Goal: Transaction & Acquisition: Purchase product/service

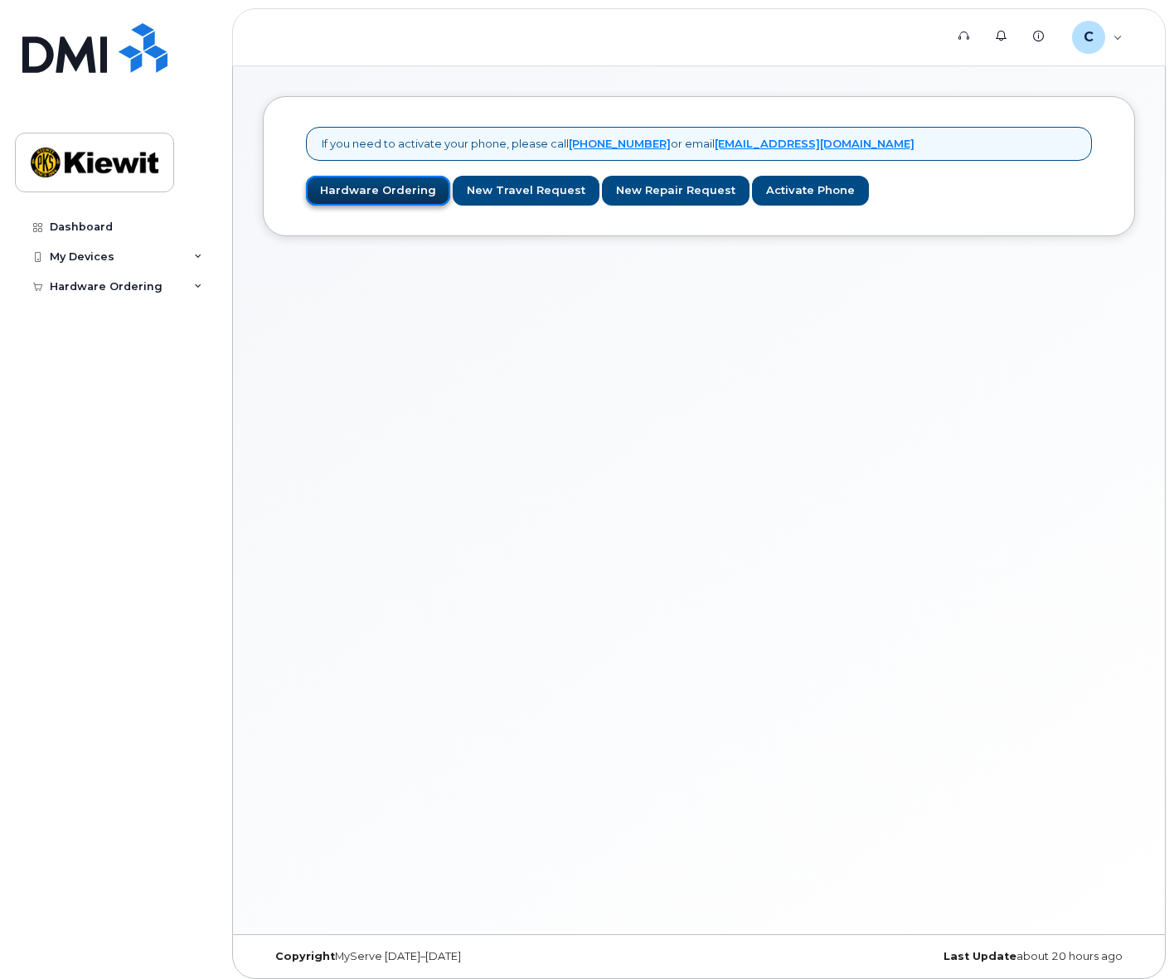
click at [355, 197] on link "Hardware Ordering" at bounding box center [378, 191] width 144 height 31
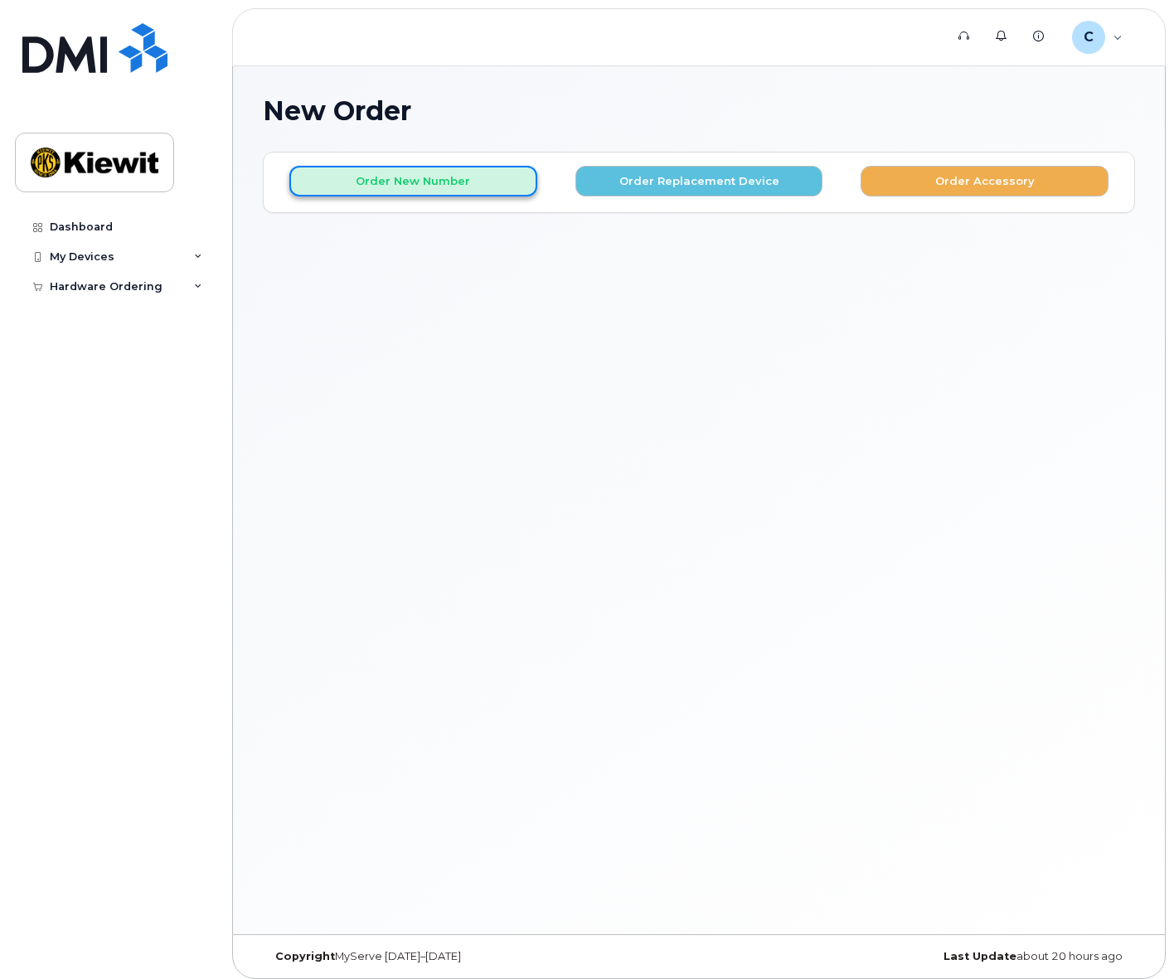
click at [489, 178] on button "Order New Number" at bounding box center [413, 181] width 248 height 31
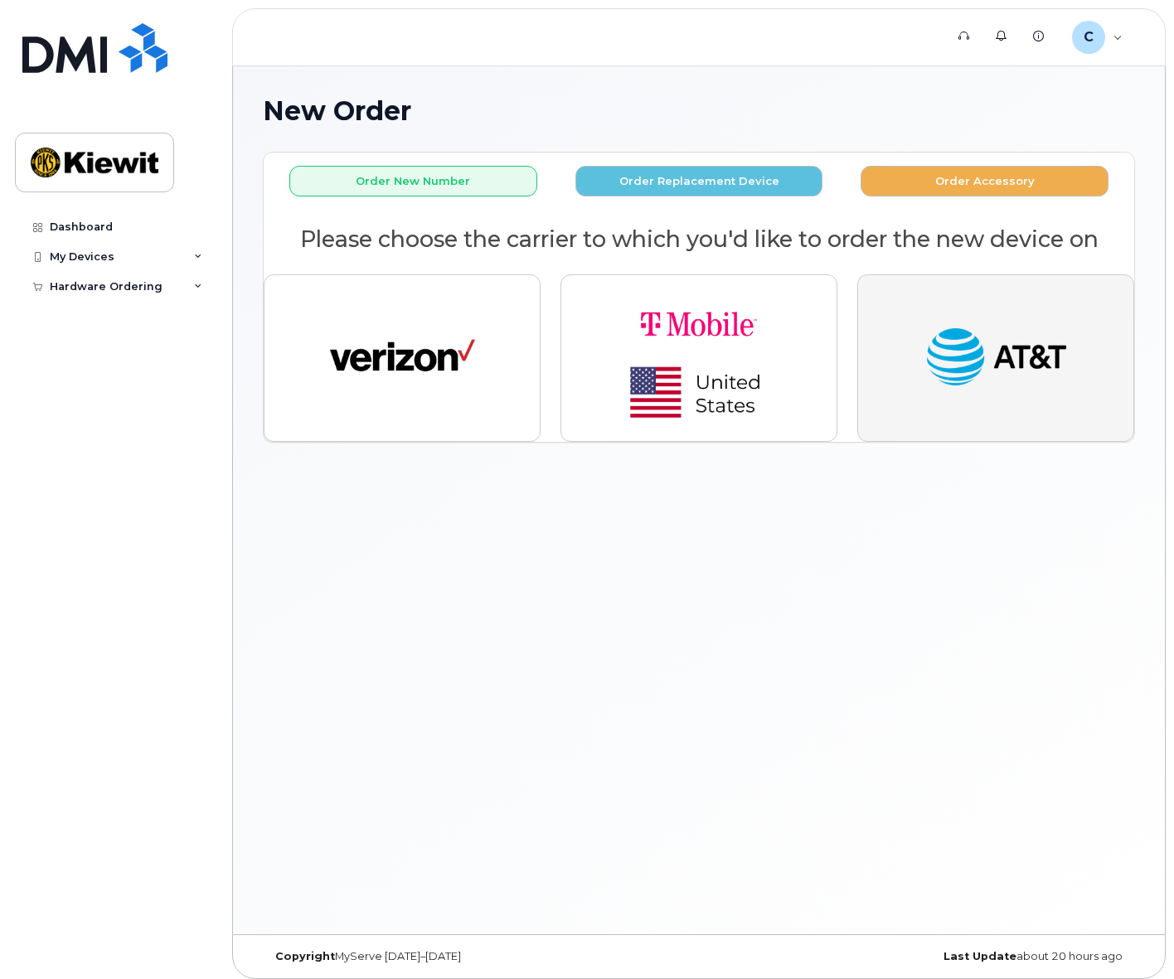
click at [965, 364] on img "button" at bounding box center [996, 358] width 145 height 75
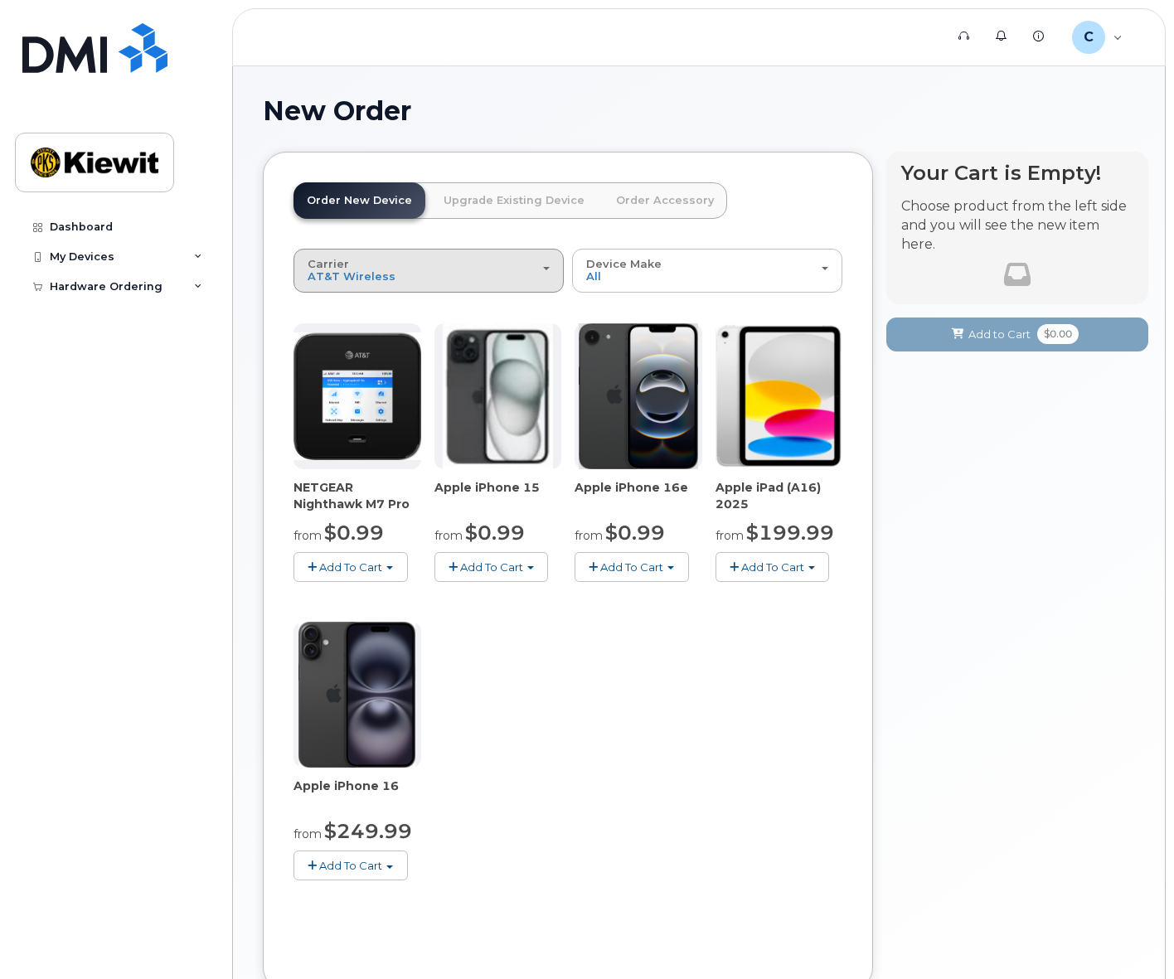
click at [479, 276] on div "Carrier Verizon Wireless T-Mobile AT&T Wireless" at bounding box center [429, 271] width 242 height 26
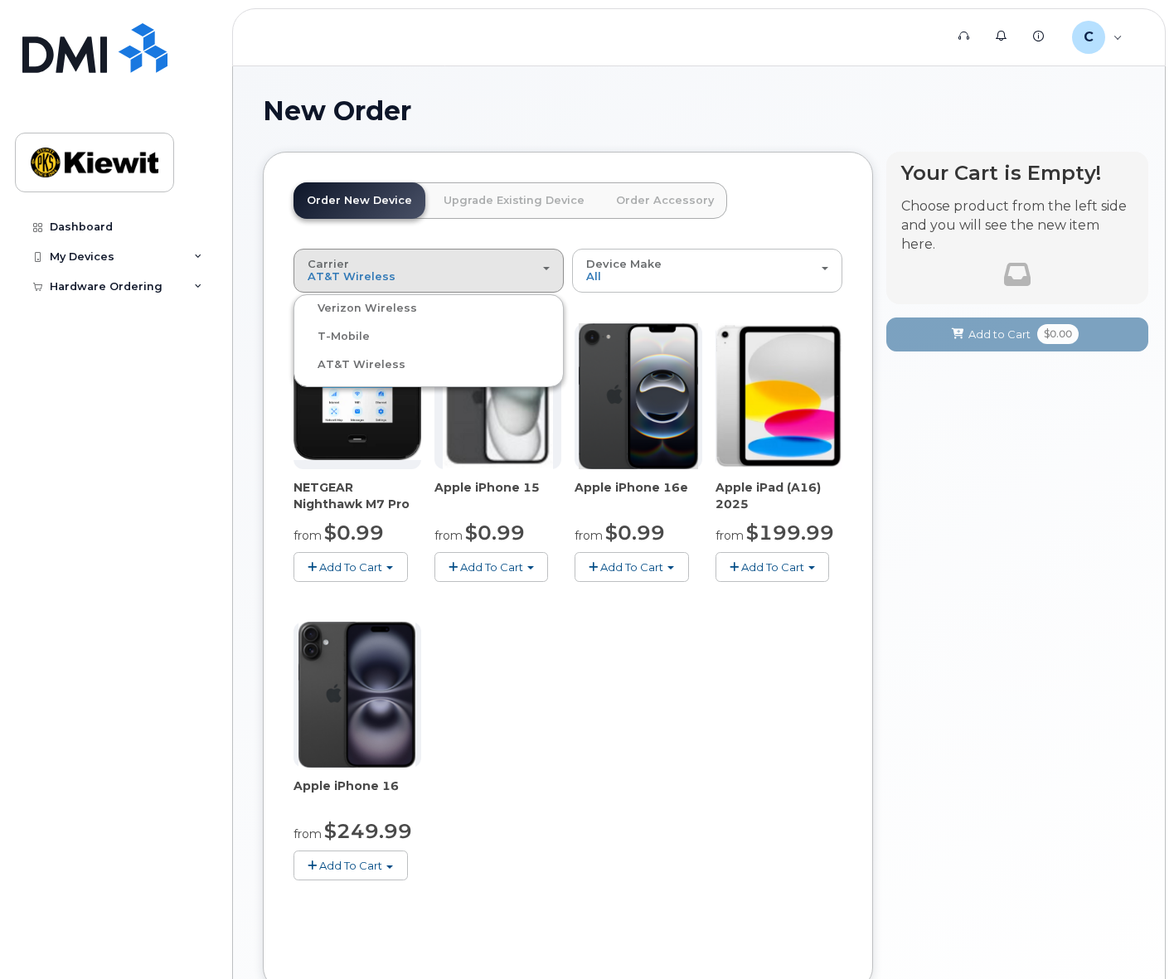
click at [415, 337] on div "T-Mobile" at bounding box center [429, 337] width 262 height 20
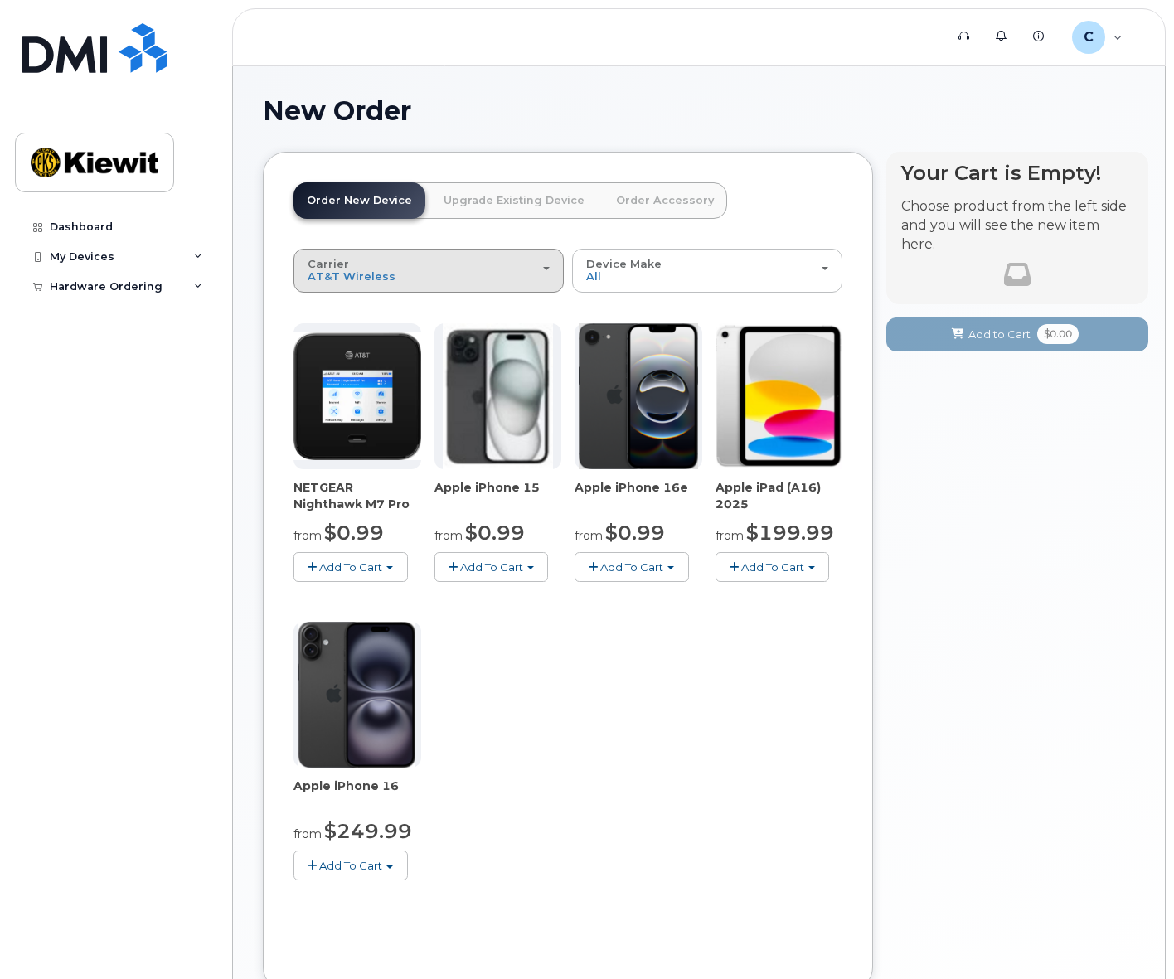
click at [374, 284] on button "Carrier Verizon Wireless T-Mobile AT&T Wireless" at bounding box center [429, 270] width 270 height 43
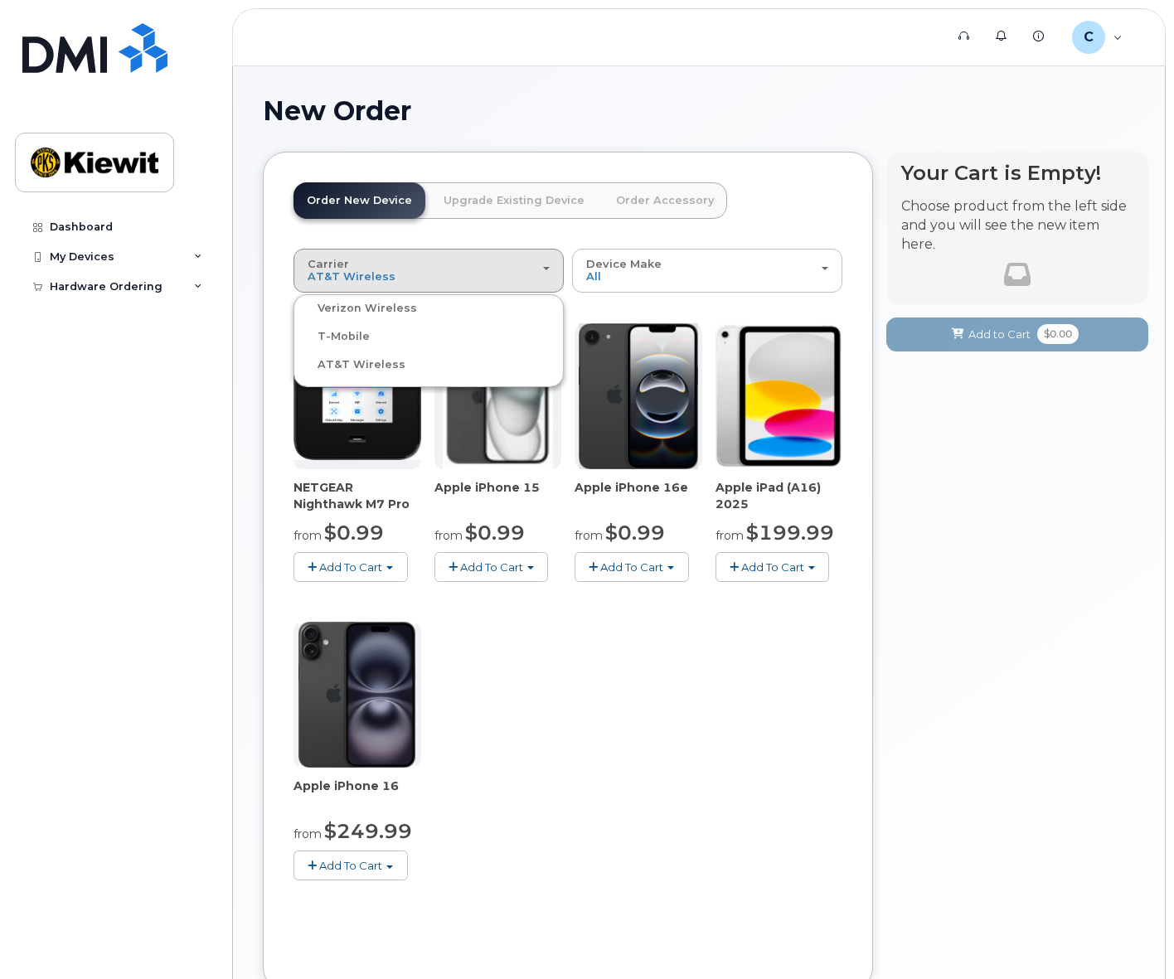
click at [334, 338] on label "T-Mobile" at bounding box center [334, 337] width 72 height 20
click at [0, 0] on input "T-Mobile" at bounding box center [0, 0] width 0 height 0
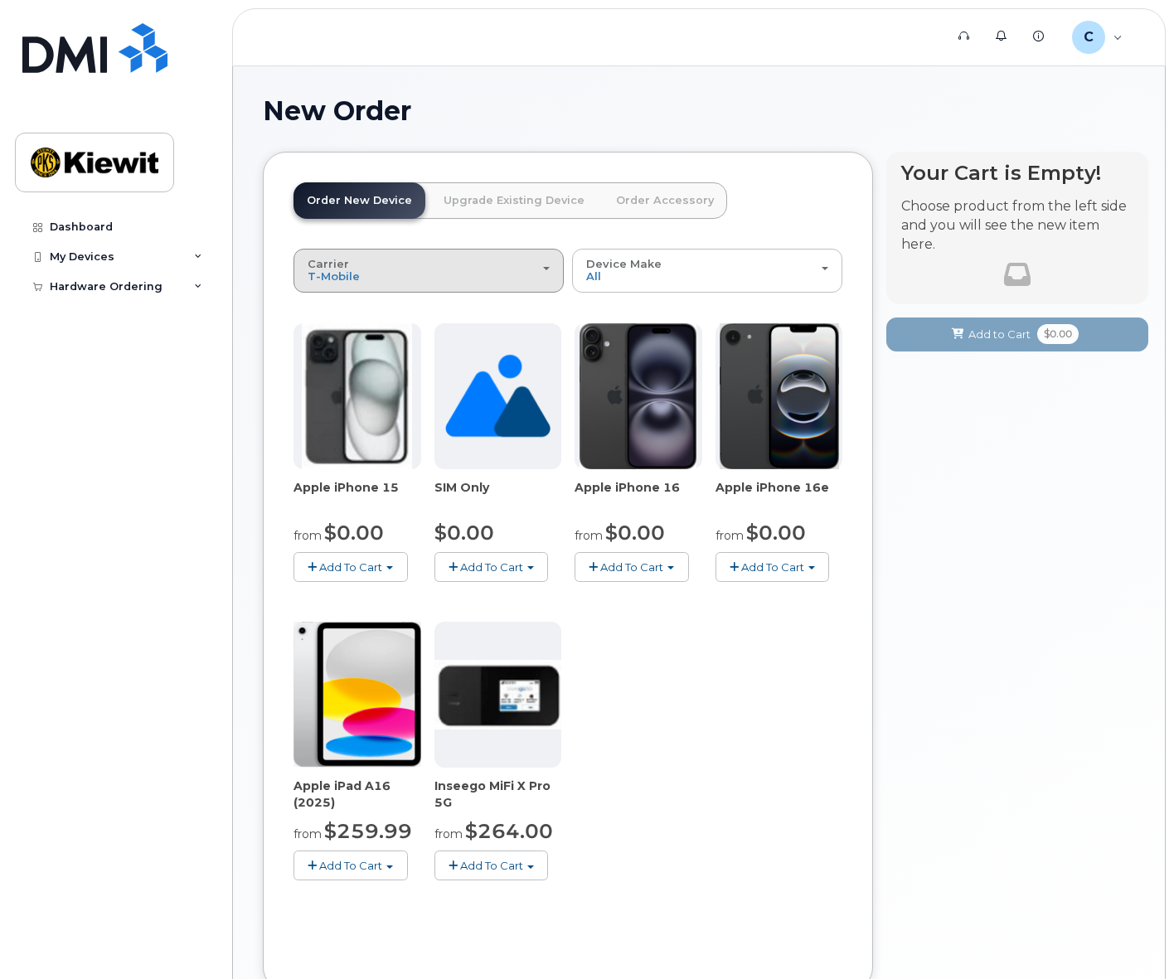
click at [399, 274] on div "Carrier Verizon Wireless T-Mobile AT&T Wireless" at bounding box center [429, 271] width 242 height 26
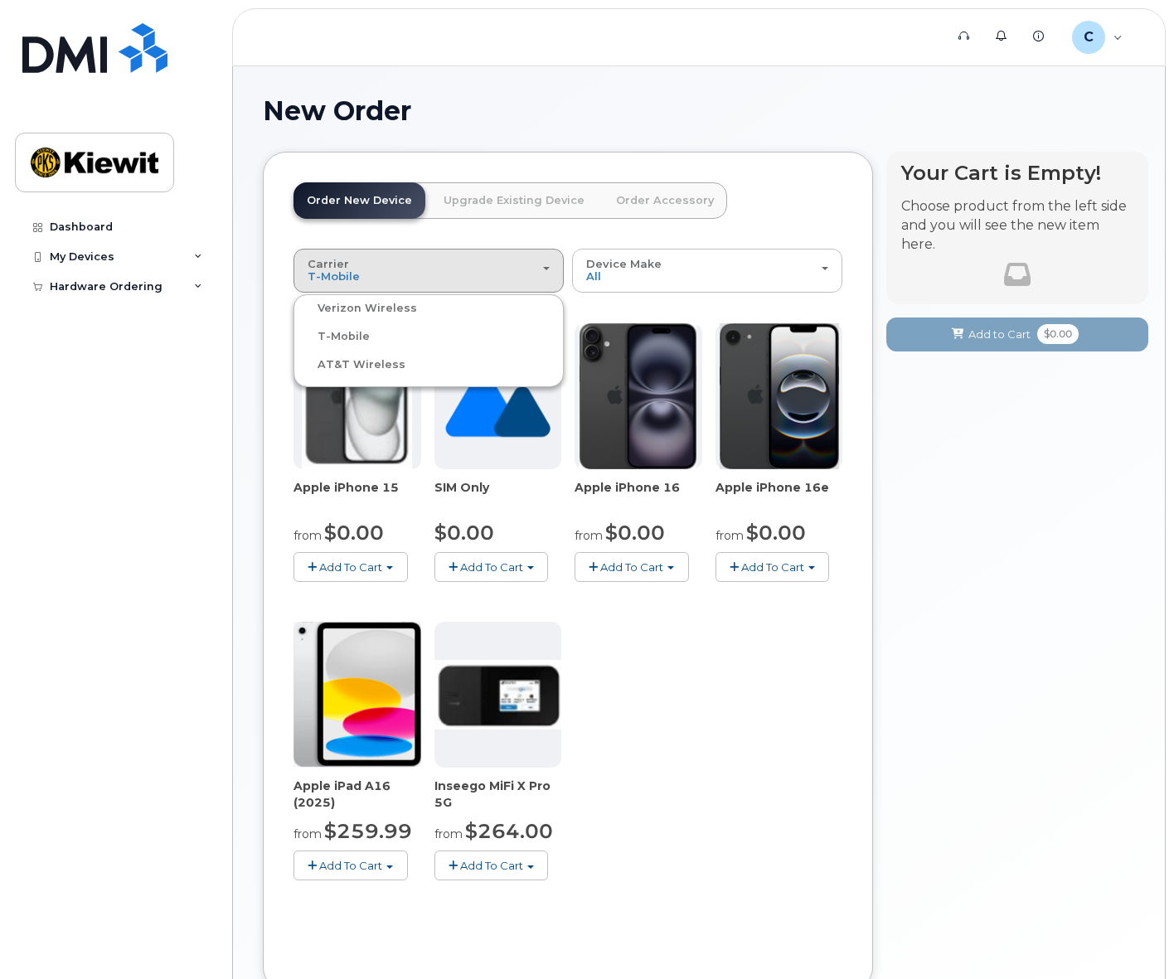
click at [336, 362] on label "AT&T Wireless" at bounding box center [352, 365] width 108 height 20
click at [0, 0] on input "AT&T Wireless" at bounding box center [0, 0] width 0 height 0
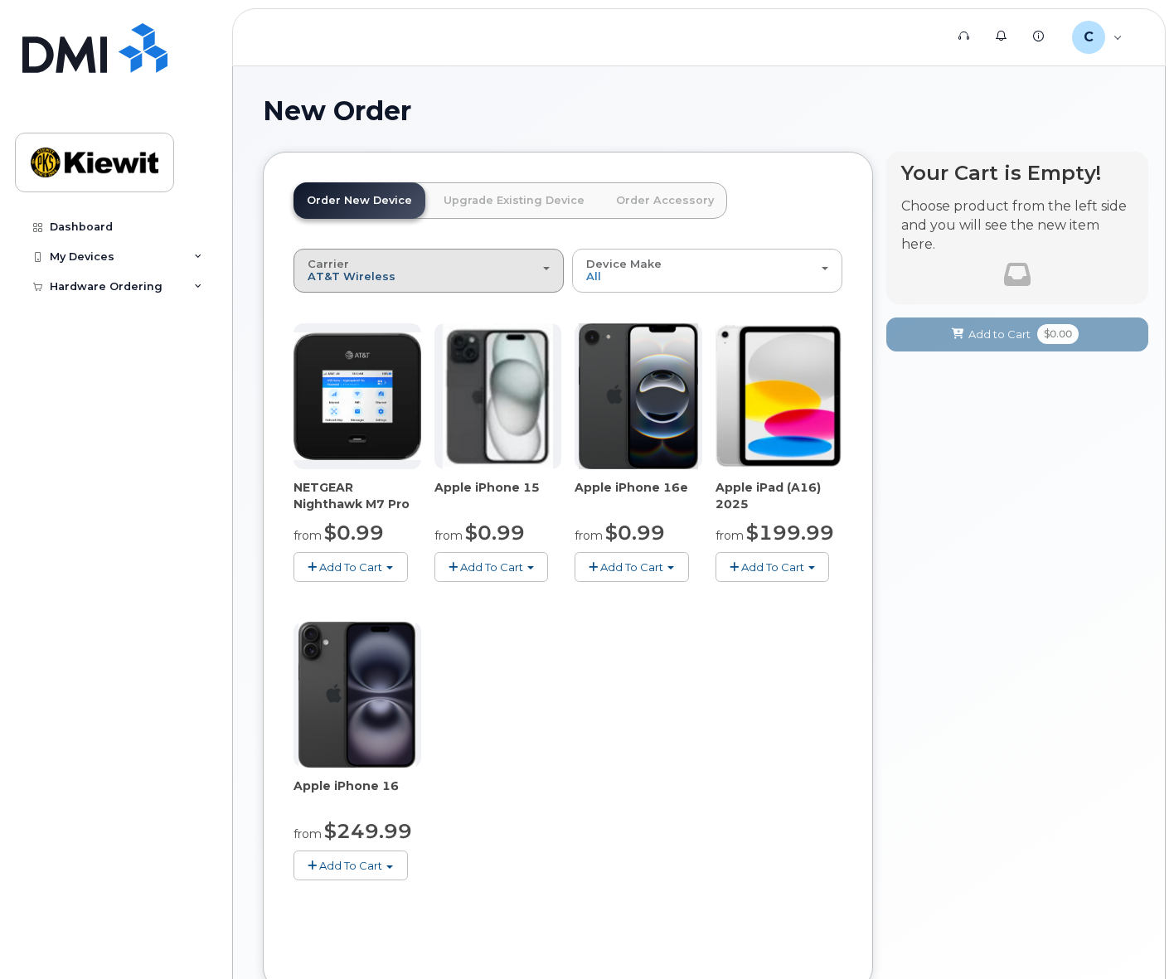
click at [364, 279] on span "AT&T Wireless" at bounding box center [352, 275] width 88 height 13
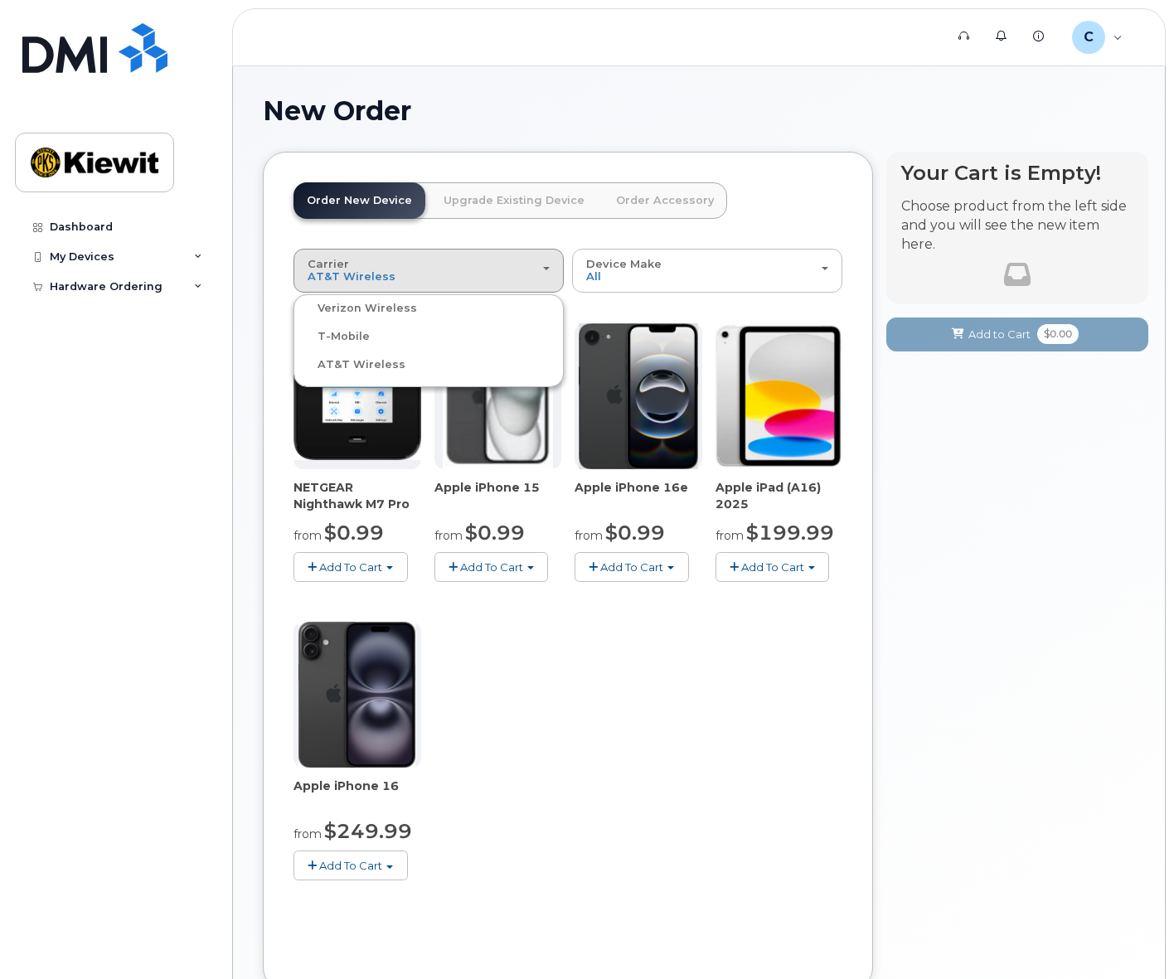
click at [367, 310] on label "Verizon Wireless" at bounding box center [357, 309] width 119 height 20
click at [0, 0] on input "Verizon Wireless" at bounding box center [0, 0] width 0 height 0
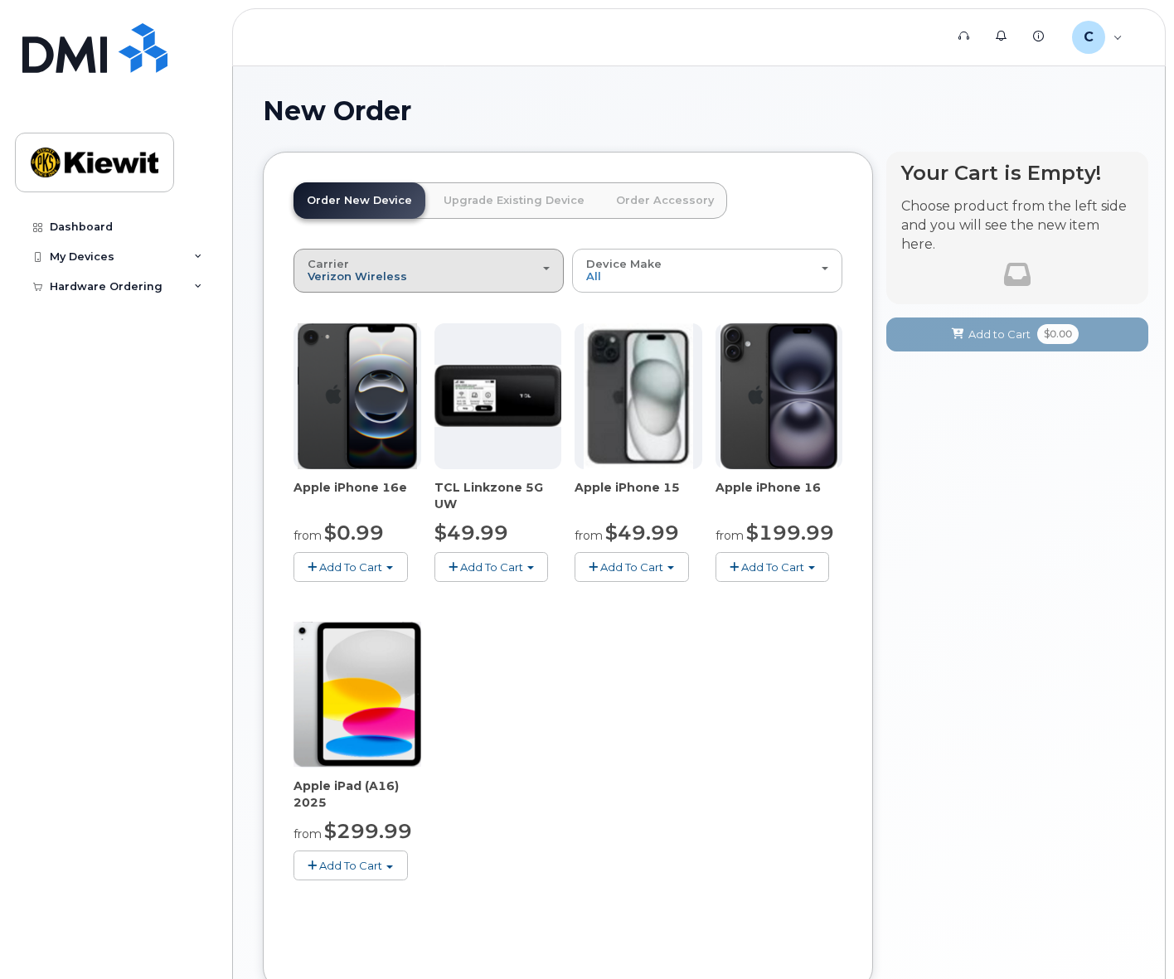
click at [362, 275] on span "Verizon Wireless" at bounding box center [358, 275] width 100 height 13
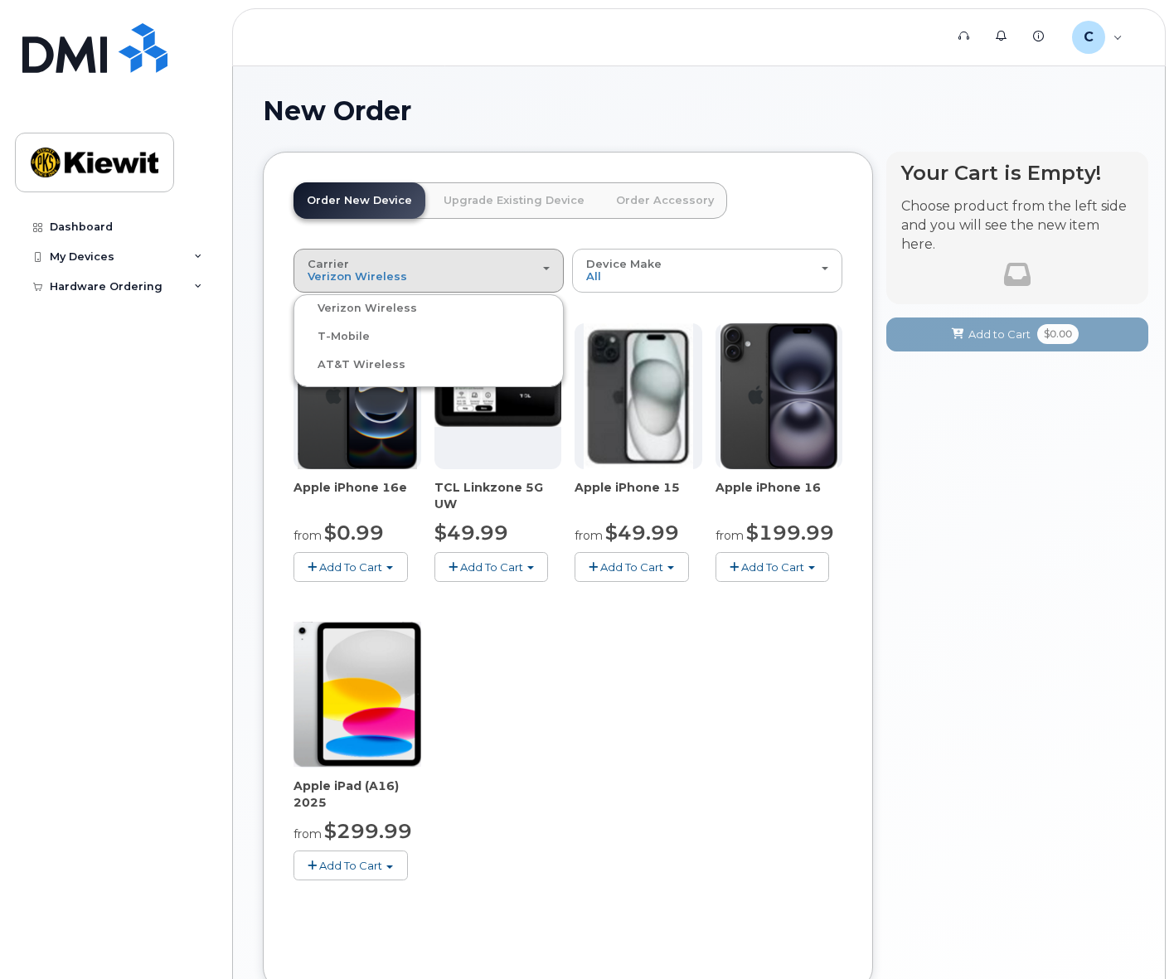
click at [362, 337] on label "T-Mobile" at bounding box center [334, 337] width 72 height 20
click at [0, 0] on input "T-Mobile" at bounding box center [0, 0] width 0 height 0
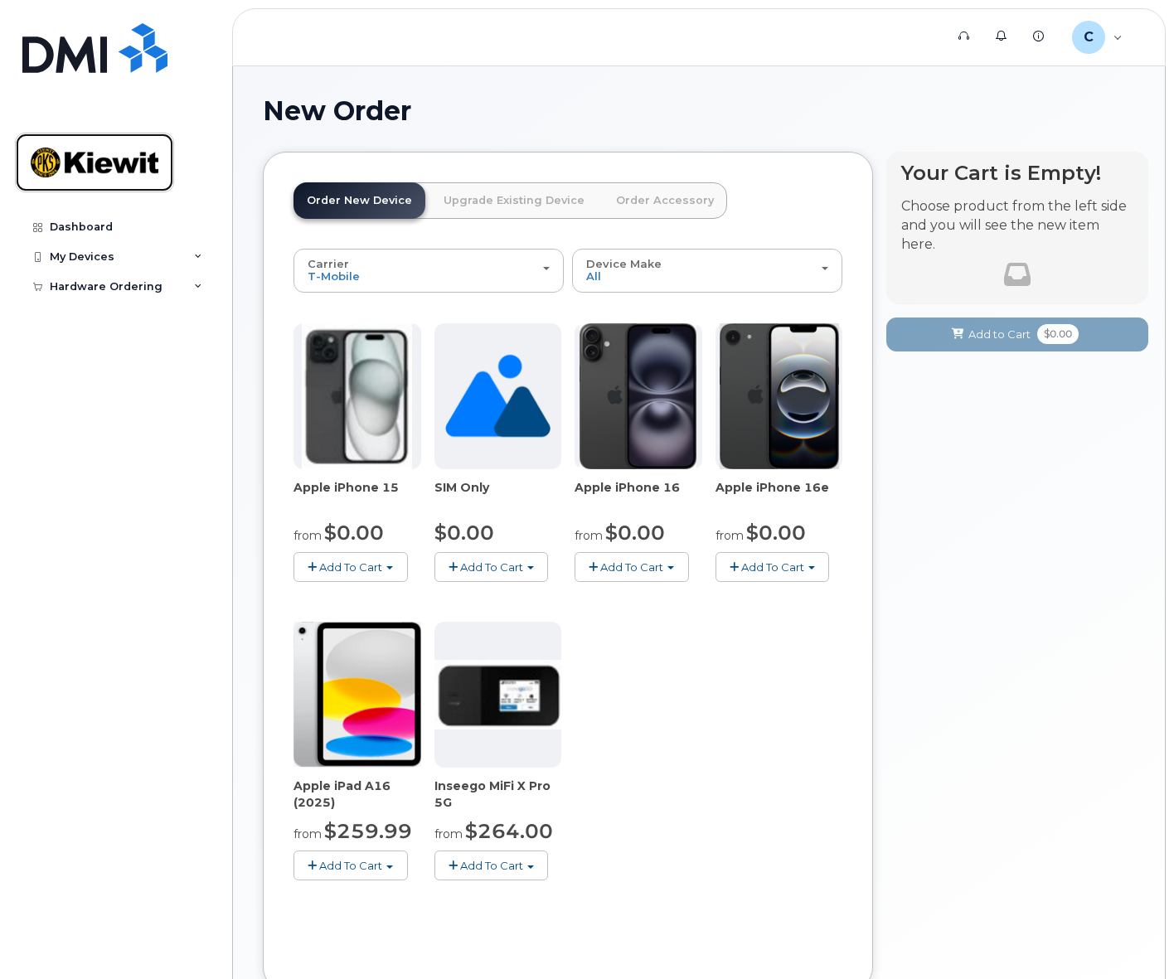
click at [94, 159] on img at bounding box center [95, 162] width 128 height 48
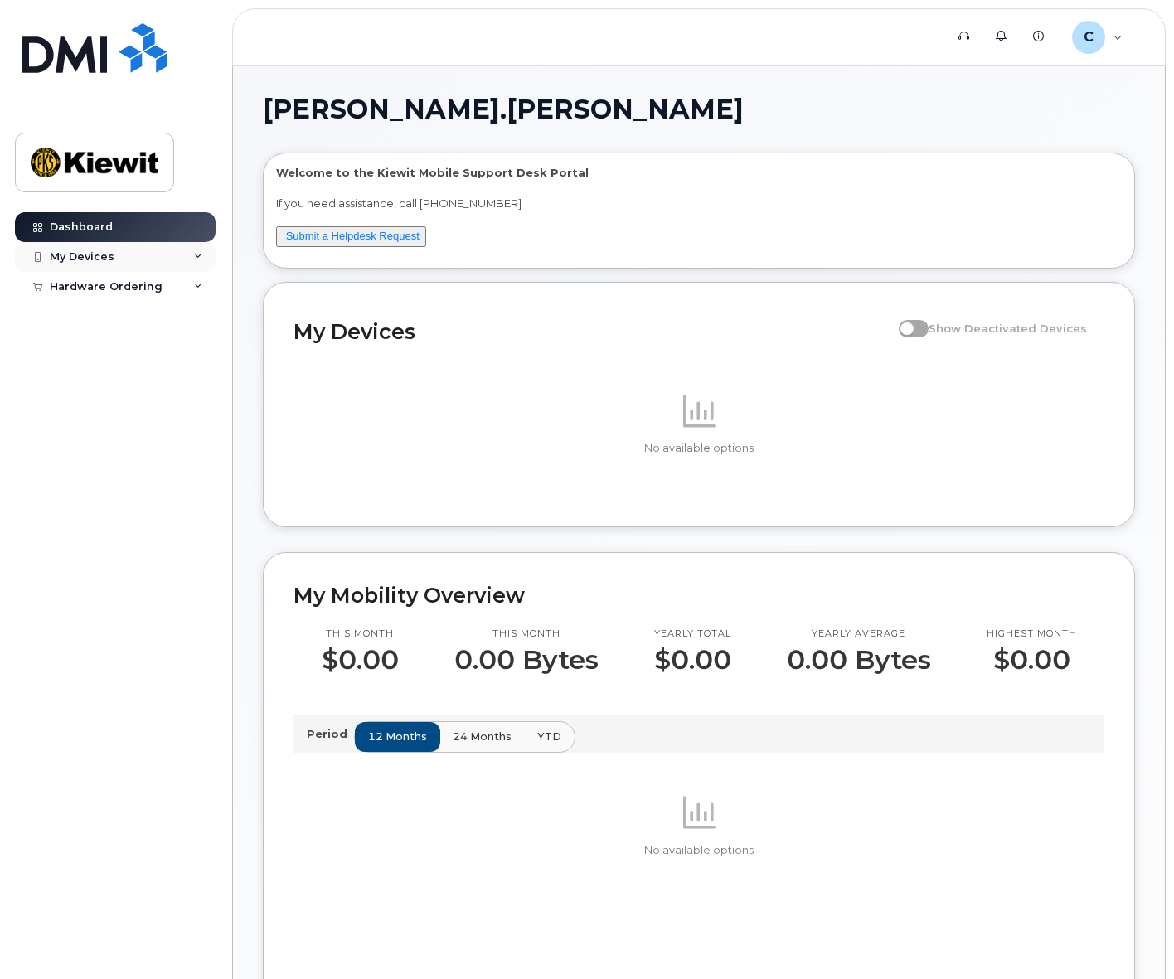
click at [130, 255] on div "My Devices" at bounding box center [115, 257] width 201 height 30
click at [111, 322] on div "Hardware Ordering" at bounding box center [106, 318] width 113 height 13
click at [96, 346] on div "New Order" at bounding box center [88, 348] width 63 height 15
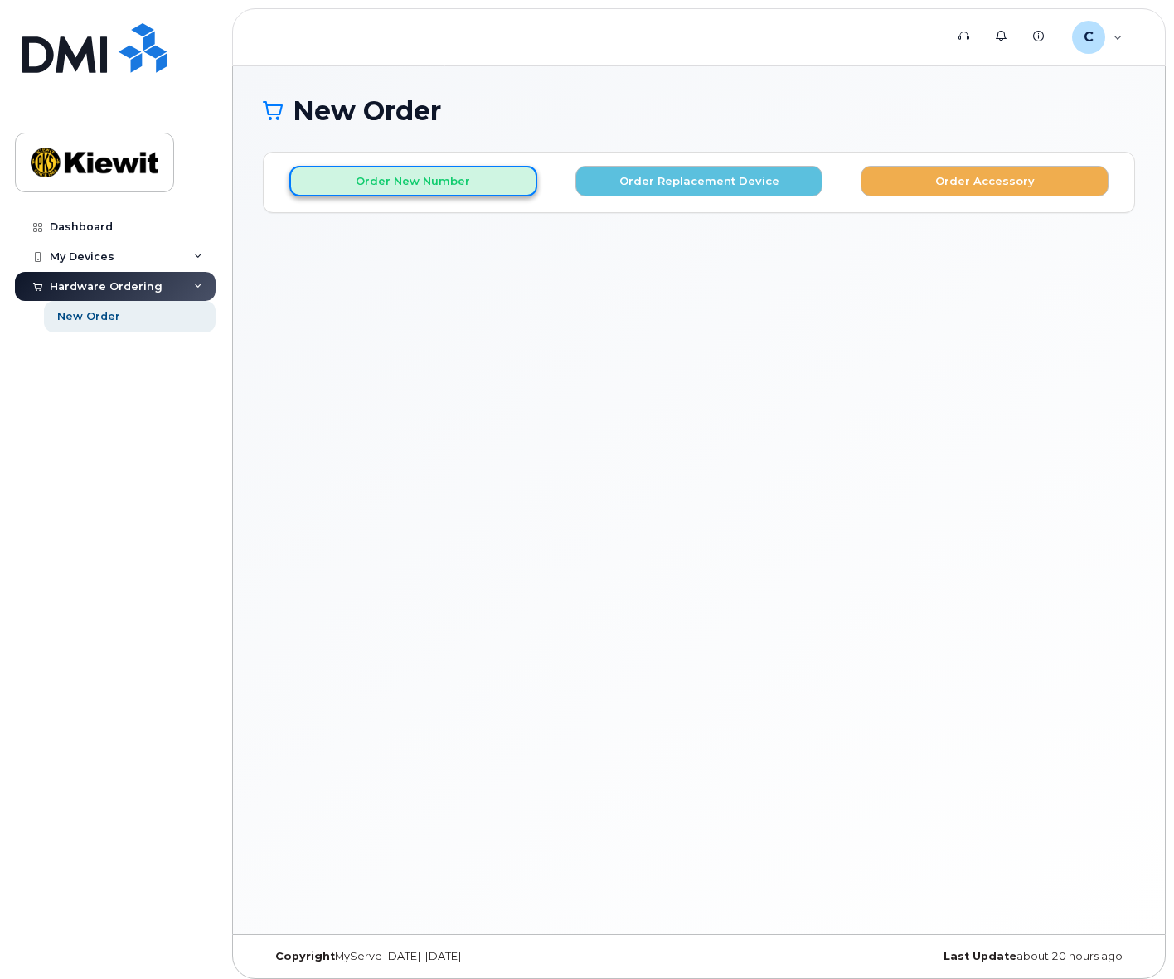
click at [464, 182] on button "Order New Number" at bounding box center [413, 181] width 248 height 31
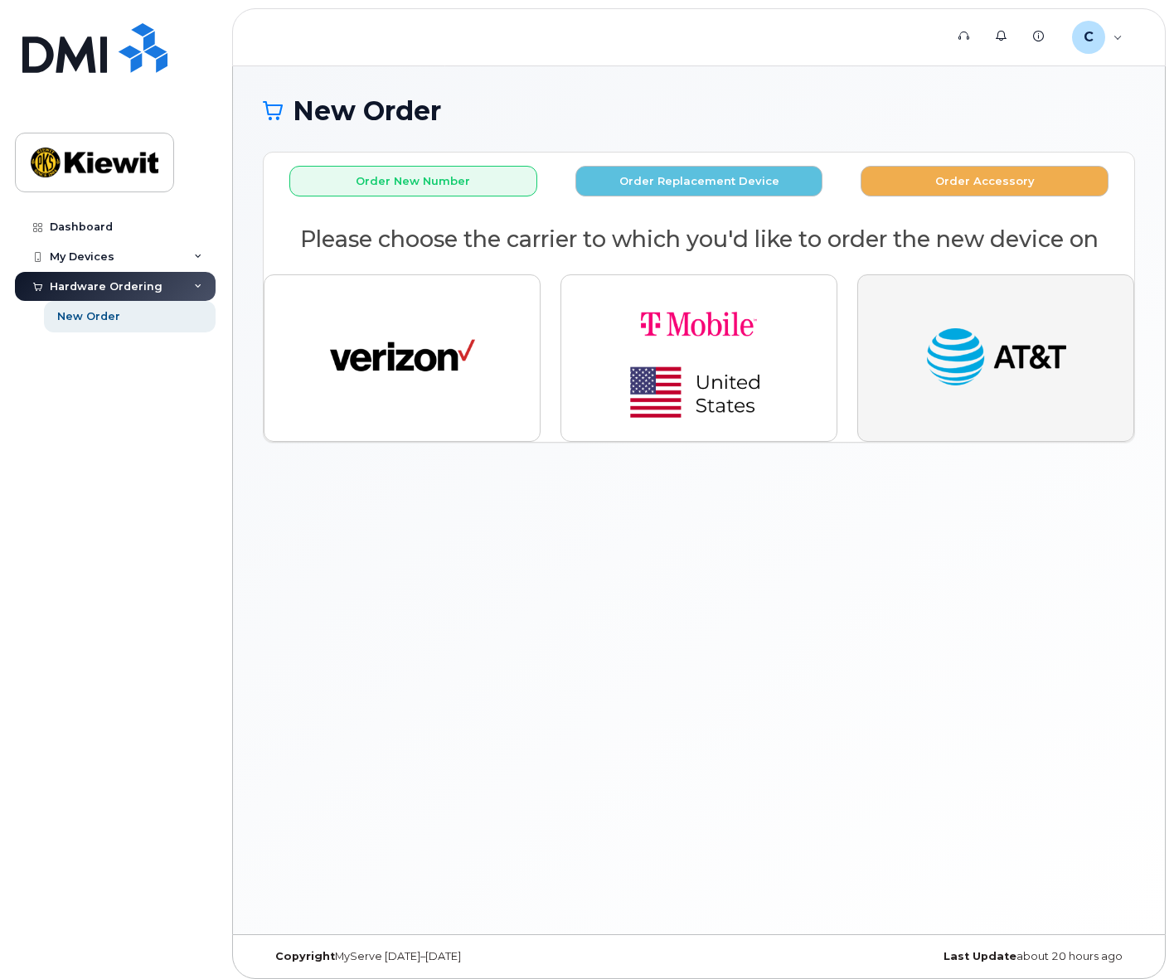
click at [904, 396] on button "button" at bounding box center [995, 357] width 277 height 167
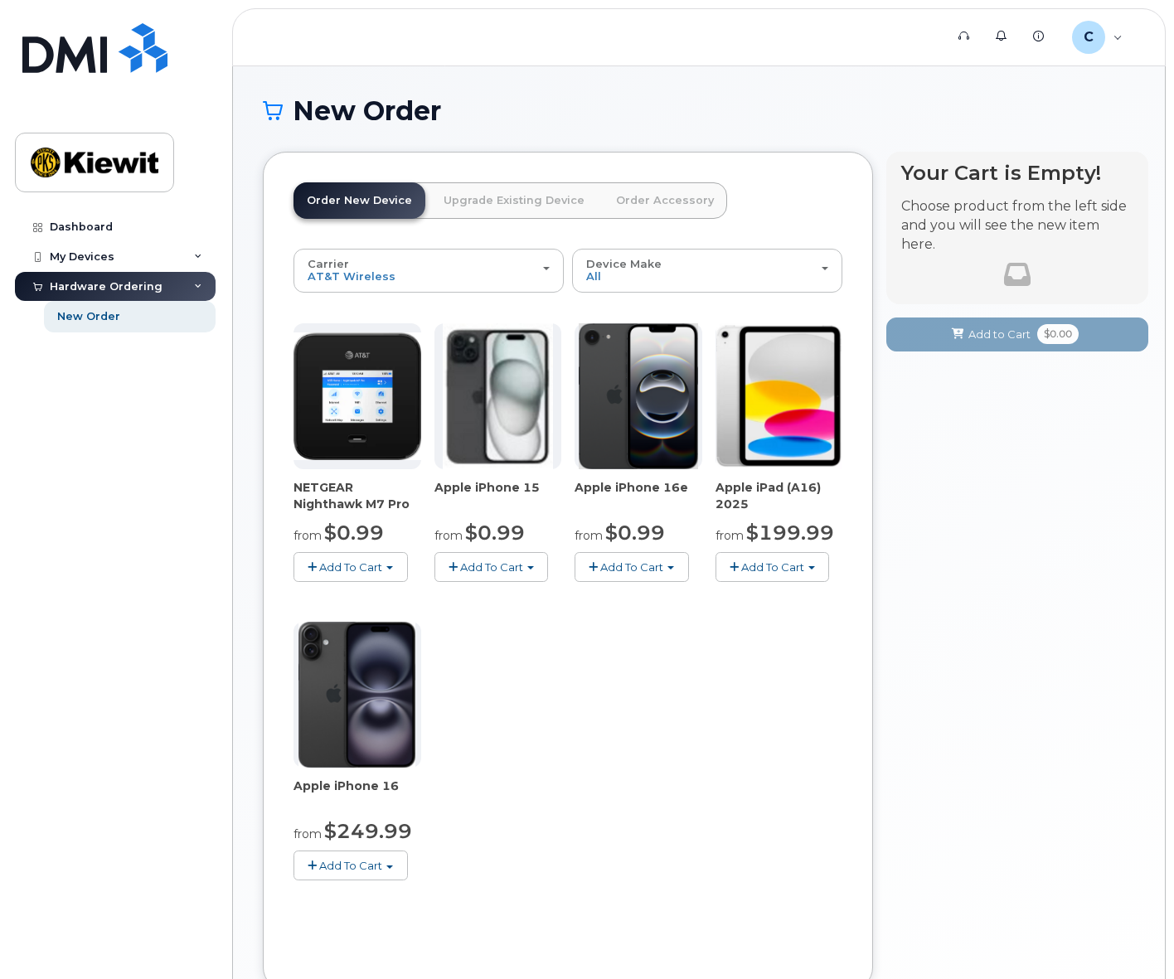
click at [638, 577] on button "Add To Cart" at bounding box center [632, 566] width 114 height 29
click at [644, 436] on img at bounding box center [638, 396] width 119 height 146
click at [645, 567] on span "Add To Cart" at bounding box center [631, 567] width 63 height 13
click at [648, 602] on link "$0.99 - 2 Year Activation (128GB)" at bounding box center [686, 598] width 214 height 21
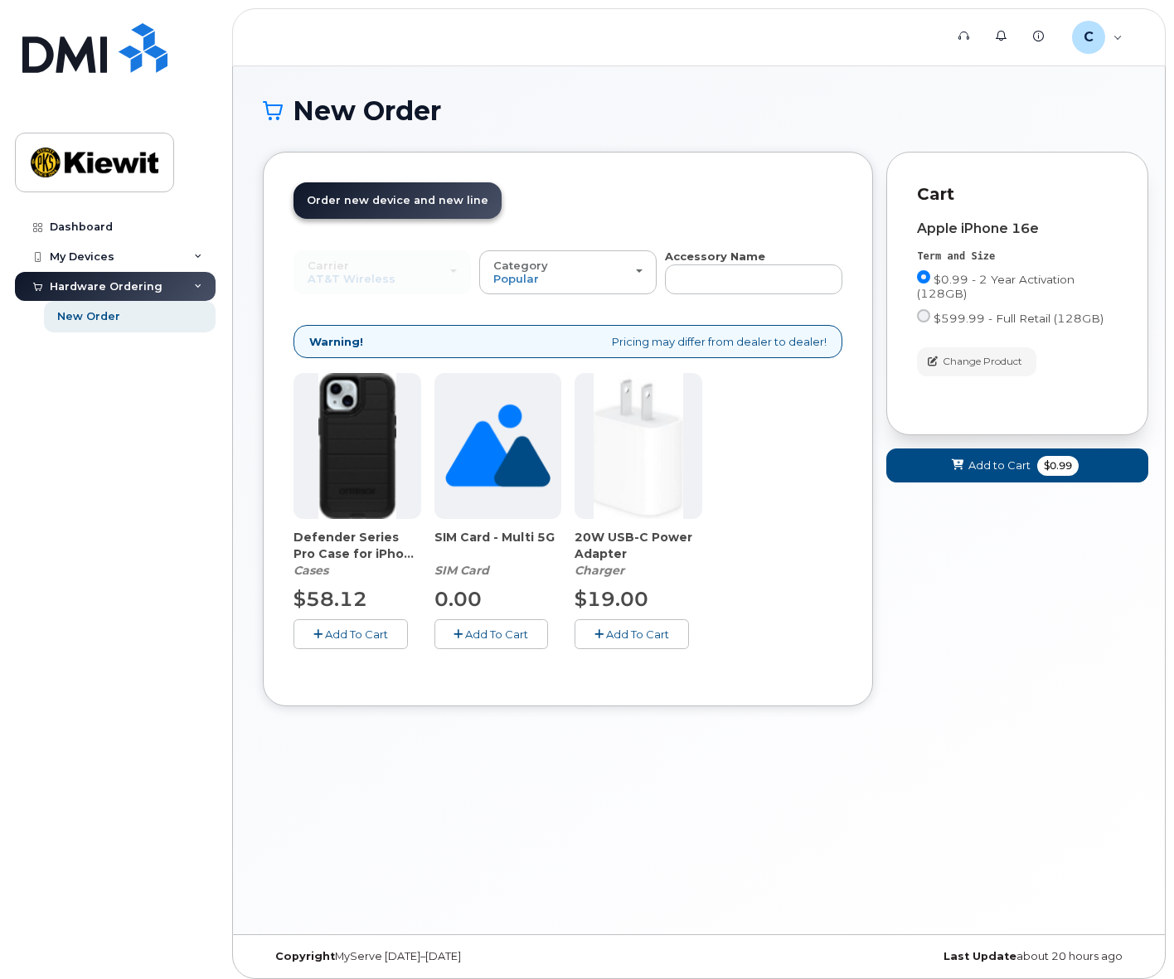
click at [507, 638] on span "Add To Cart" at bounding box center [496, 634] width 63 height 13
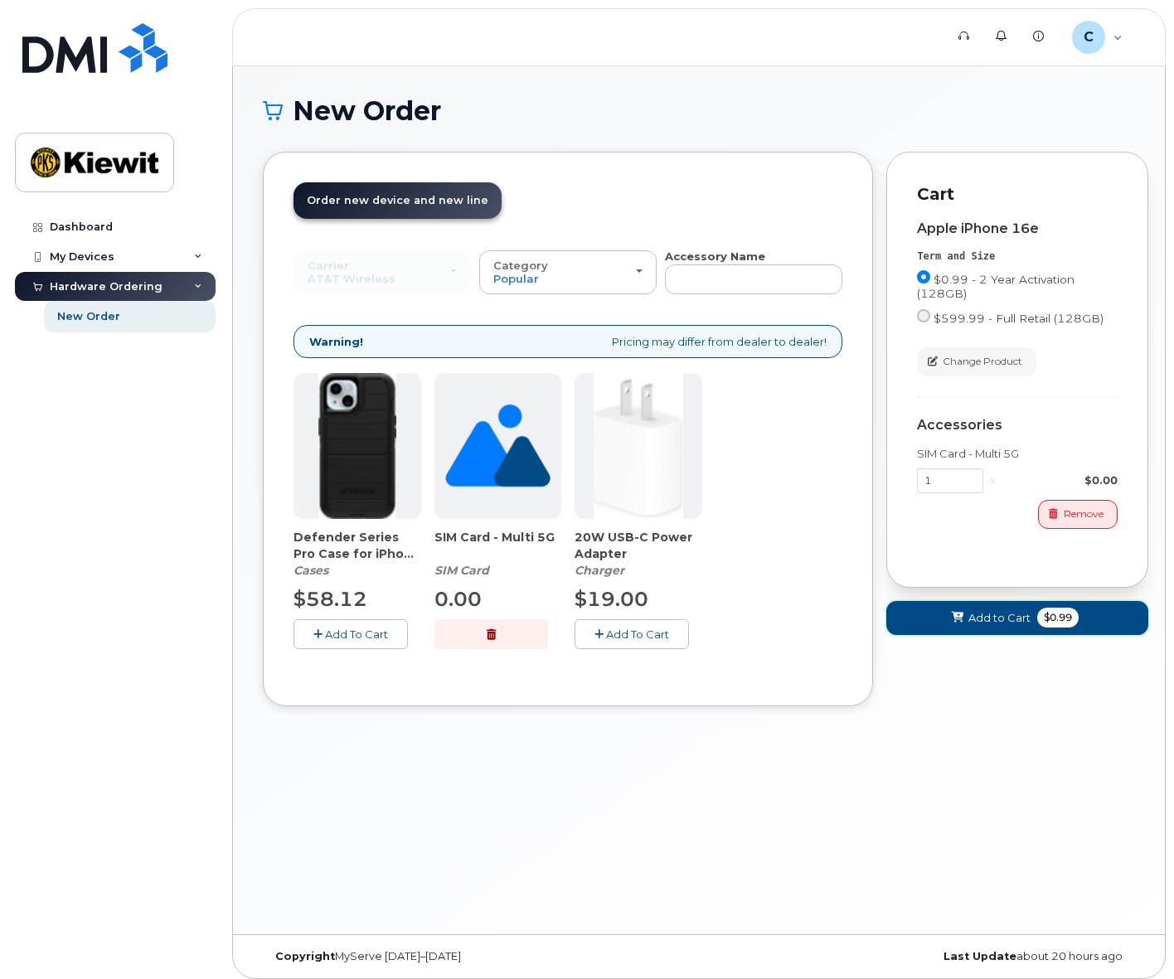
click at [1017, 619] on span "Add to Cart" at bounding box center [1000, 618] width 62 height 16
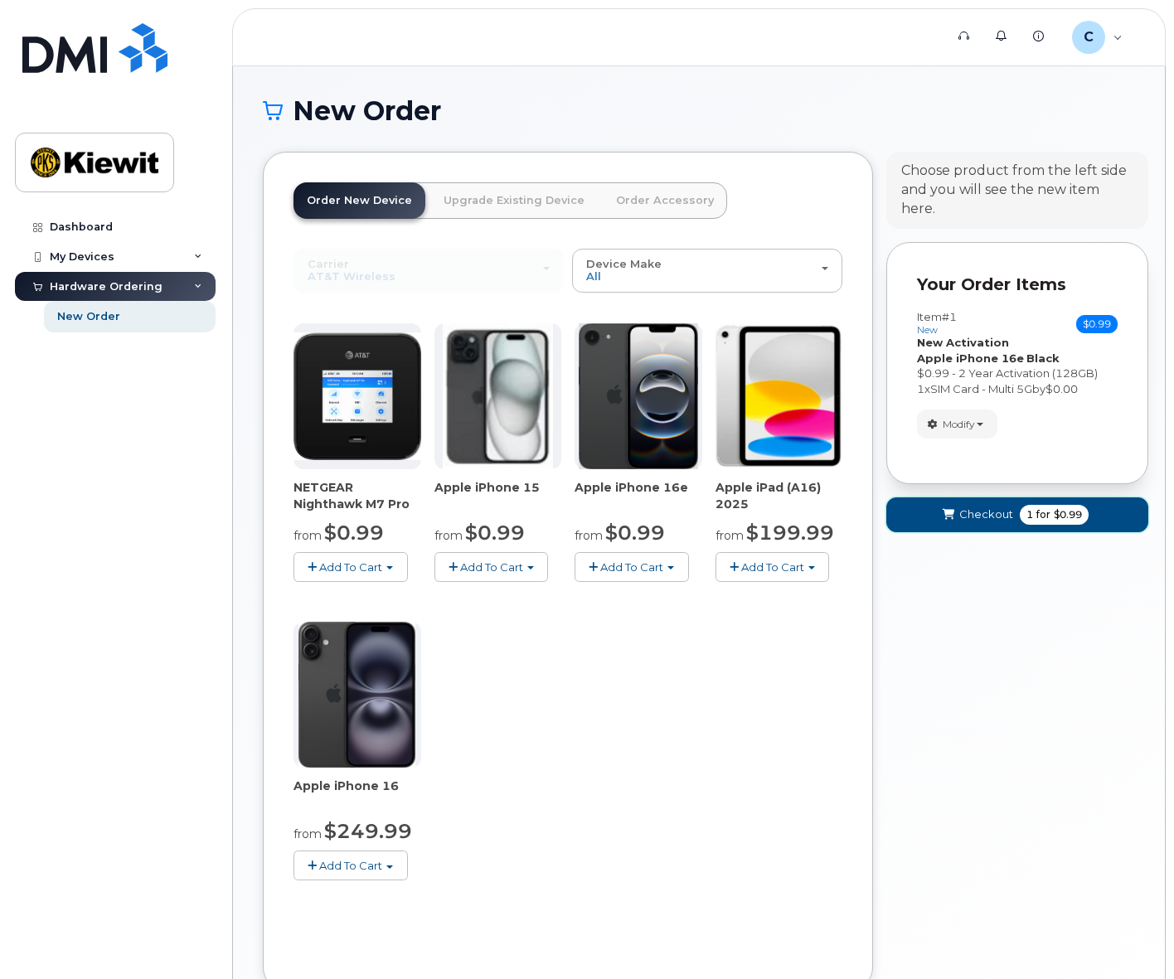
click at [982, 519] on span "Checkout" at bounding box center [986, 515] width 54 height 16
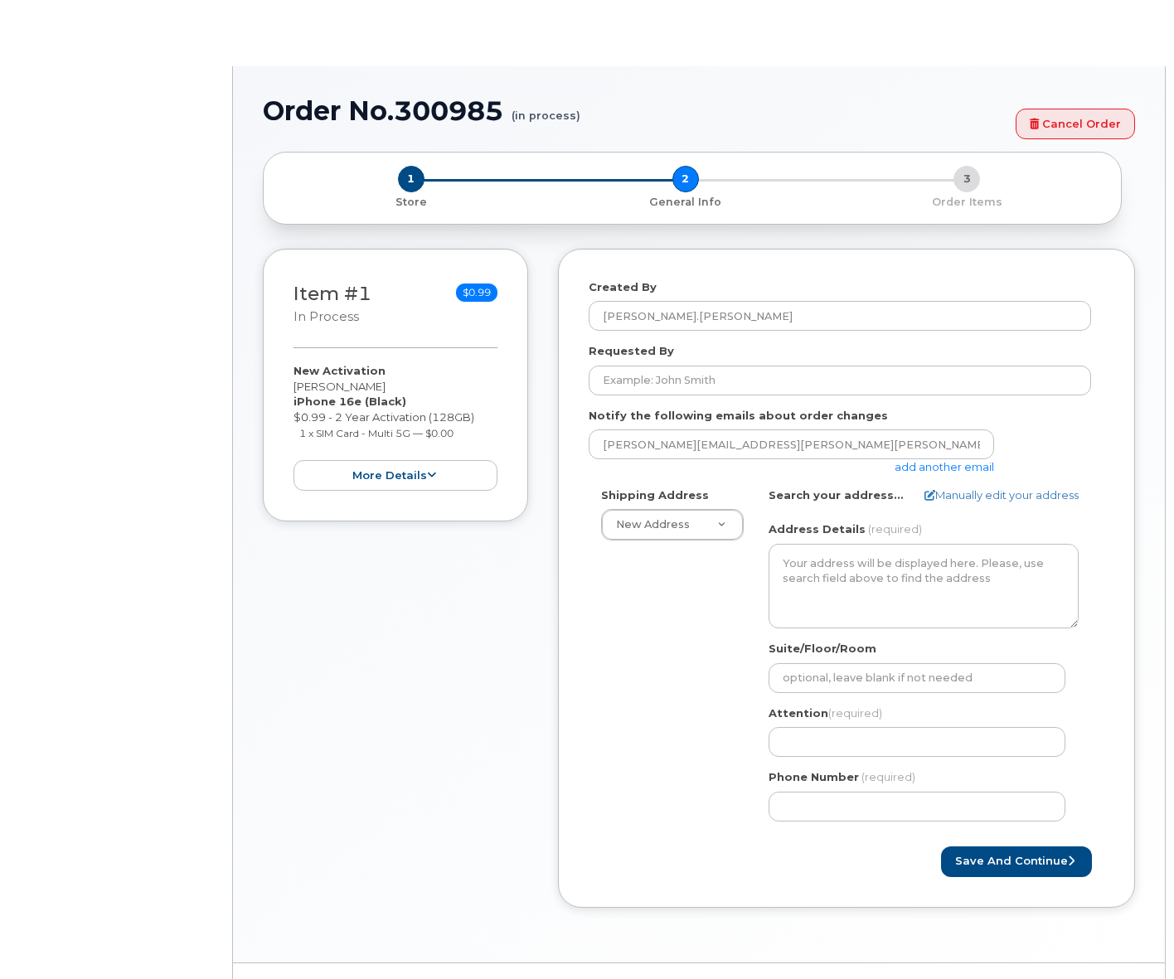
select select
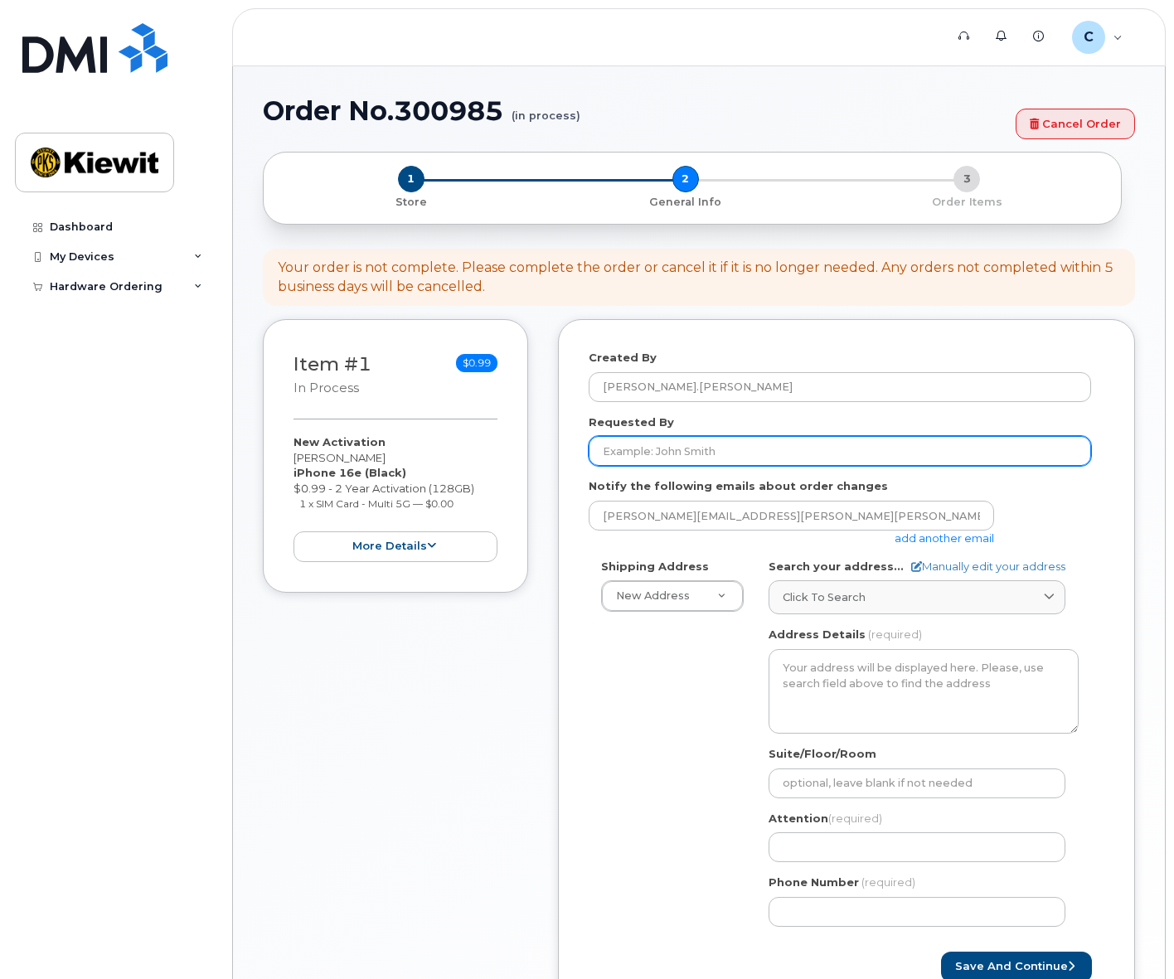
click at [686, 449] on input "Requested By" at bounding box center [840, 451] width 502 height 30
click at [689, 458] on input "Requested By" at bounding box center [840, 451] width 502 height 30
type input "[PERSON_NAME][EMAIL_ADDRESS][PERSON_NAME][PERSON_NAME][DOMAIN_NAME]"
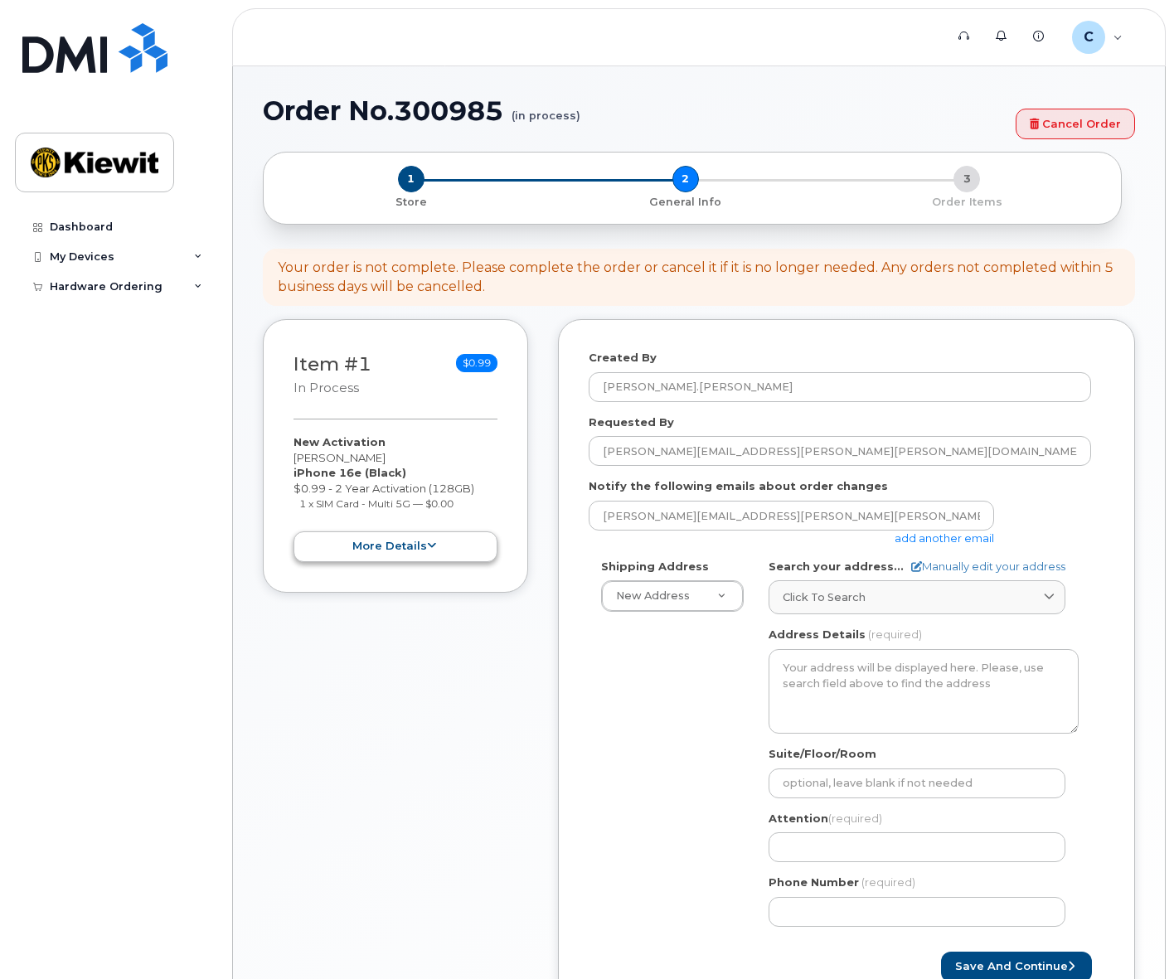
drag, startPoint x: 465, startPoint y: 570, endPoint x: 463, endPoint y: 559, distance: 11.1
click at [465, 570] on div "Item #1 in process $0.99 New Activation [PERSON_NAME] iPhone 16e (Black) $0.99 …" at bounding box center [395, 455] width 265 height 273
click at [462, 558] on button "more details" at bounding box center [396, 547] width 204 height 31
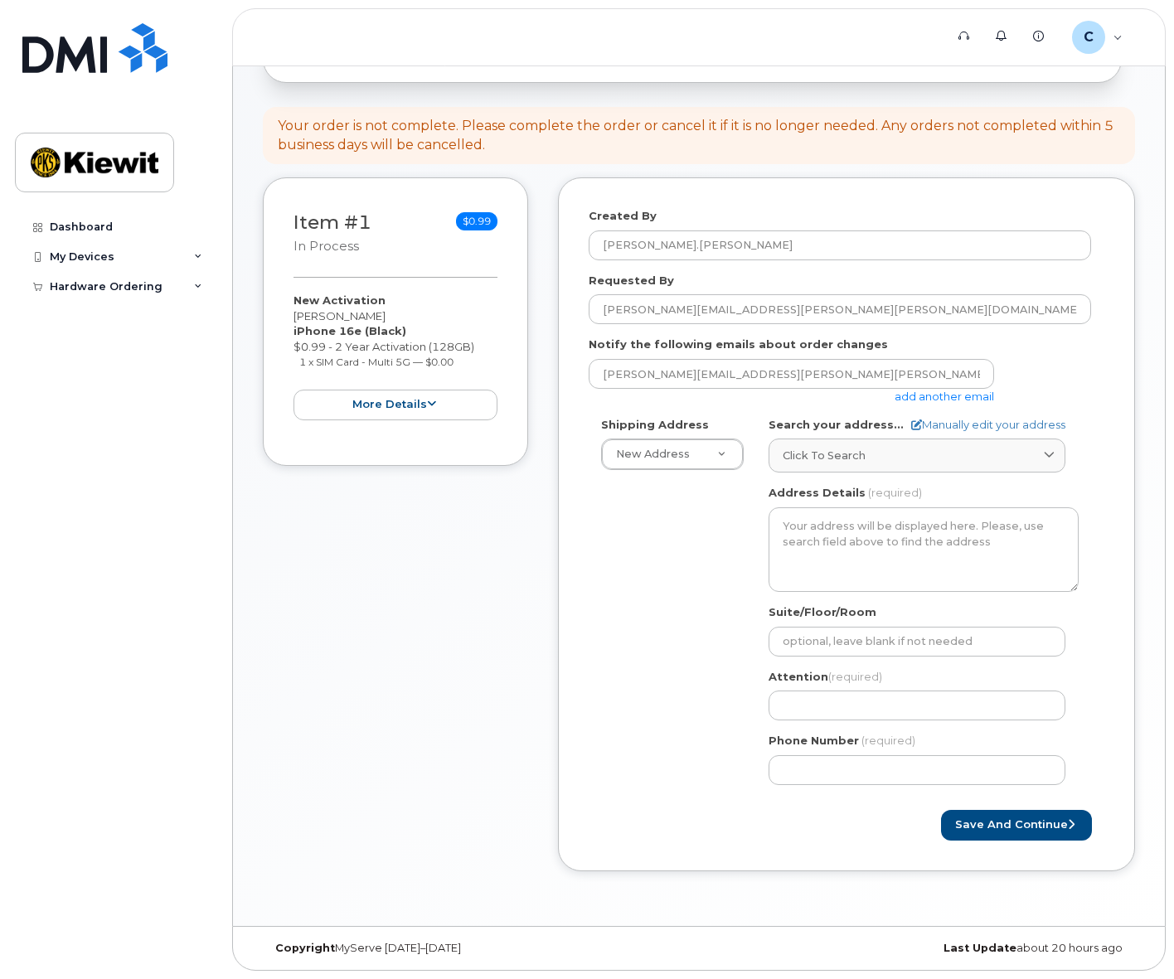
scroll to position [142, 0]
drag, startPoint x: 671, startPoint y: 466, endPoint x: 687, endPoint y: 466, distance: 15.8
click at [845, 460] on span "Click to search" at bounding box center [824, 456] width 83 height 16
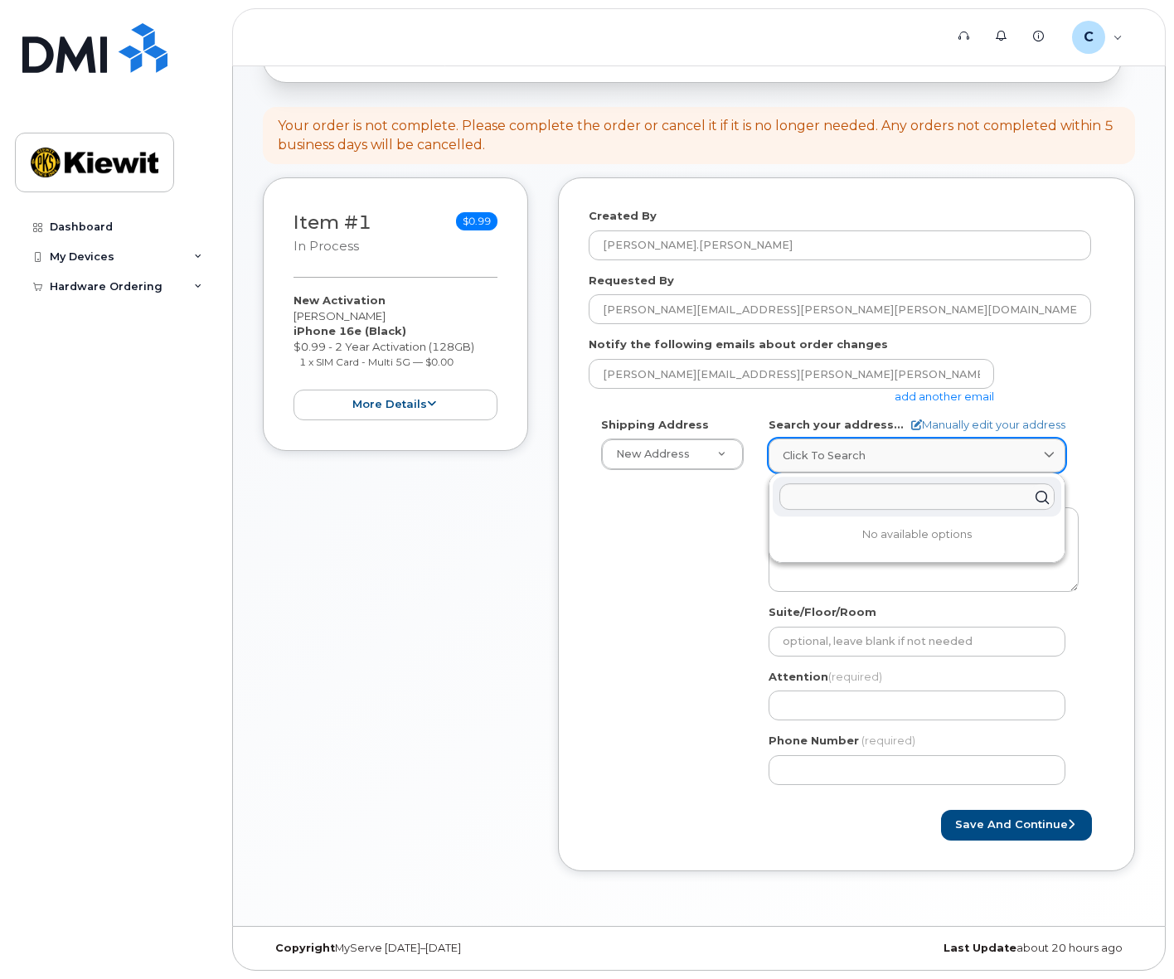
click at [845, 460] on span "Click to search" at bounding box center [824, 456] width 83 height 16
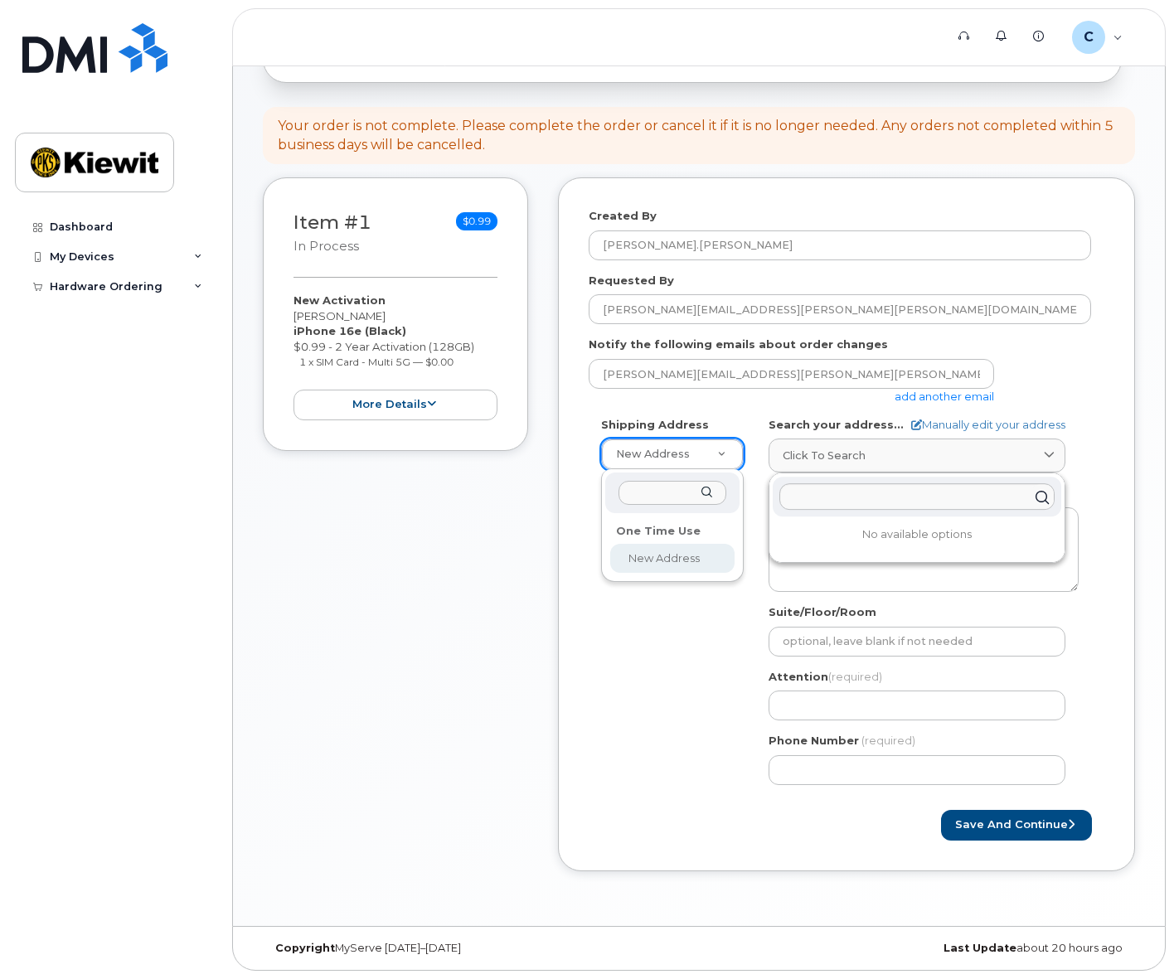
select select
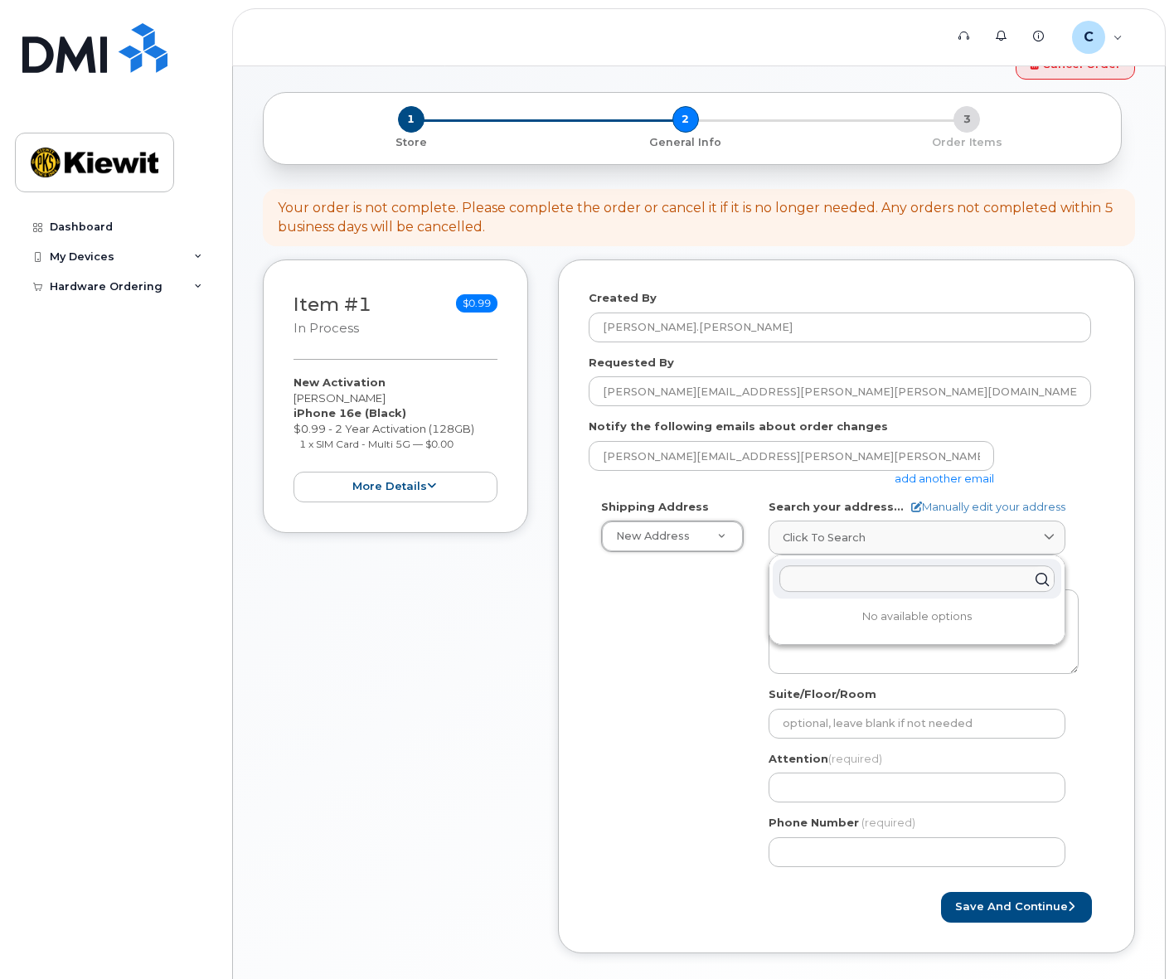
scroll to position [59, 0]
click at [699, 638] on div "Shipping Address New Address New Address AB Search your address... Manually edi…" at bounding box center [840, 690] width 502 height 381
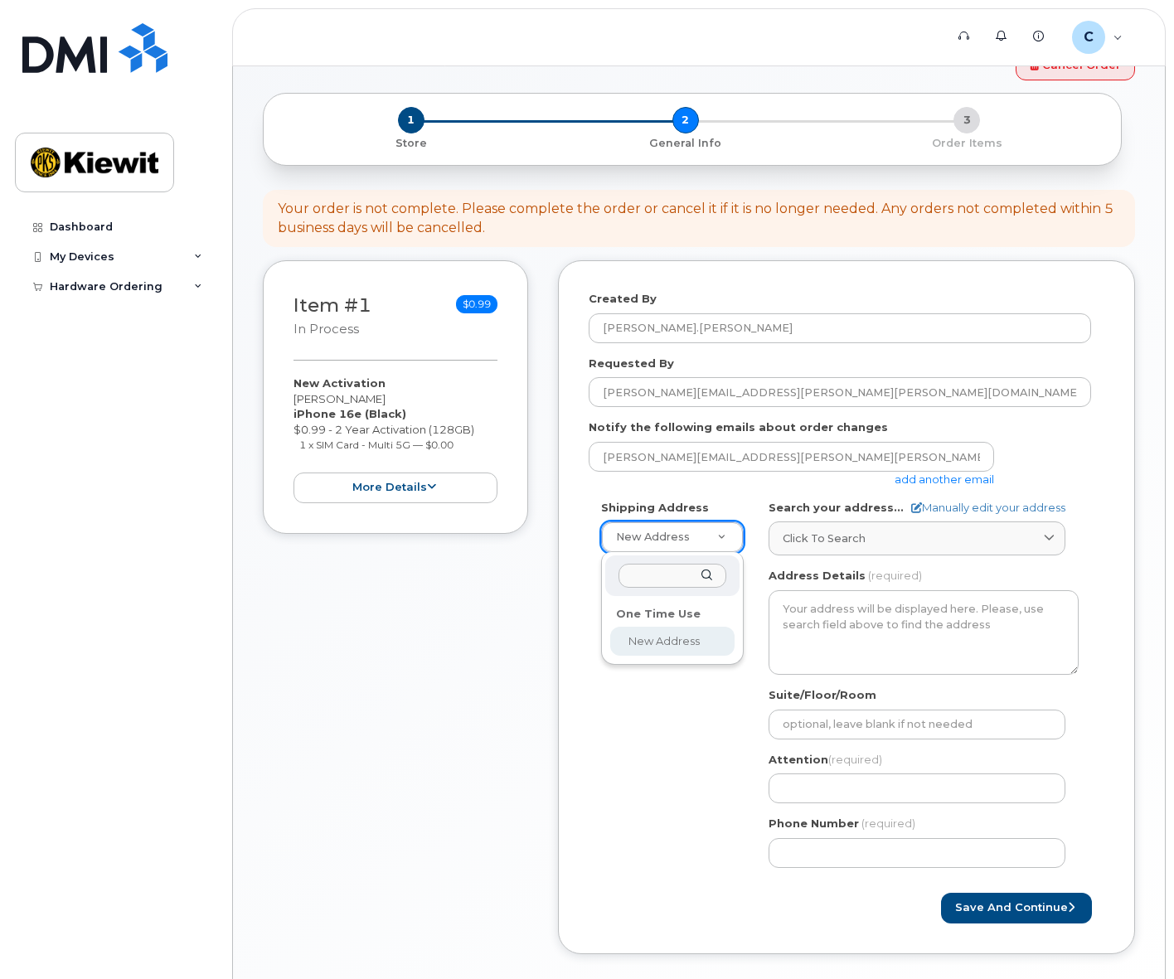
click at [663, 582] on input "text" at bounding box center [673, 576] width 108 height 24
type input "lenexa k3"
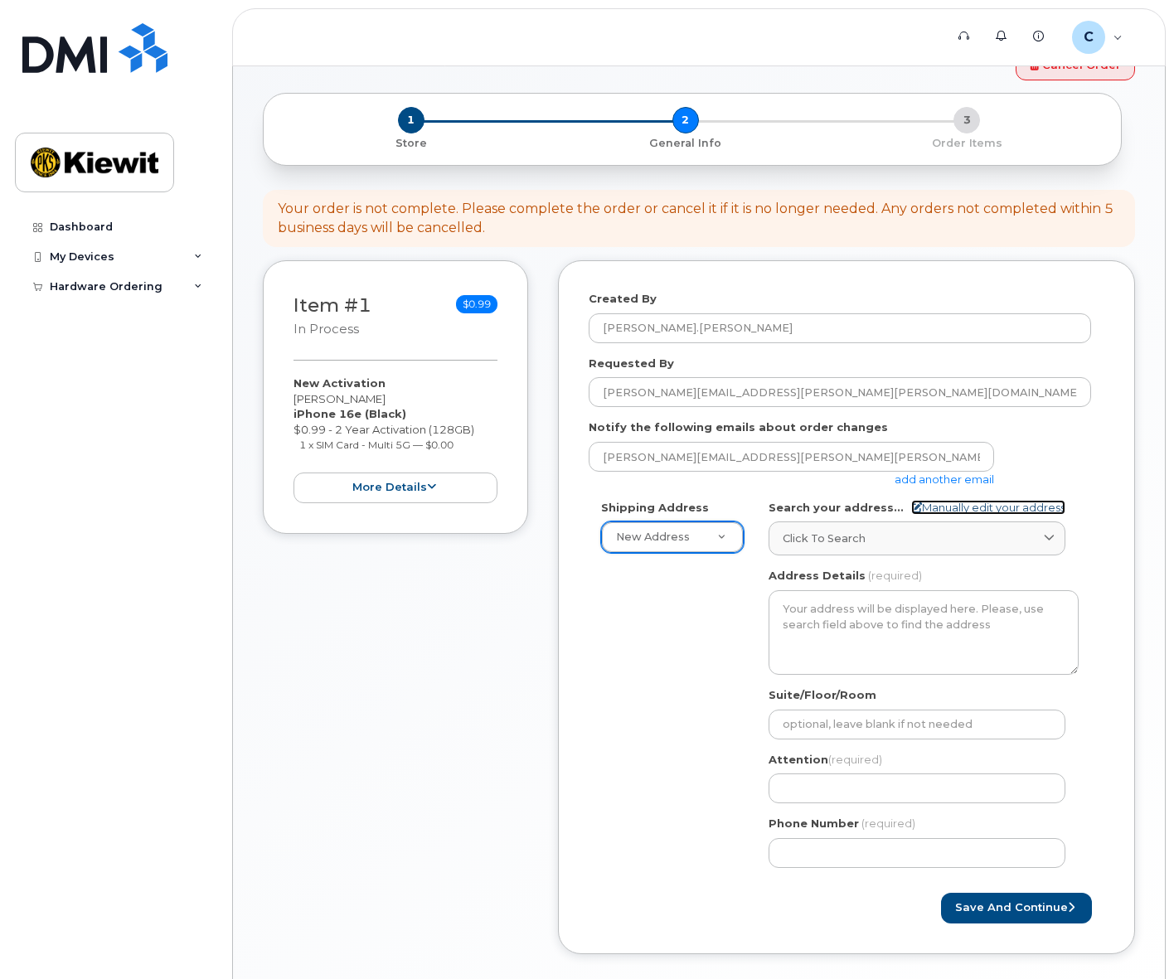
click at [959, 509] on link "Manually edit your address" at bounding box center [988, 508] width 154 height 16
select select
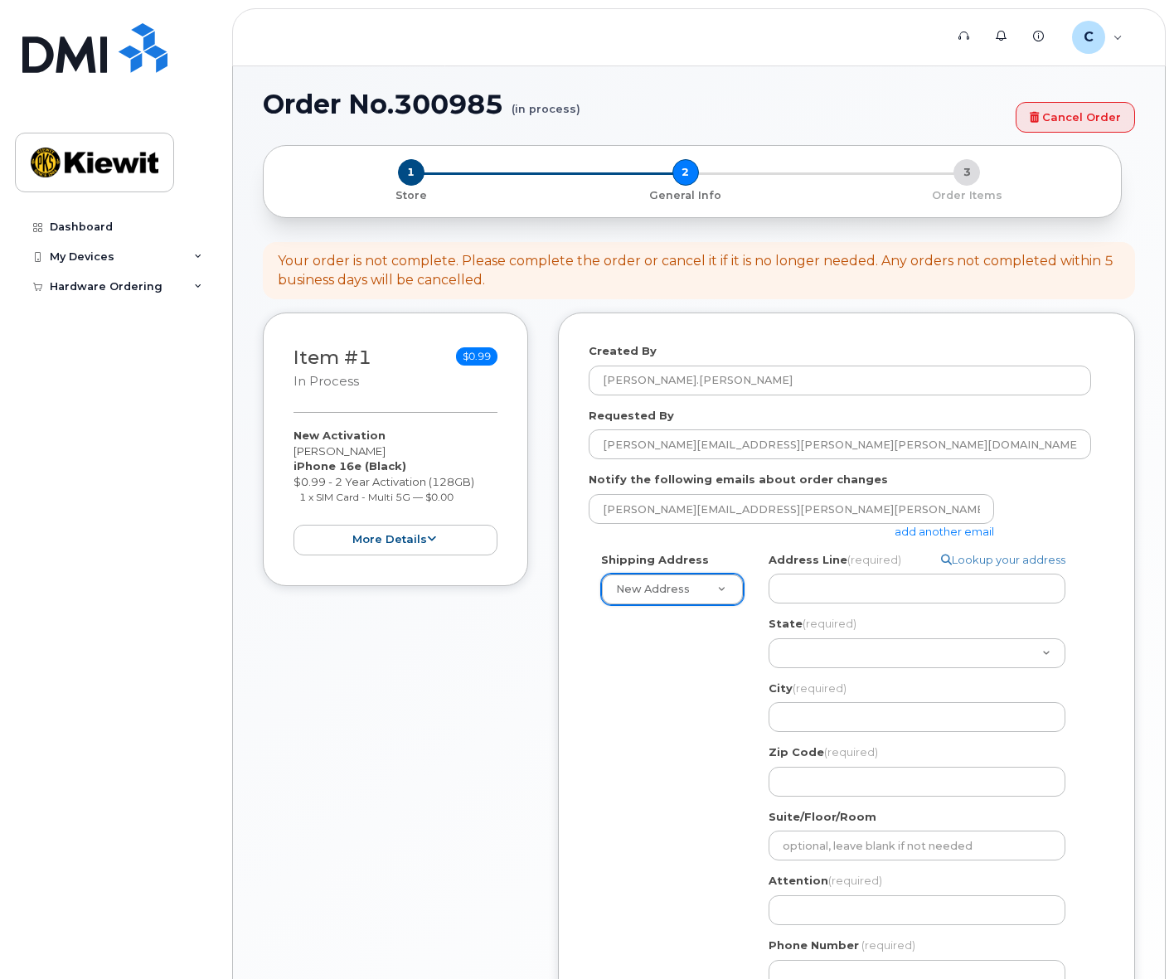
scroll to position [0, 0]
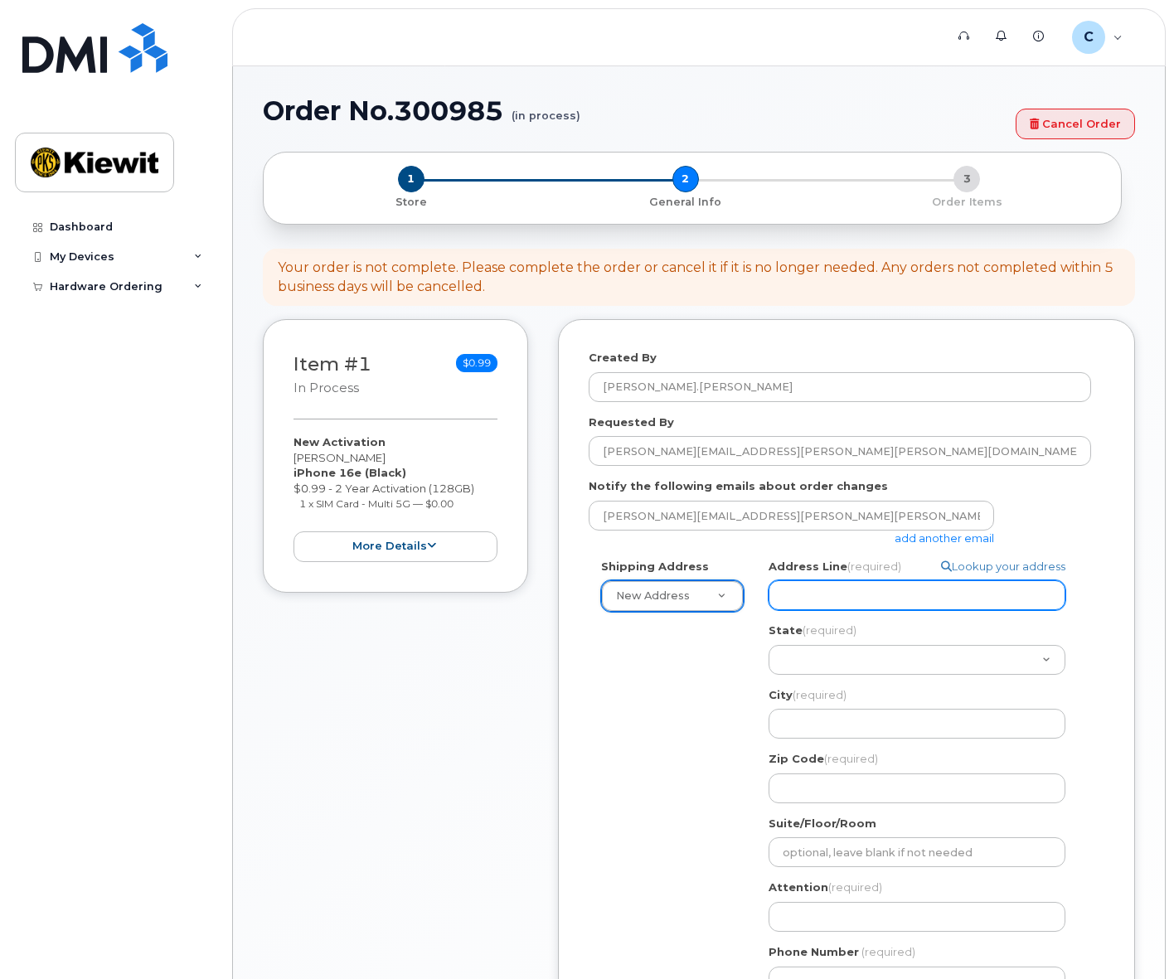
click at [852, 590] on input "Address Line (required)" at bounding box center [917, 595] width 297 height 30
click at [1041, 570] on link "Lookup your address" at bounding box center [1003, 567] width 124 height 16
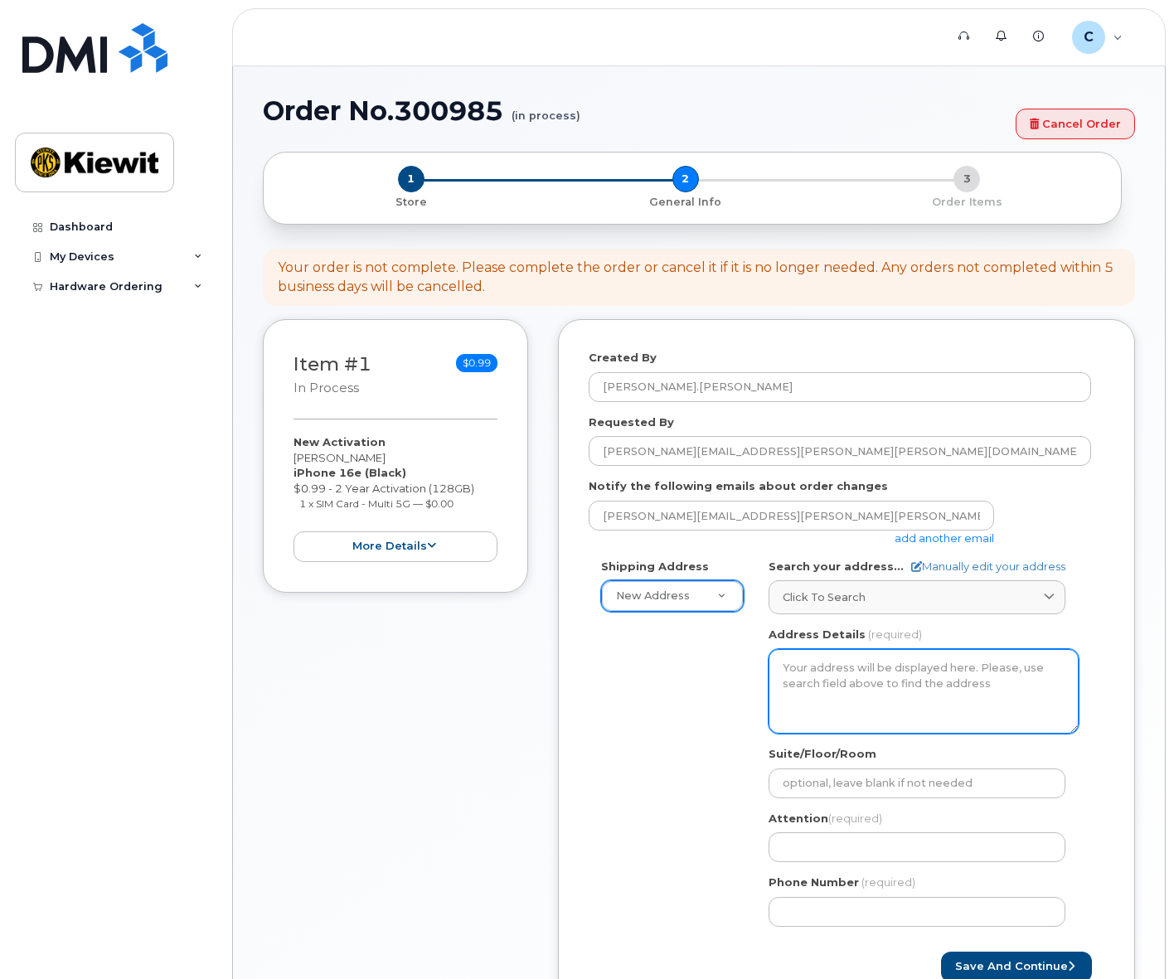
click at [937, 677] on textarea "Address Details" at bounding box center [924, 691] width 310 height 85
click at [799, 679] on textarea "Address Details" at bounding box center [924, 691] width 310 height 85
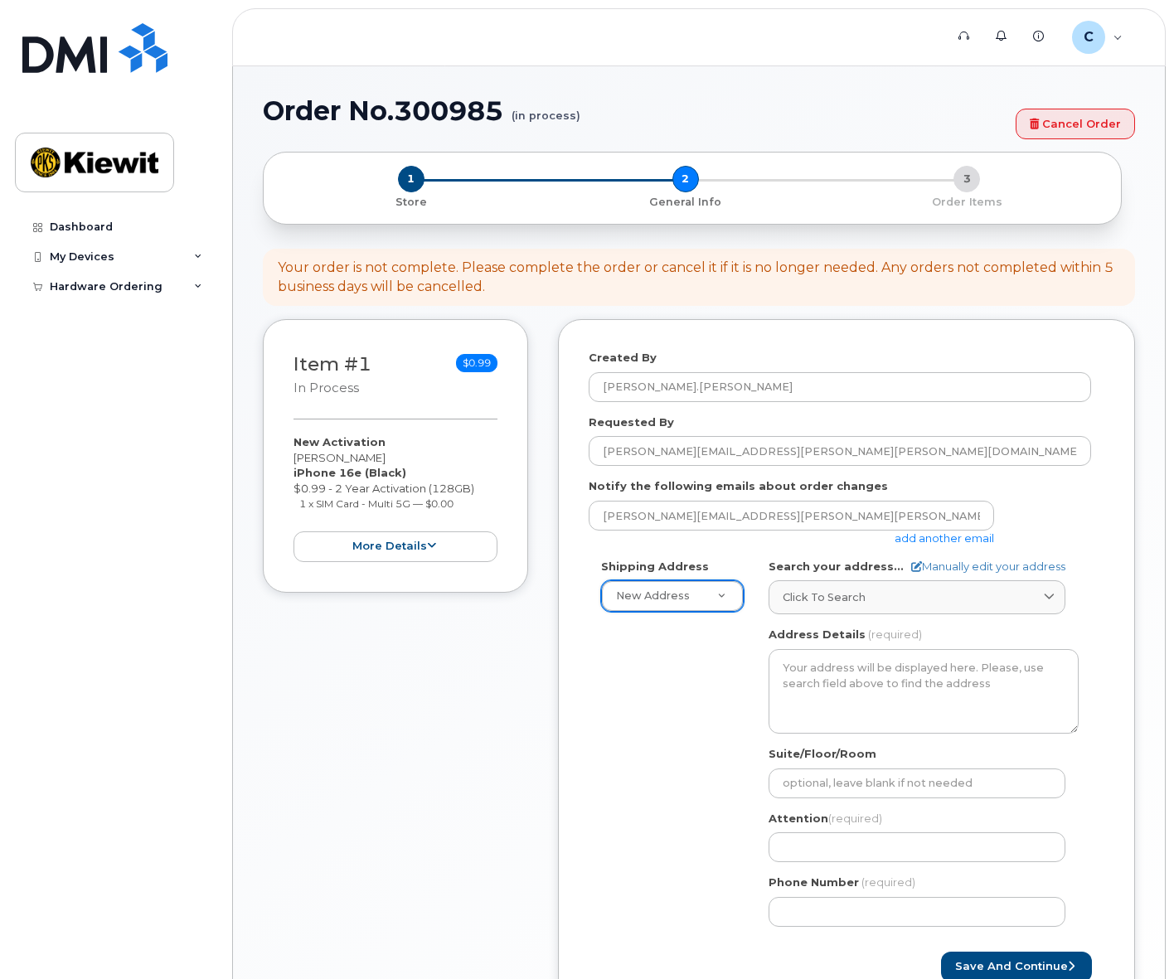
click at [828, 625] on div "AB Search your address... Manually edit your address Click to search No availab…" at bounding box center [923, 749] width 335 height 381
click at [989, 567] on link "Manually edit your address" at bounding box center [988, 567] width 154 height 16
select select
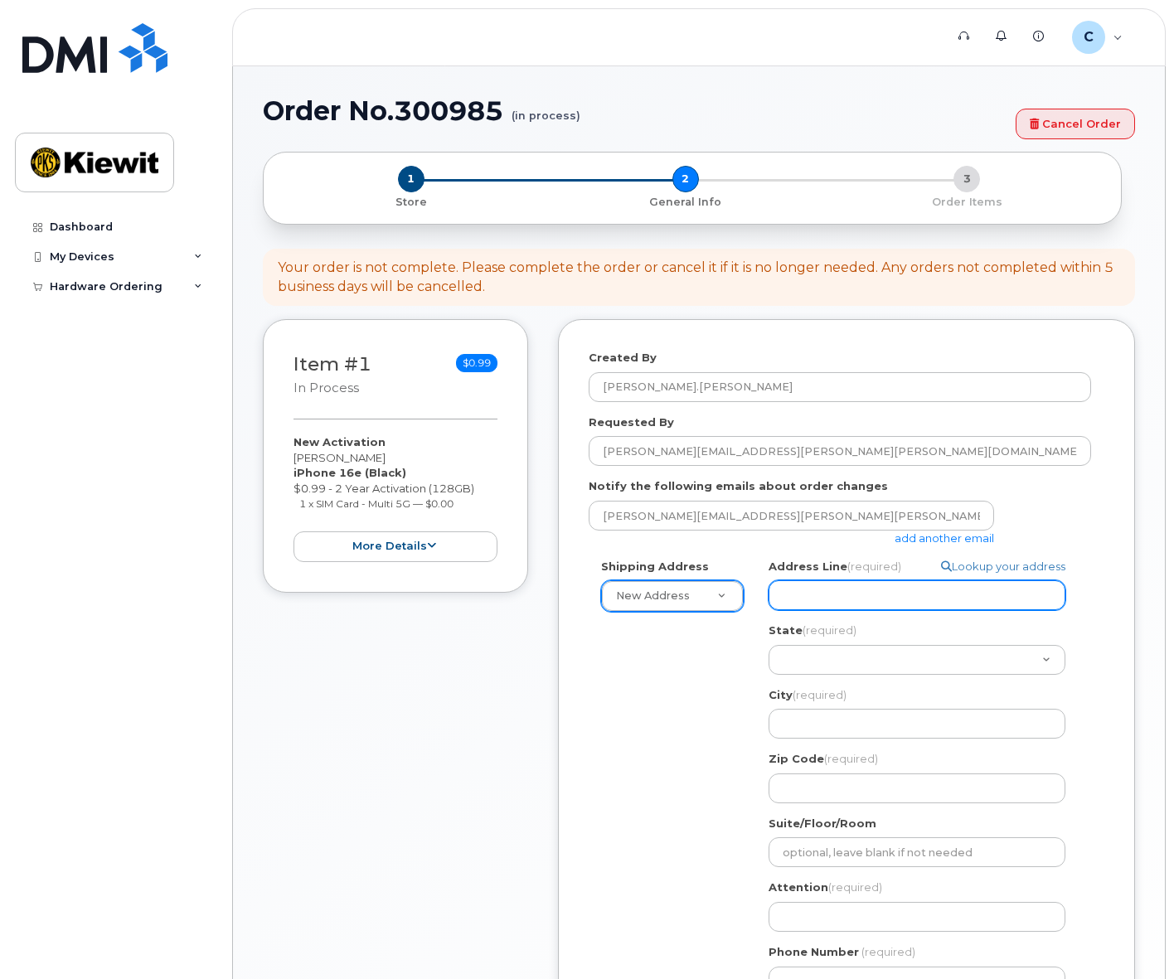
click at [942, 592] on input "Address Line (required)" at bounding box center [917, 595] width 297 height 30
click at [806, 591] on input "Address Line (required)" at bounding box center [917, 595] width 297 height 30
paste input "[STREET_ADDRESS][PERSON_NAME]"
select select
type input "[STREET_ADDRESS][PERSON_NAME]"
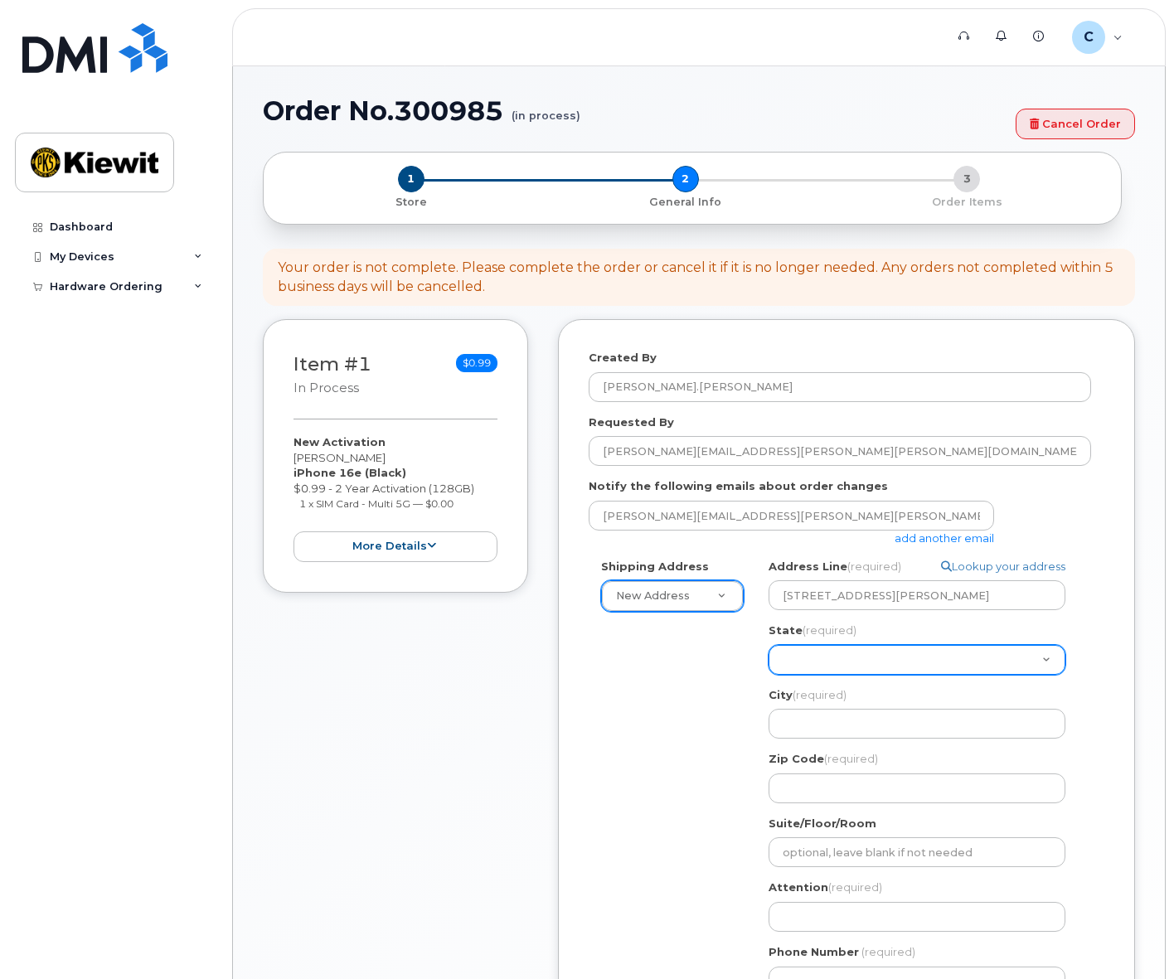
click at [843, 664] on select "Alabama Alaska American Samoa Arizona Arkansas California Colorado Connecticut …" at bounding box center [917, 660] width 297 height 30
select select "KS"
click at [769, 645] on select "Alabama Alaska American Samoa Arizona Arkansas California Colorado Connecticut …" at bounding box center [917, 660] width 297 height 30
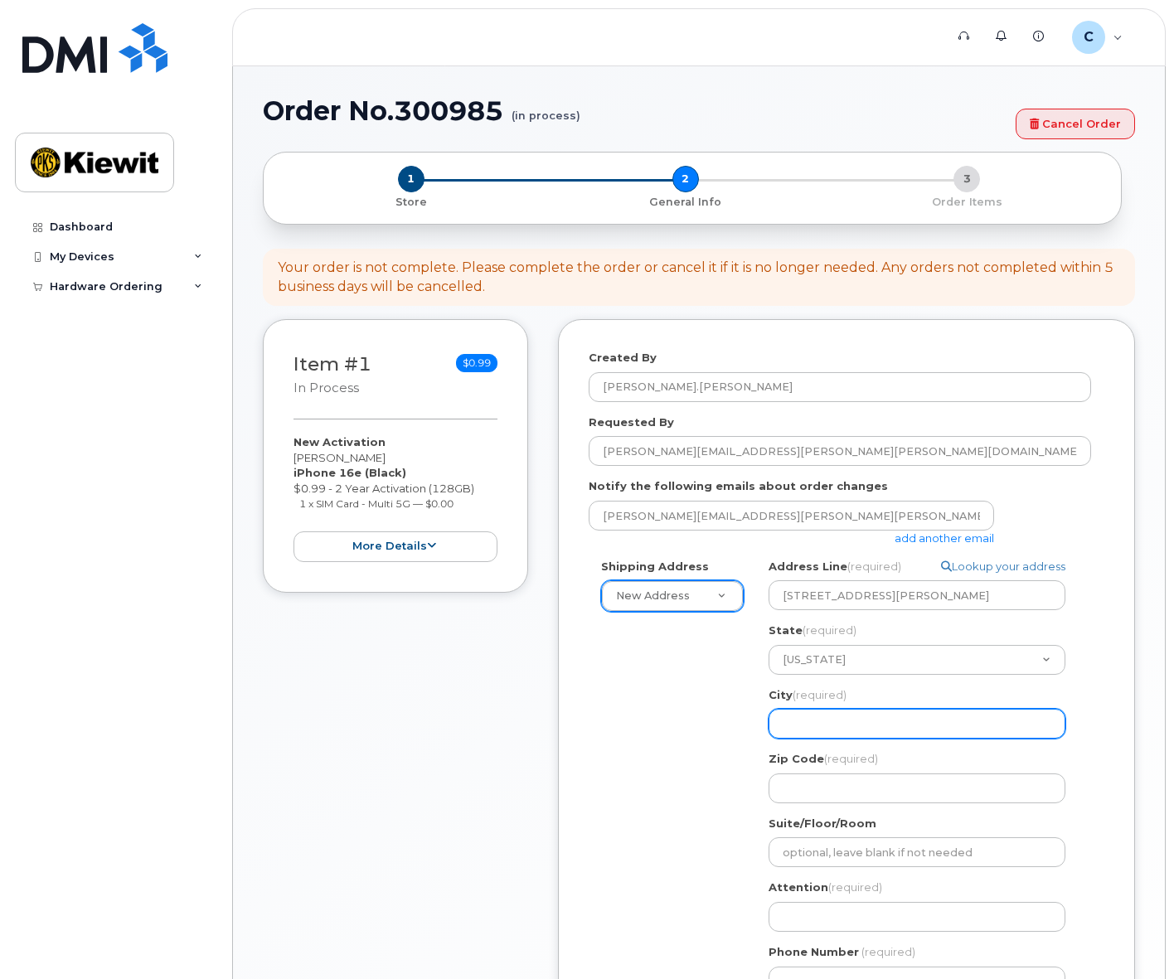
click at [826, 728] on input "City (required)" at bounding box center [917, 724] width 297 height 30
select select
type input "L"
select select
type input "Le"
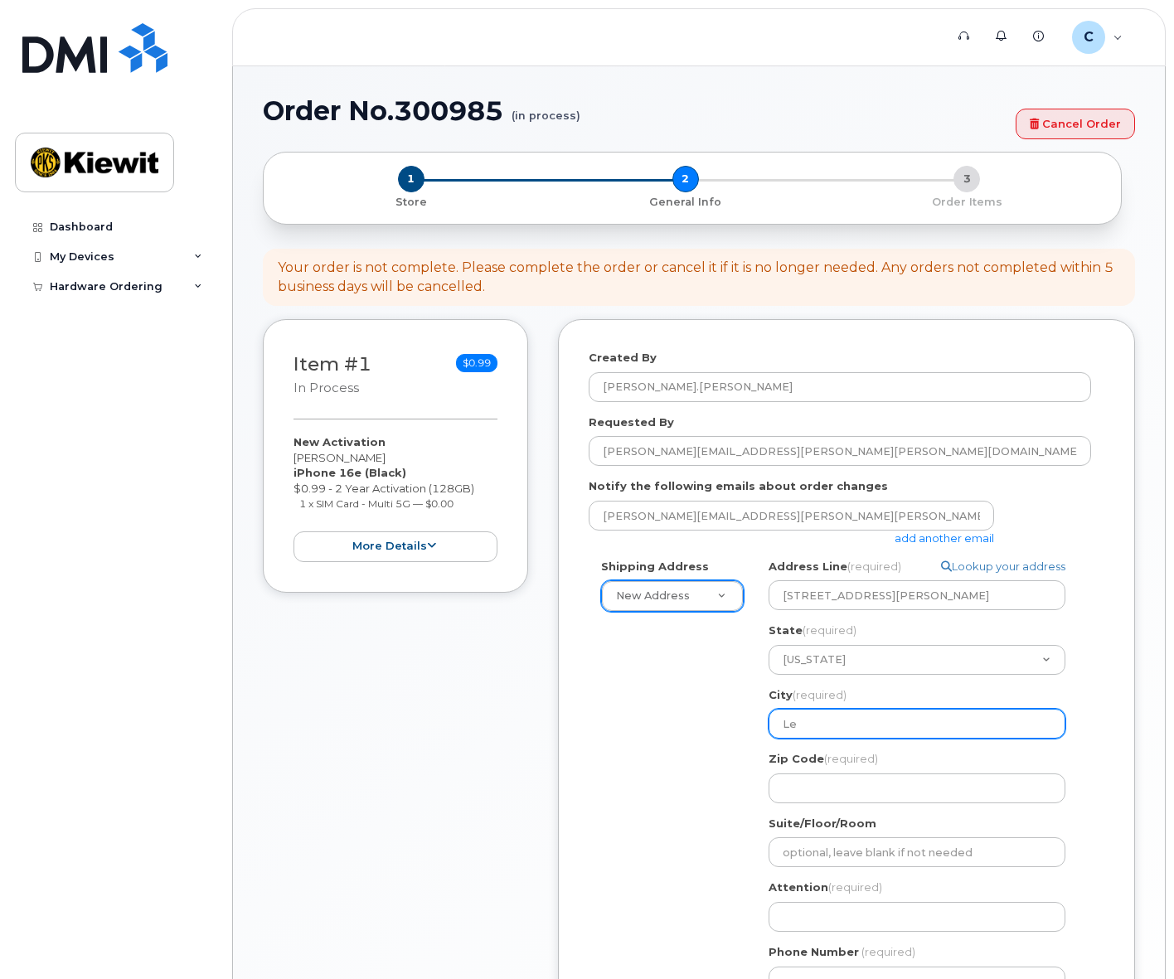
select select
type input "Len"
select select
type input "Lene"
select select
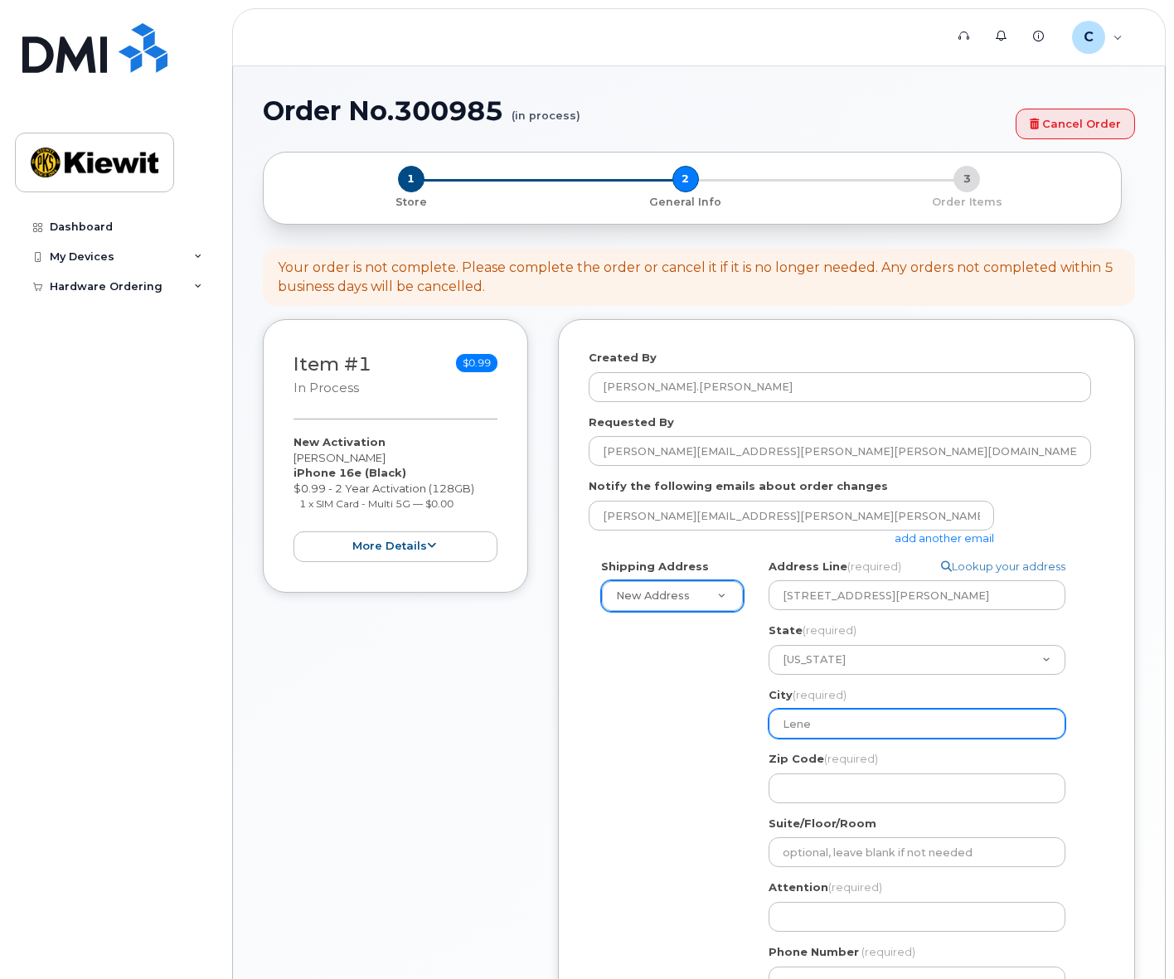
type input "Lenex"
select select
type input "Lenexa"
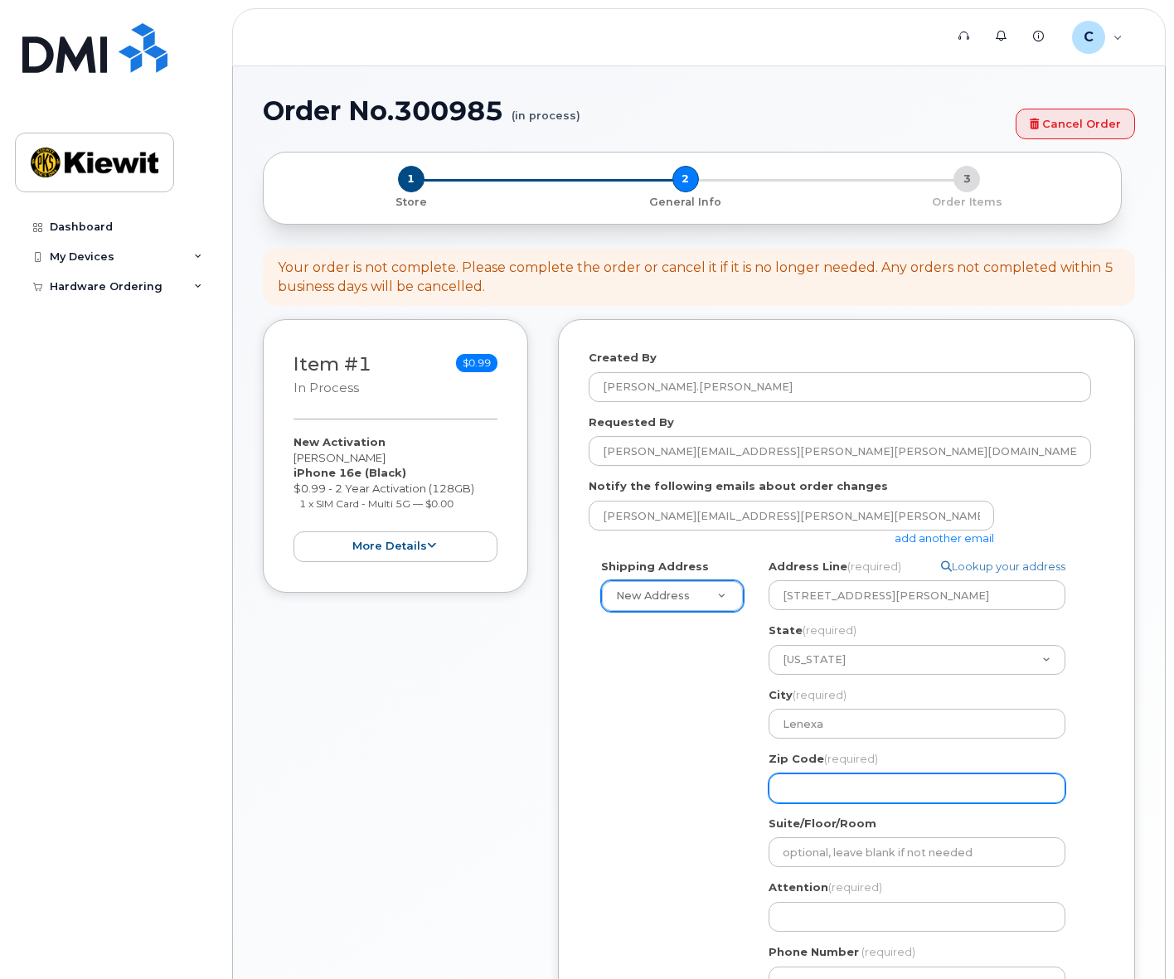
select select
type input "6"
select select
type input "66"
select select
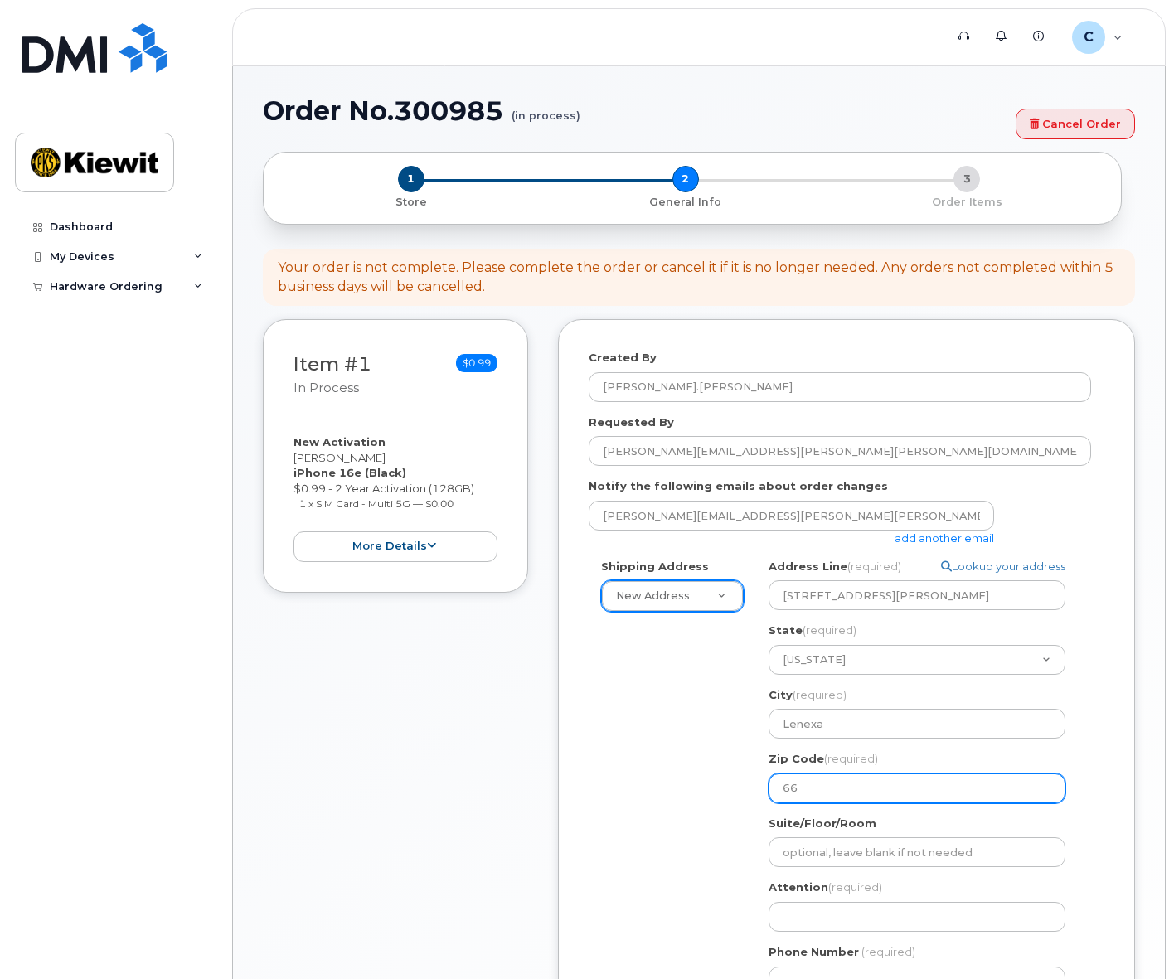
type input "661"
select select
type input "6612"
select select
type input "66121"
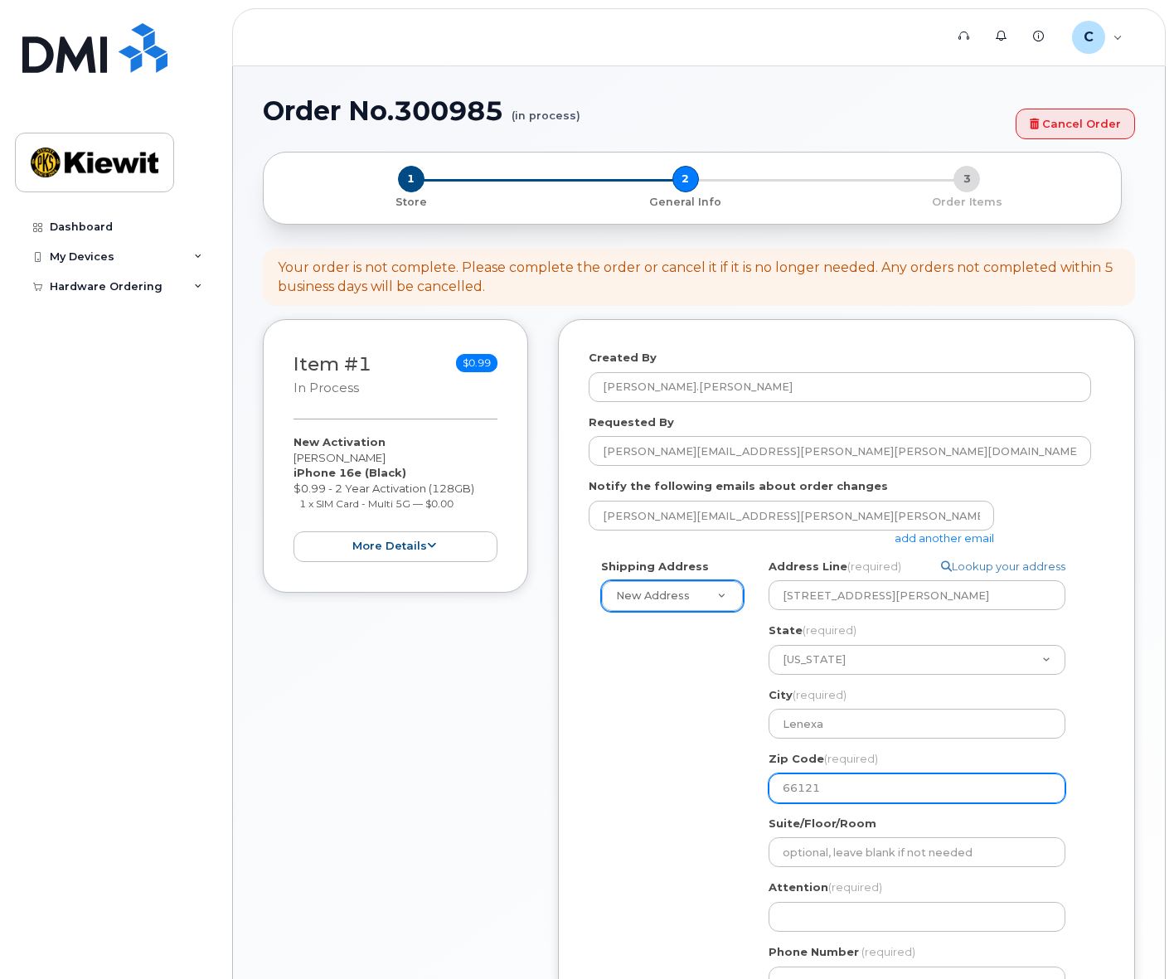
select select
type input "661219"
select select
type input "66121"
select select
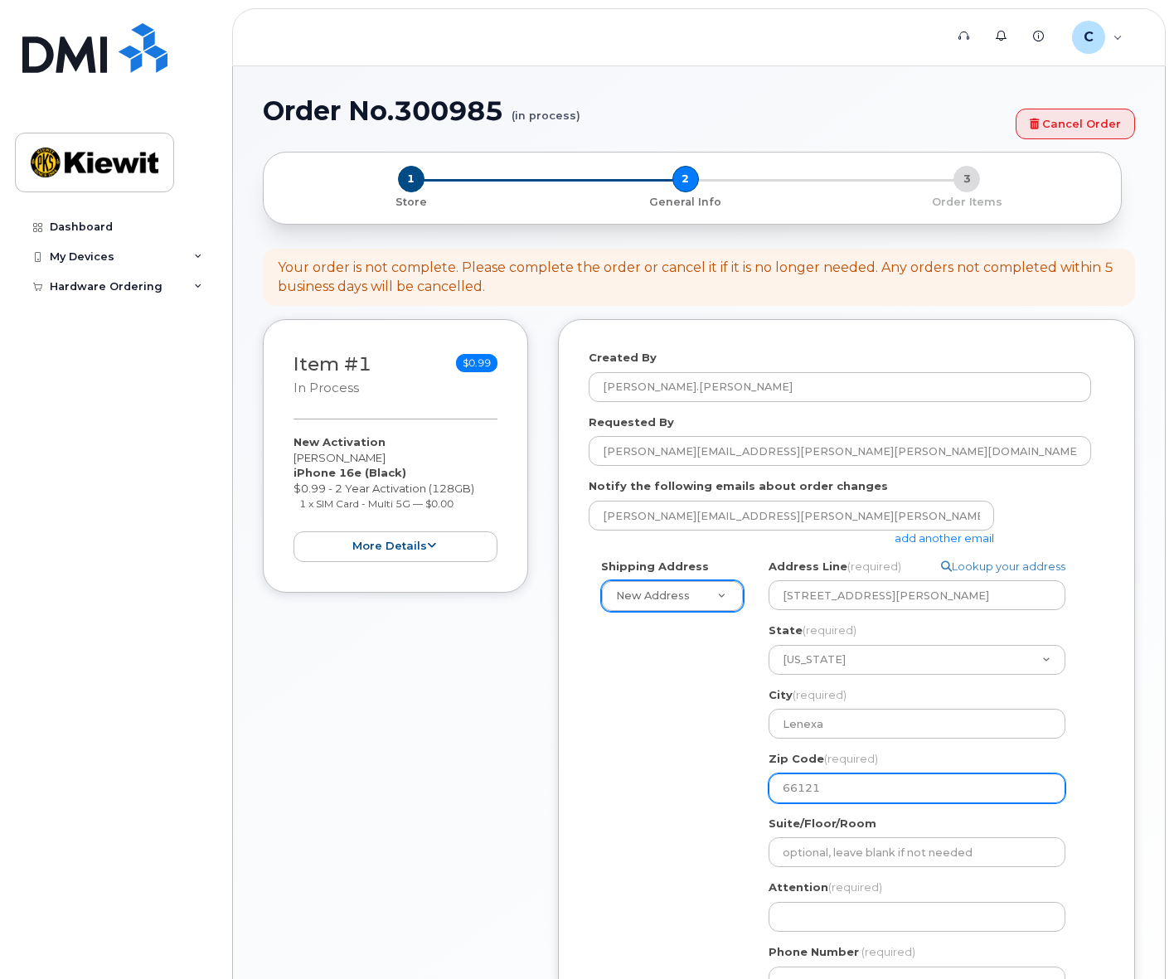
type input "6612"
select select
type input "661"
select select
type input "66"
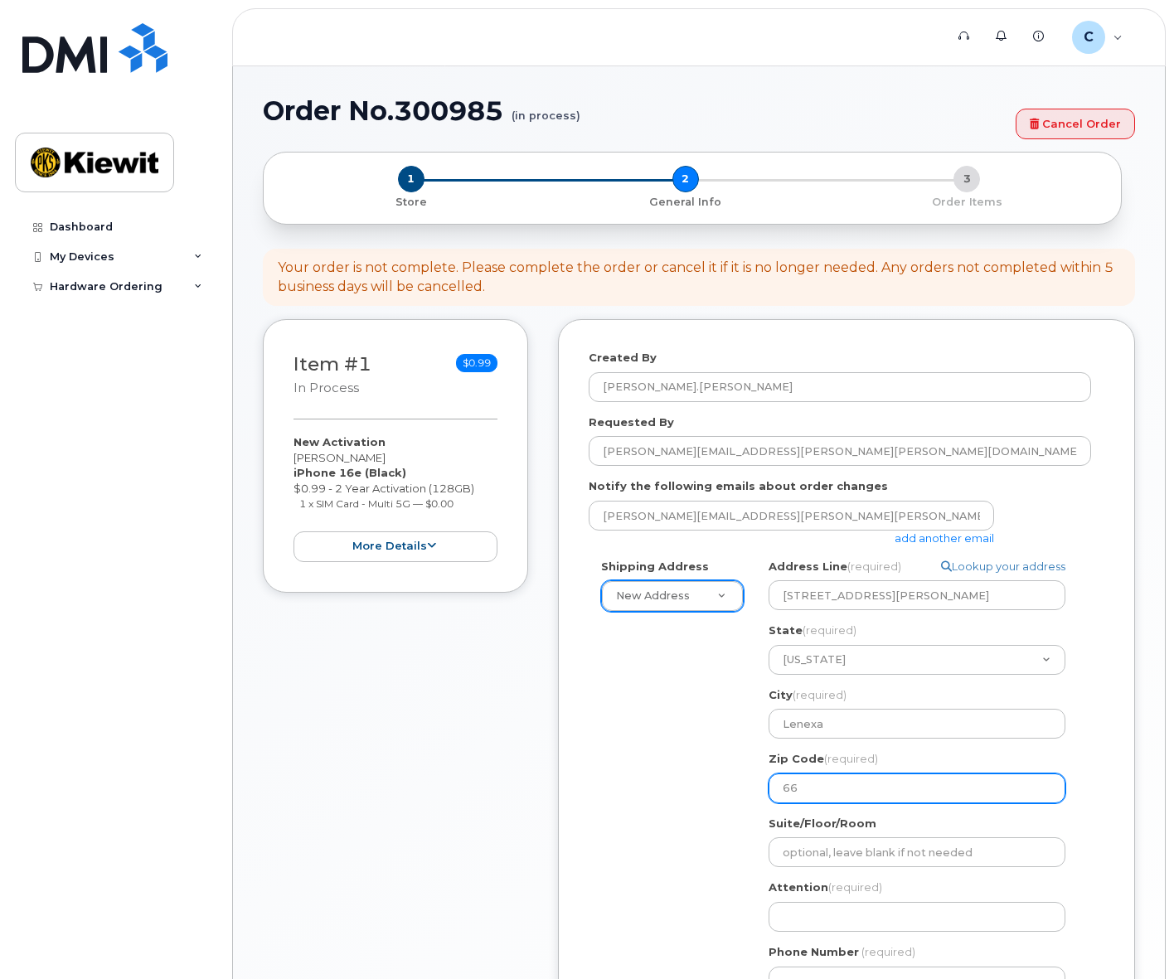
select select
type input "662"
select select
type input "6621"
select select
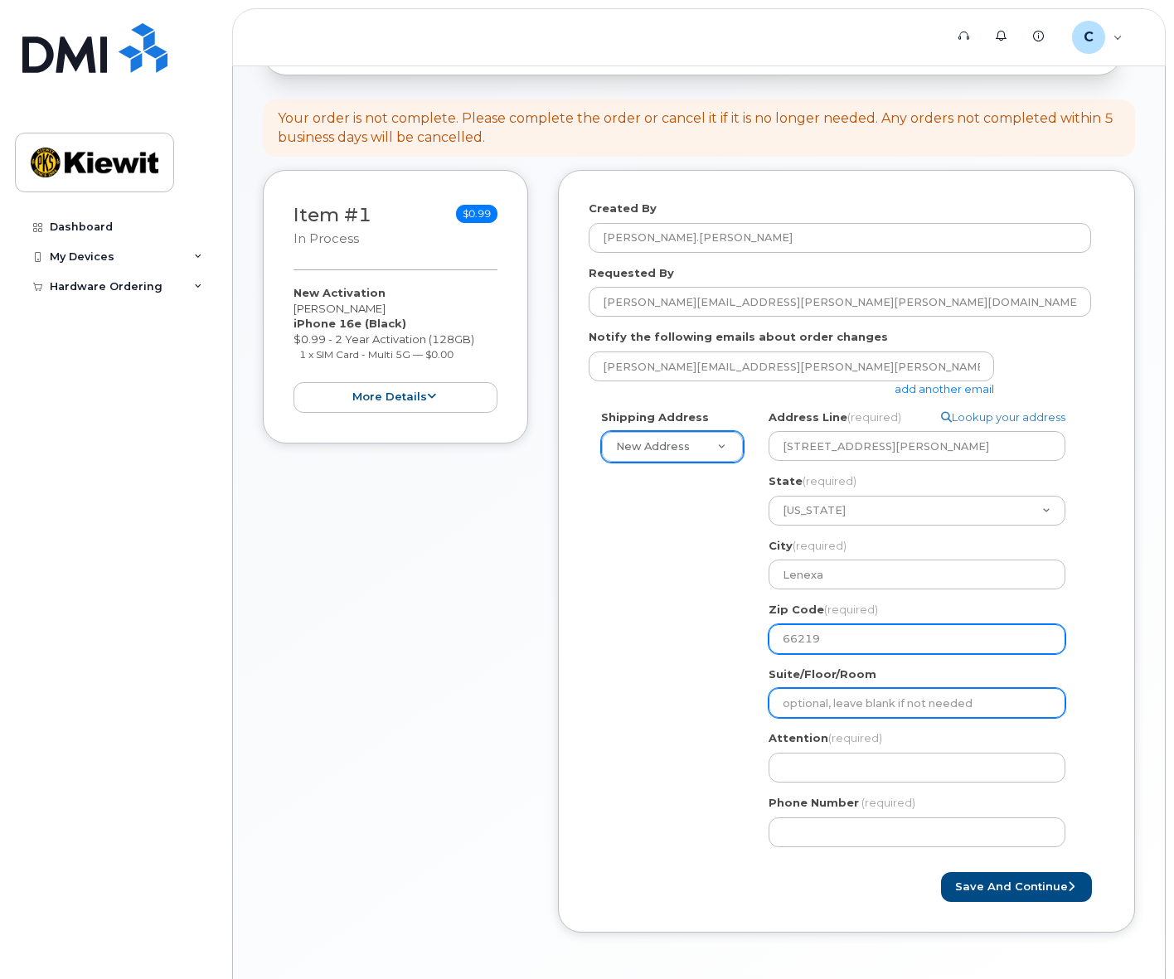
scroll to position [166, 0]
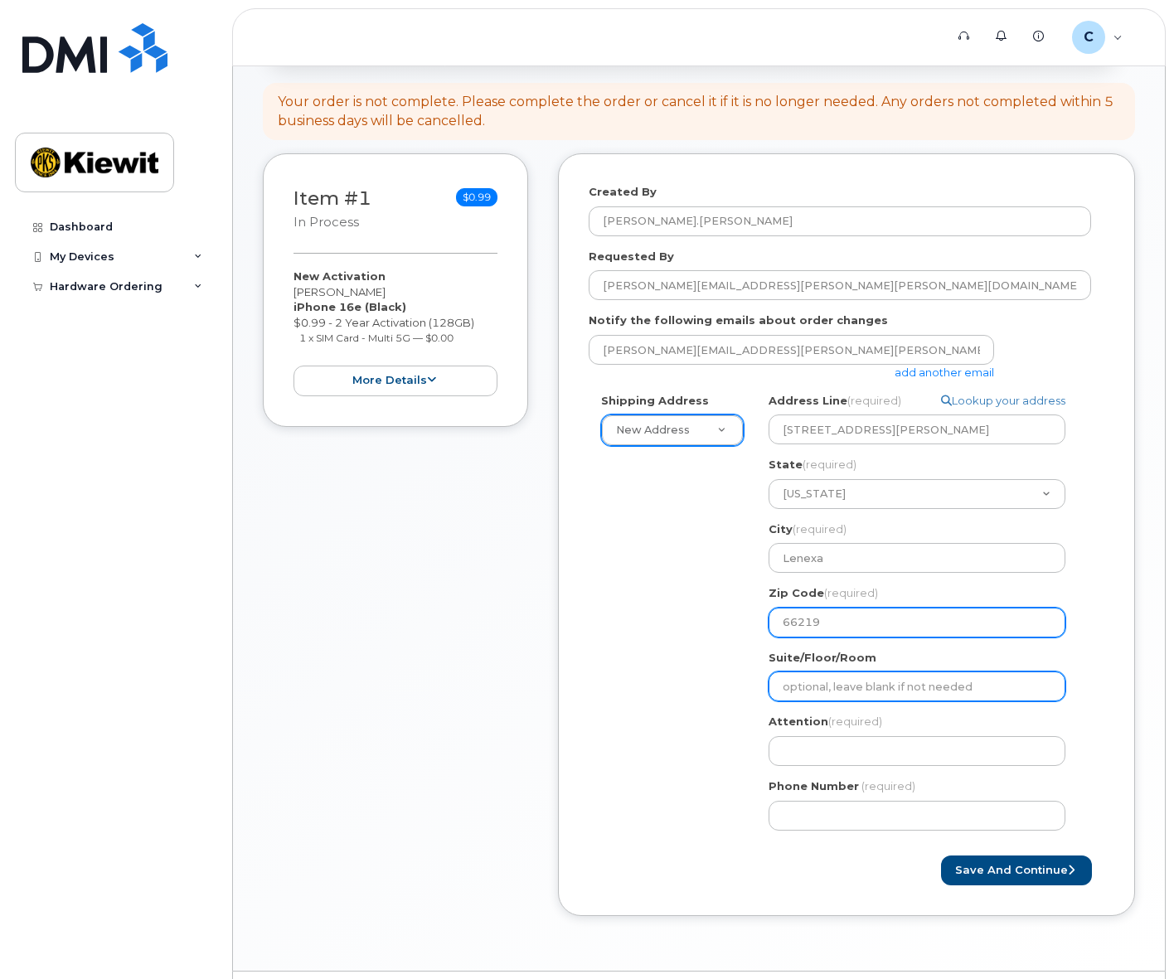
type input "66219"
click at [840, 685] on input "Suite/Floor/Room" at bounding box center [917, 687] width 297 height 30
select select
type input "K"
select select
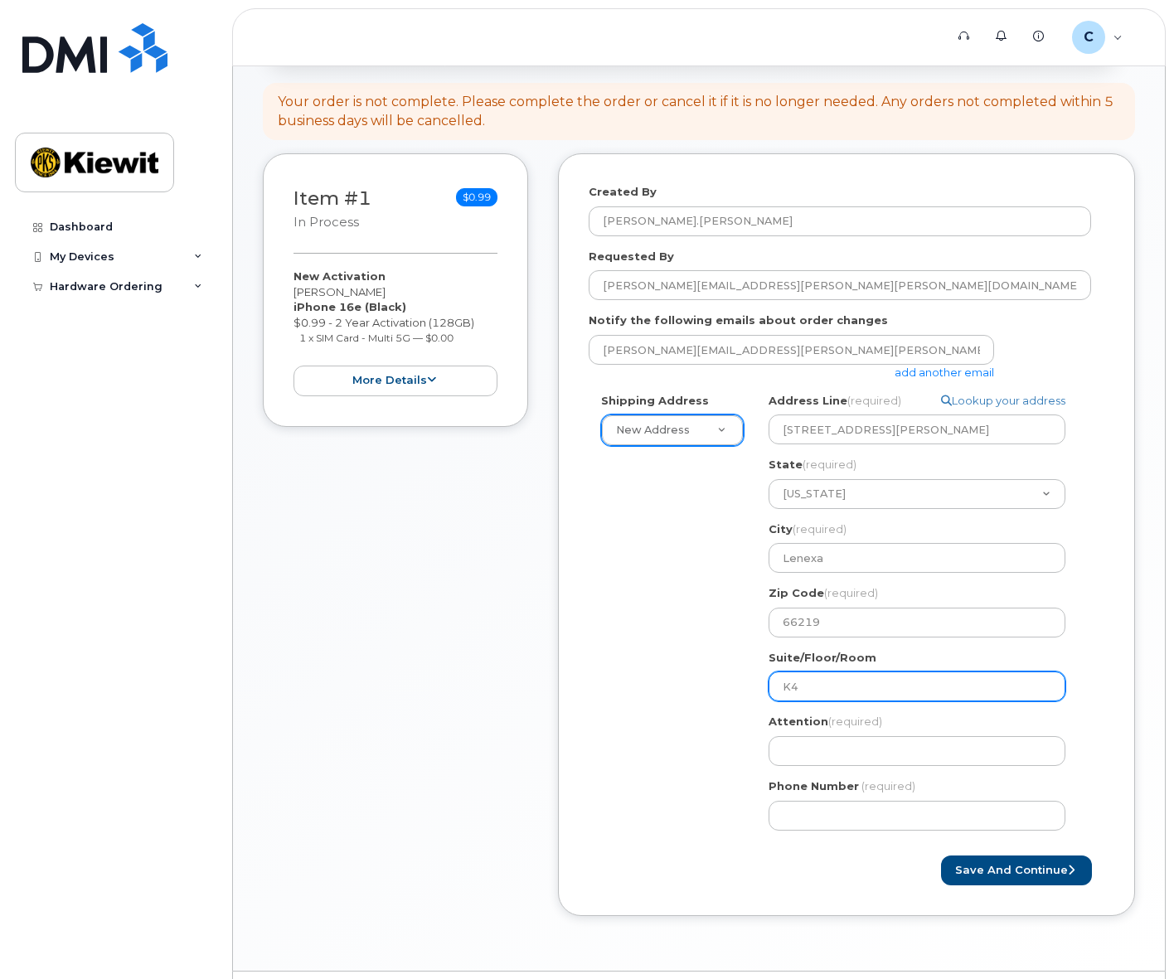
type input "K4"
select select
type input "K4 -"
select select
type input "K4 - 3"
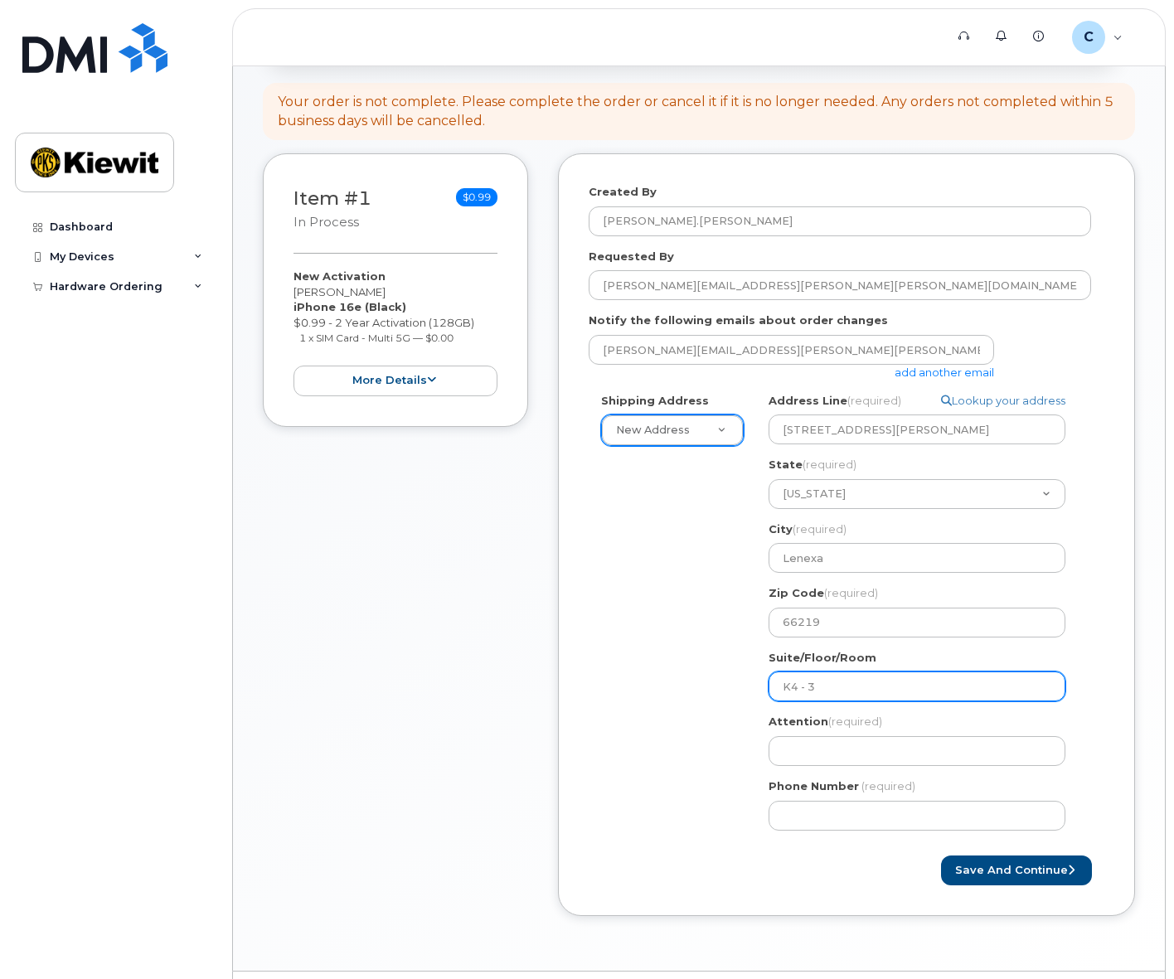
select select
type input "K4 - 3."
select select
type input "K4 - 3.4"
select select
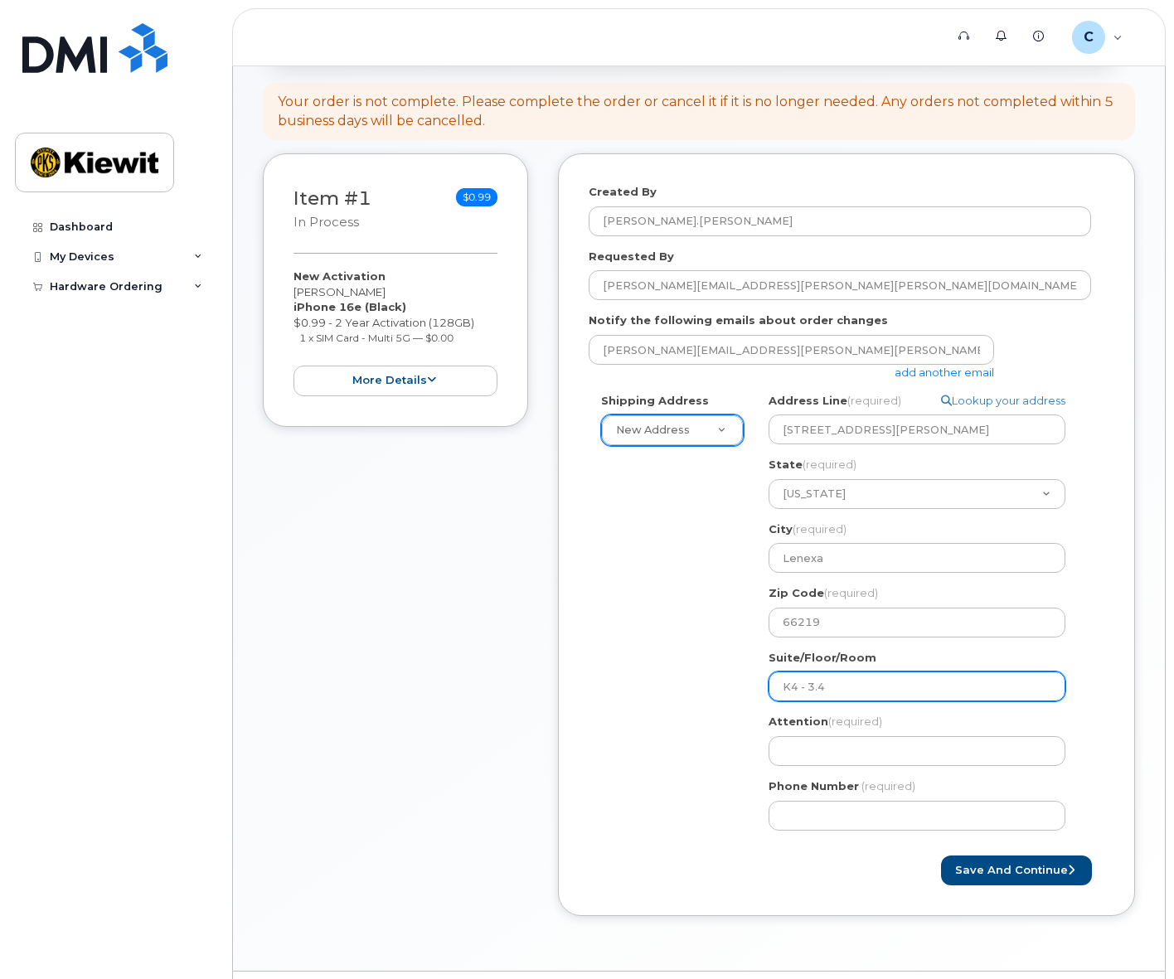
type input "K4 - 3.4."
select select
type input "K4 - 3.4.a"
select select
type input "K4 - 3.4.a."
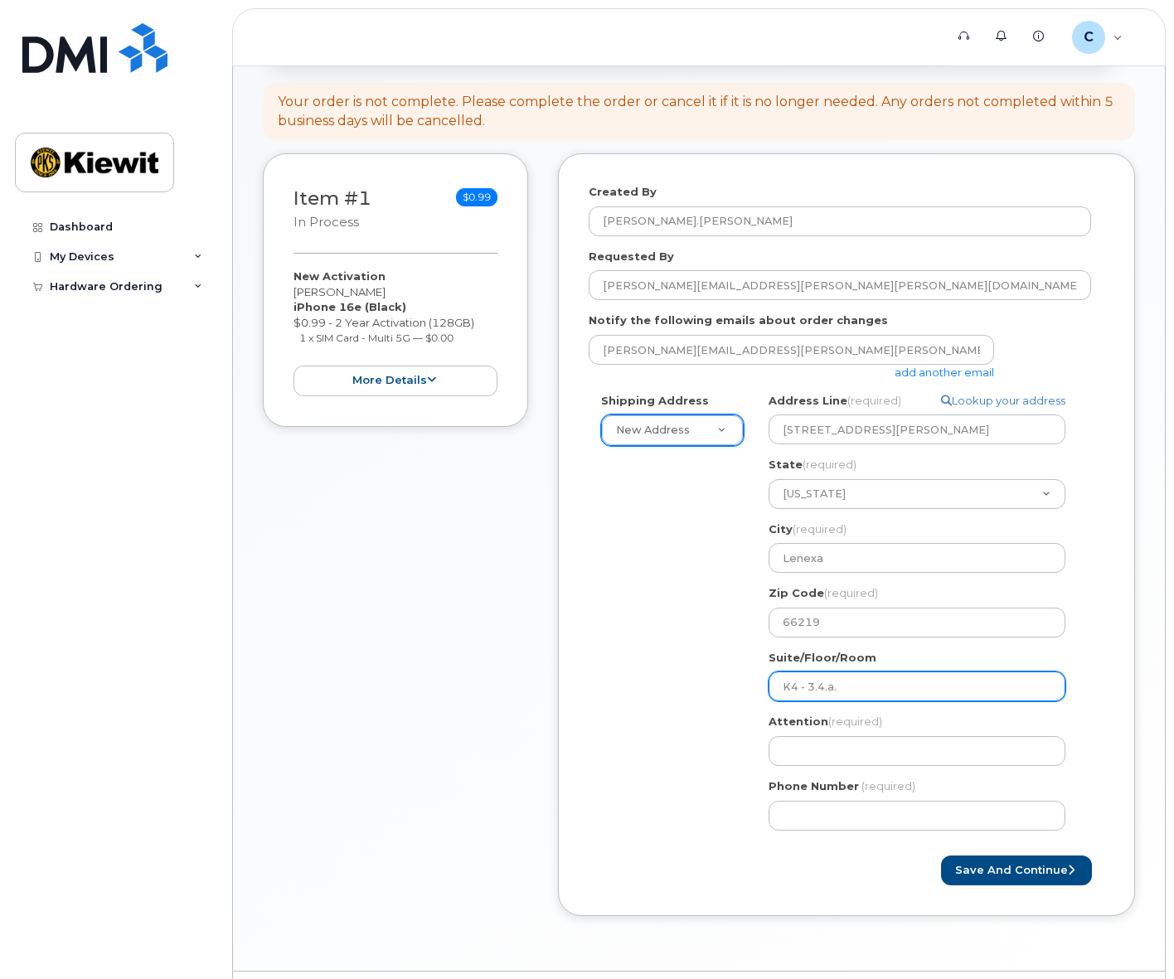
select select
type input "K4 - 3.4.a.1"
select select
type input "K4 - 3.4.a.15"
select select
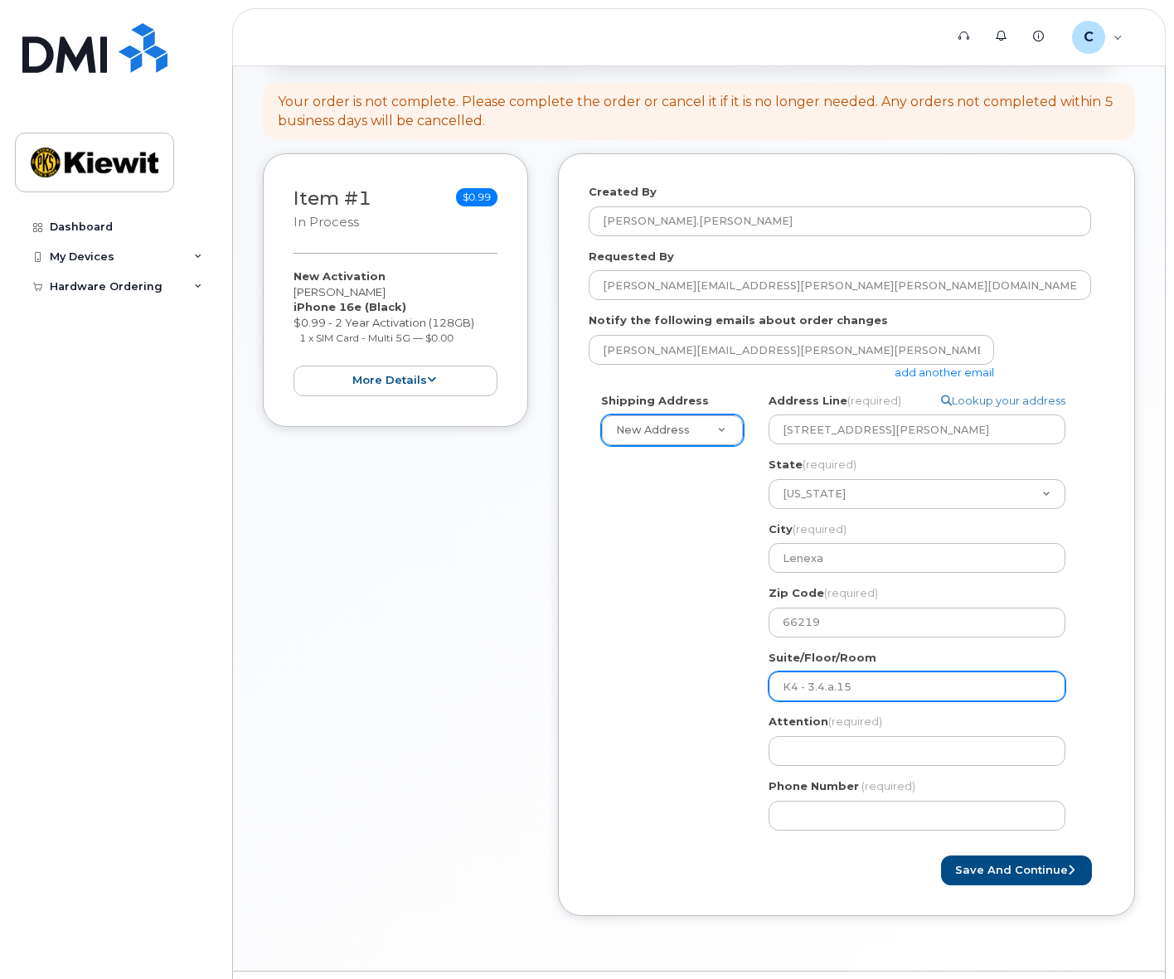
type input "K4 - 3.4..15"
select select
type input "K4 - 3.4.A.15"
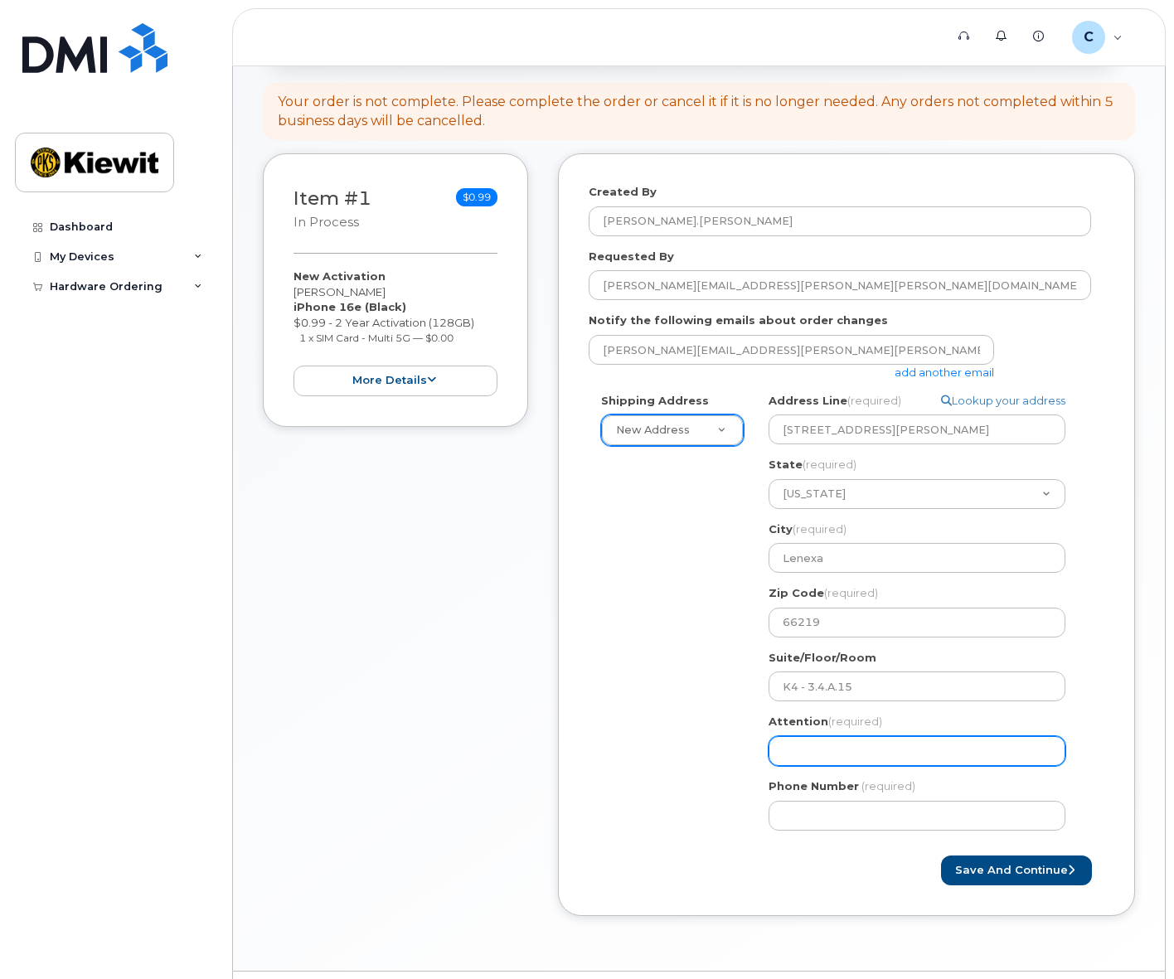
select select
type input "C"
select select
type input "Ca"
select select
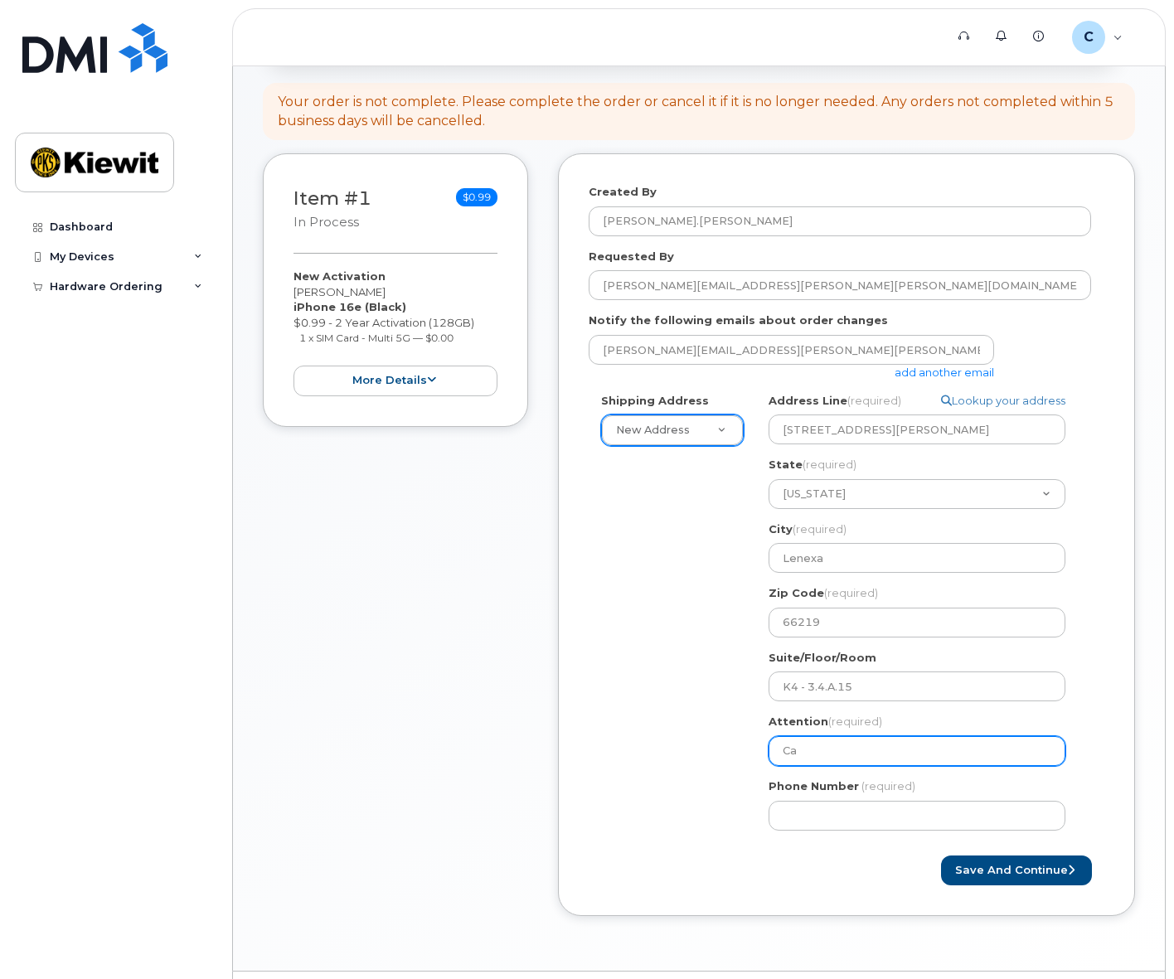
type input "Car"
select select
type input "[PERSON_NAME]"
select select
type input "[PERSON_NAME]"
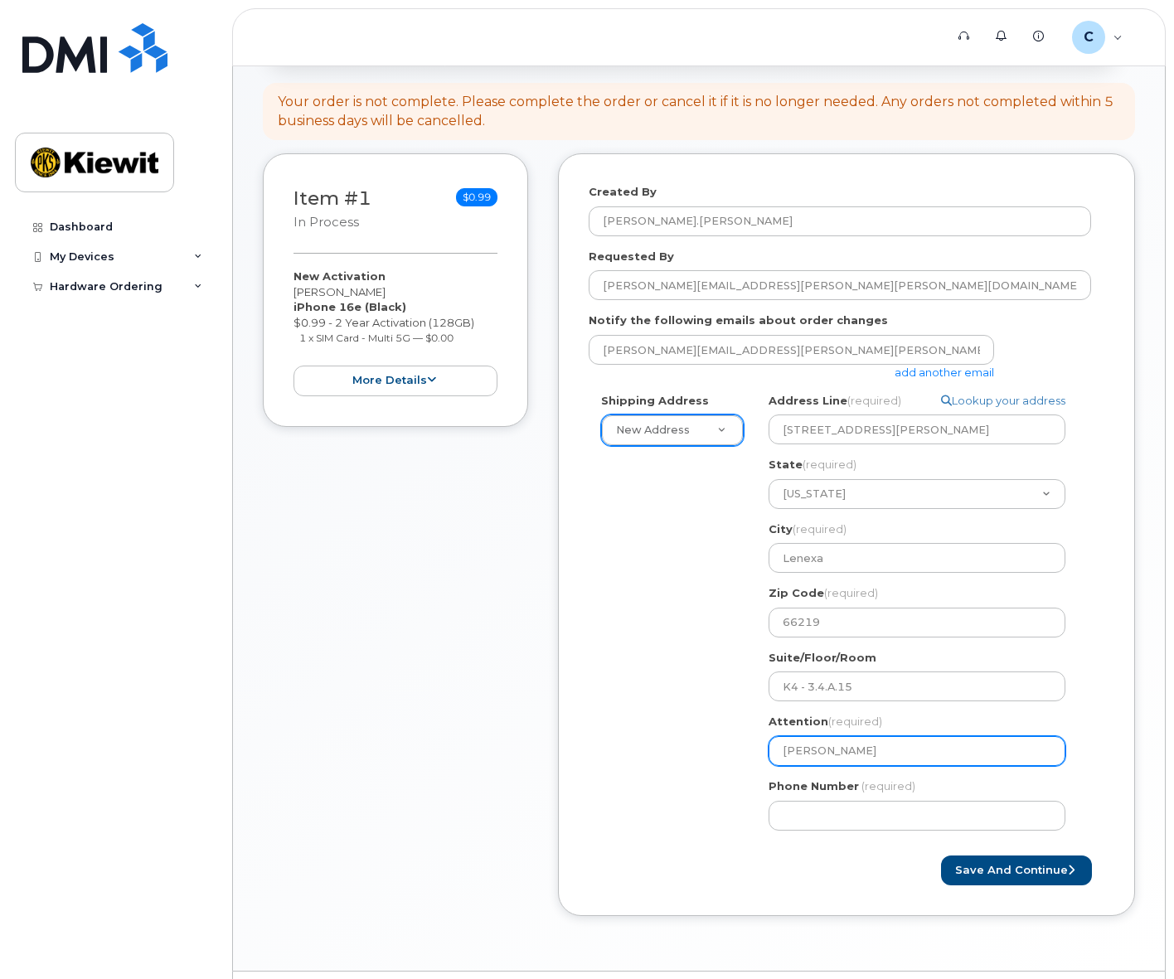
select select
type input "[PERSON_NAME]"
select select
type input "Carlos a"
select select
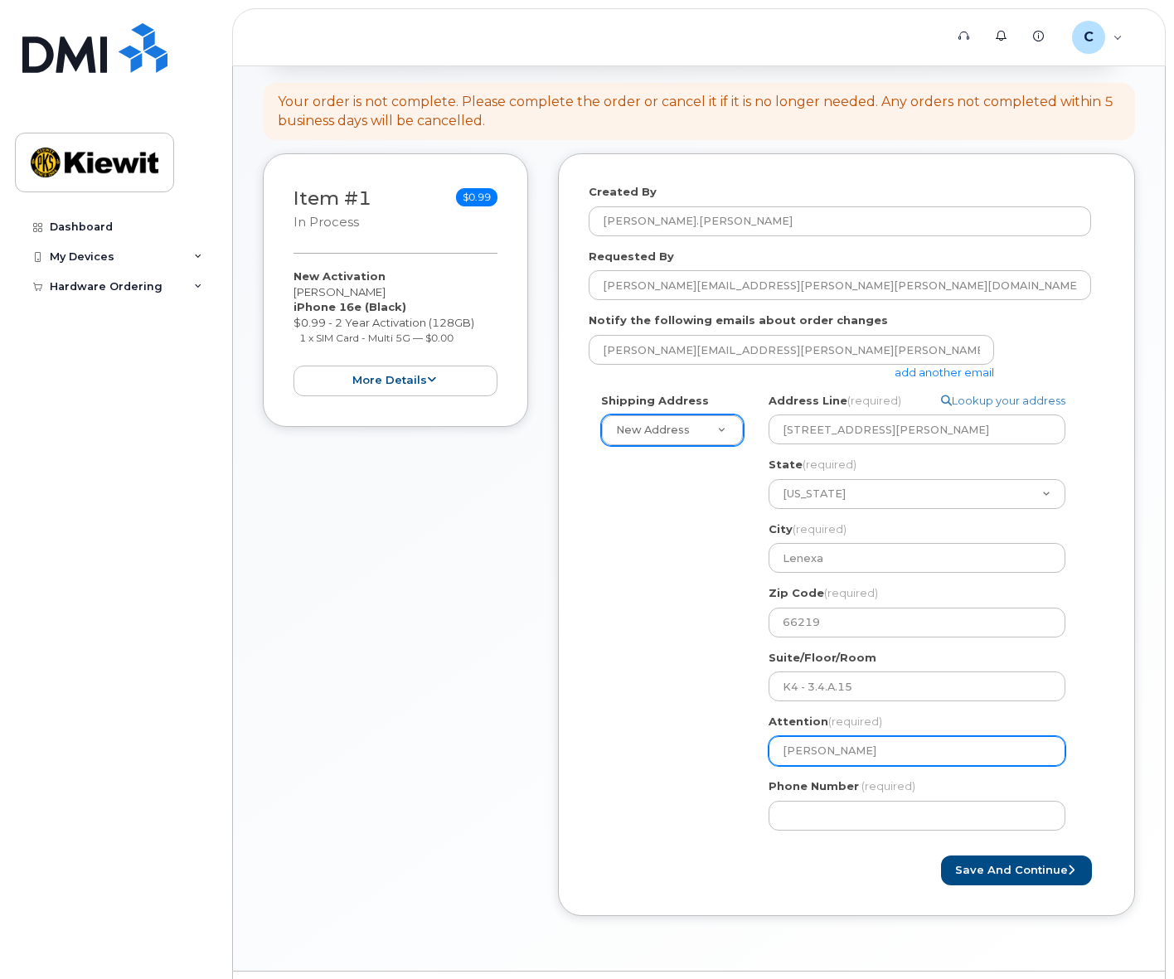
type input "Carlos"
select select
type input "Carlos P"
select select
type input "Carlos Paz"
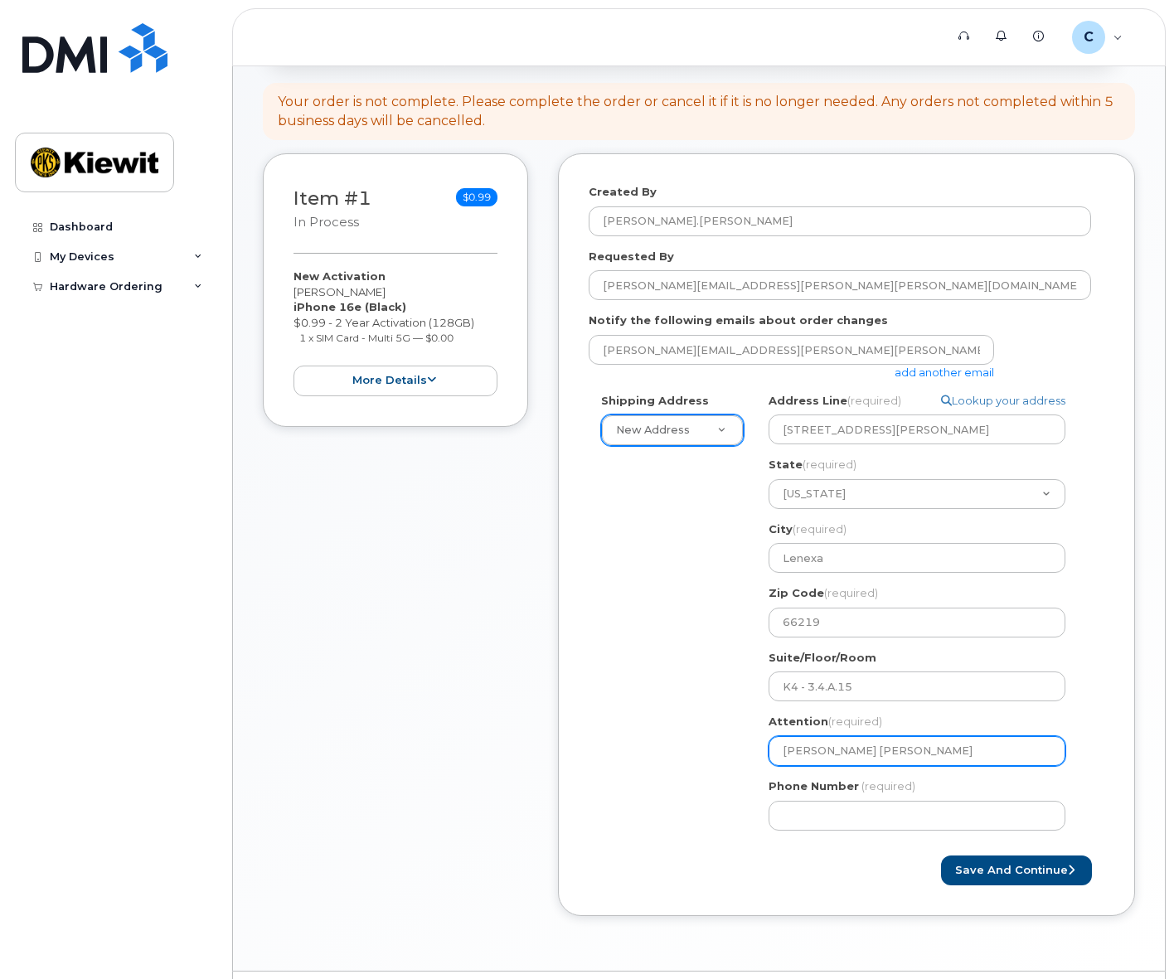
select select
type input "Carlos Pazx"
select select
type input "Carlos Pazxo"
select select
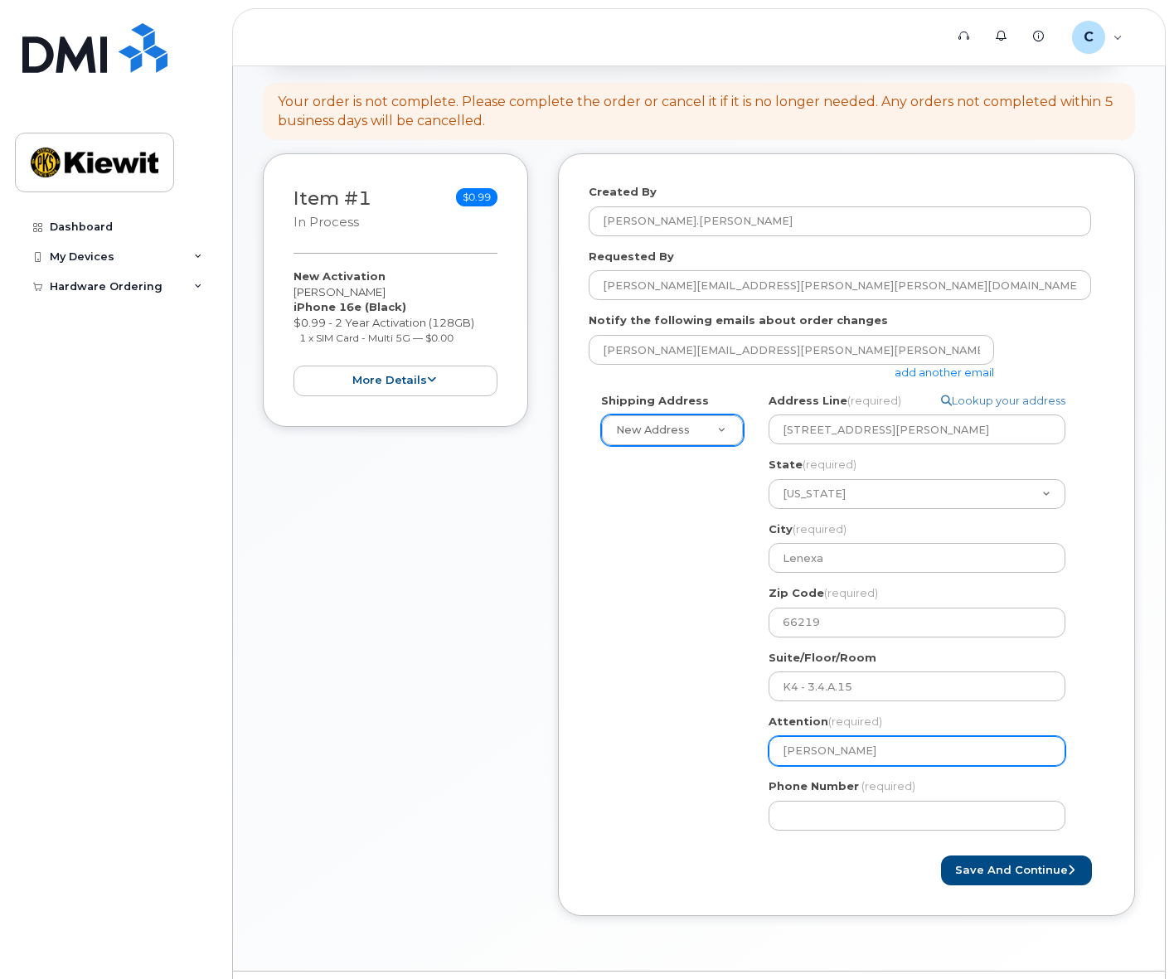
type input "Carlos Pazx"
select select
type input "Carlos Paz"
select select
type input "Carlos Pazo"
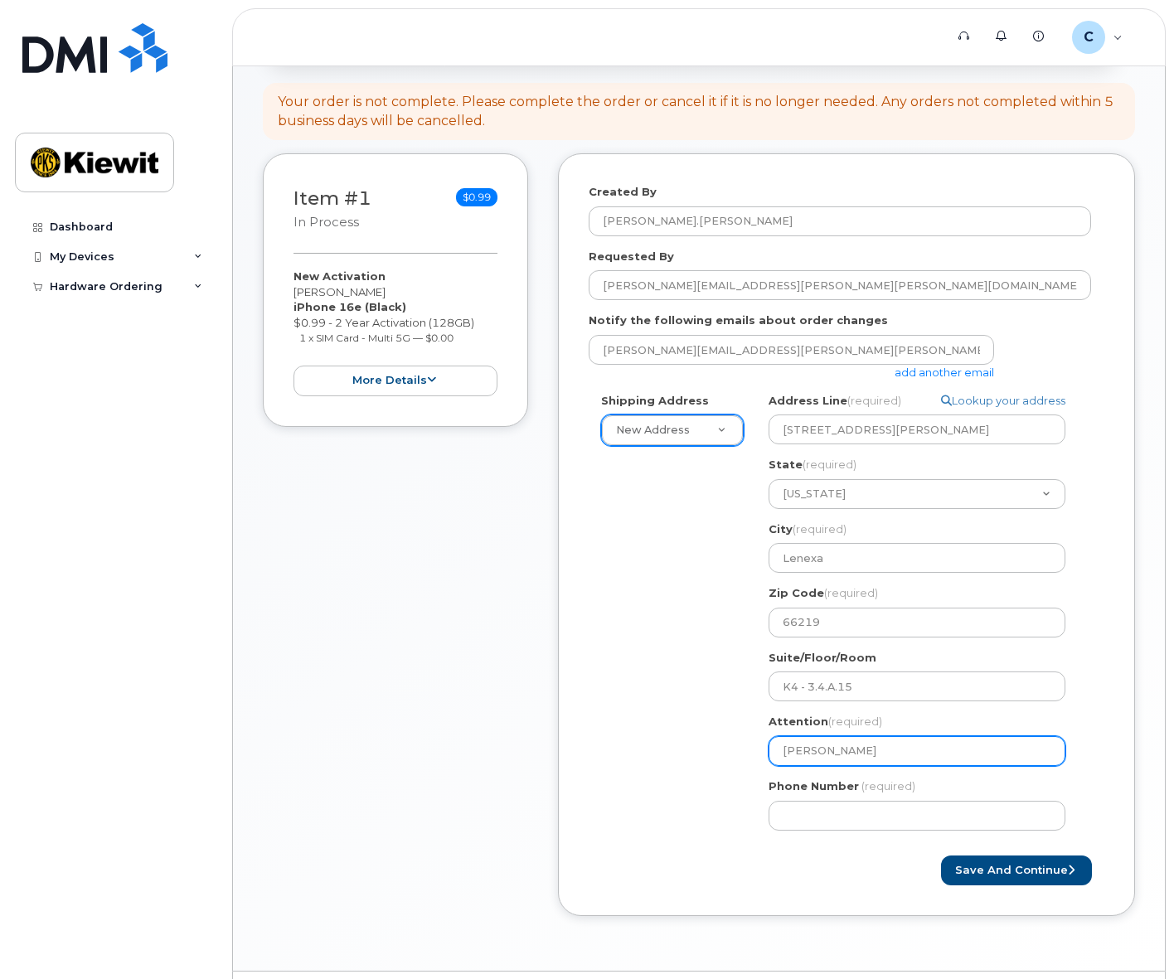
select select
type input "[PERSON_NAME]"
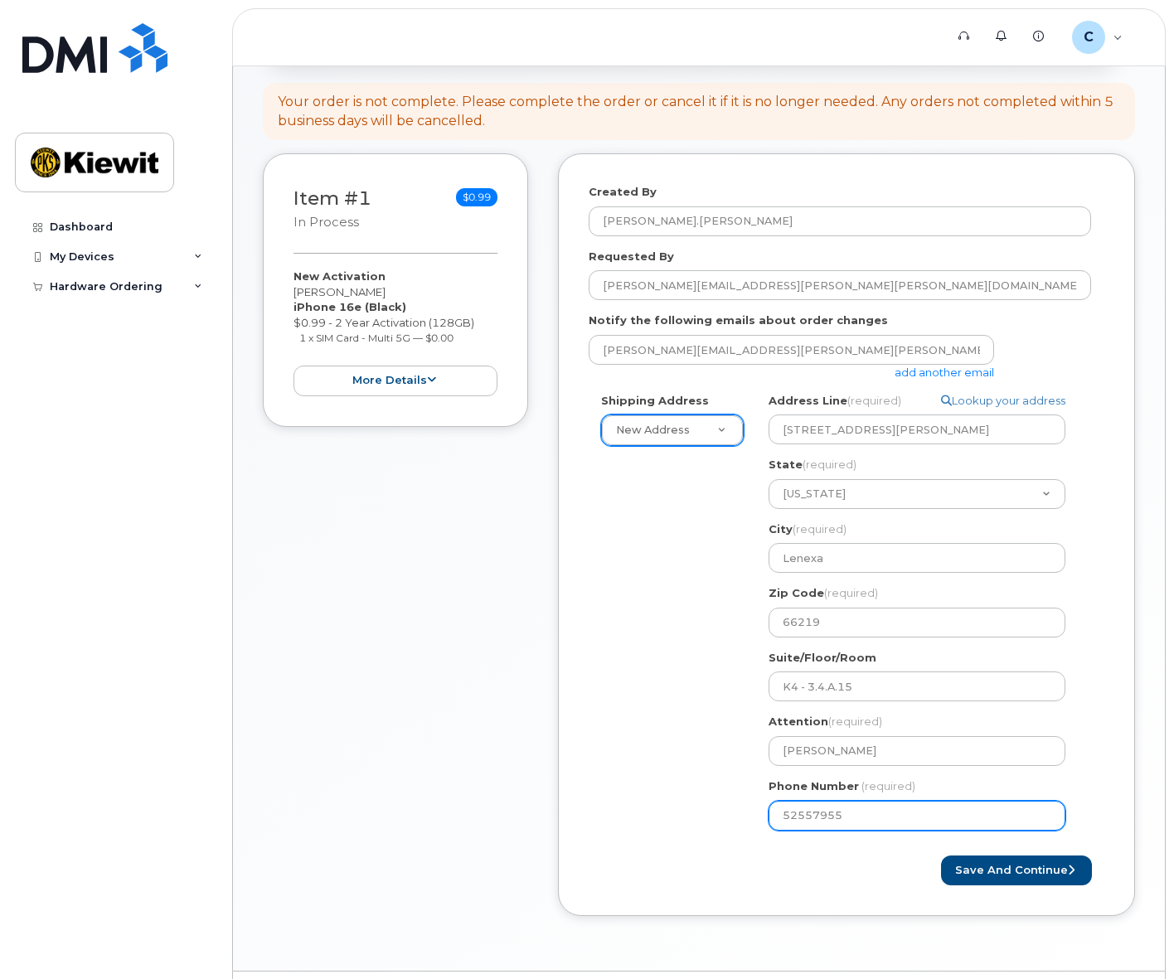
type input "525579550"
select select
type input "5255795504"
select select
type input "525579550455"
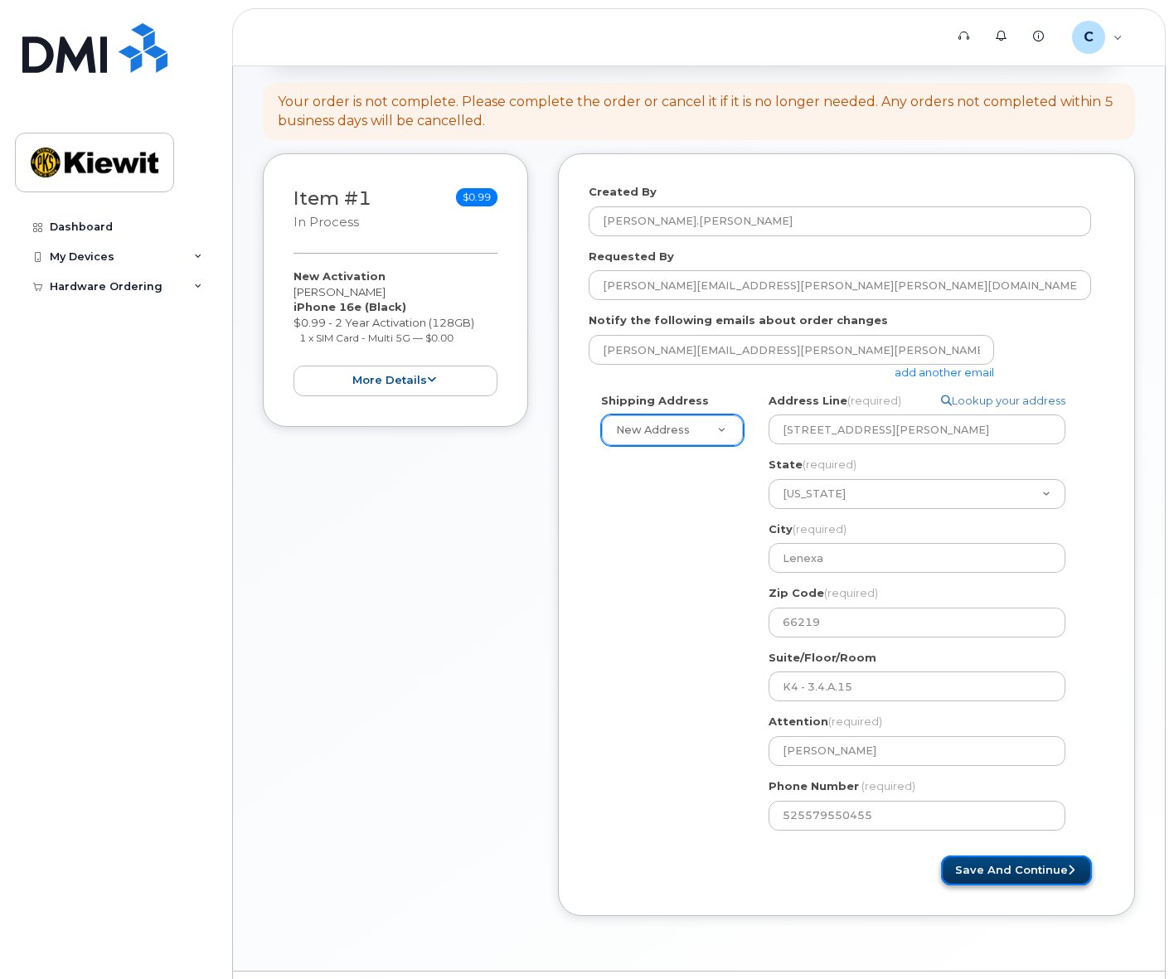
click at [1003, 872] on button "Save and Continue" at bounding box center [1016, 871] width 151 height 31
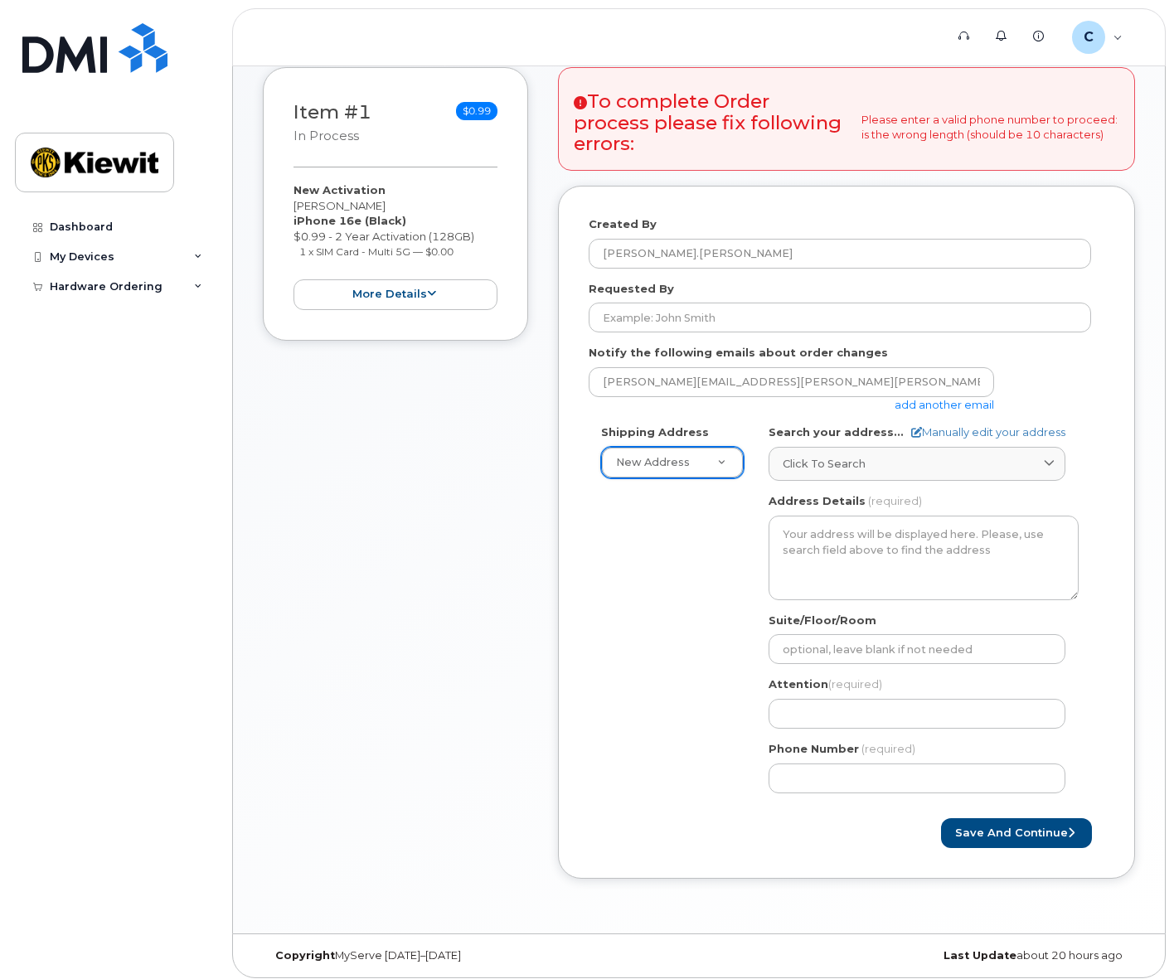
scroll to position [260, 0]
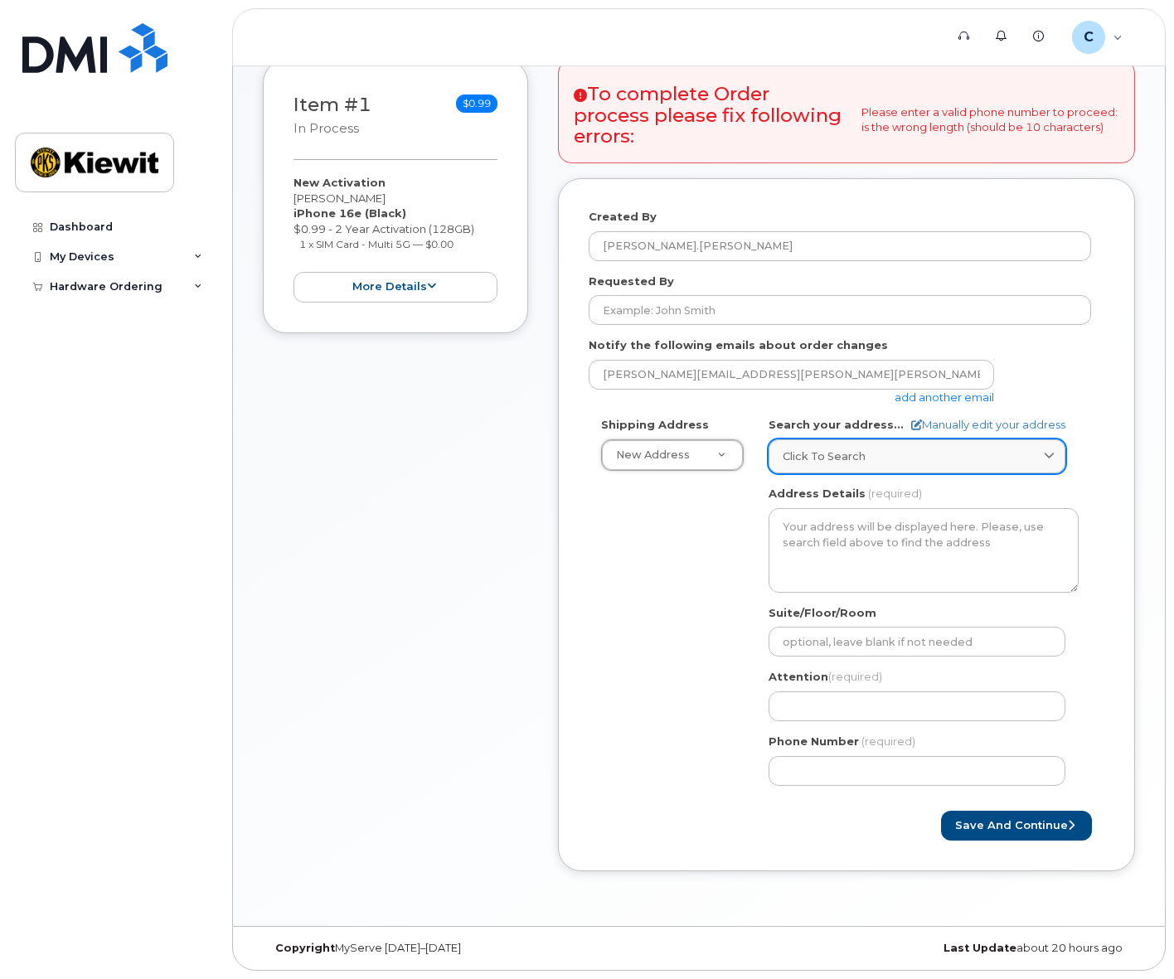
click at [837, 463] on span "Click to search" at bounding box center [824, 457] width 83 height 16
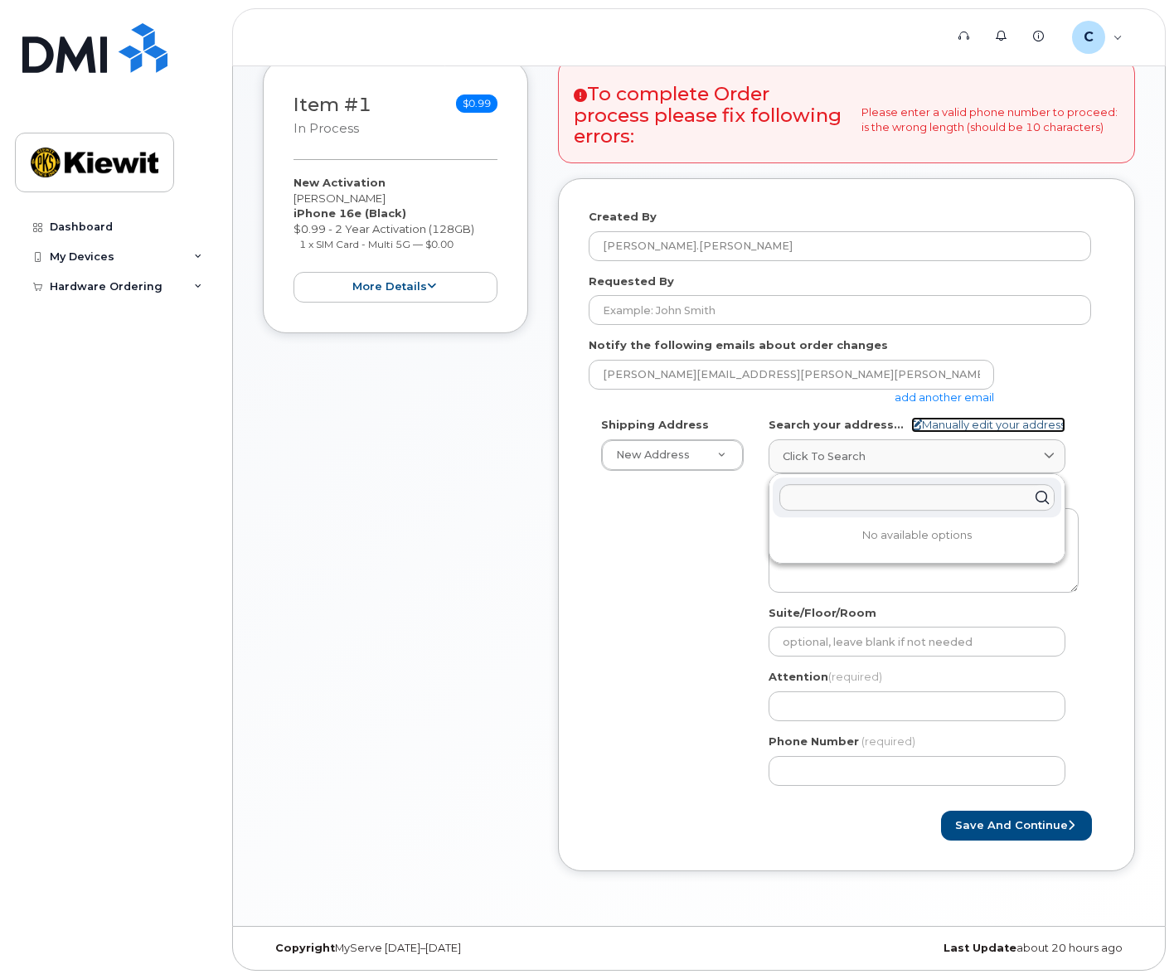
click at [1005, 420] on link "Manually edit your address" at bounding box center [988, 425] width 154 height 16
select select
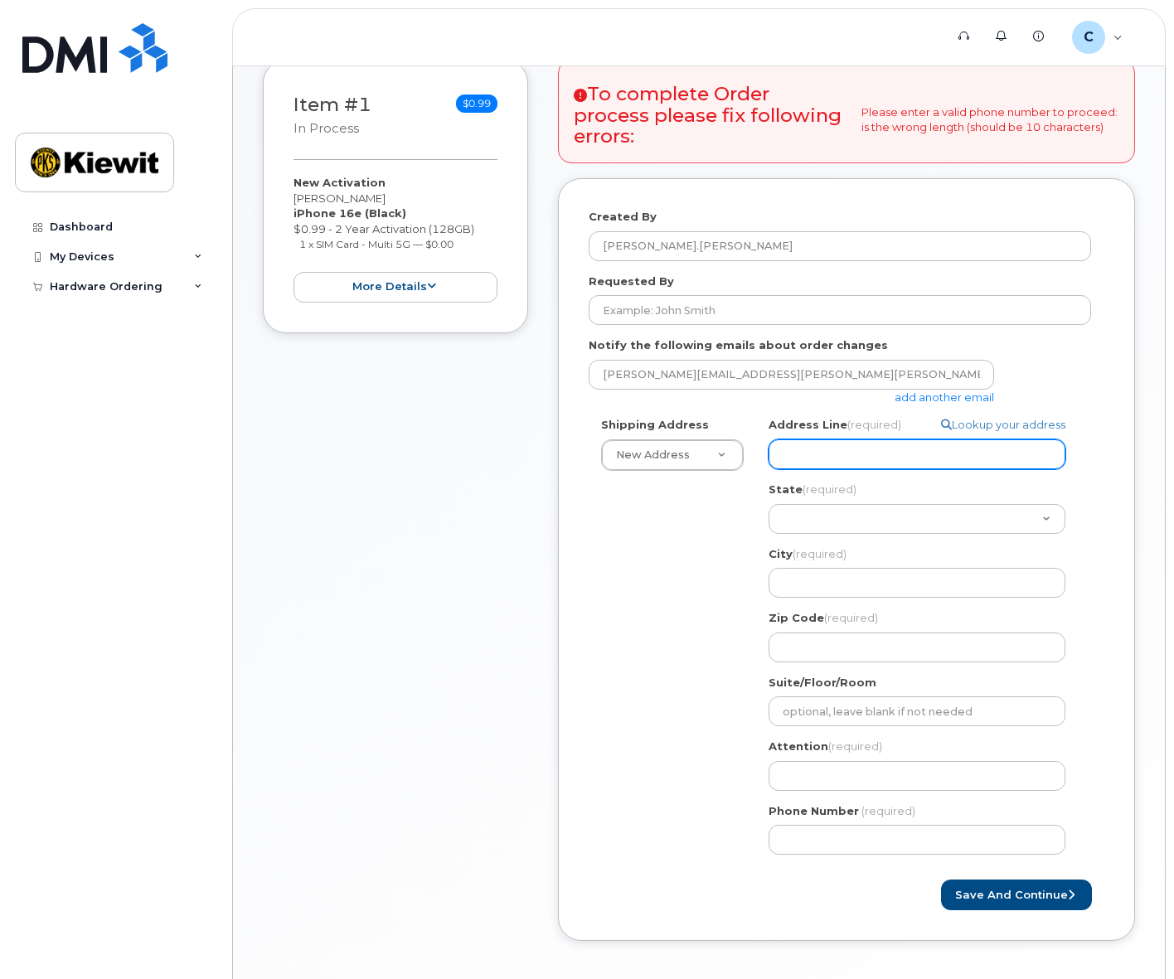
click at [900, 457] on input "Address Line (required)" at bounding box center [917, 454] width 297 height 30
type input "[STREET_ADDRESS][PERSON_NAME]"
select select
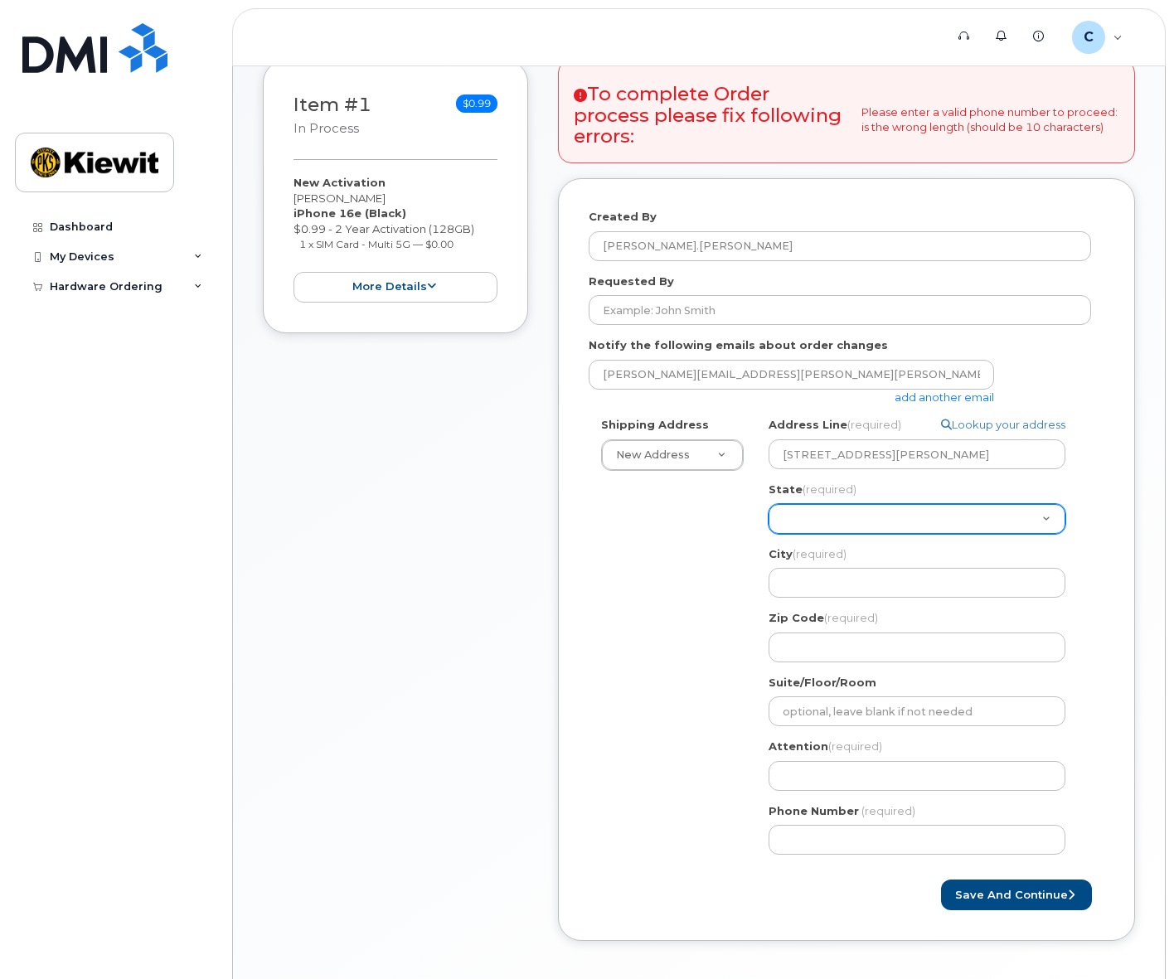
click at [848, 514] on select "[US_STATE] [US_STATE] [US_STATE] [US_STATE] [US_STATE] [US_STATE] [US_STATE] [U…" at bounding box center [917, 519] width 297 height 30
select select "KS"
click at [769, 504] on select "[US_STATE] [US_STATE] [US_STATE] [US_STATE] [US_STATE] [US_STATE] [US_STATE] [U…" at bounding box center [917, 519] width 297 height 30
select select
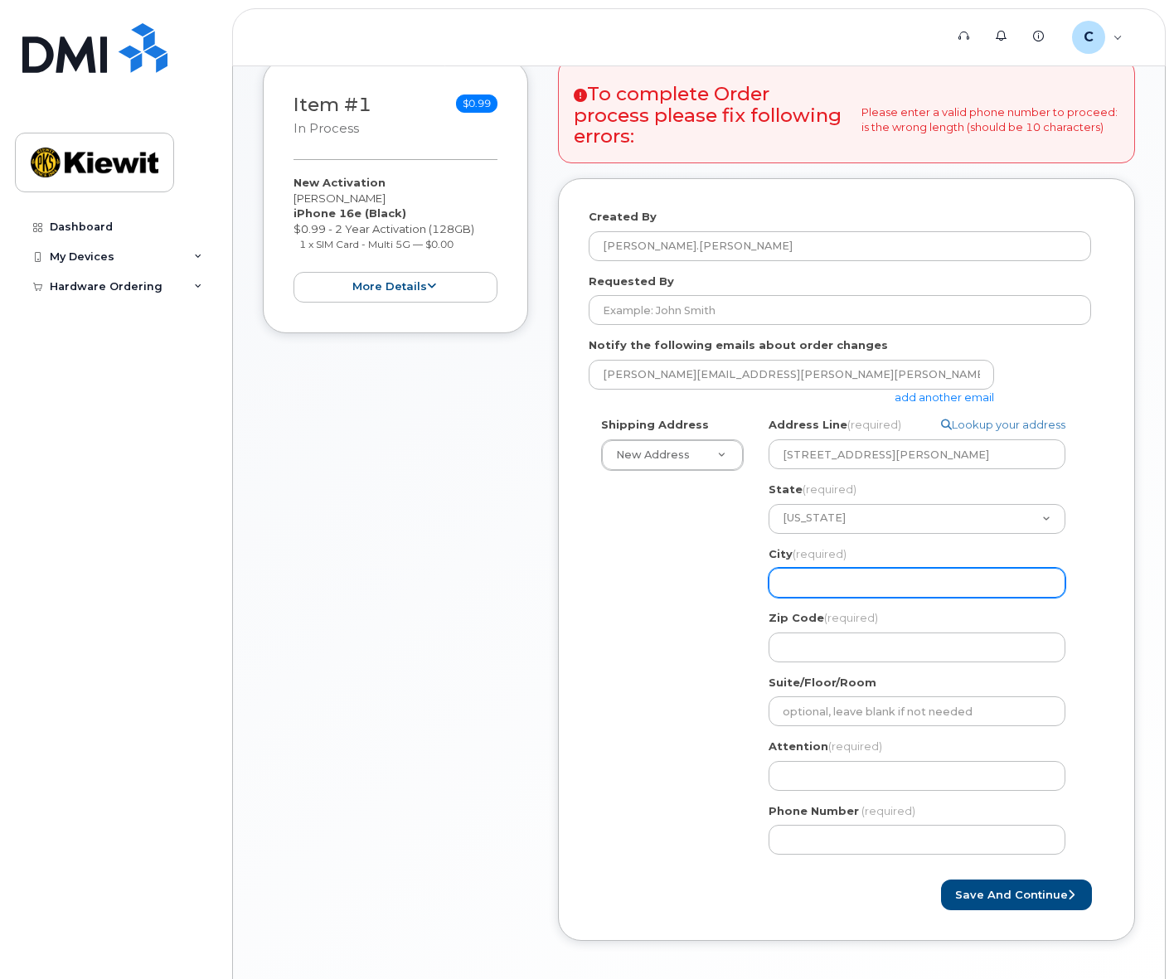
click at [831, 586] on input "City (required)" at bounding box center [917, 583] width 297 height 30
type input "Lenexa"
select select
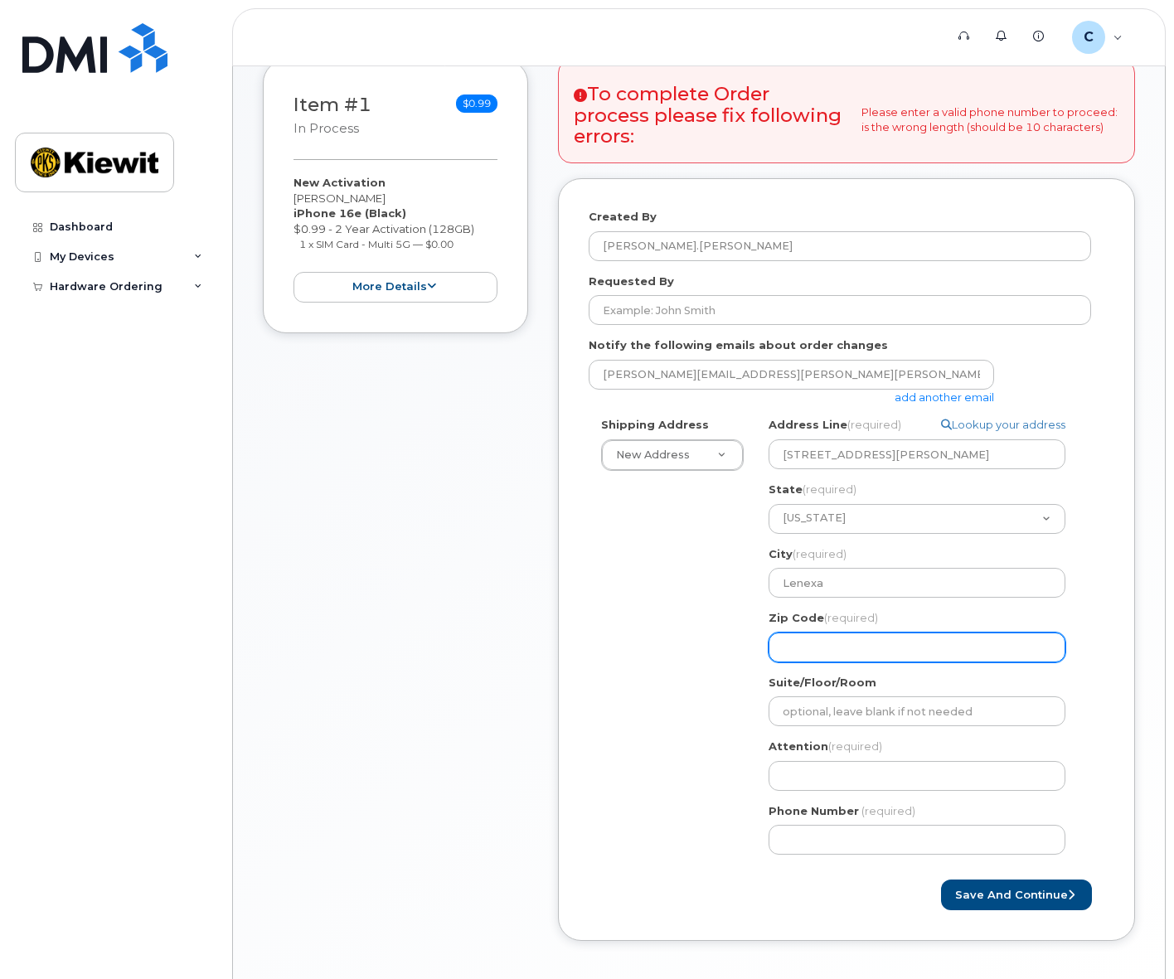
click at [867, 644] on input "Zip Code (required)" at bounding box center [917, 648] width 297 height 30
type input "66219"
select select
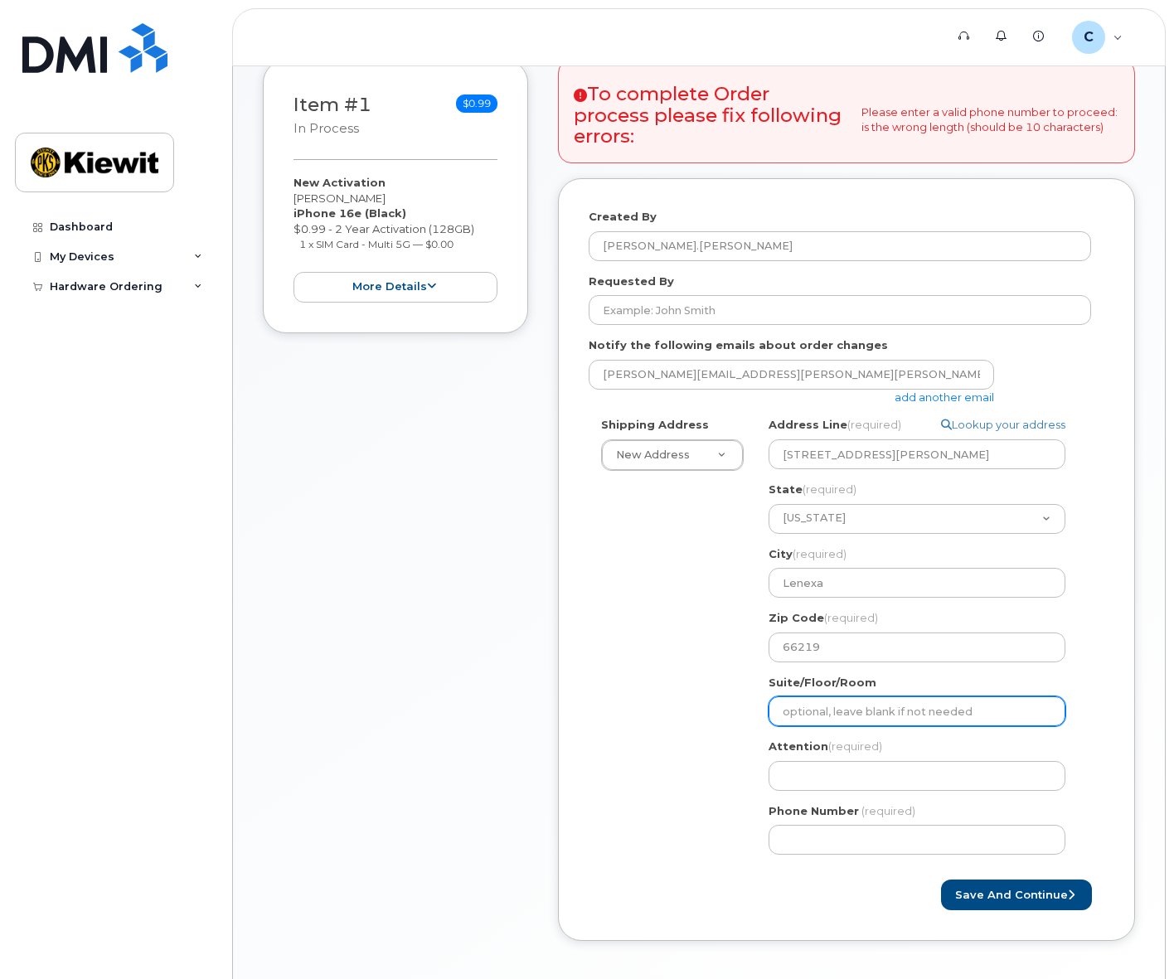
click at [866, 716] on input "Suite/Floor/Room" at bounding box center [917, 712] width 297 height 30
type input "K4 - 3.4.A.15"
select select
click at [711, 803] on div "Shipping Address New Address New Address KS Lenexa Search your address... Manua…" at bounding box center [840, 642] width 502 height 450
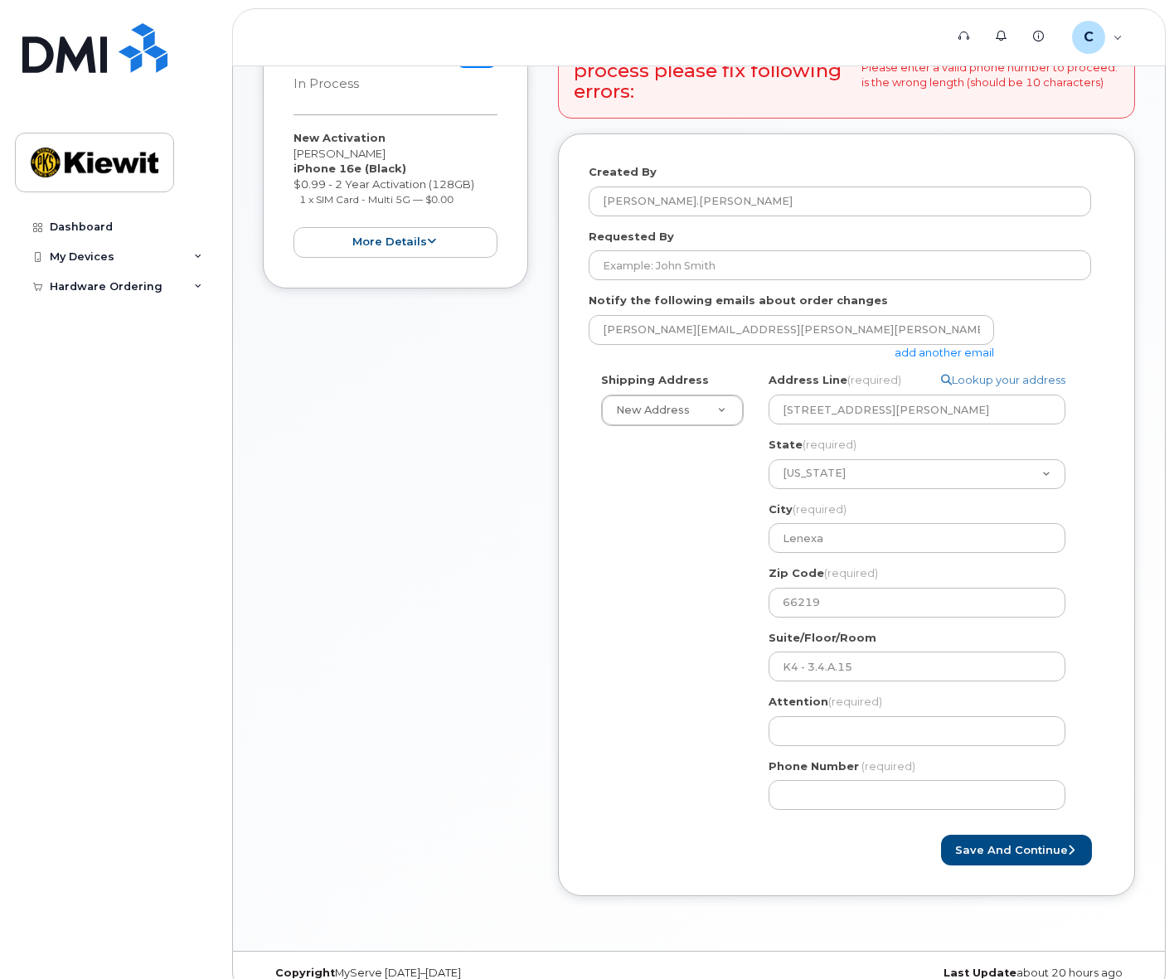
scroll to position [329, 0]
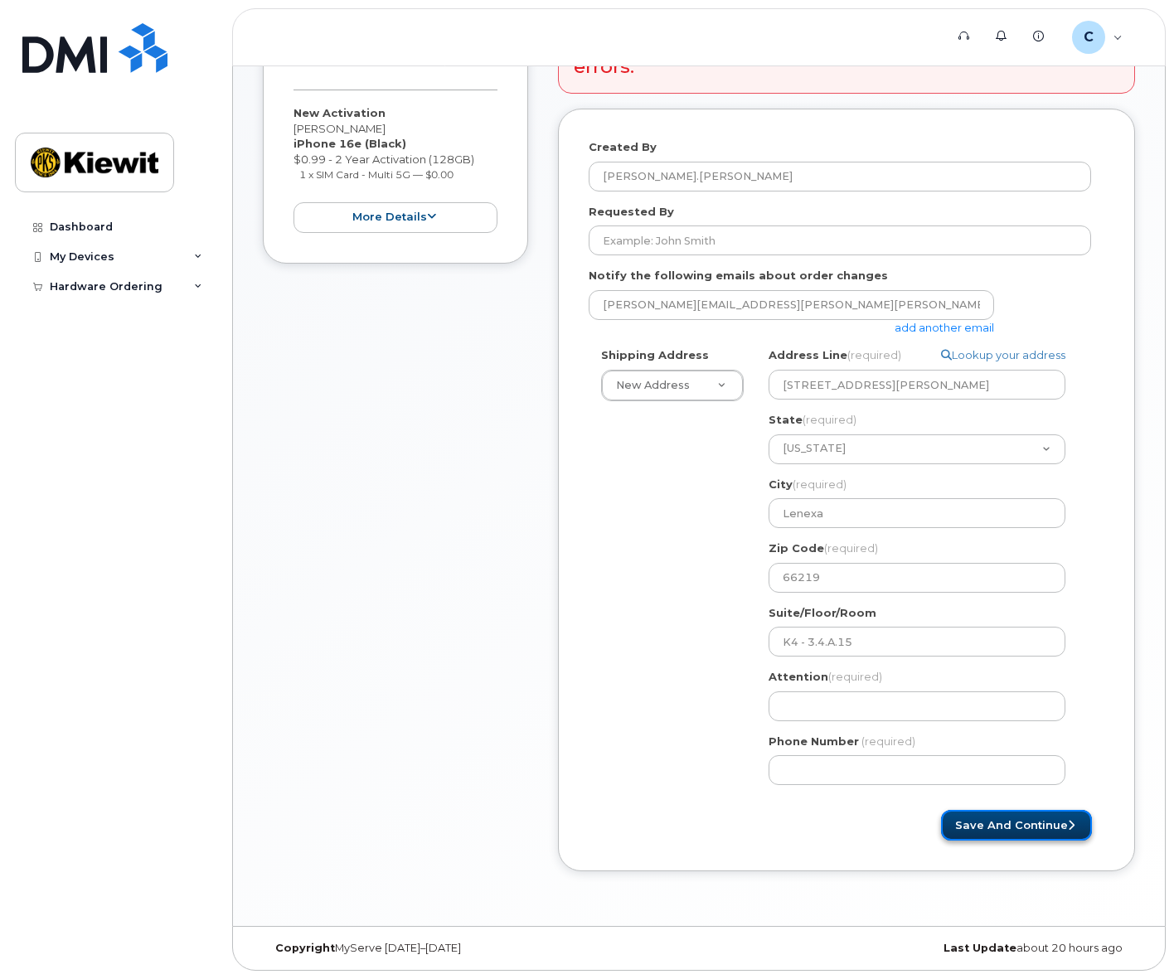
click at [996, 820] on button "Save and Continue" at bounding box center [1016, 825] width 151 height 31
click at [824, 710] on input "Attention (required)" at bounding box center [917, 707] width 297 height 30
type input "[PERSON_NAME]"
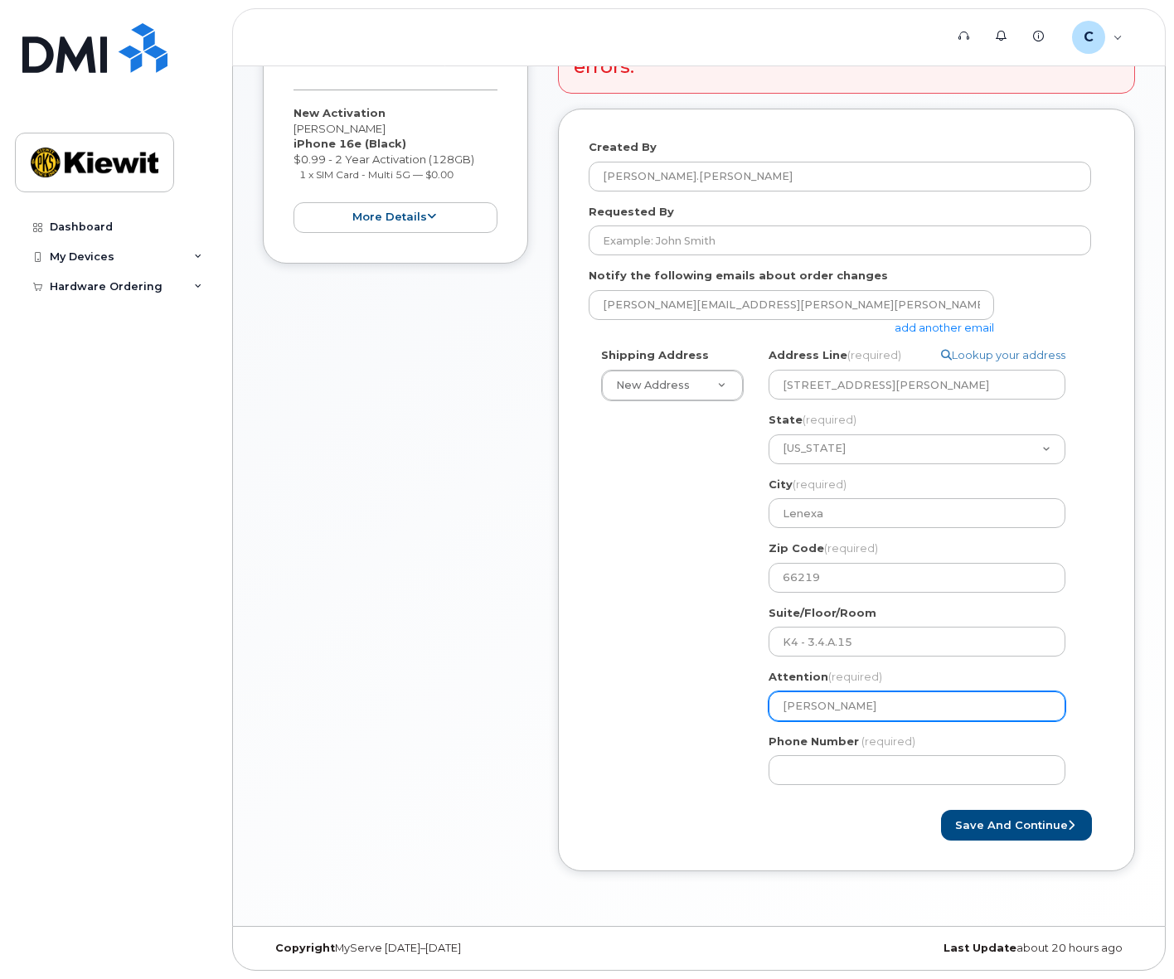
select select
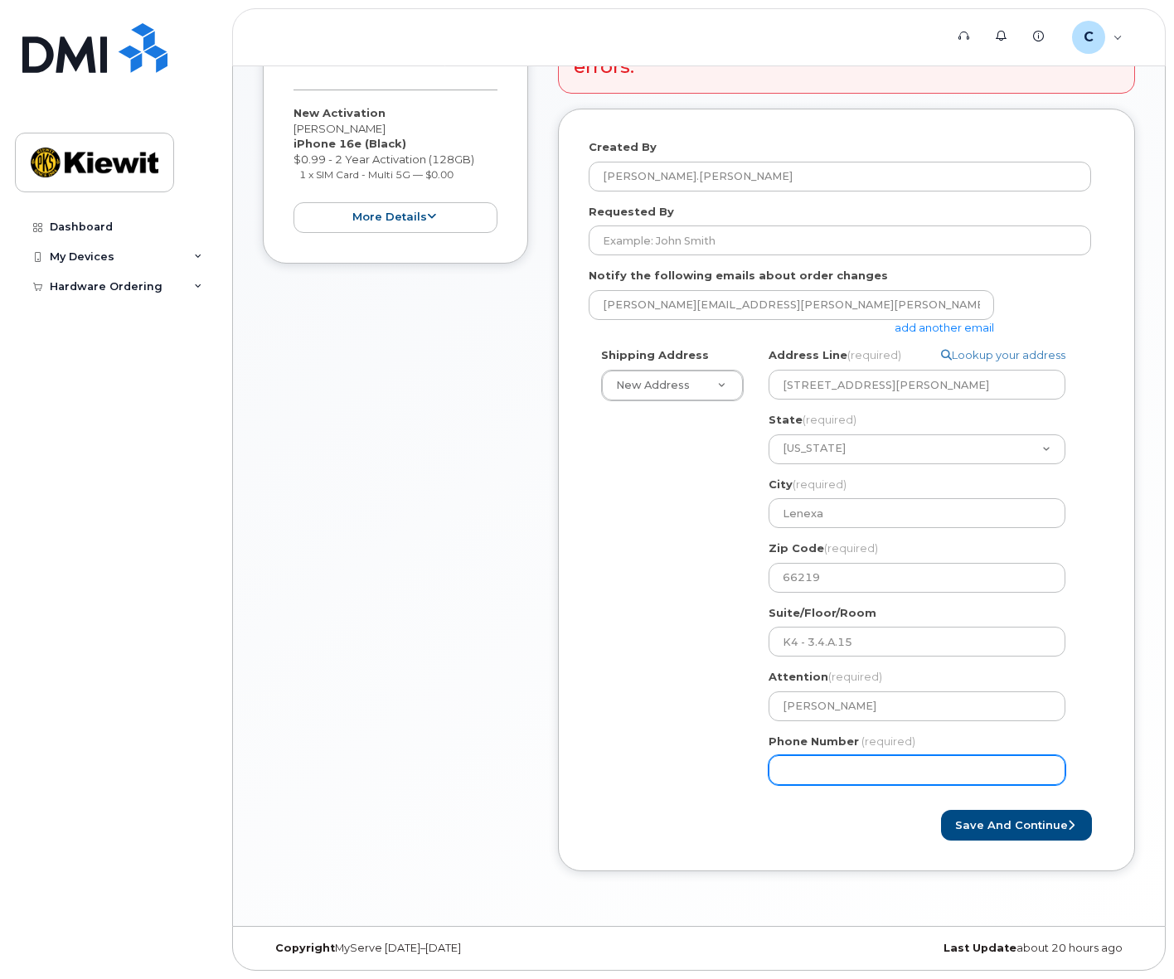
click at [821, 757] on input "Phone Number" at bounding box center [917, 770] width 297 height 30
click at [834, 774] on input "Phone Number" at bounding box center [917, 770] width 297 height 30
click at [993, 825] on button "Save and Continue" at bounding box center [1016, 825] width 151 height 31
click at [881, 765] on input "Phone Number" at bounding box center [917, 770] width 297 height 30
type input "525579550"
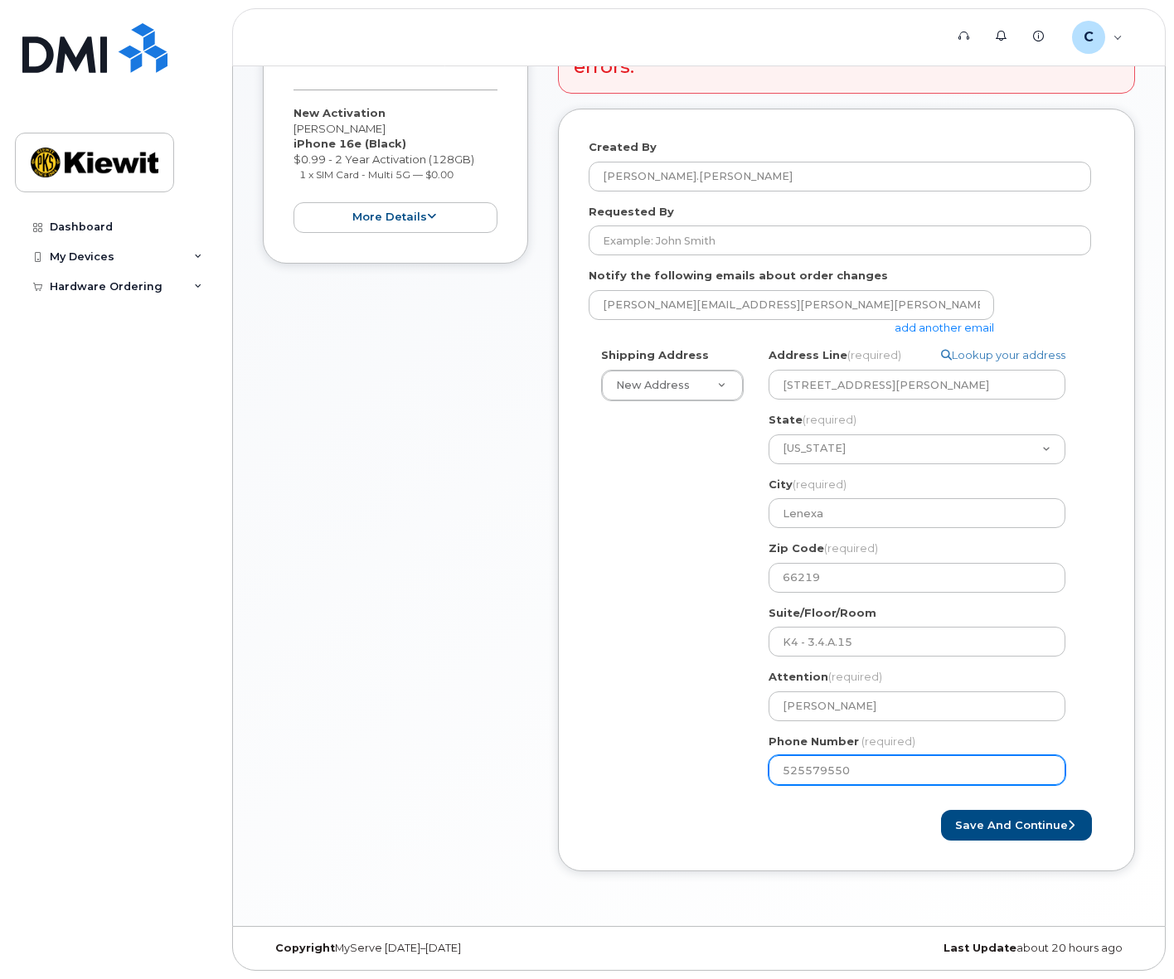
select select
type input "5255795504"
select select
click at [791, 771] on input "525579550455" at bounding box center [917, 770] width 297 height 30
type input "525579550455"
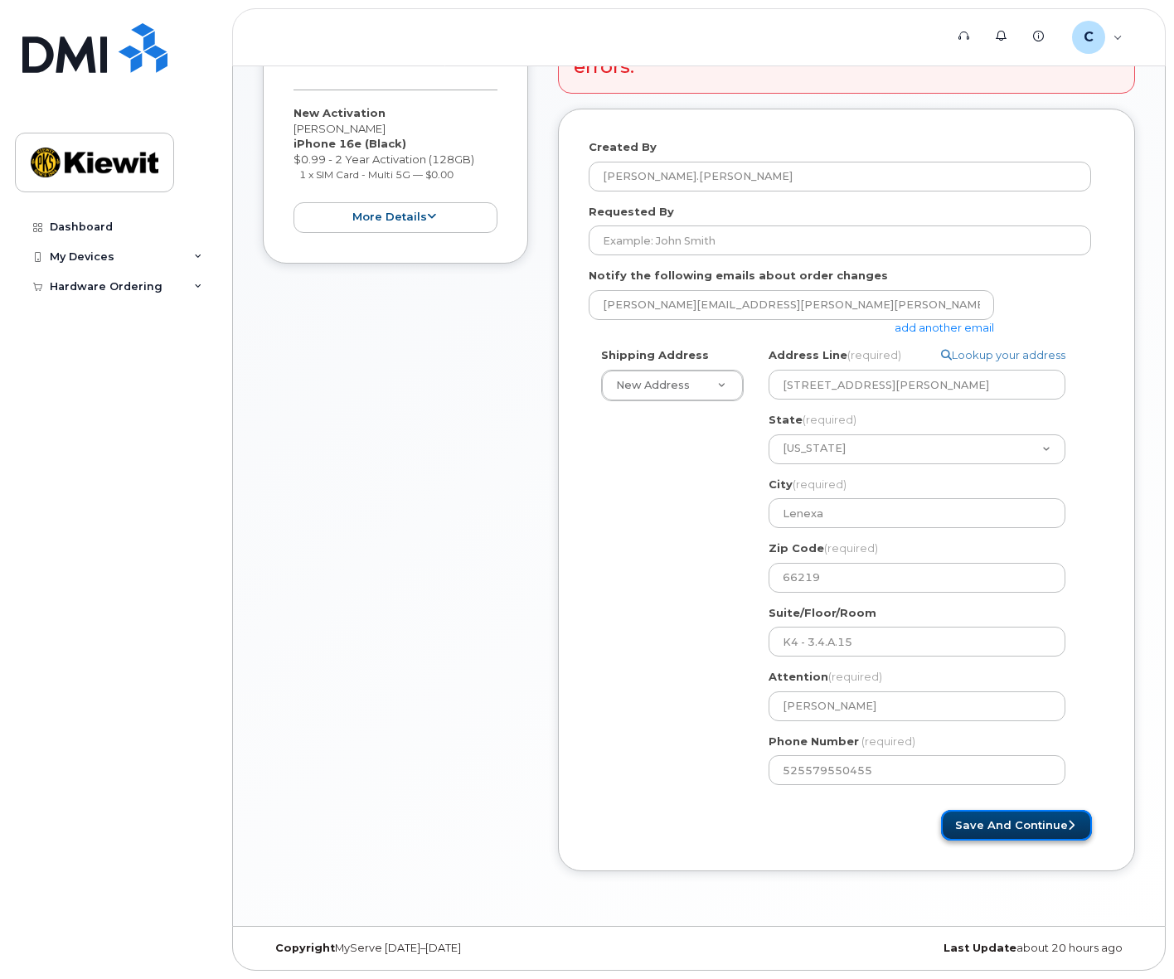
click at [1050, 828] on button "Save and Continue" at bounding box center [1016, 825] width 151 height 31
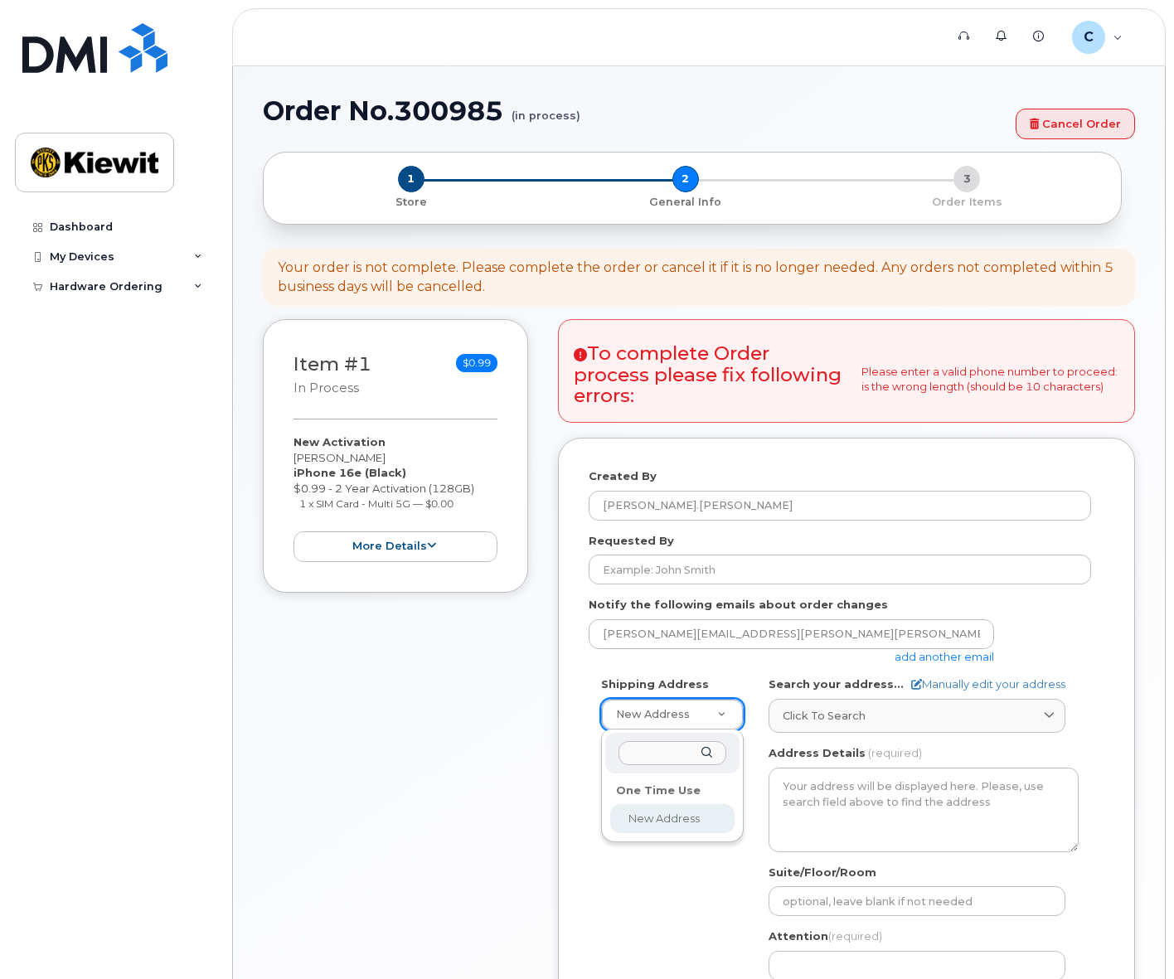
select select
click at [685, 749] on input "text" at bounding box center [673, 753] width 108 height 24
type input "lenexa"
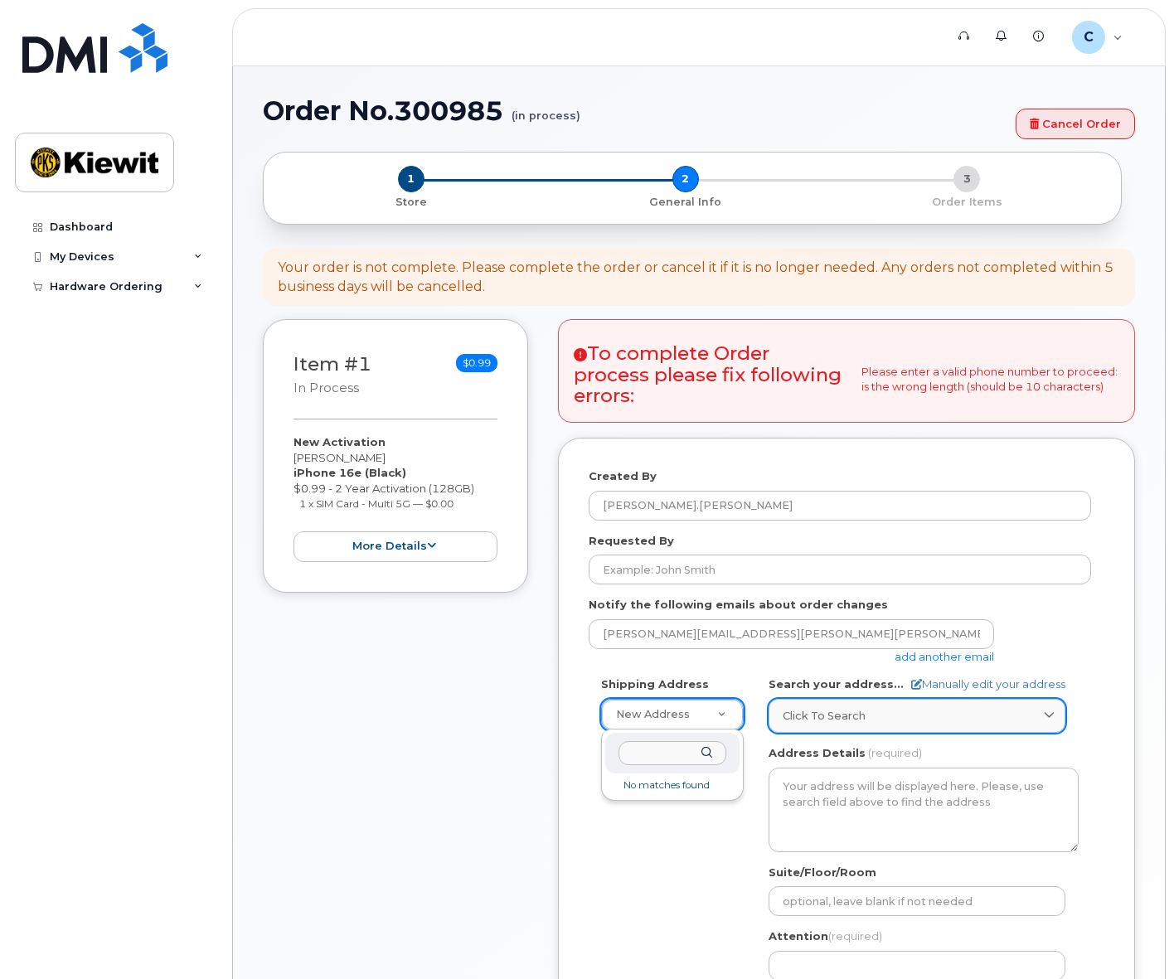
drag, startPoint x: 910, startPoint y: 734, endPoint x: 913, endPoint y: 721, distance: 12.9
click at [913, 718] on div "Click to search" at bounding box center [917, 716] width 269 height 16
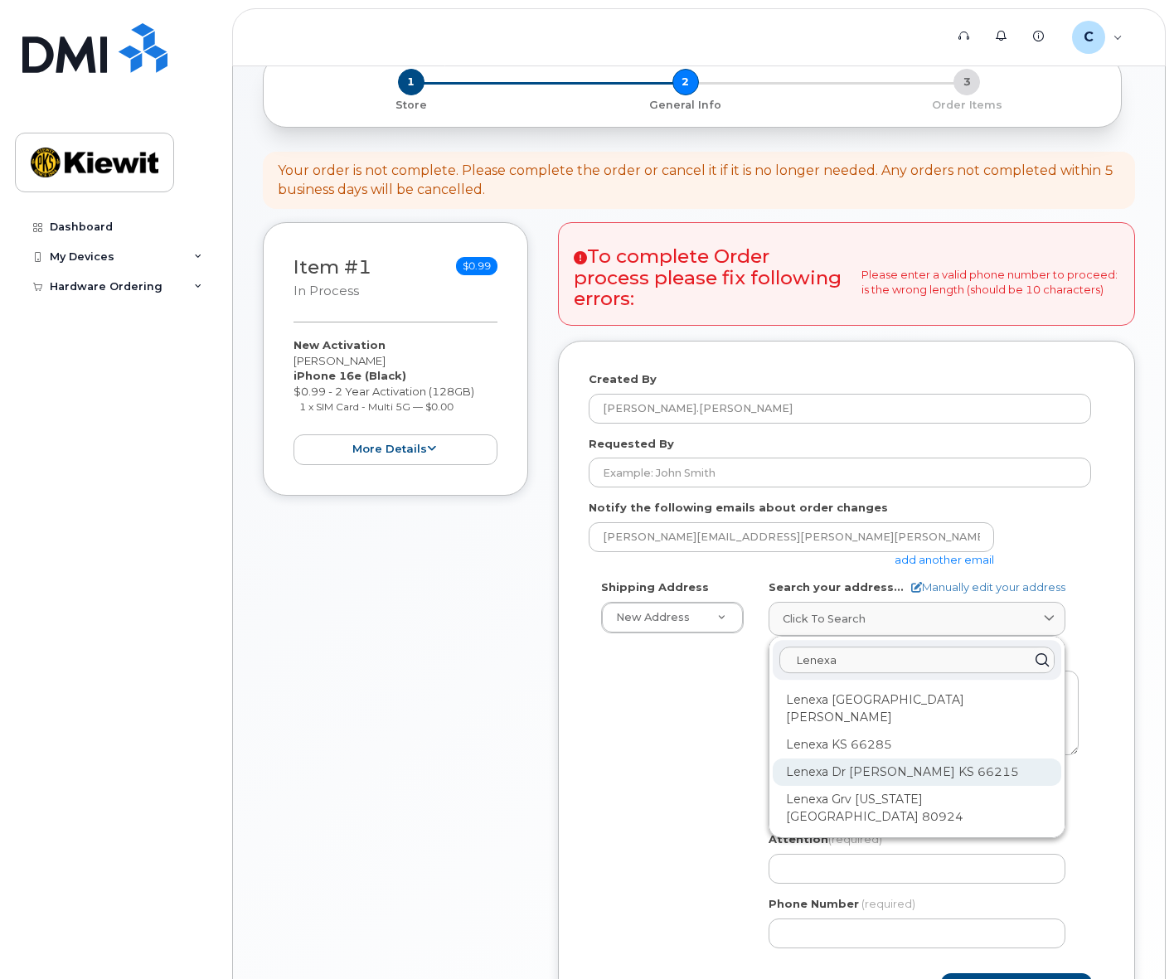
scroll to position [83, 0]
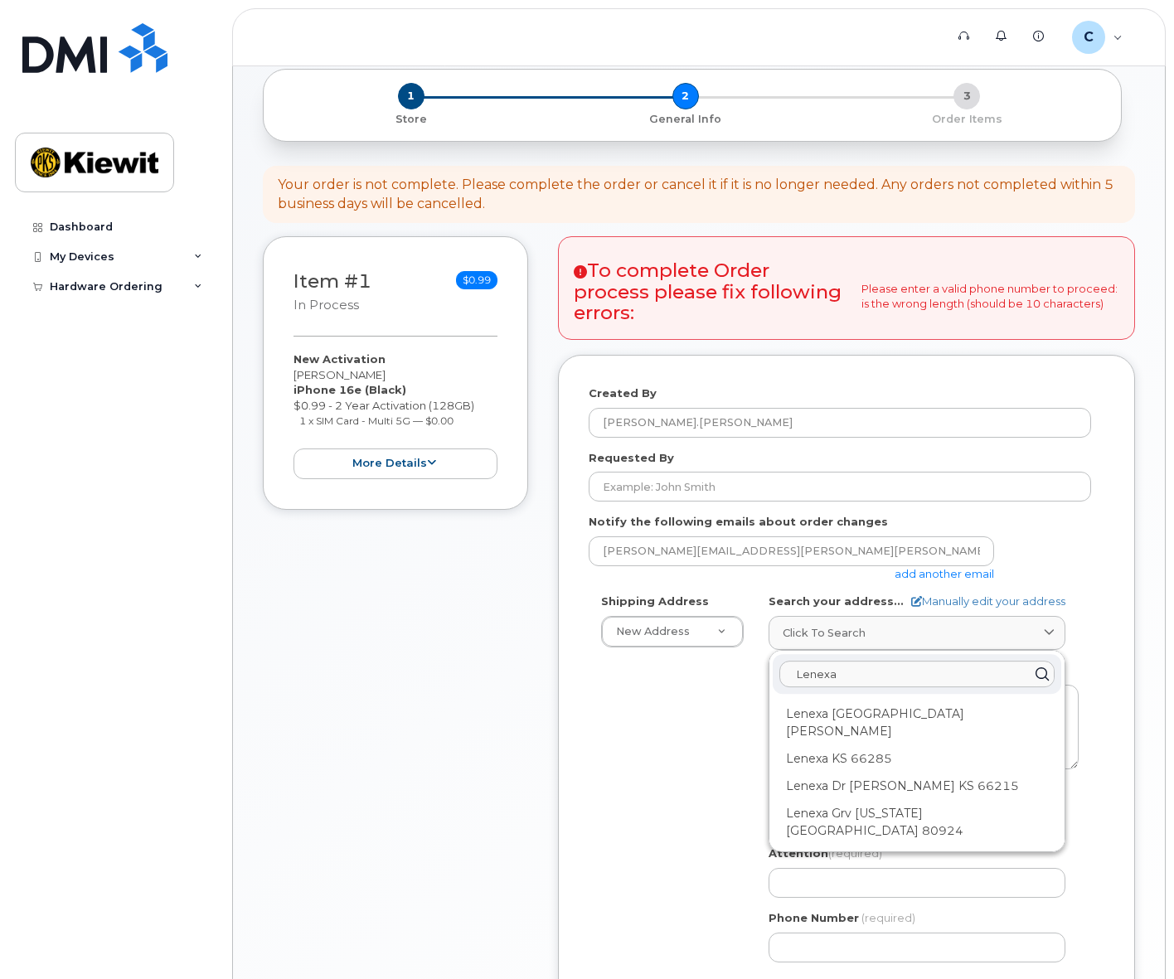
drag, startPoint x: 822, startPoint y: 667, endPoint x: 750, endPoint y: 669, distance: 72.2
click at [750, 669] on div "Shipping Address New Address New Address AB Search your address... Manually edi…" at bounding box center [840, 784] width 502 height 381
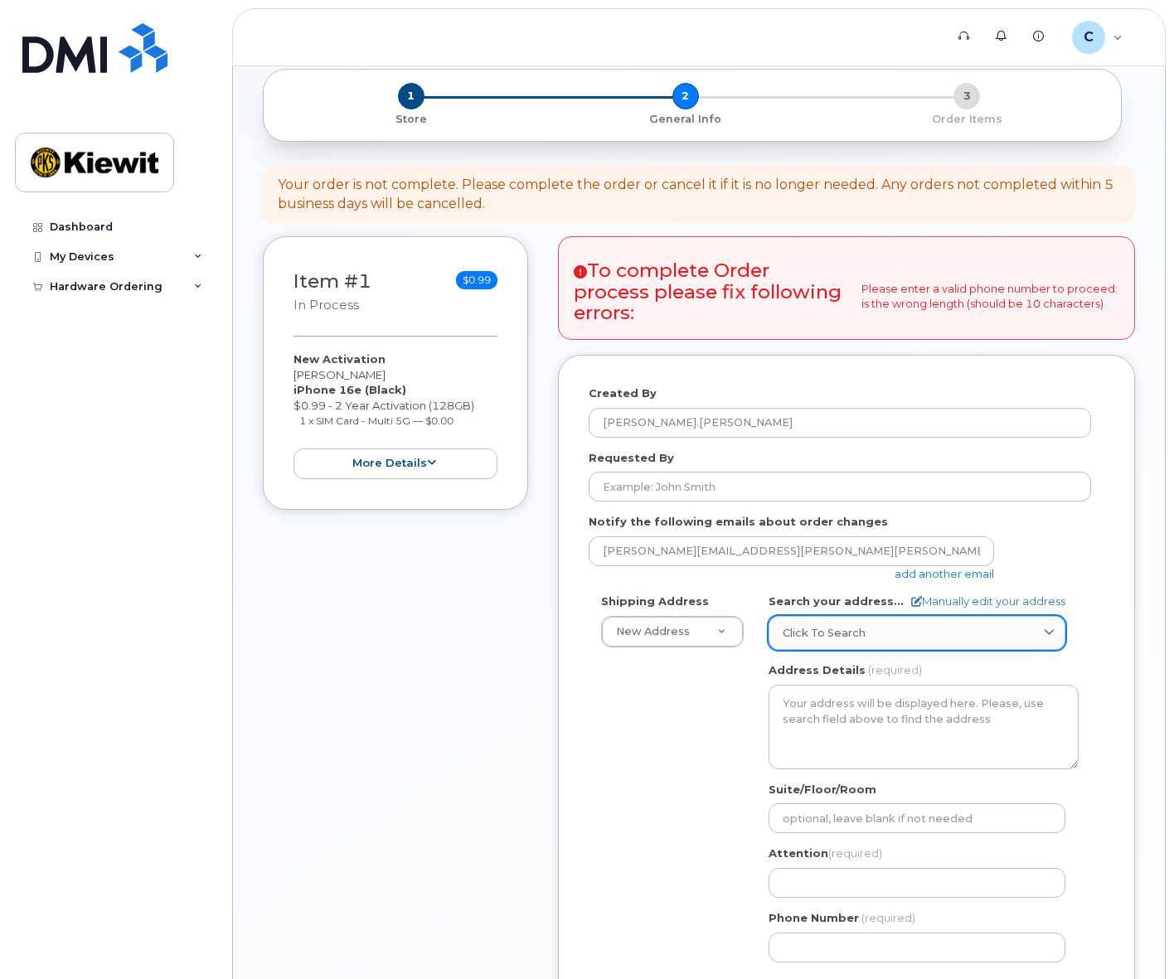
click at [857, 648] on link "Click to search" at bounding box center [917, 633] width 297 height 34
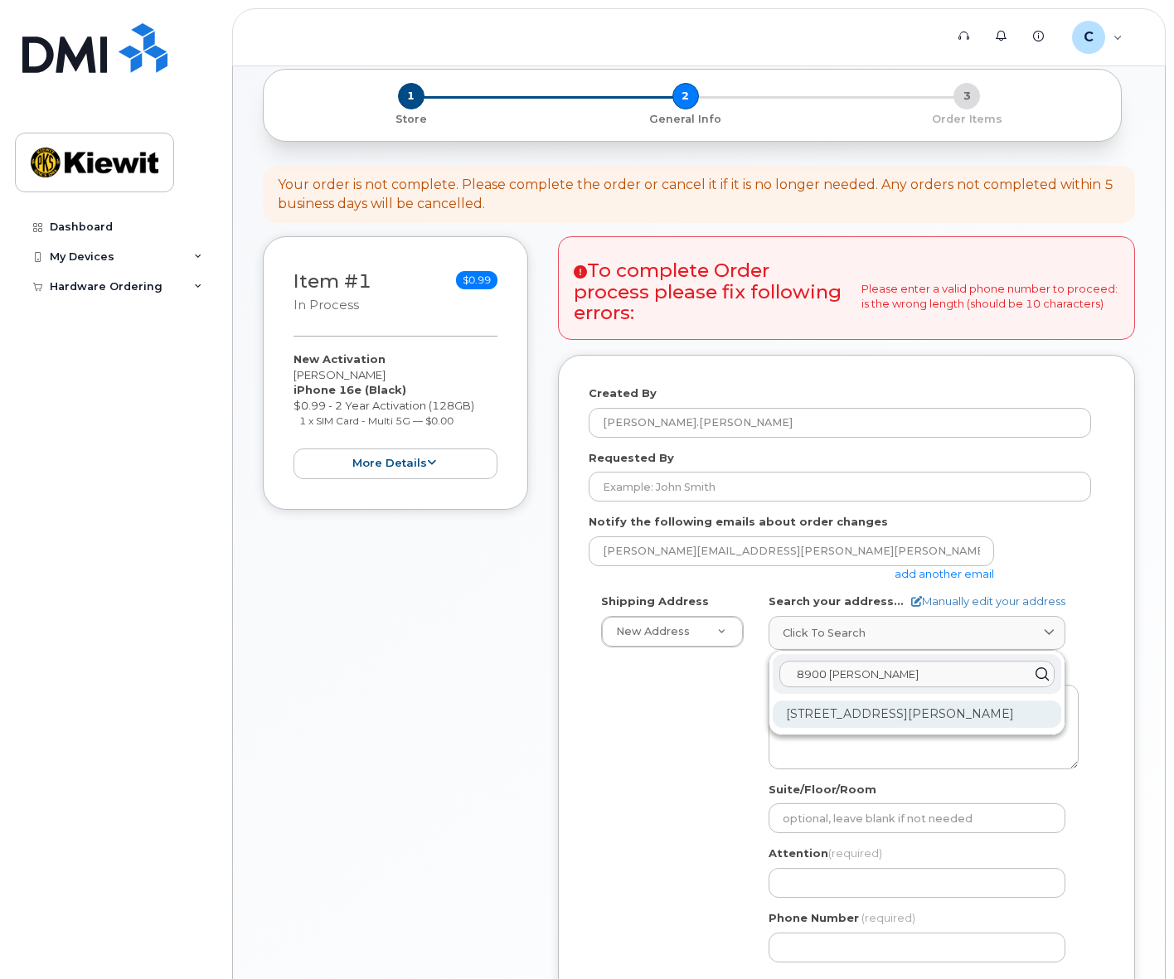
type input "8900 renn"
click at [875, 712] on div "8900 Renner Blvd Lenexa KS 66219-3049" at bounding box center [917, 714] width 289 height 27
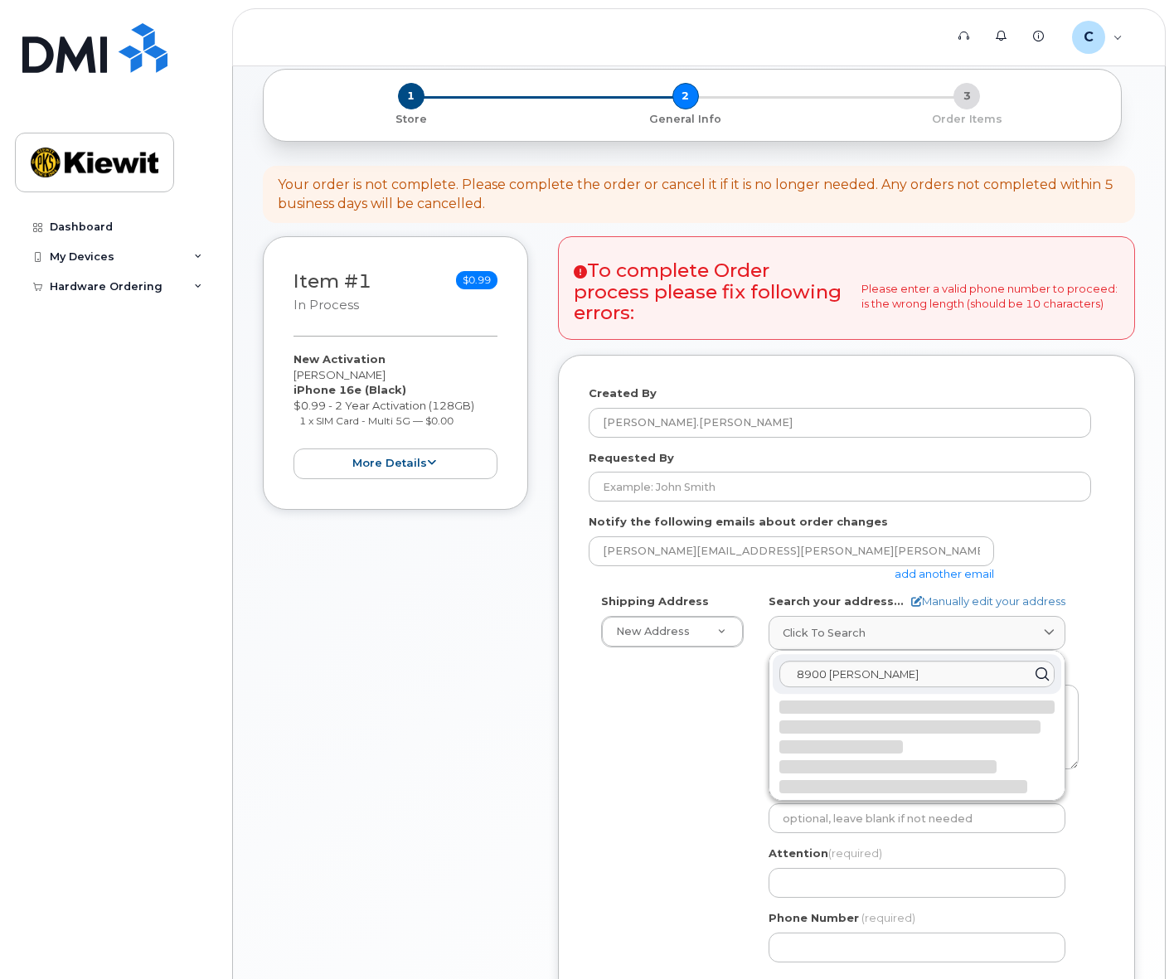
select select
type textarea "8900 Renner Blvd LENEXA KS 66219-3049 UNITED STATES"
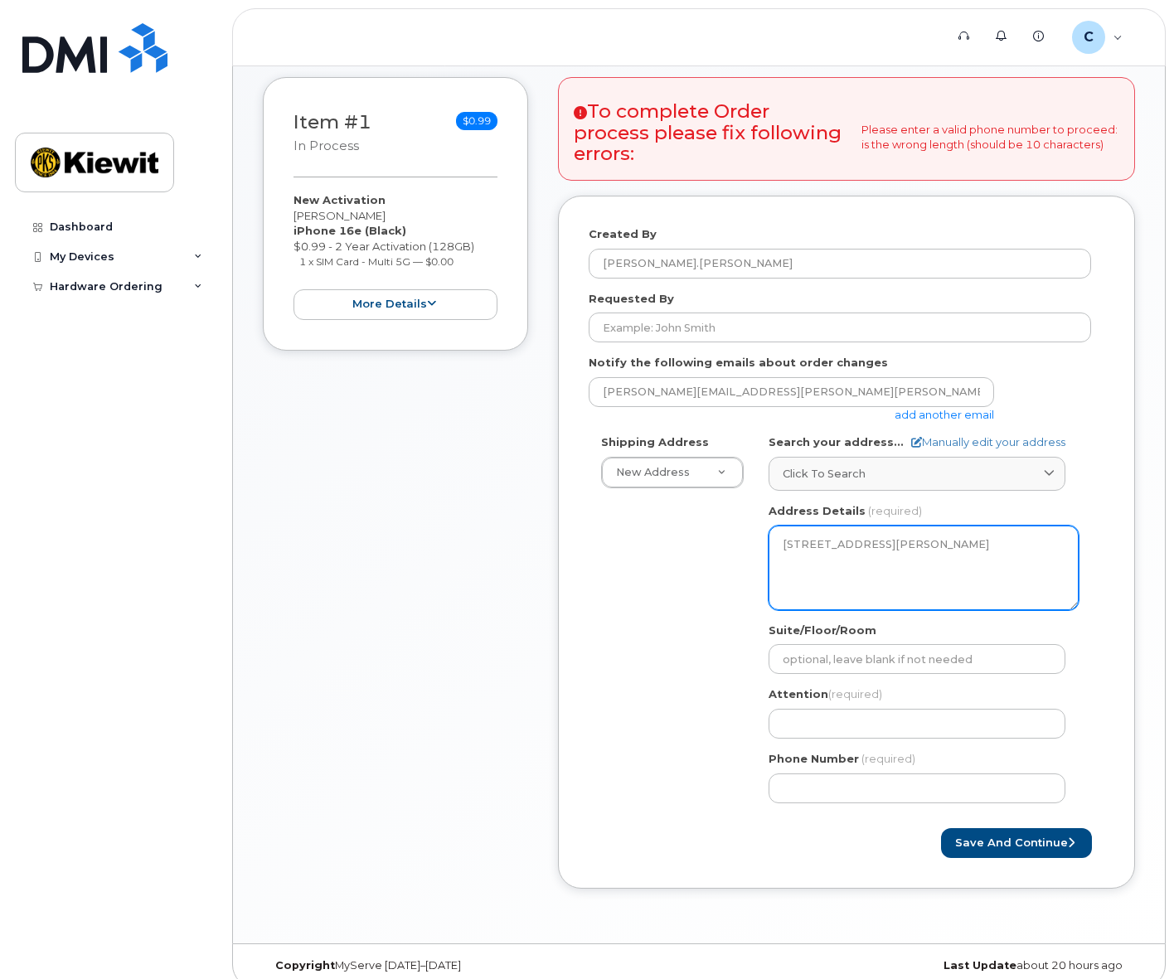
scroll to position [249, 0]
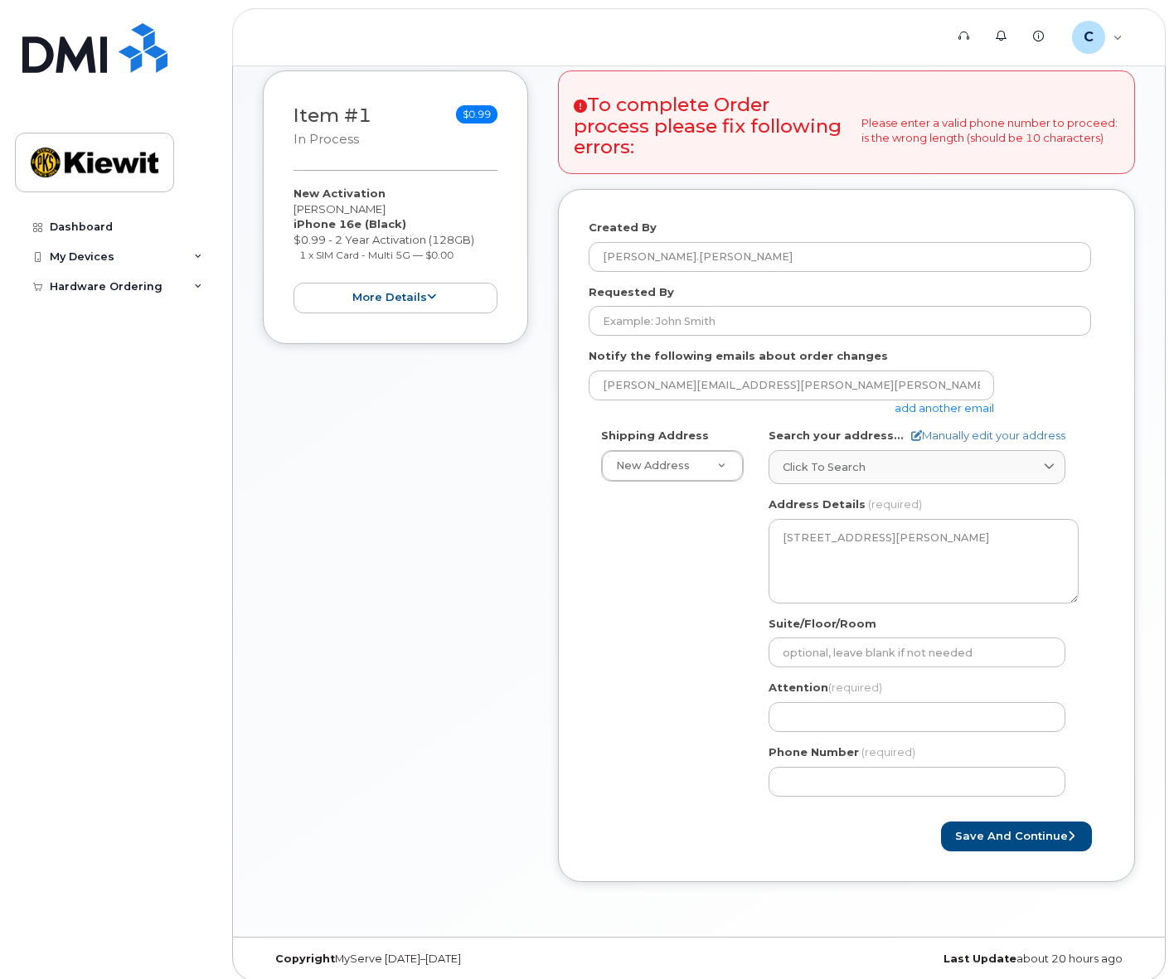
click at [629, 715] on div "Shipping Address New Address New Address KS Lenexa Search your address... Manua…" at bounding box center [840, 618] width 502 height 381
click at [856, 640] on input "Suite/Floor/Room" at bounding box center [917, 653] width 297 height 30
type input "K4 - 3.4.A.15"
select select
click at [820, 713] on input "Attention (required)" at bounding box center [917, 717] width 297 height 30
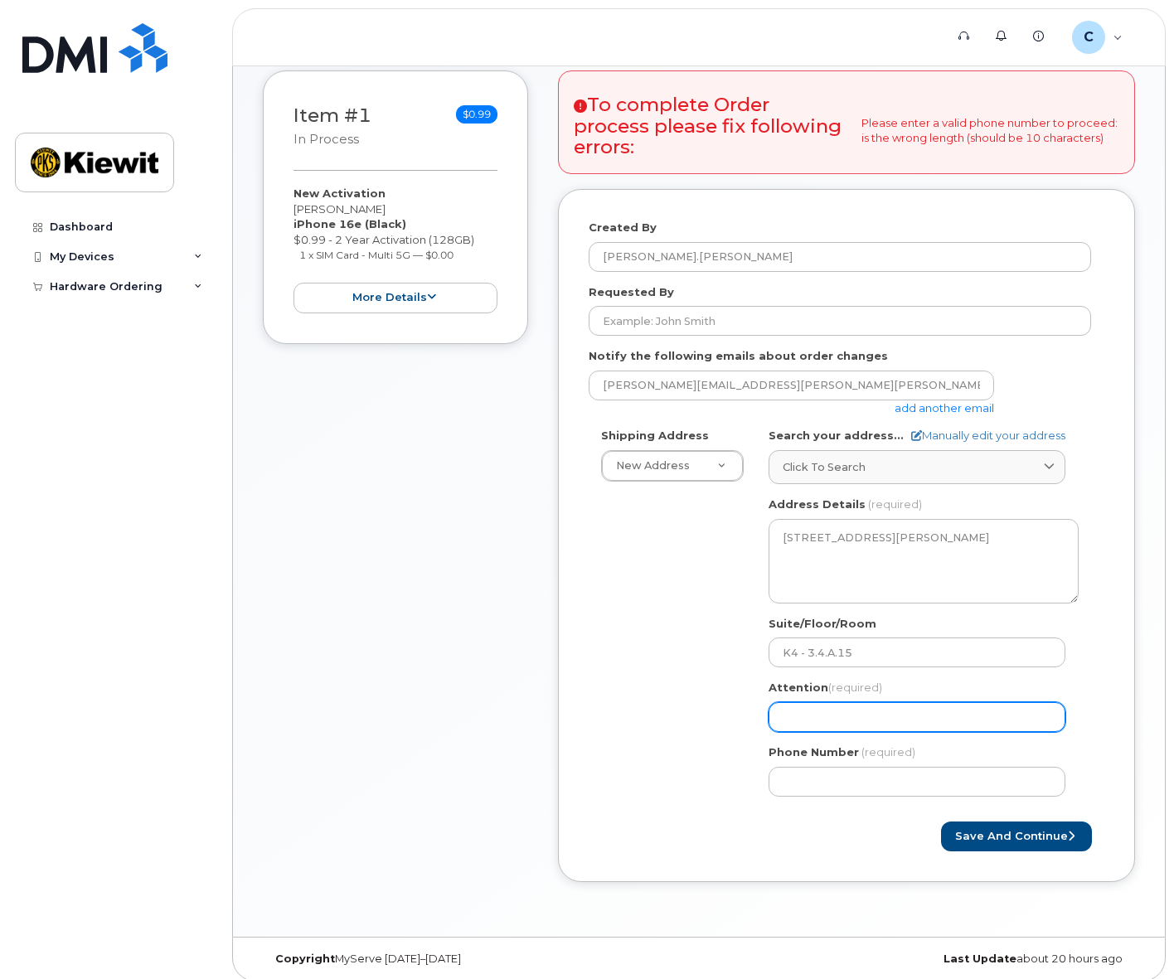
type input "Carlos Pazos"
select select
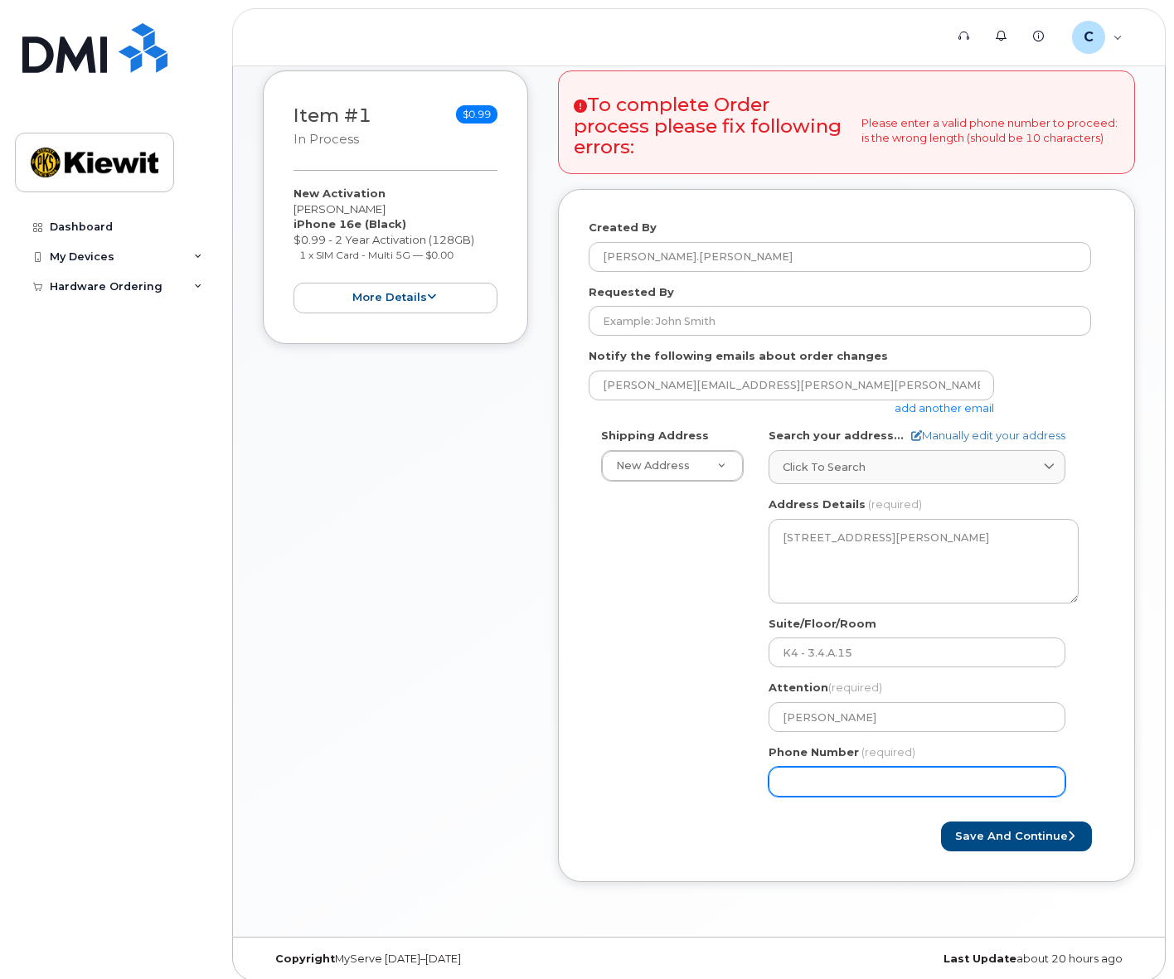
click at [842, 779] on input "Phone Number" at bounding box center [917, 782] width 297 height 30
type input "525579550"
select select
type input "5255795504"
select select
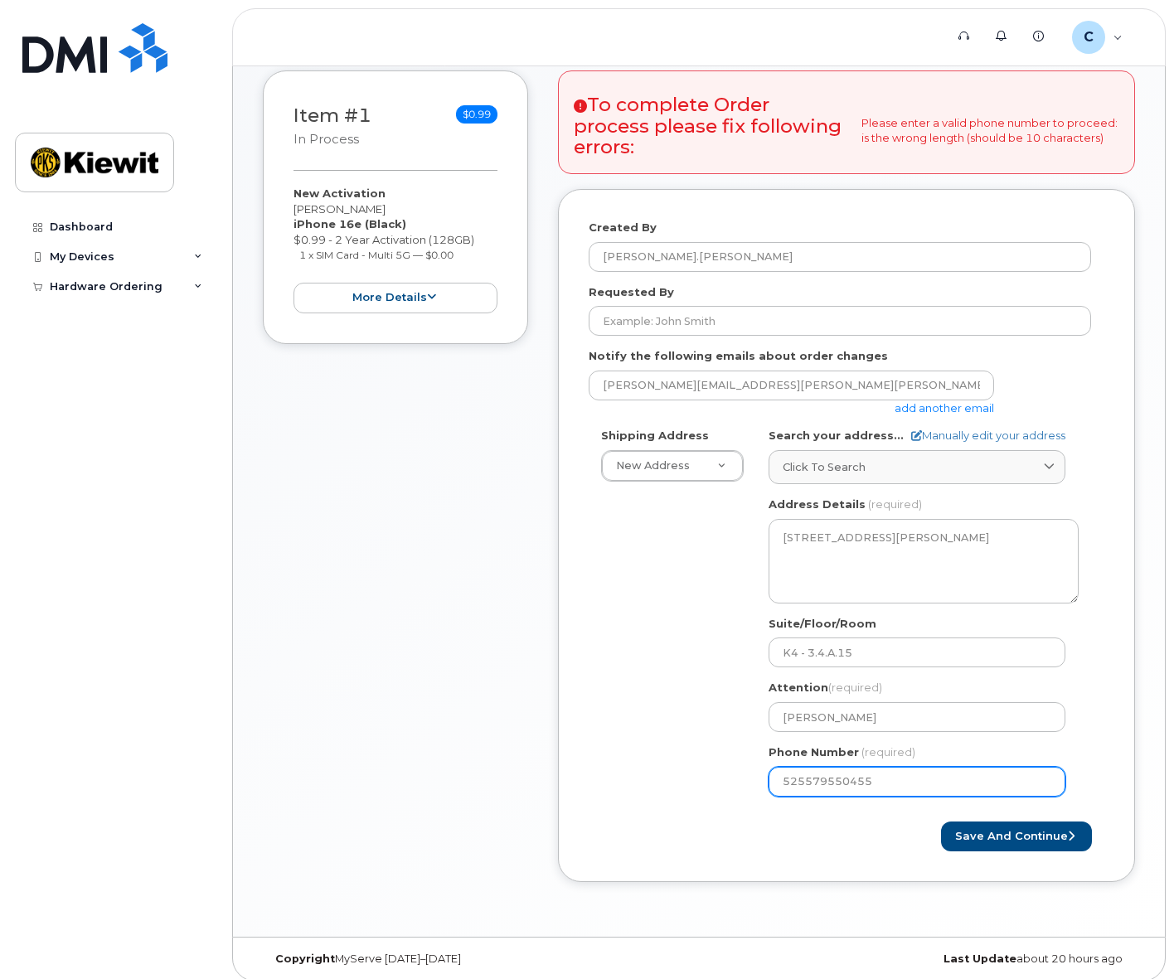
type input "525579550455"
click at [879, 827] on div "Save and Continue" at bounding box center [976, 837] width 258 height 31
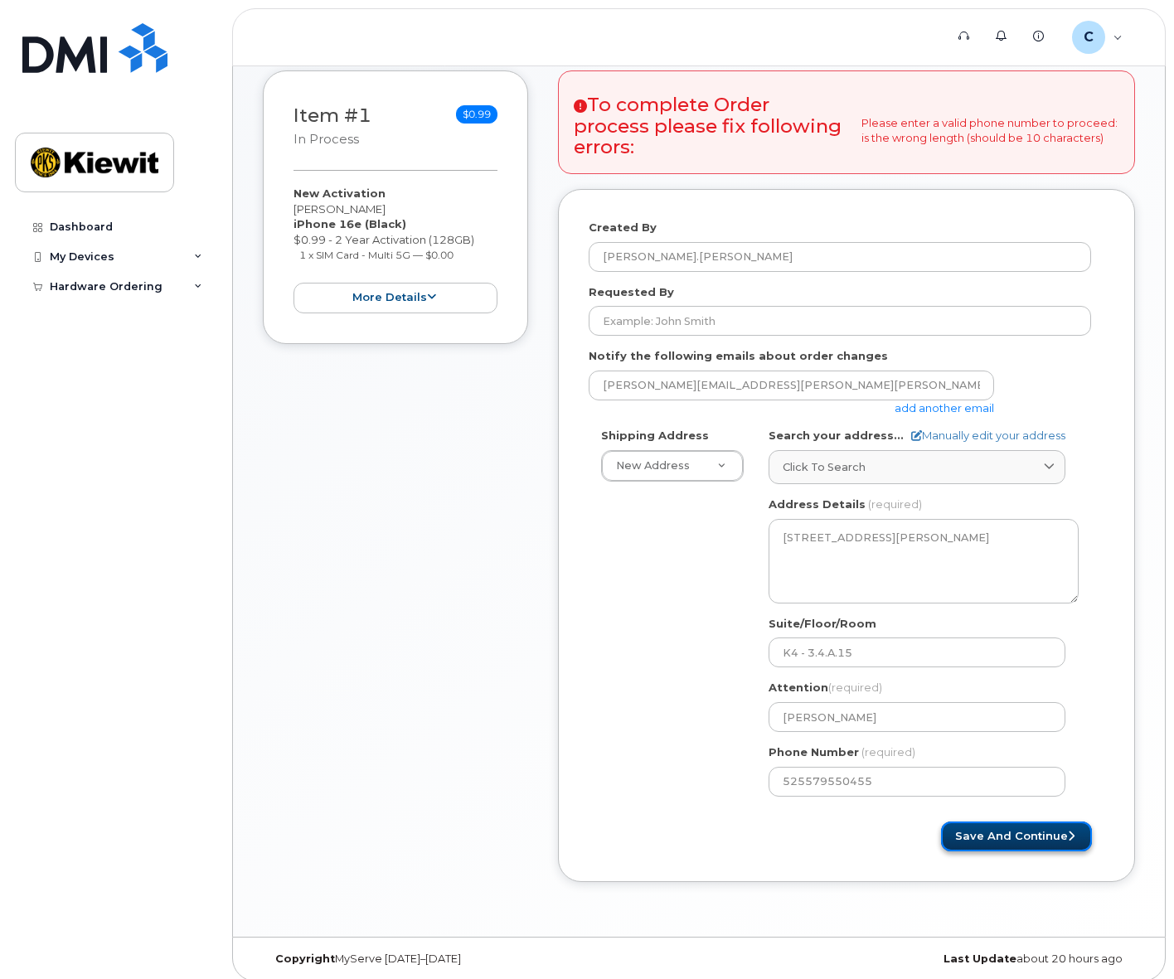
click at [1063, 836] on button "Save and Continue" at bounding box center [1016, 837] width 151 height 31
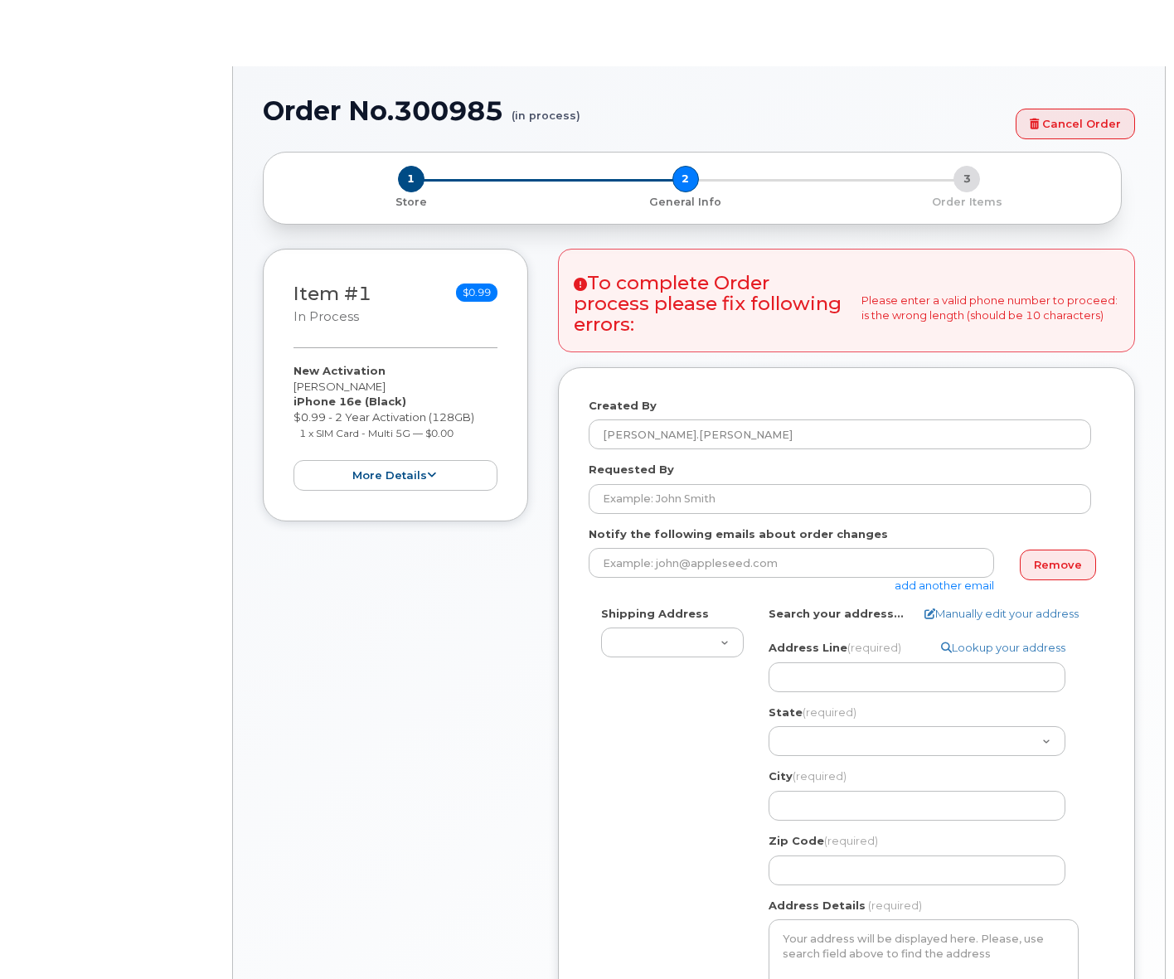
select select
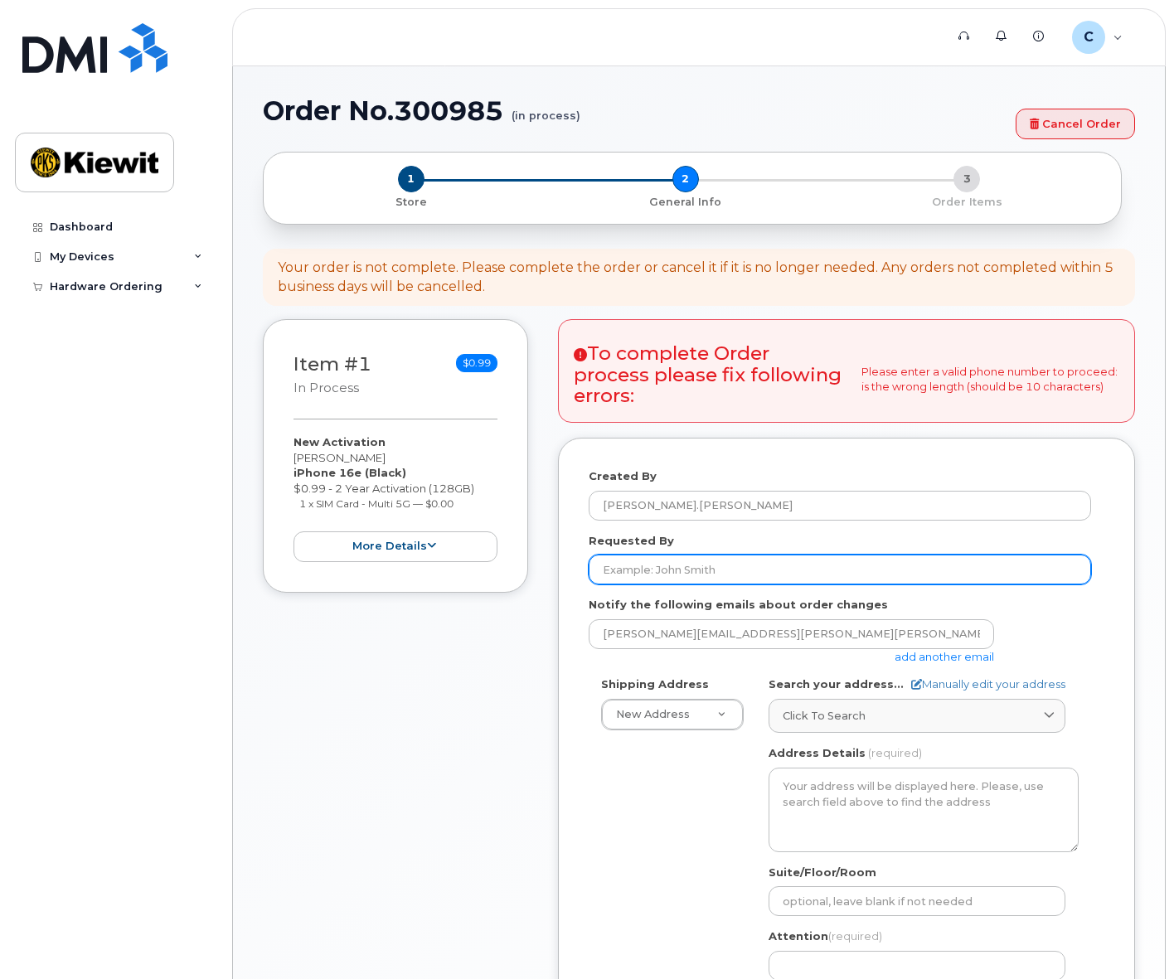
click at [732, 571] on input "Requested By" at bounding box center [840, 570] width 502 height 30
click at [678, 570] on input "Requested By" at bounding box center [840, 570] width 502 height 30
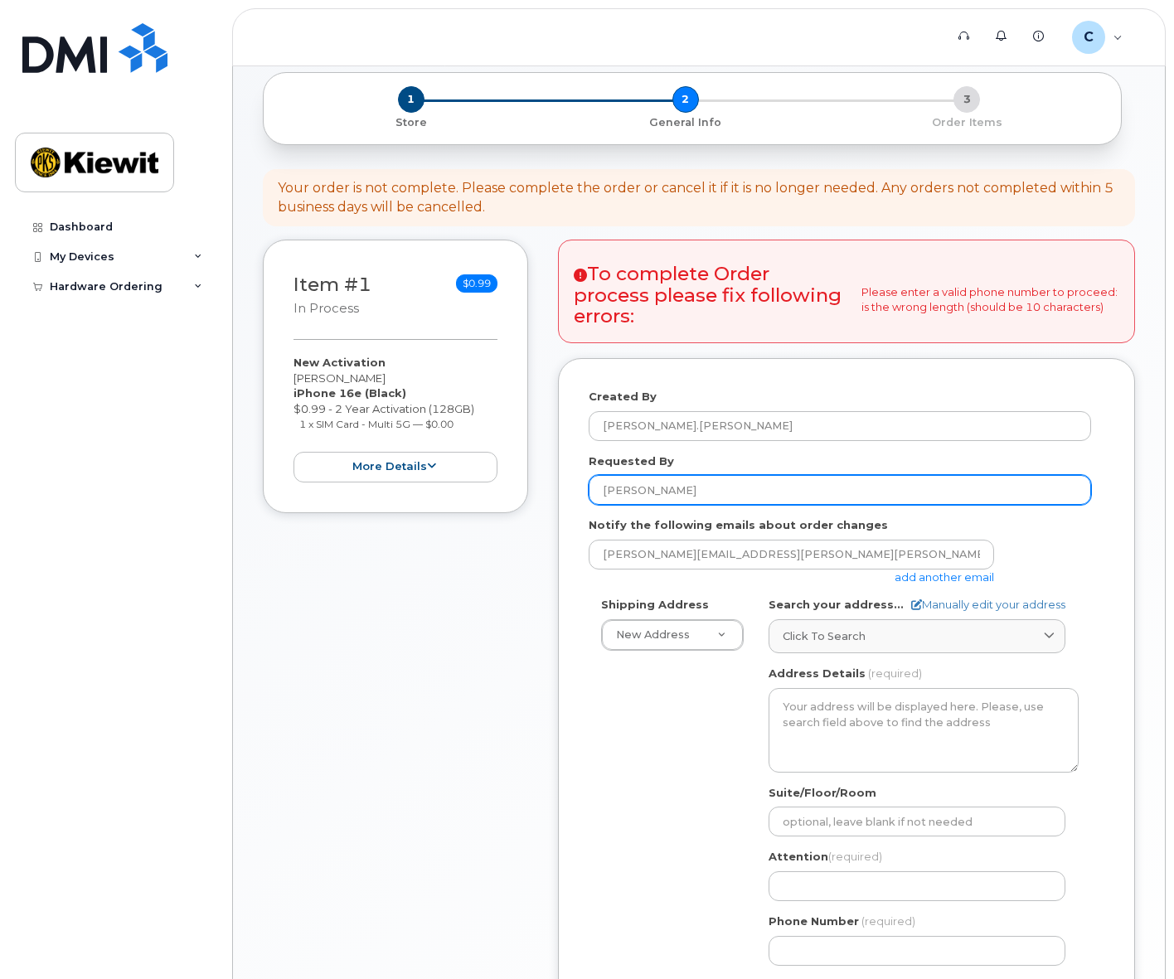
scroll to position [249, 0]
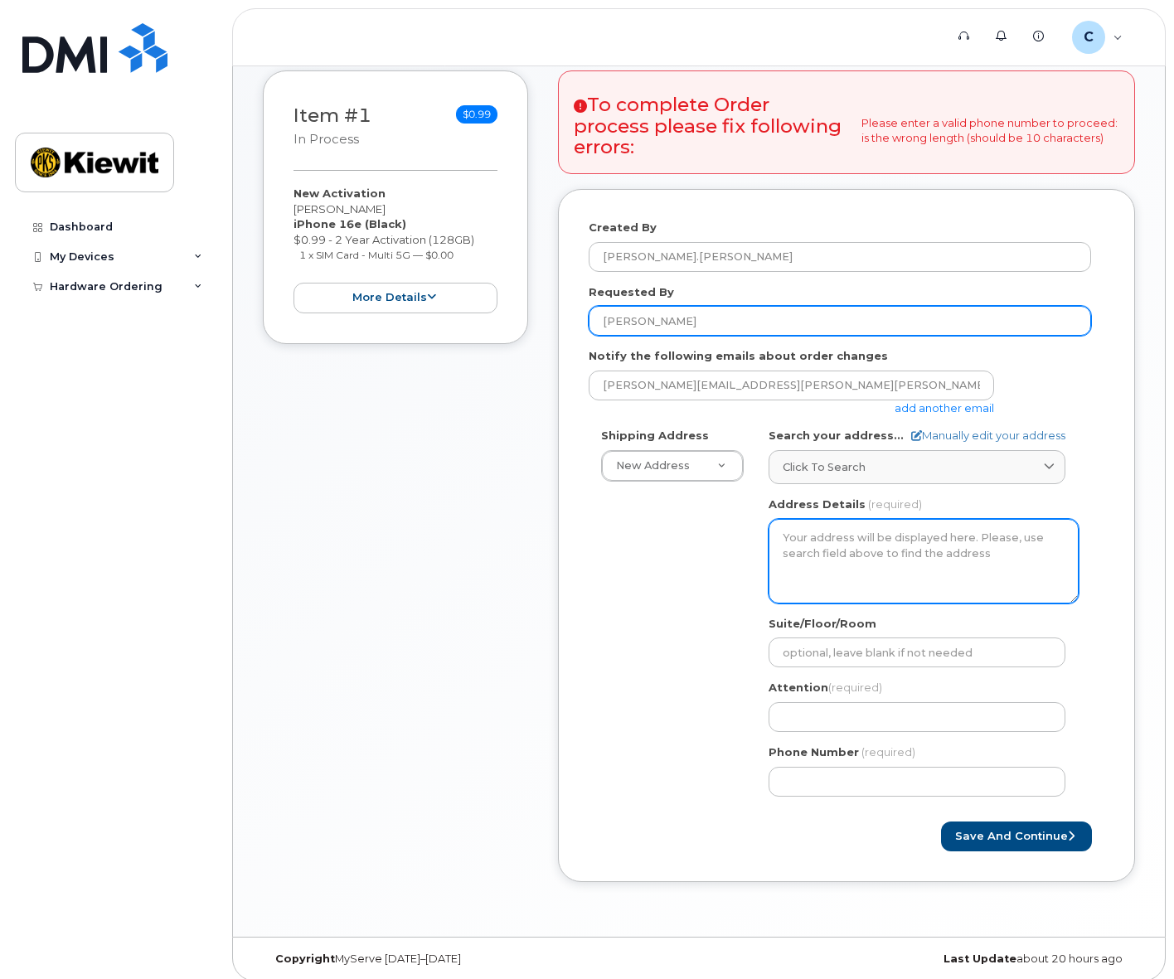
type input "[PERSON_NAME]"
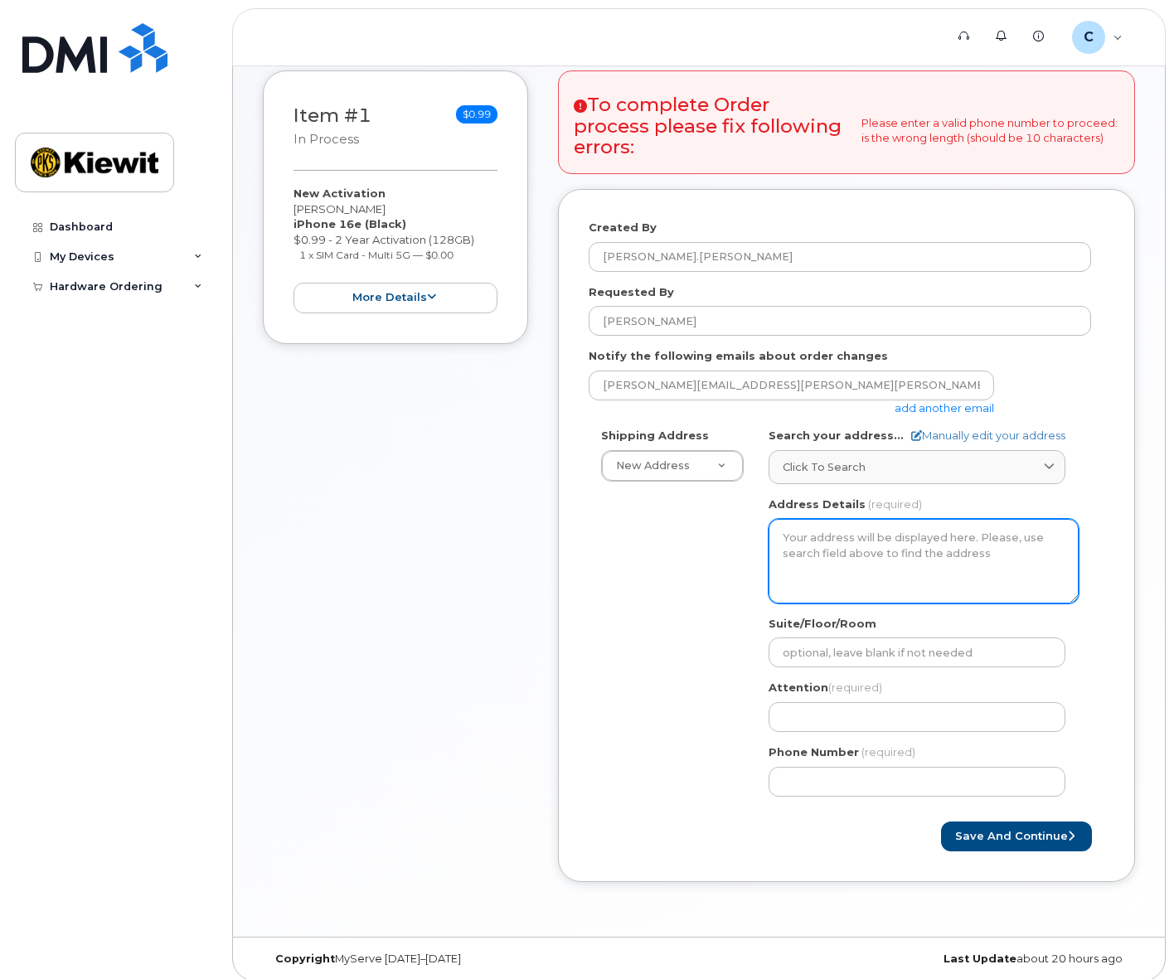
click at [877, 575] on textarea "Address Details" at bounding box center [924, 561] width 310 height 85
click at [935, 541] on textarea "Address Details" at bounding box center [924, 561] width 310 height 85
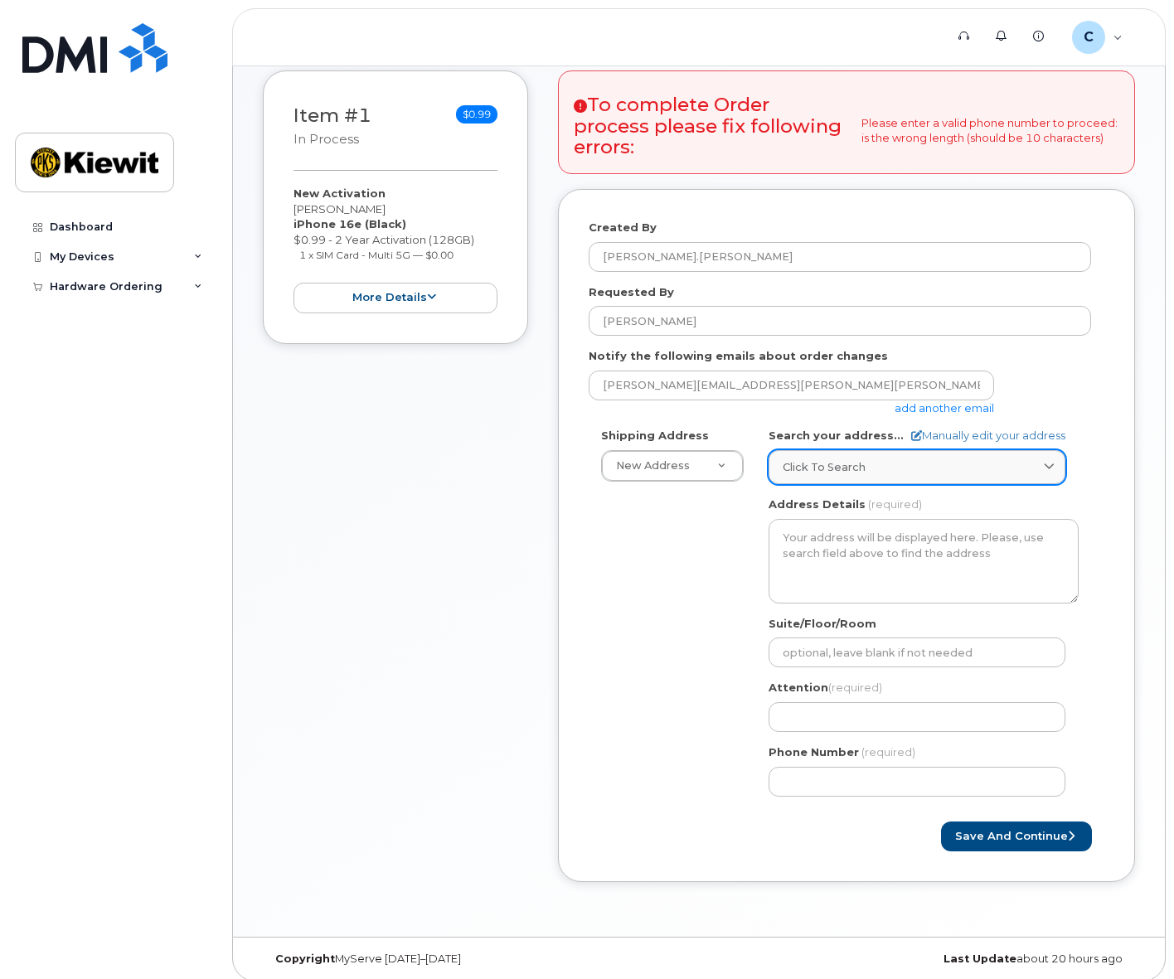
click at [933, 483] on link "Click to search" at bounding box center [917, 467] width 297 height 34
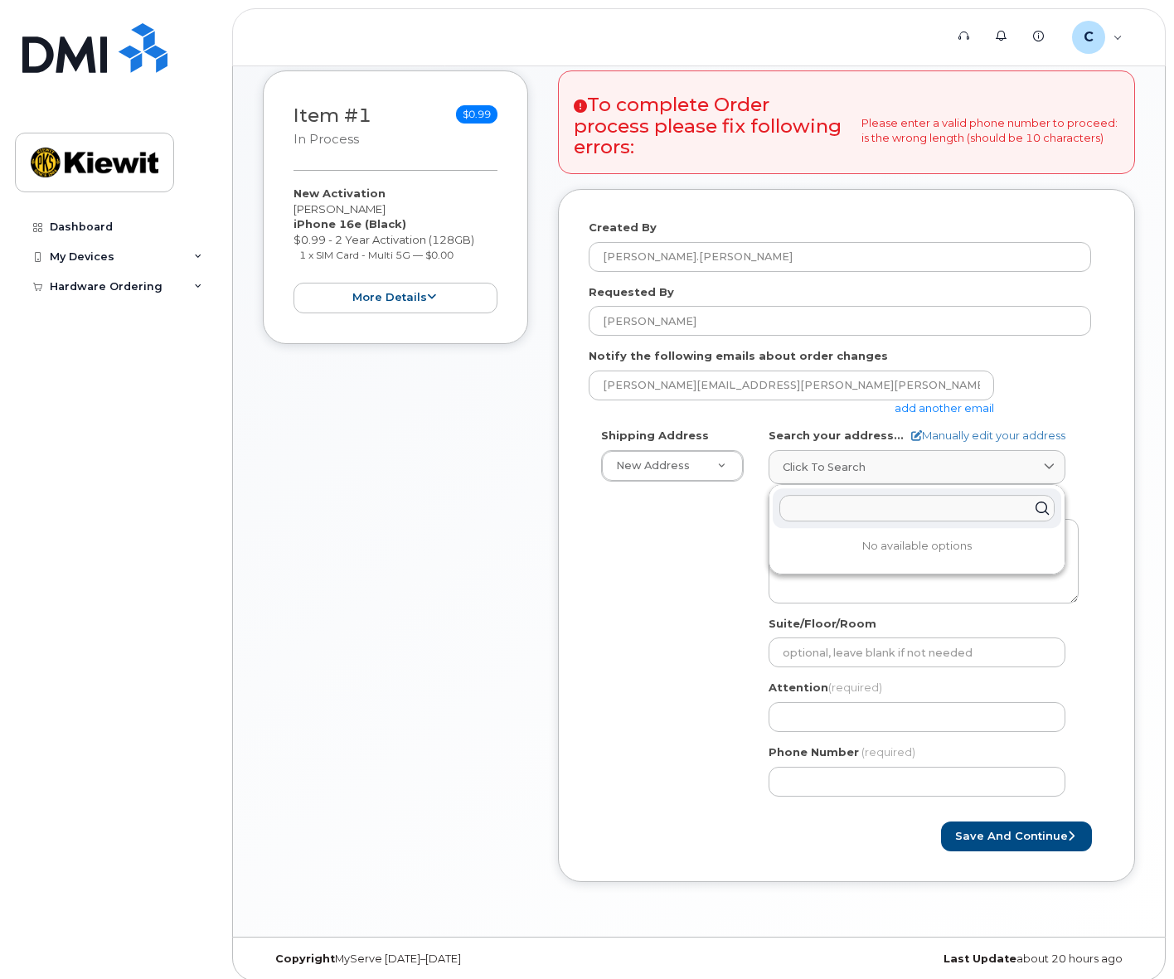
click at [909, 515] on input "text" at bounding box center [916, 508] width 275 height 27
type input "8900 [PERSON_NAME]"
click at [916, 550] on div "[STREET_ADDRESS][PERSON_NAME]" at bounding box center [917, 548] width 289 height 27
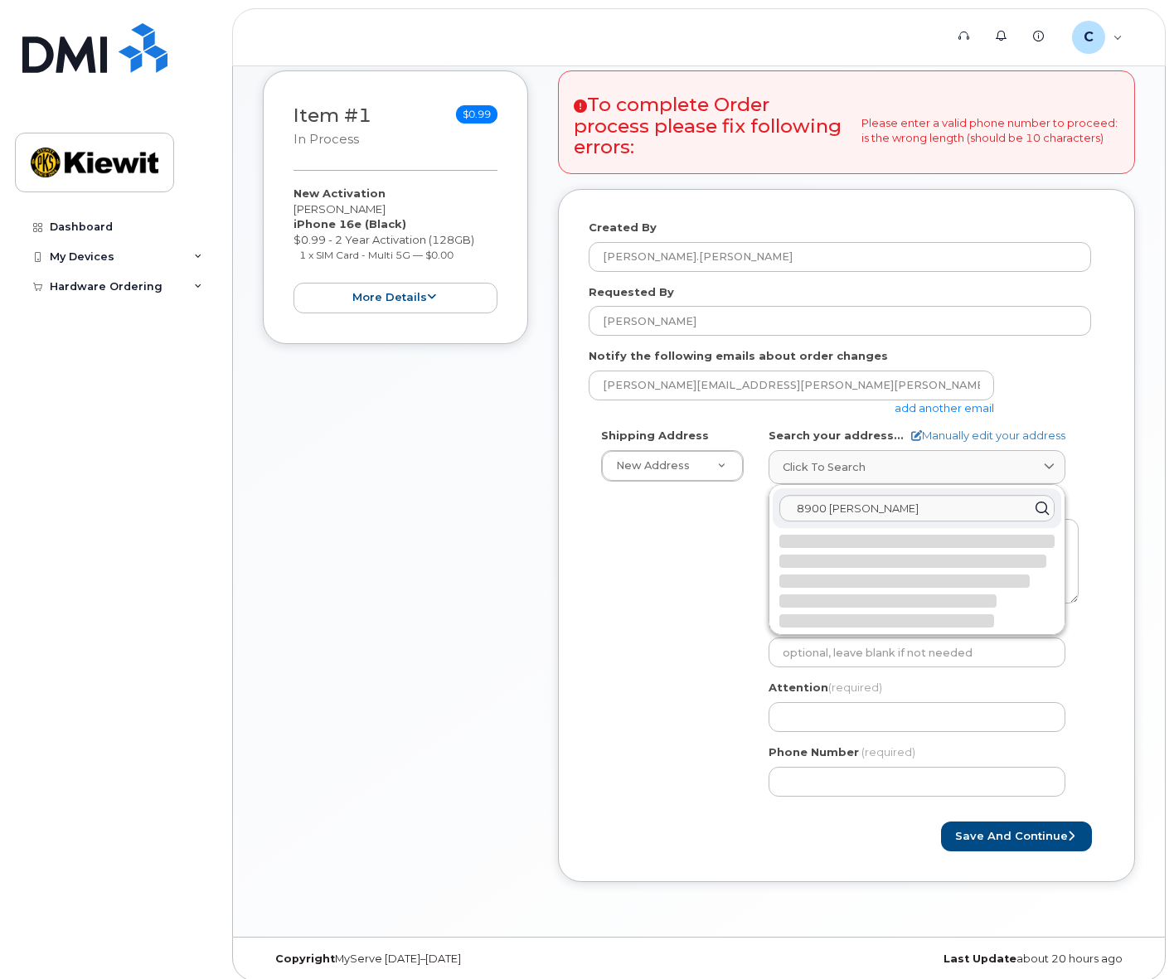
select select
type textarea "[STREET_ADDRESS][PERSON_NAME]"
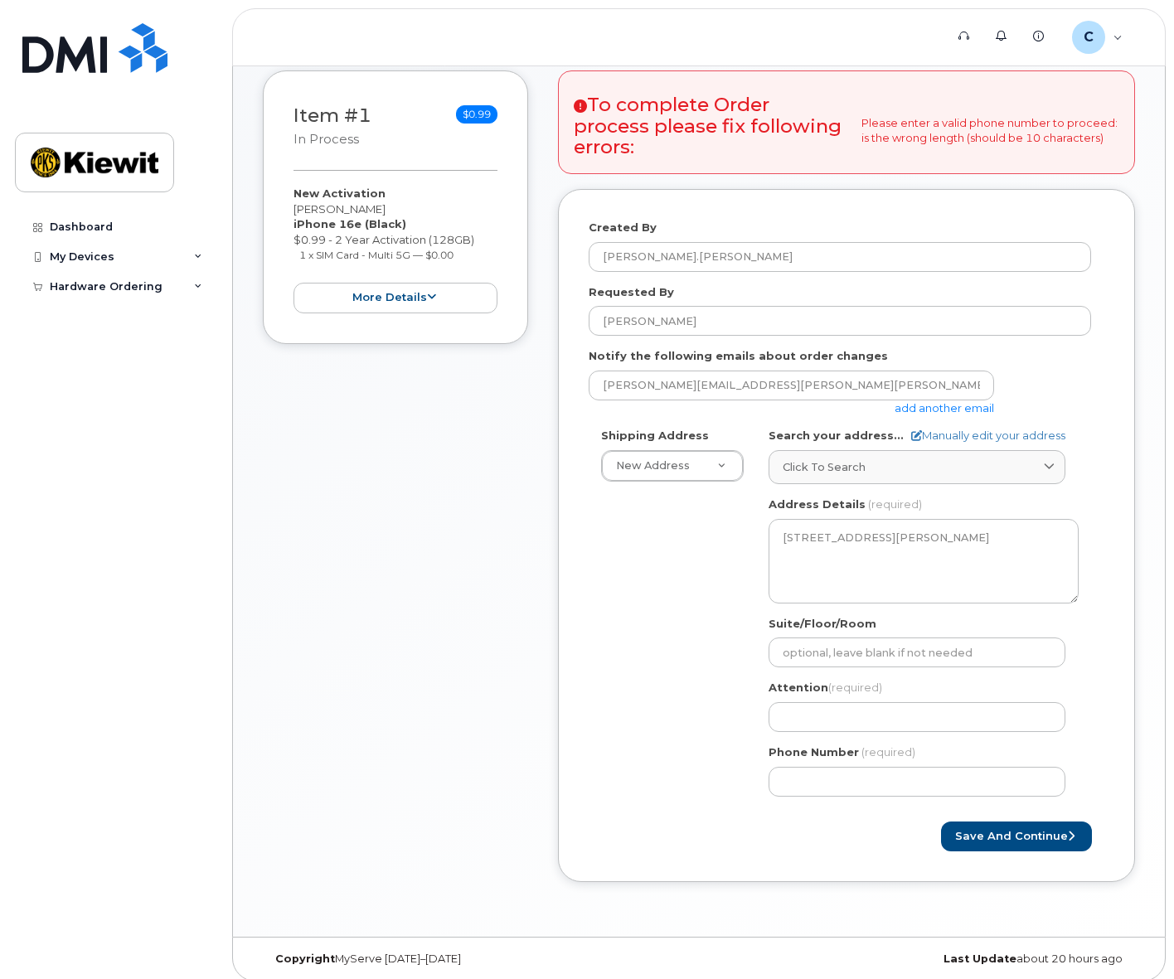
click at [702, 652] on div "Shipping Address New Address New Address KS Lenexa Search your address... Manua…" at bounding box center [840, 618] width 502 height 381
click at [835, 641] on input "Suite/Floor/Room" at bounding box center [917, 653] width 297 height 30
type input "K4 - 3.4.A.15"
select select
click at [685, 703] on div "Shipping Address New Address New Address KS Lenexa Search your address... Manua…" at bounding box center [840, 618] width 502 height 381
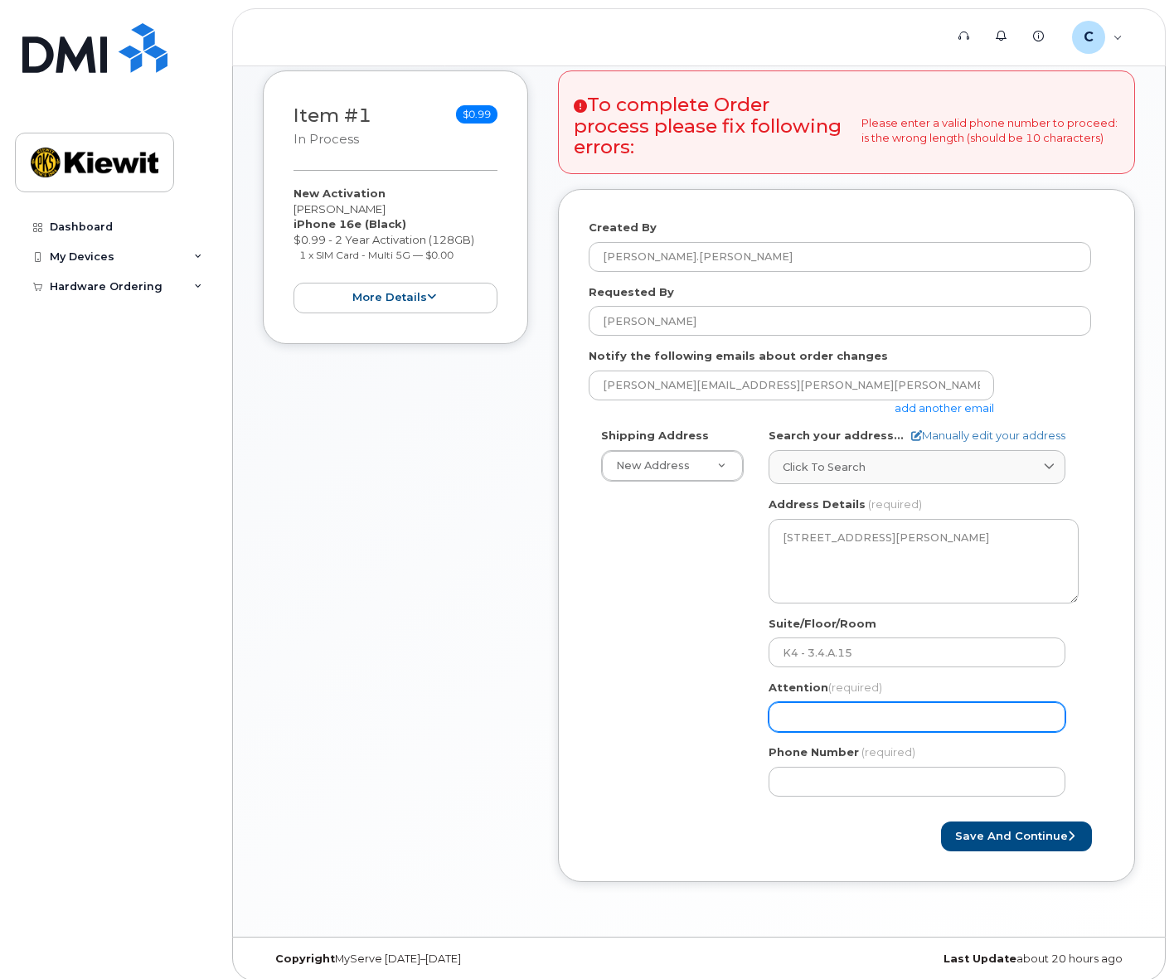
click at [823, 716] on input "Attention (required)" at bounding box center [917, 717] width 297 height 30
type input "[PERSON_NAME]"
select select
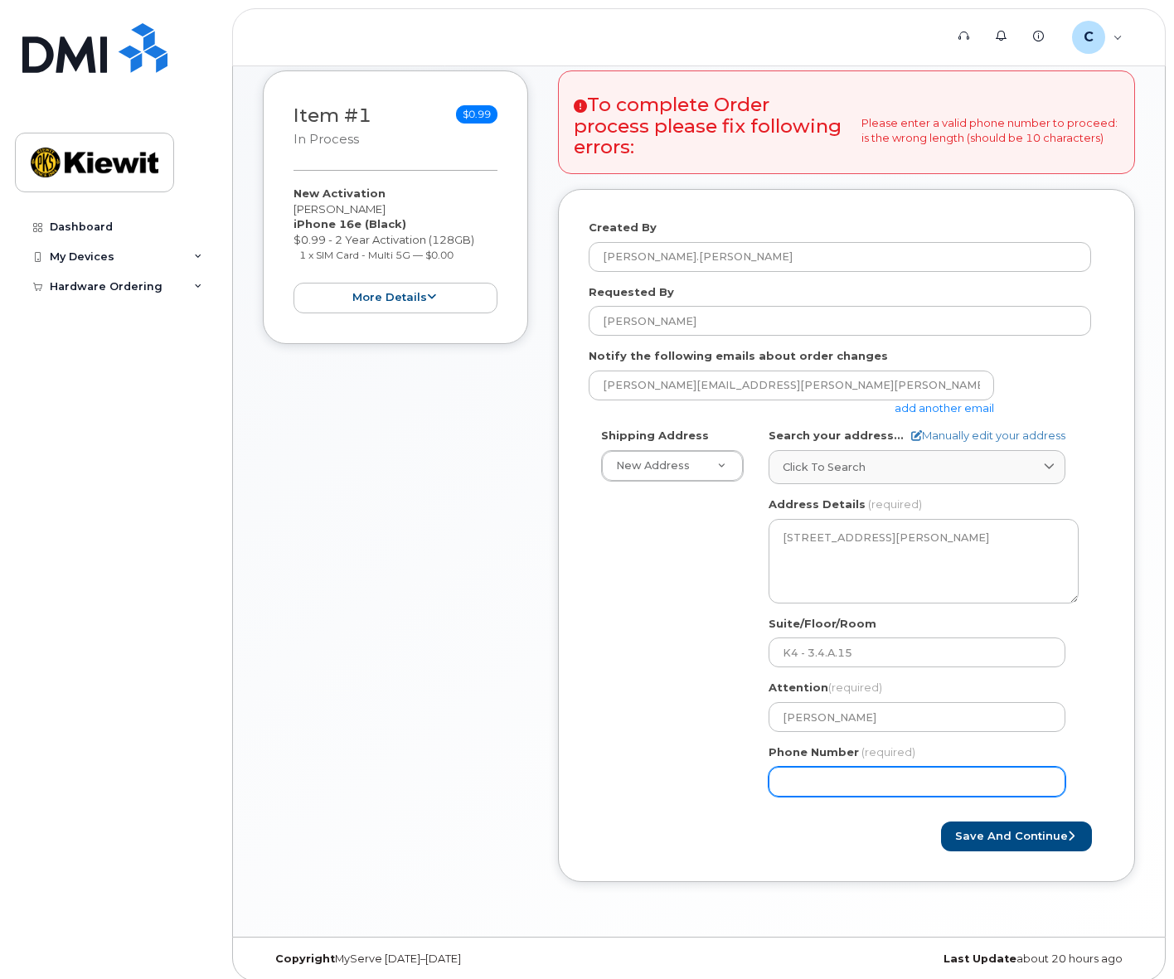
click at [848, 780] on input "Phone Number" at bounding box center [917, 782] width 297 height 30
type input "6"
type input "525579550"
select select
type input "5255795505"
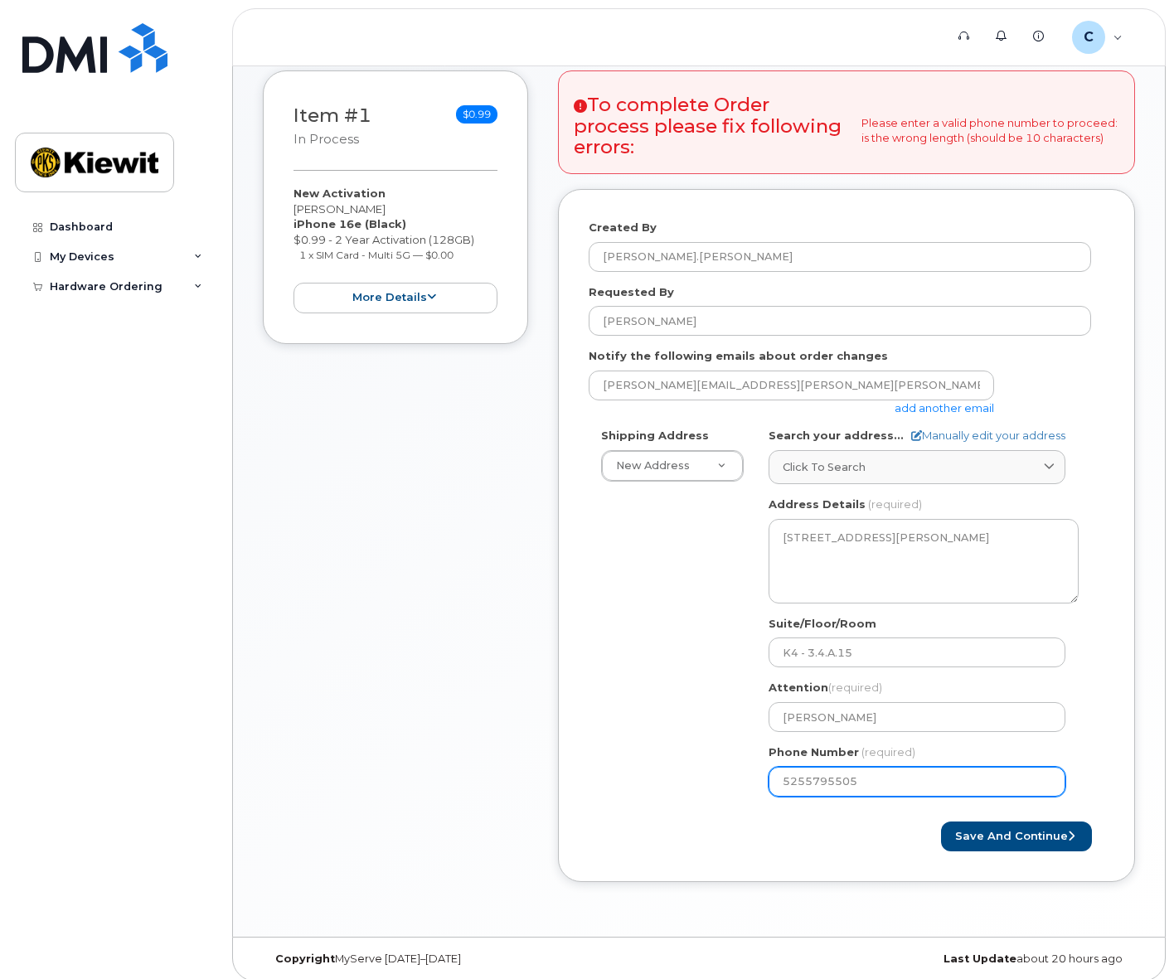
select select
type input "525579550"
select select
type input "5255795504"
select select
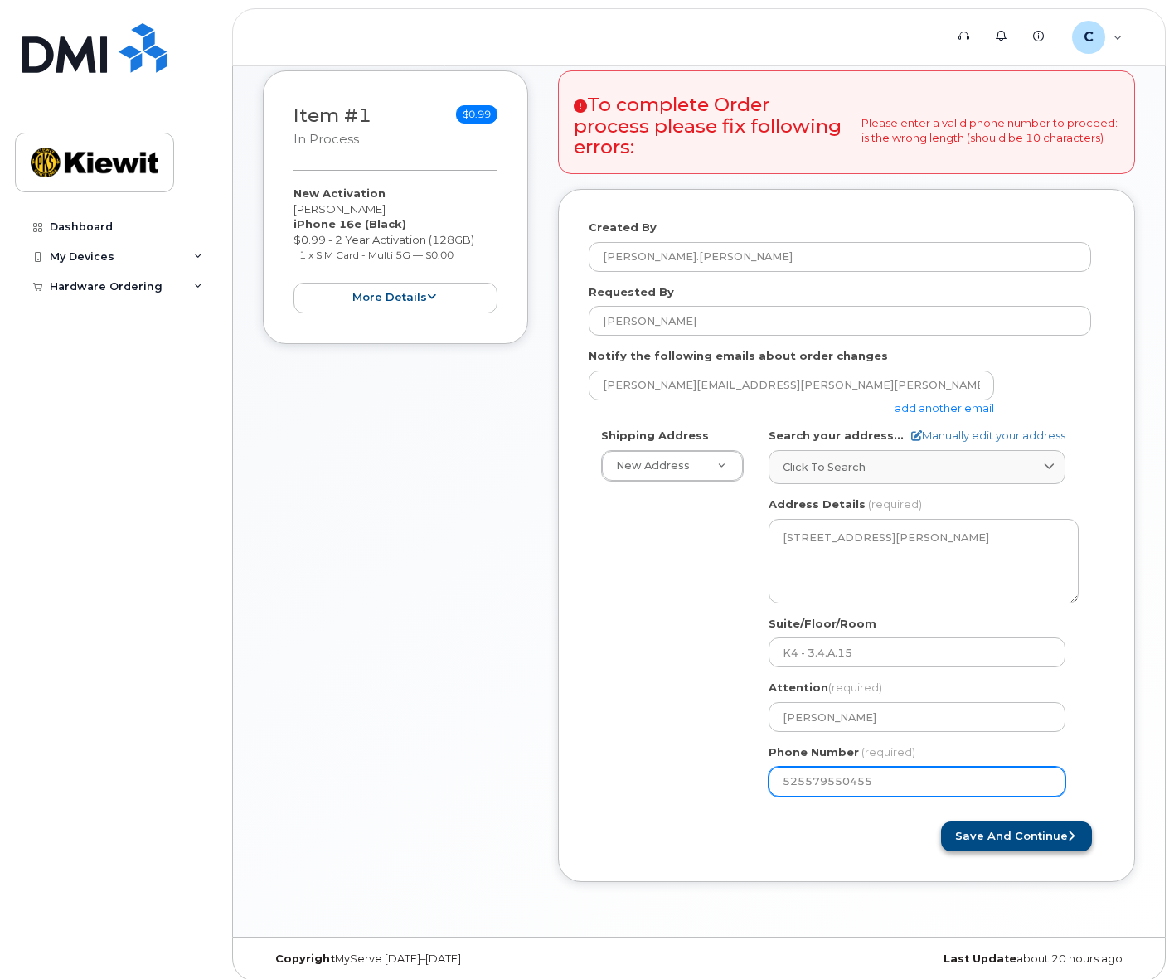
type input "525579550455"
click at [1025, 846] on button "Save and Continue" at bounding box center [1016, 837] width 151 height 31
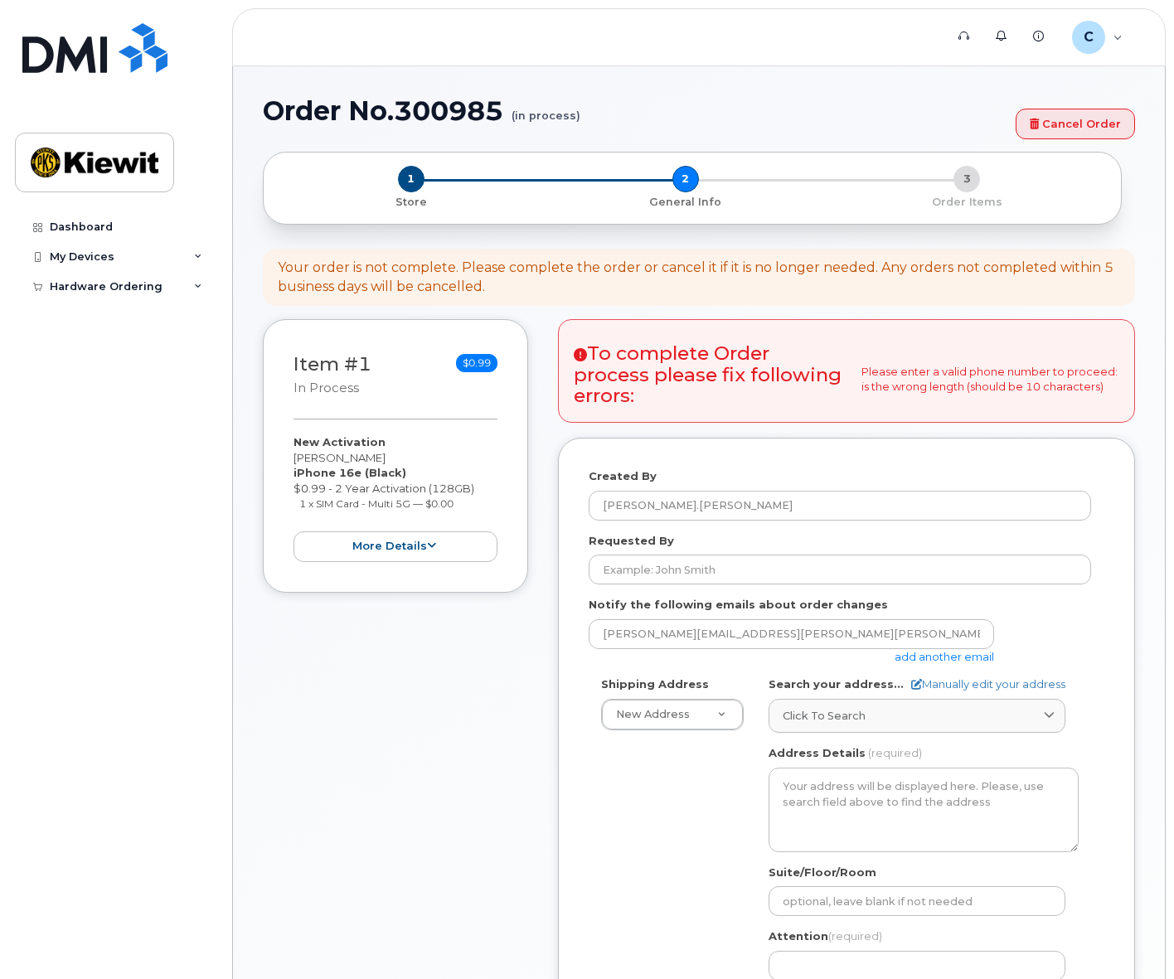
select select
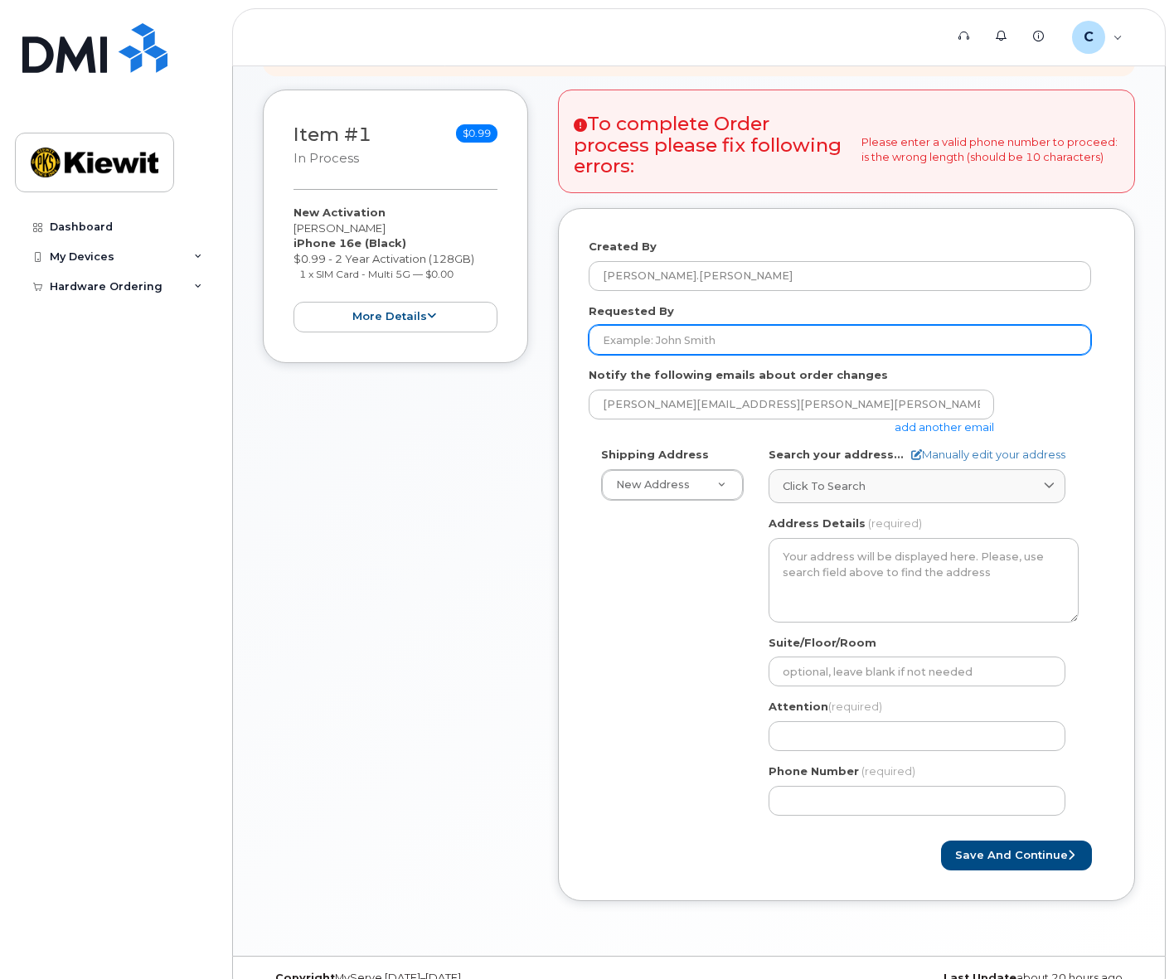
scroll to position [249, 0]
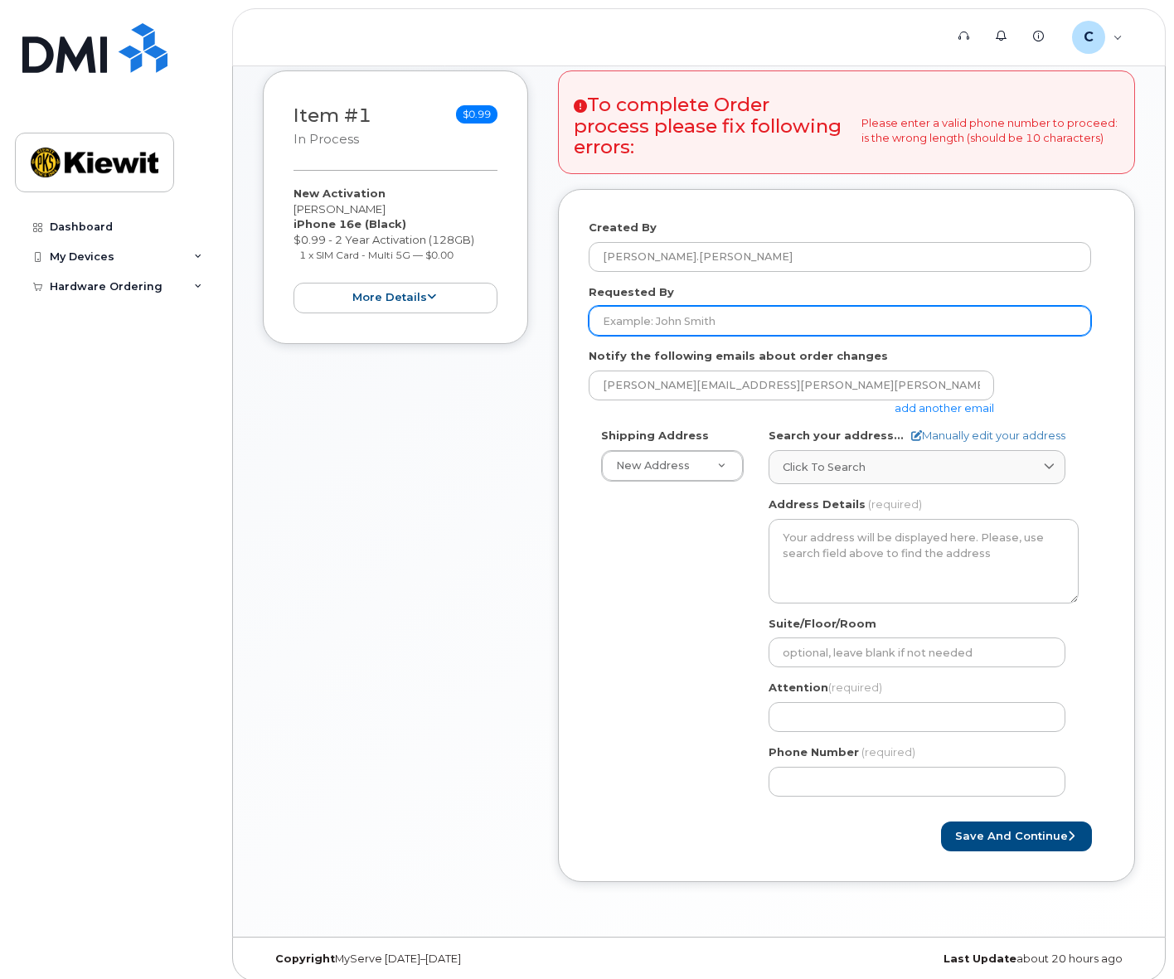
click at [704, 311] on input "Requested By" at bounding box center [840, 321] width 502 height 30
type input "[PERSON_NAME][EMAIL_ADDRESS][PERSON_NAME][PERSON_NAME][DOMAIN_NAME]"
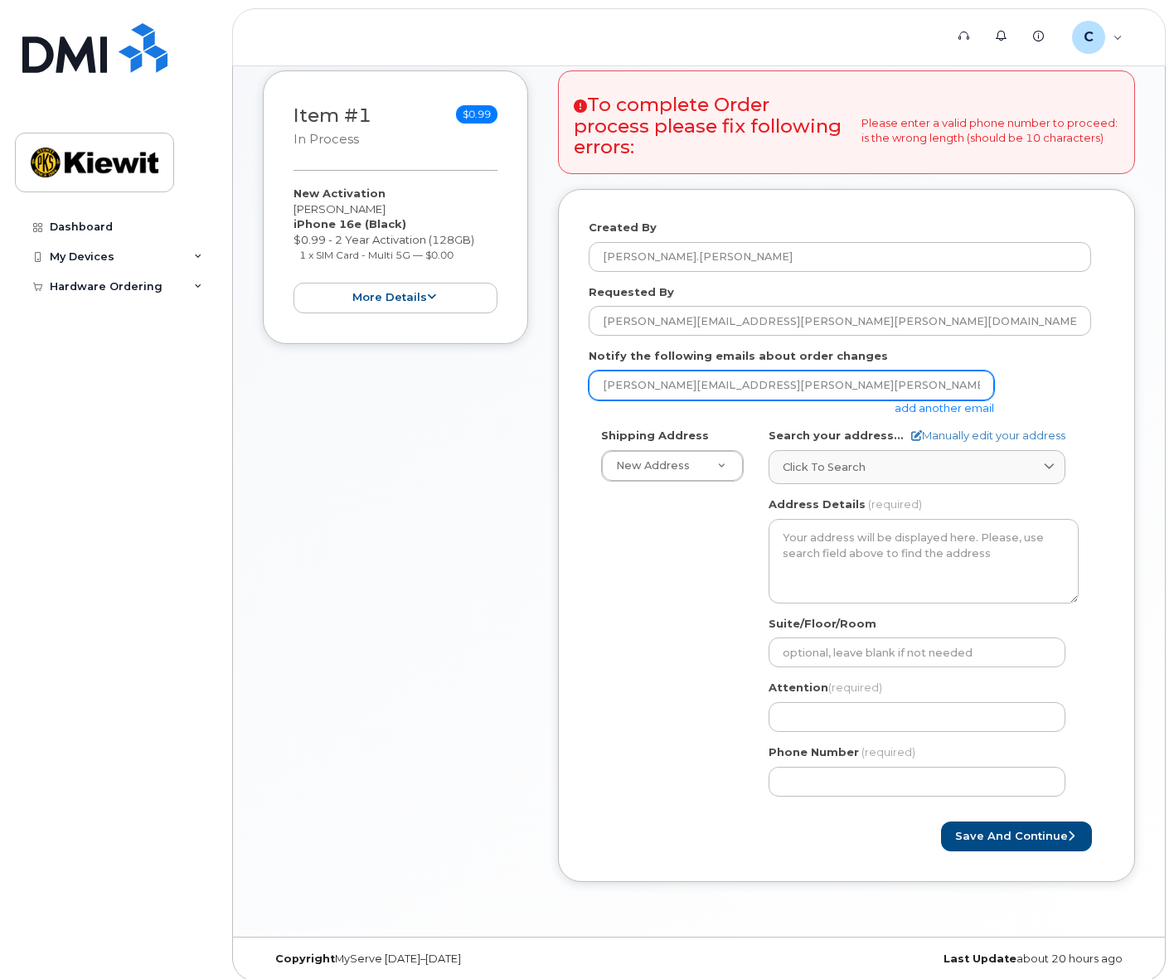
click at [720, 378] on input "[PERSON_NAME][EMAIL_ADDRESS][PERSON_NAME][PERSON_NAME][DOMAIN_NAME]" at bounding box center [791, 386] width 405 height 30
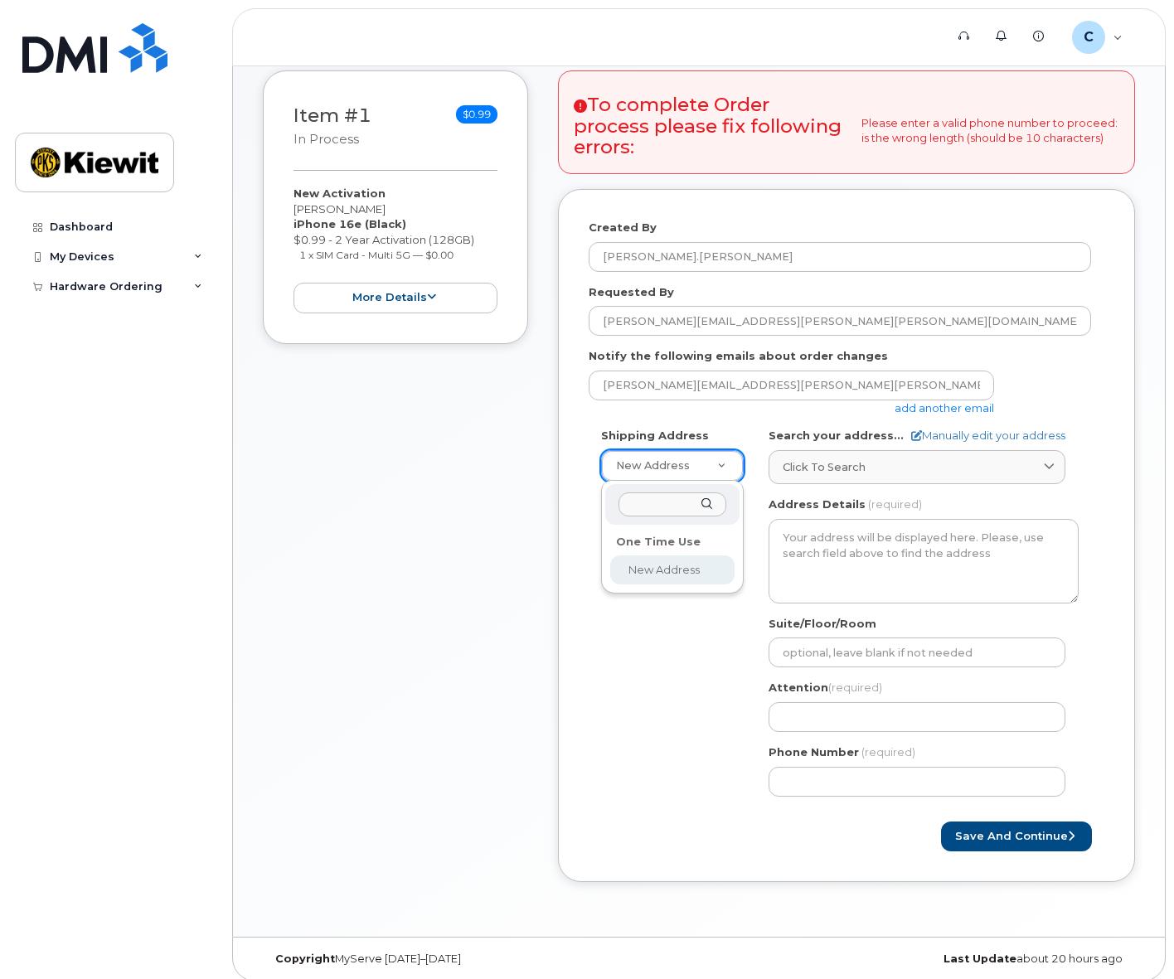
select select
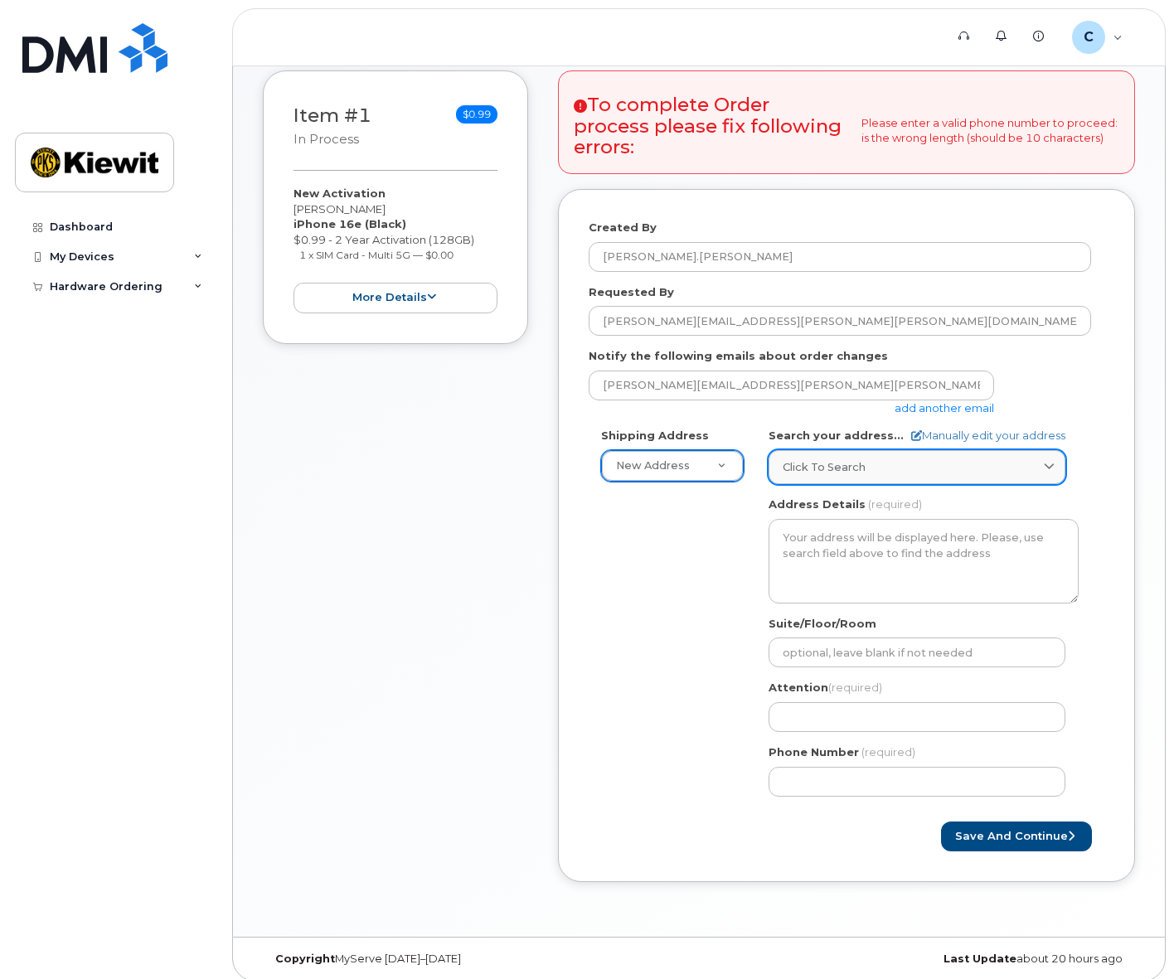
click at [852, 471] on span "Click to search" at bounding box center [824, 467] width 83 height 16
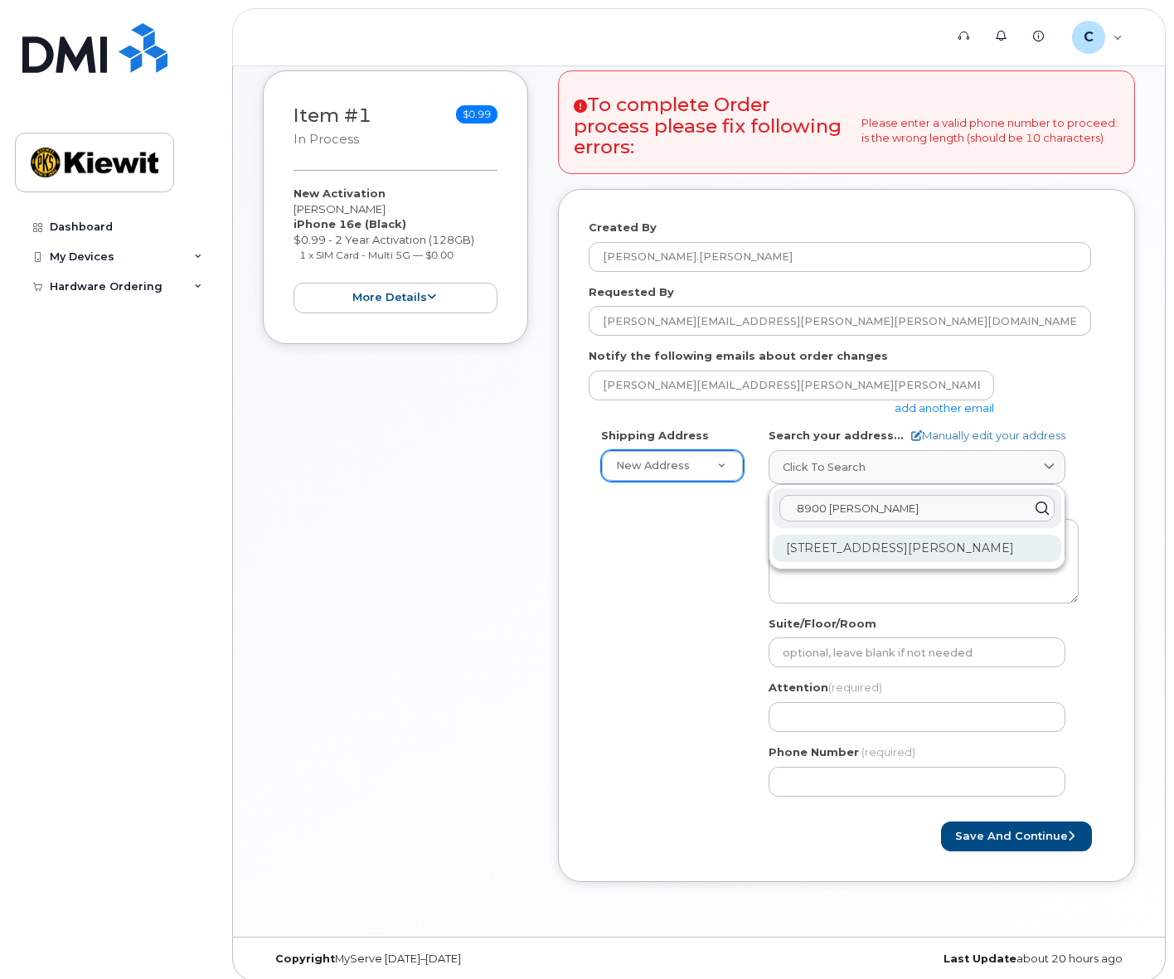
type input "8900 renne"
click at [950, 544] on div "8900 Renner Blvd Lenexa KS 66219-3049" at bounding box center [917, 548] width 289 height 27
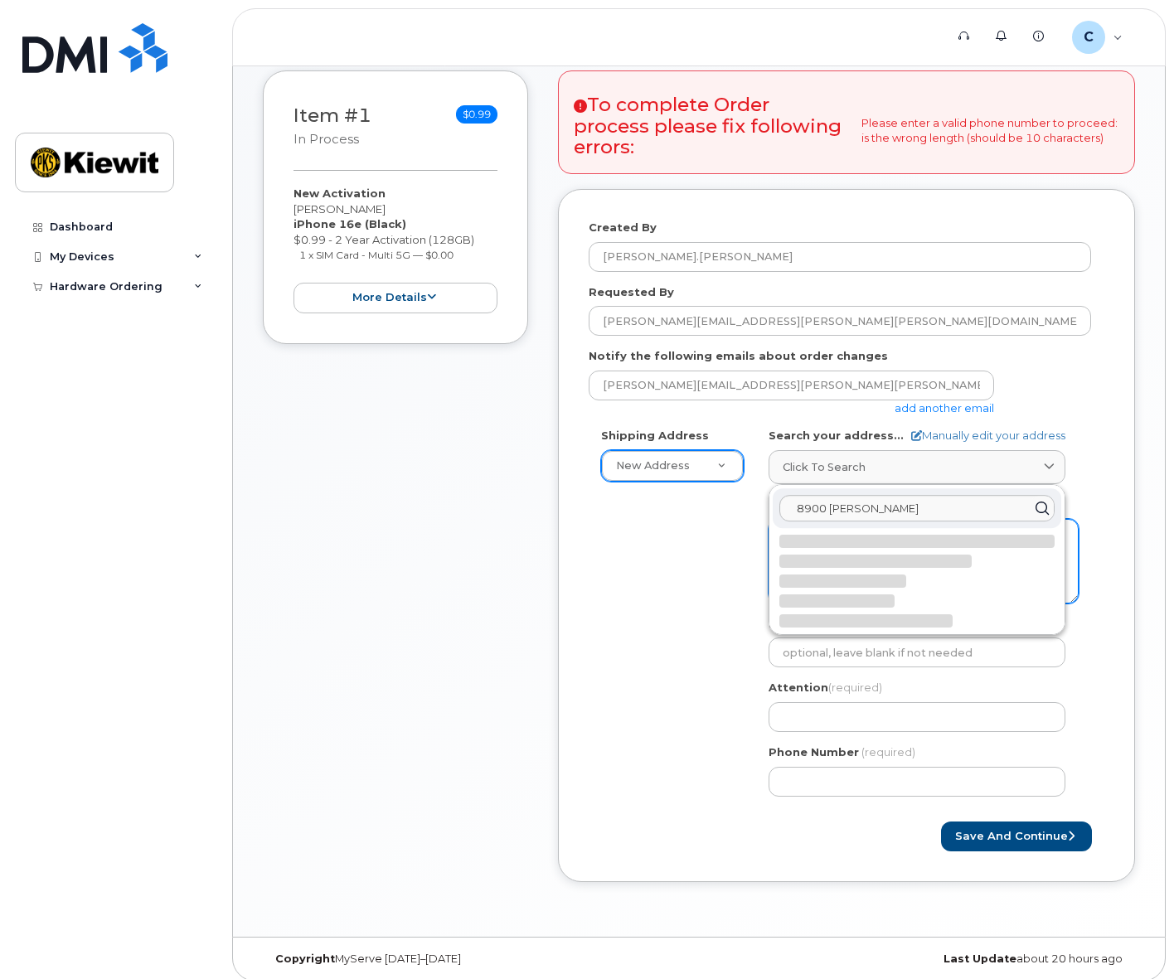
select select
type textarea "8900 Renner Blvd LENEXA KS 66219-3049 UNITED STATES"
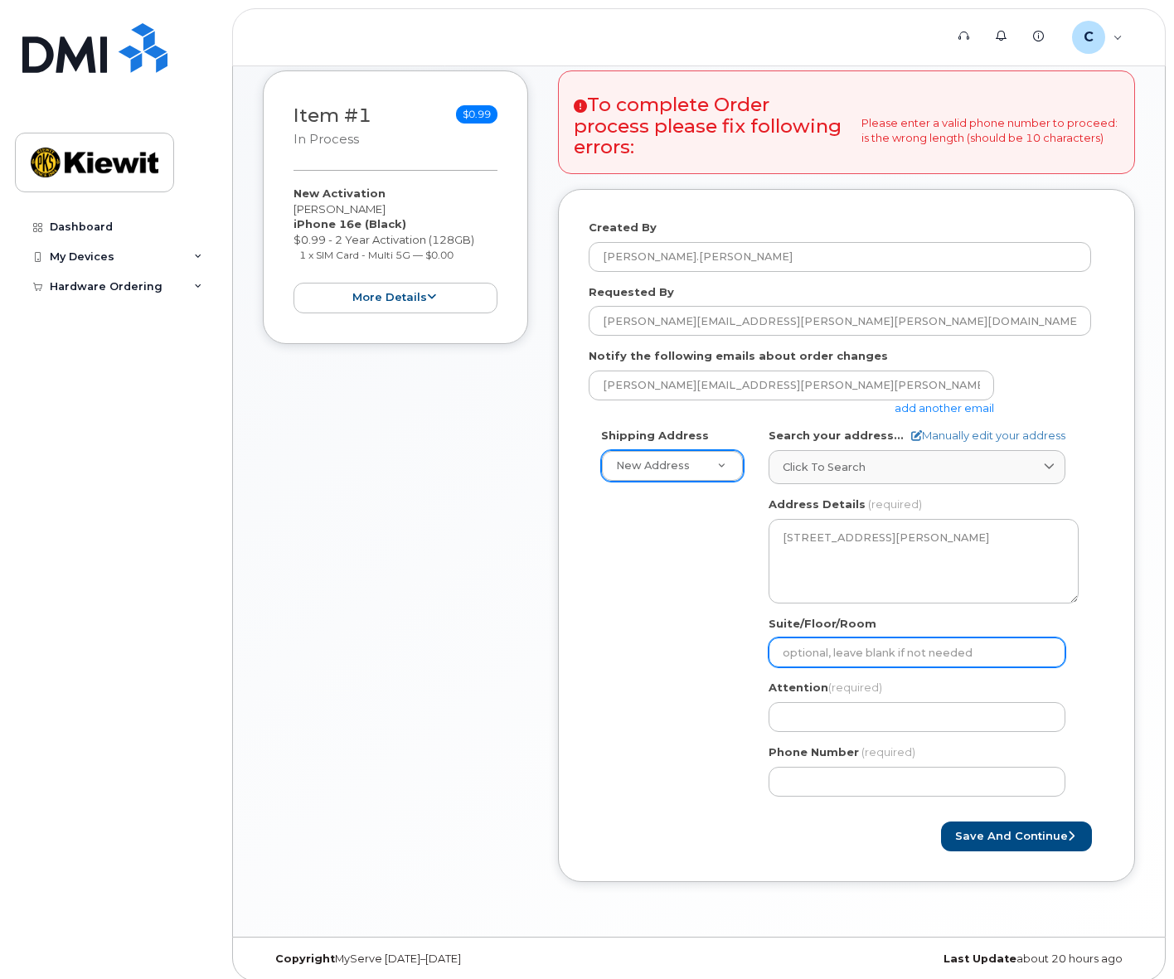
click at [861, 648] on input "Suite/Floor/Room" at bounding box center [917, 653] width 297 height 30
type input "K4 - 3.4.A.15"
select select
click at [1013, 834] on button "Save and Continue" at bounding box center [1016, 837] width 151 height 31
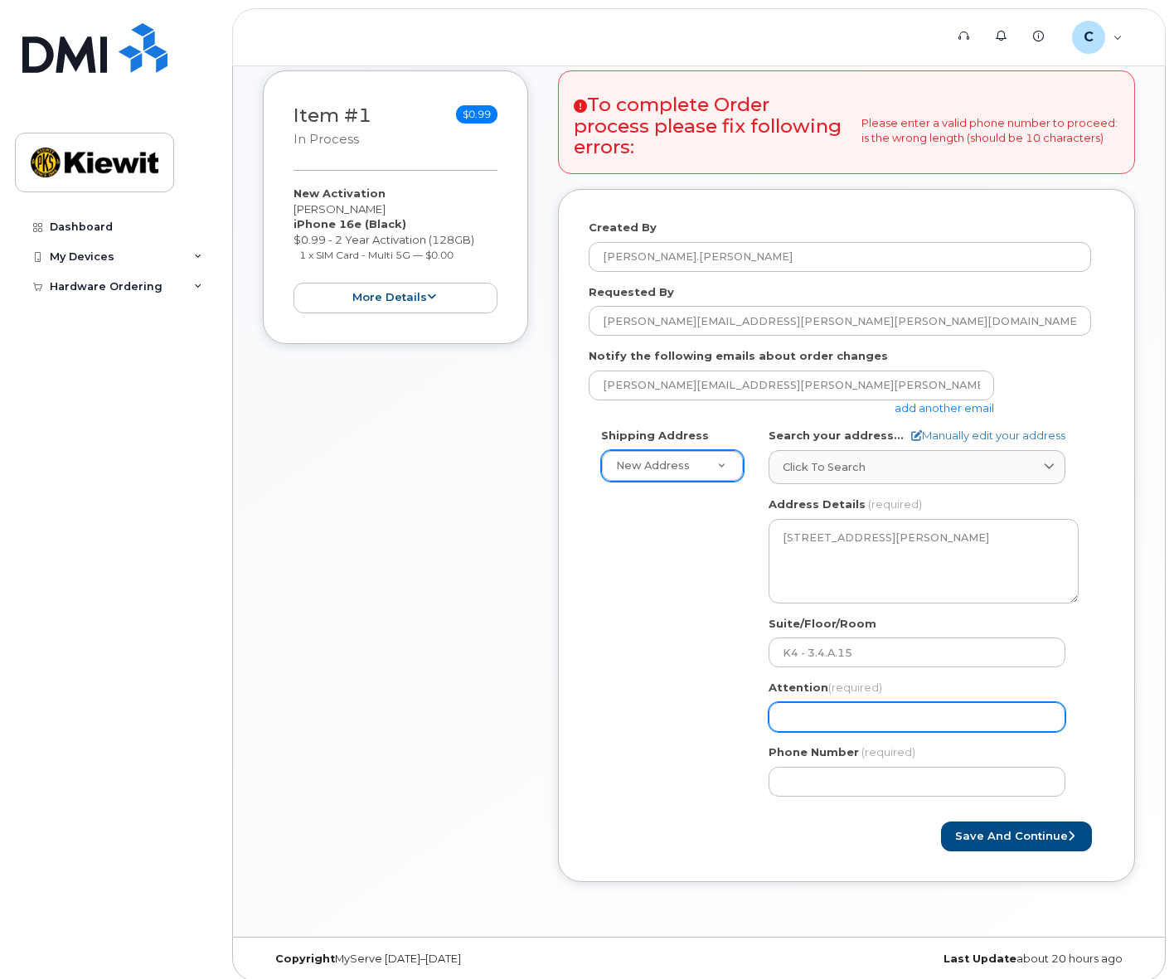
click at [854, 709] on input "Attention (required)" at bounding box center [917, 717] width 297 height 30
type input "[PERSON_NAME]"
select select
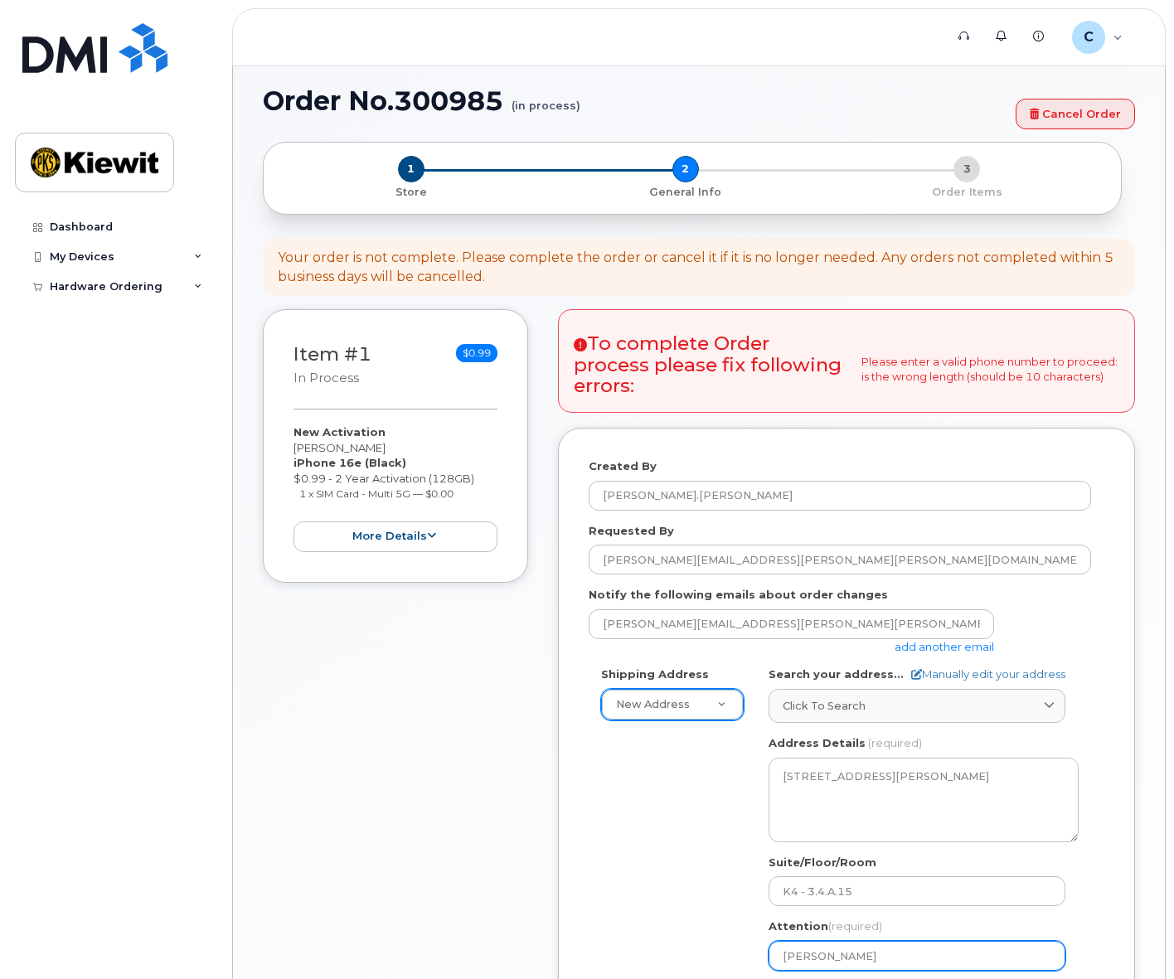
scroll to position [0, 0]
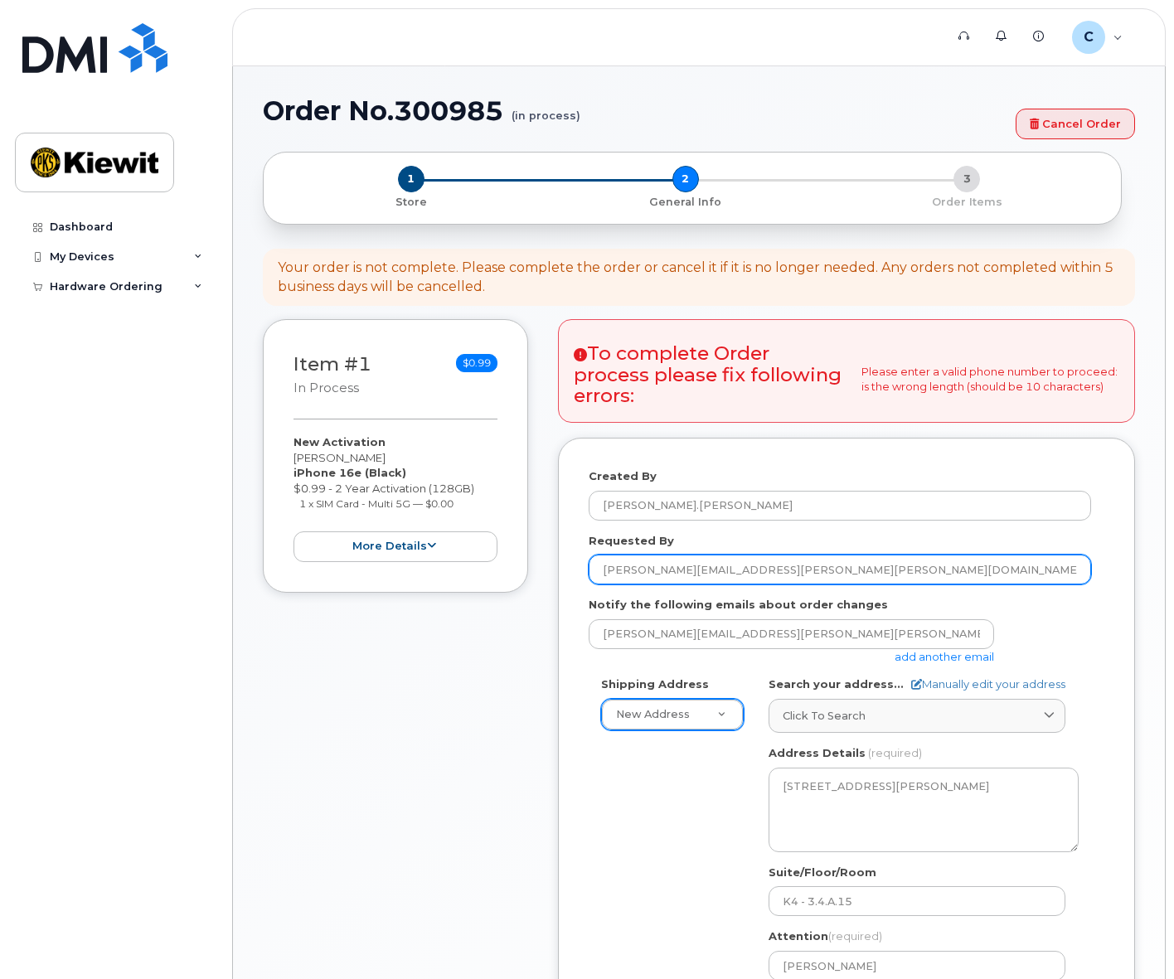
click at [682, 577] on input "carlos.pazos@kiewit.com" at bounding box center [840, 570] width 502 height 30
drag, startPoint x: 671, startPoint y: 571, endPoint x: 998, endPoint y: 572, distance: 326.7
click at [998, 572] on input "carlos.pazos@kiewit.com" at bounding box center [840, 570] width 502 height 30
drag, startPoint x: 661, startPoint y: 574, endPoint x: 569, endPoint y: 575, distance: 92.1
click at [569, 575] on div "Created By Carlos.Pazos Requested By carlos.pazos Notify the following emails a…" at bounding box center [846, 784] width 577 height 693
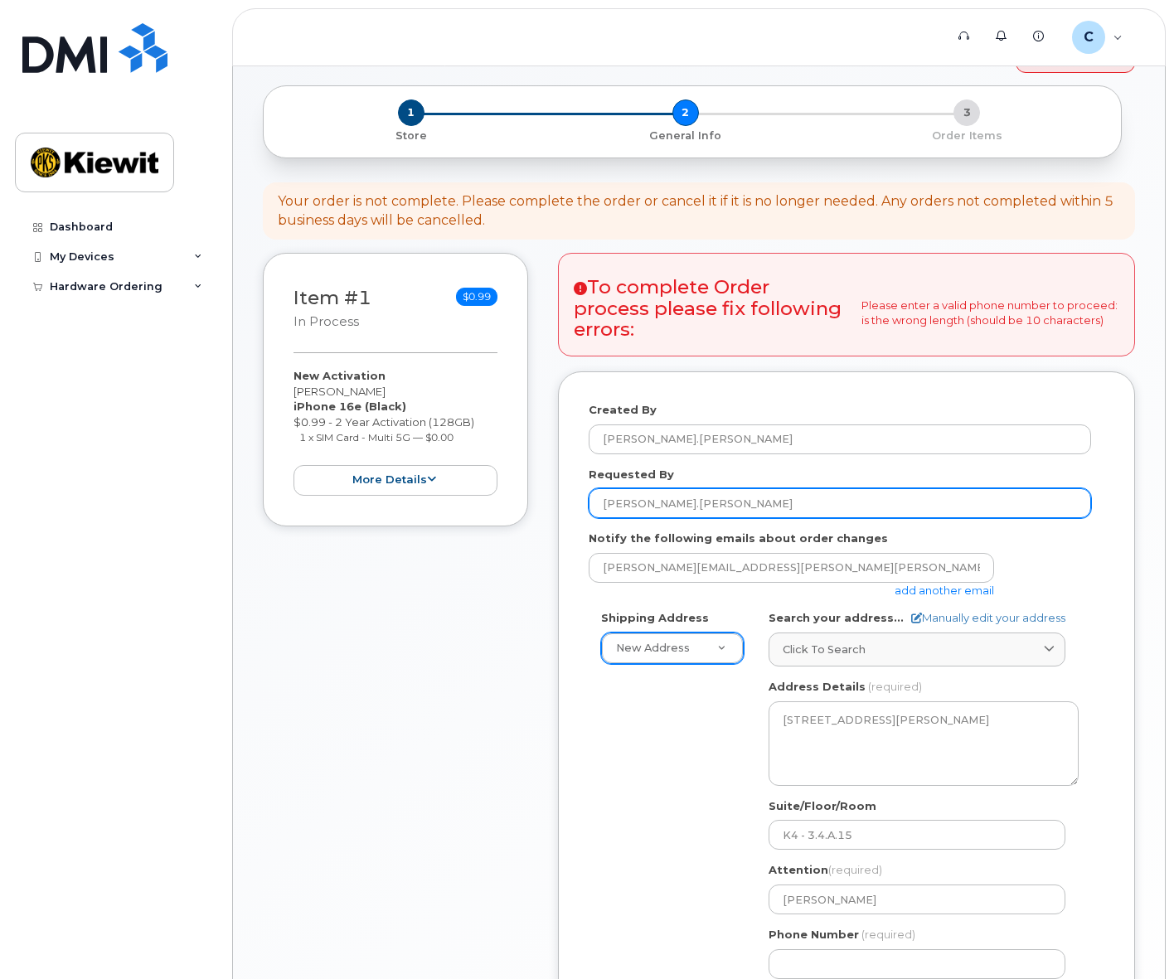
click at [665, 503] on input "carlos.pazos" at bounding box center [840, 503] width 502 height 30
type input "c"
type input "[PERSON_NAME]"
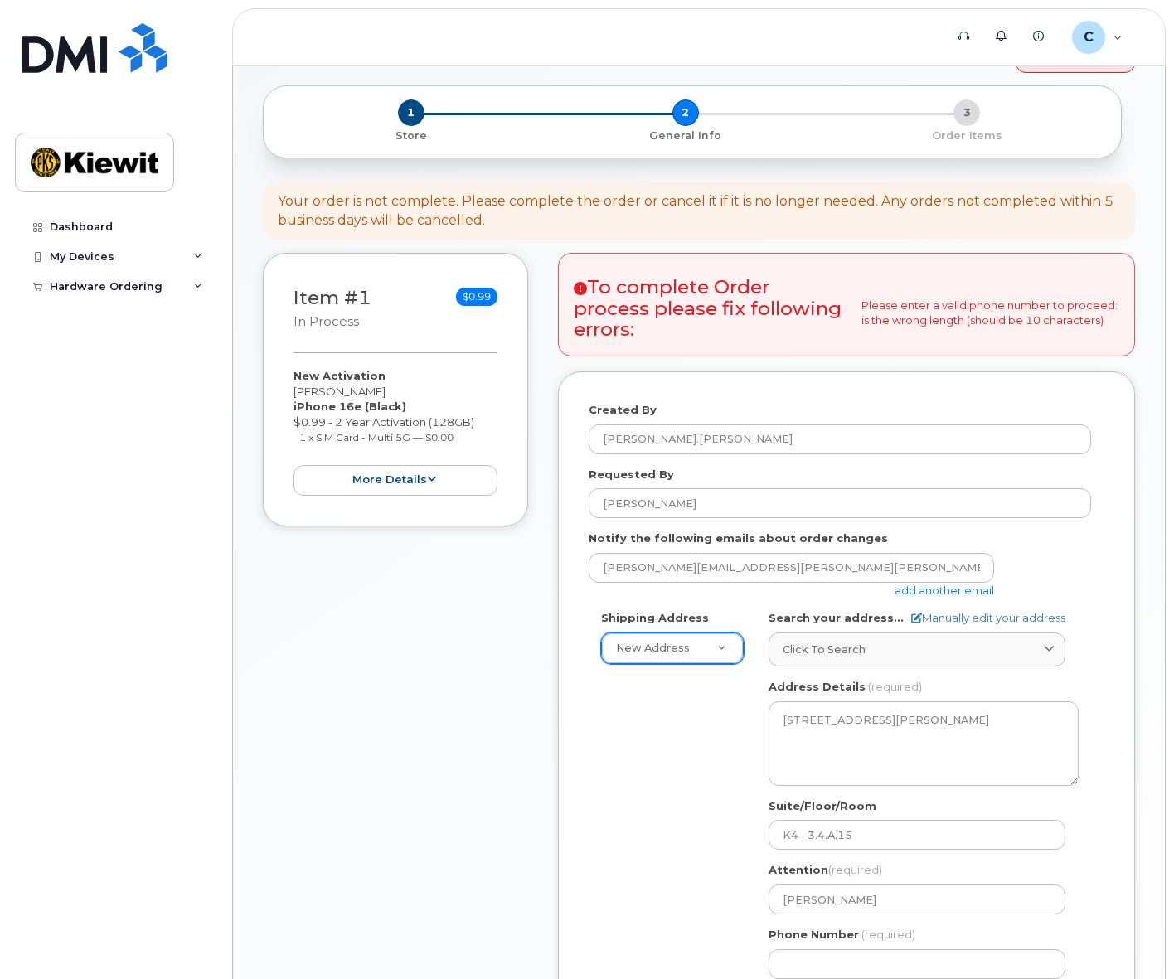
click at [672, 771] on div "Shipping Address New Address New Address KS Lenexa Search your address... Manua…" at bounding box center [840, 800] width 502 height 381
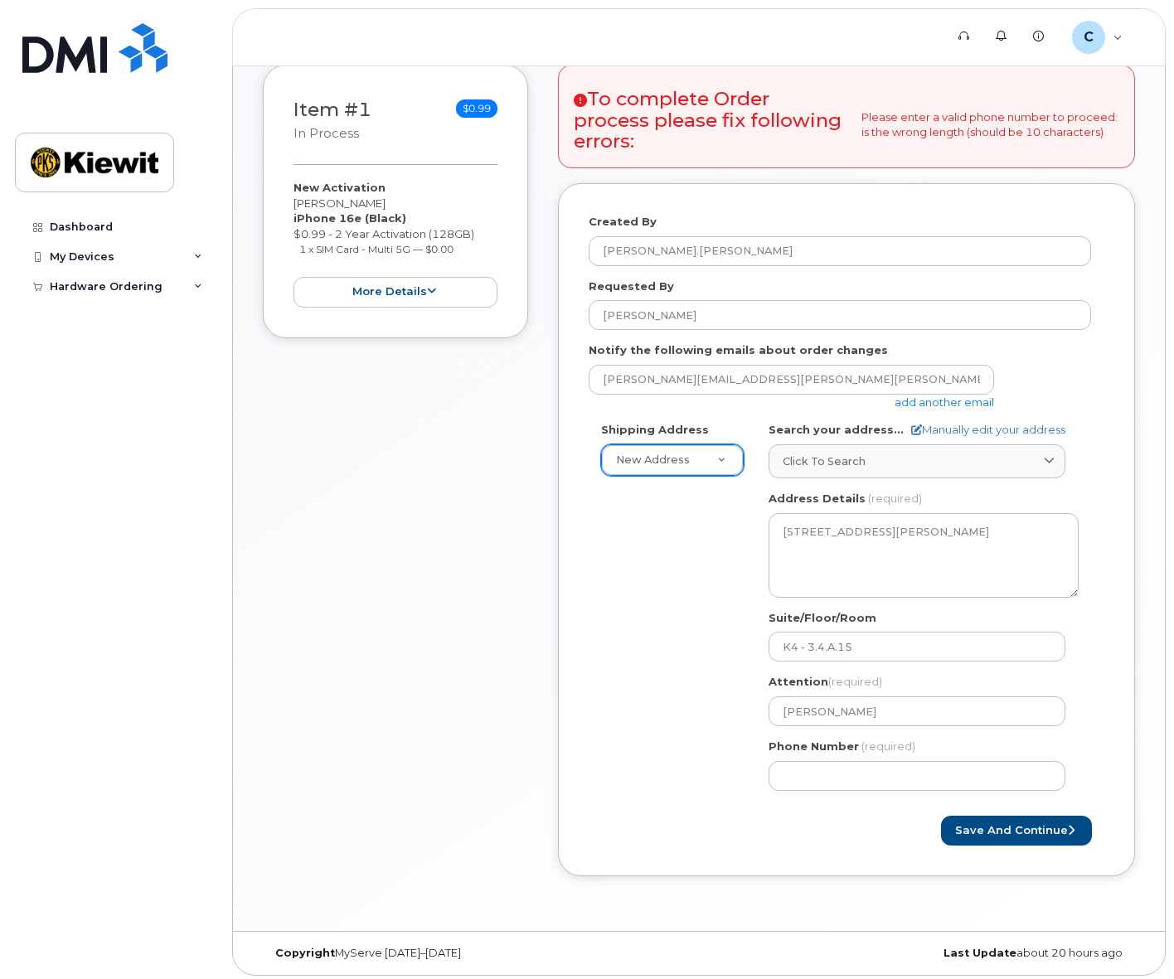
scroll to position [260, 0]
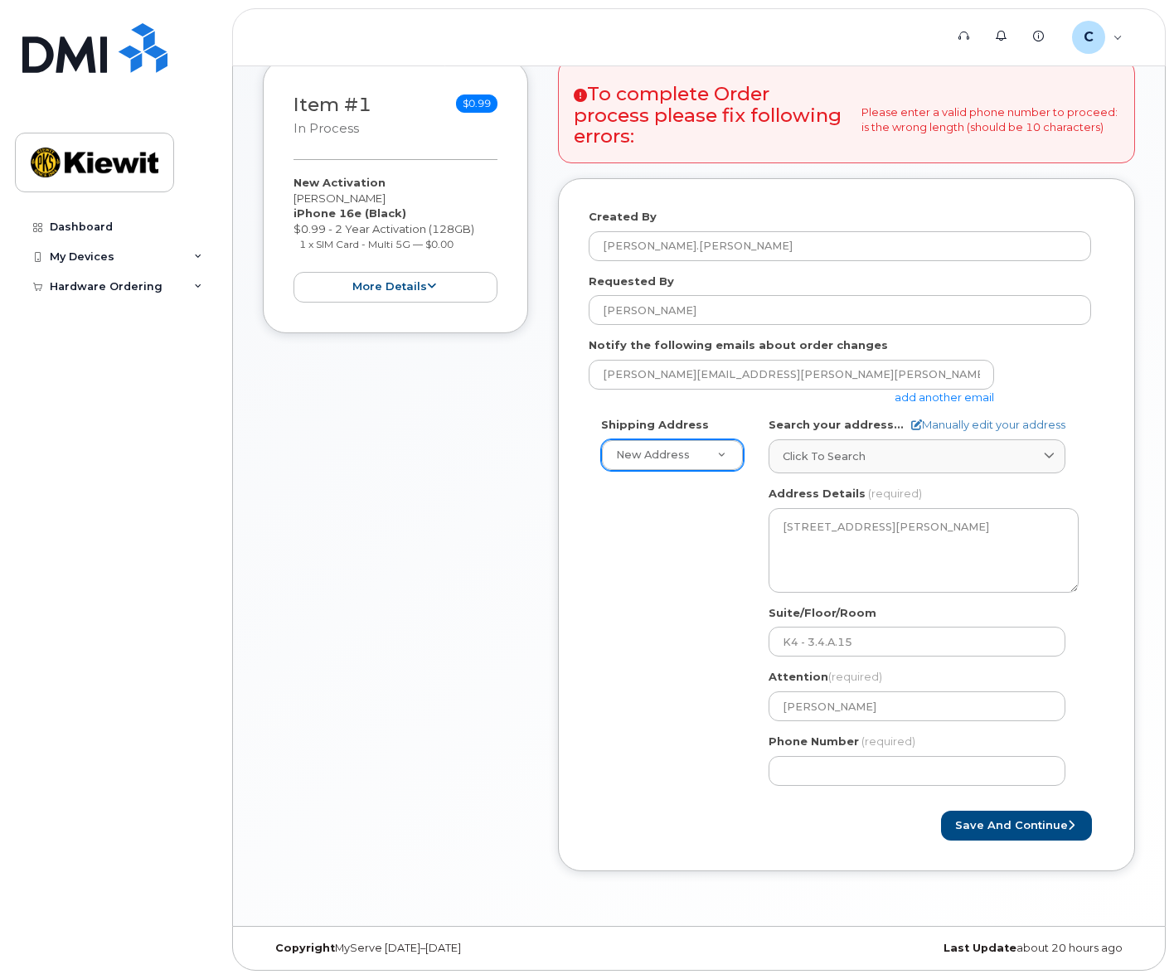
click at [658, 439] on div "Shipping Address New Address New Address" at bounding box center [672, 444] width 167 height 54
click at [858, 770] on input "Phone Number" at bounding box center [917, 771] width 297 height 30
type input "557955045"
select select
type input "5579550455"
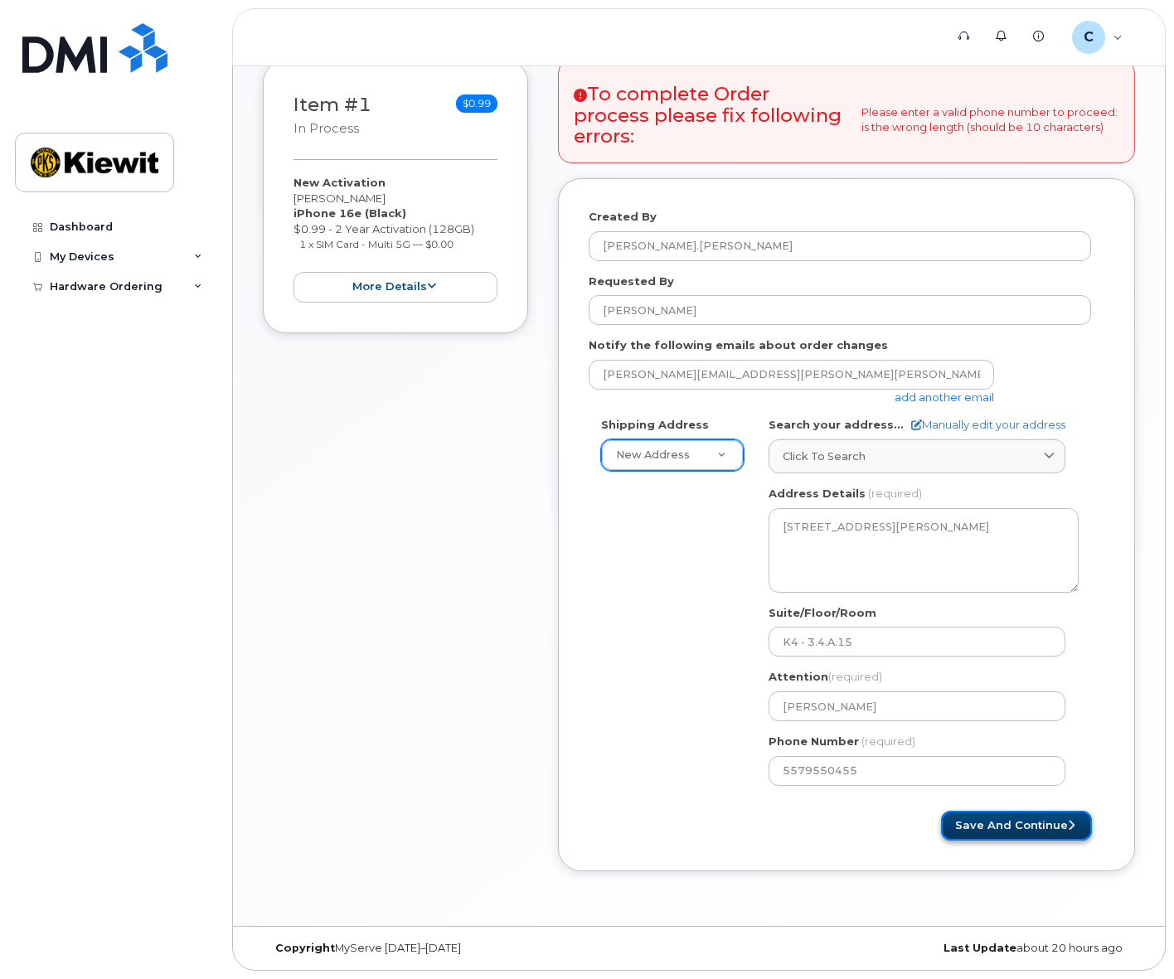
click at [1040, 839] on button "Save and Continue" at bounding box center [1016, 826] width 151 height 31
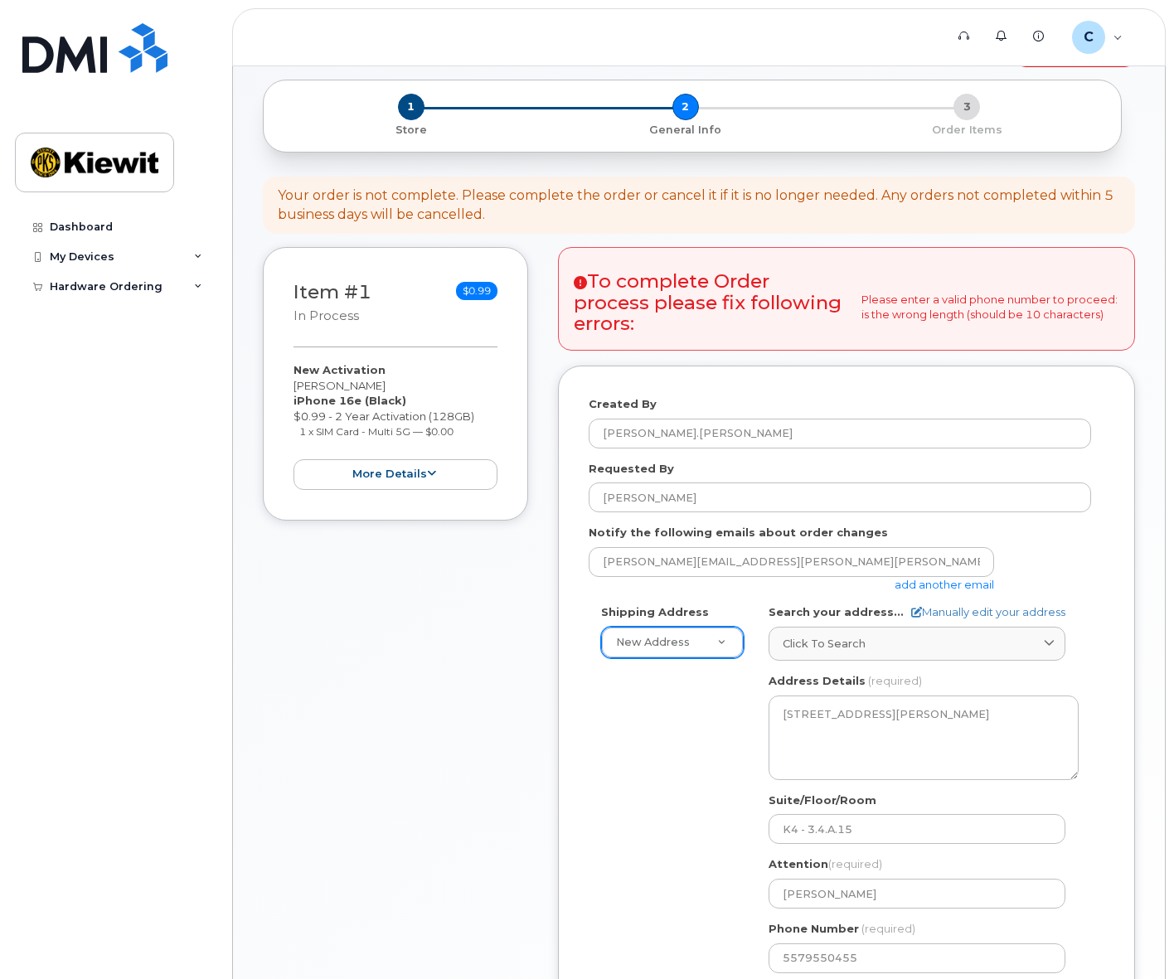
scroll to position [0, 0]
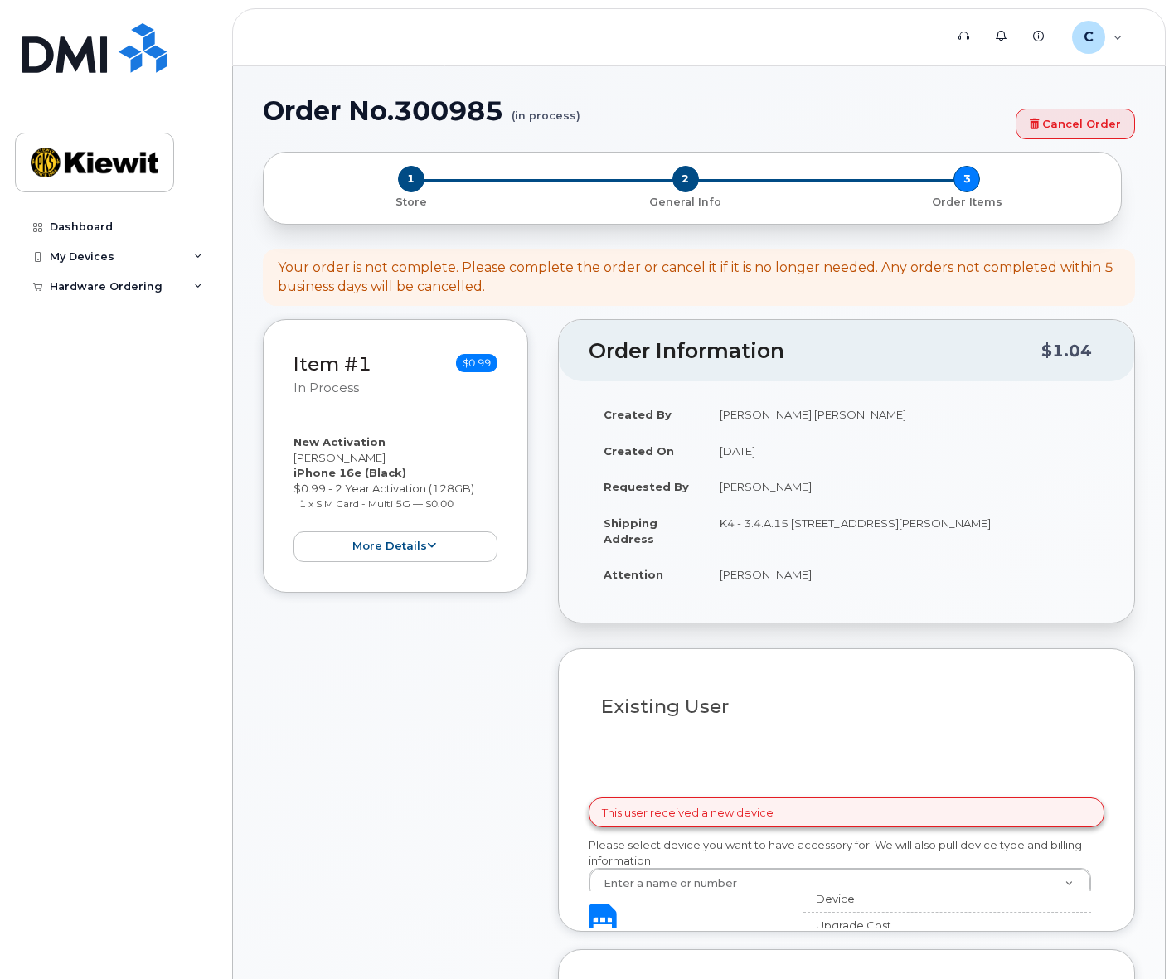
select select
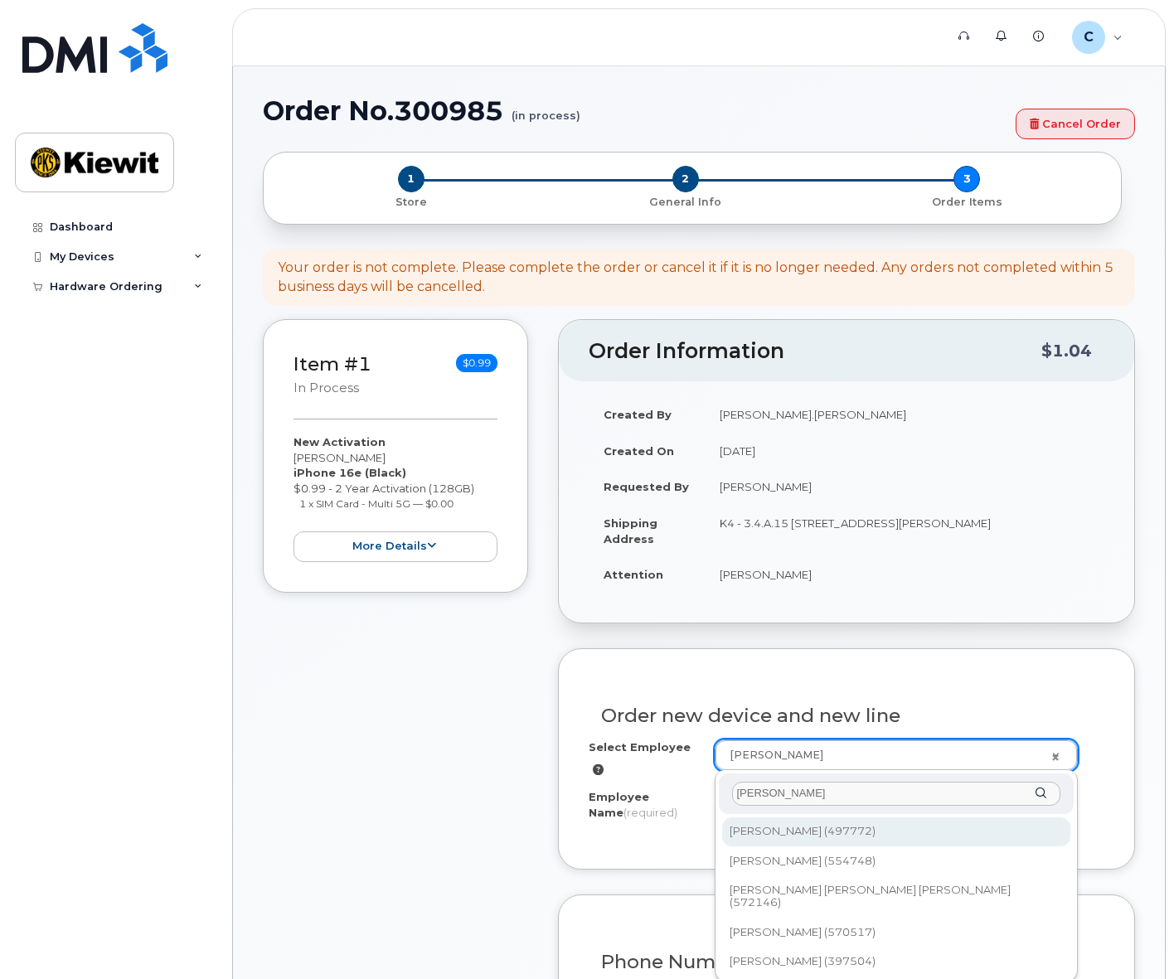
type input "pazos"
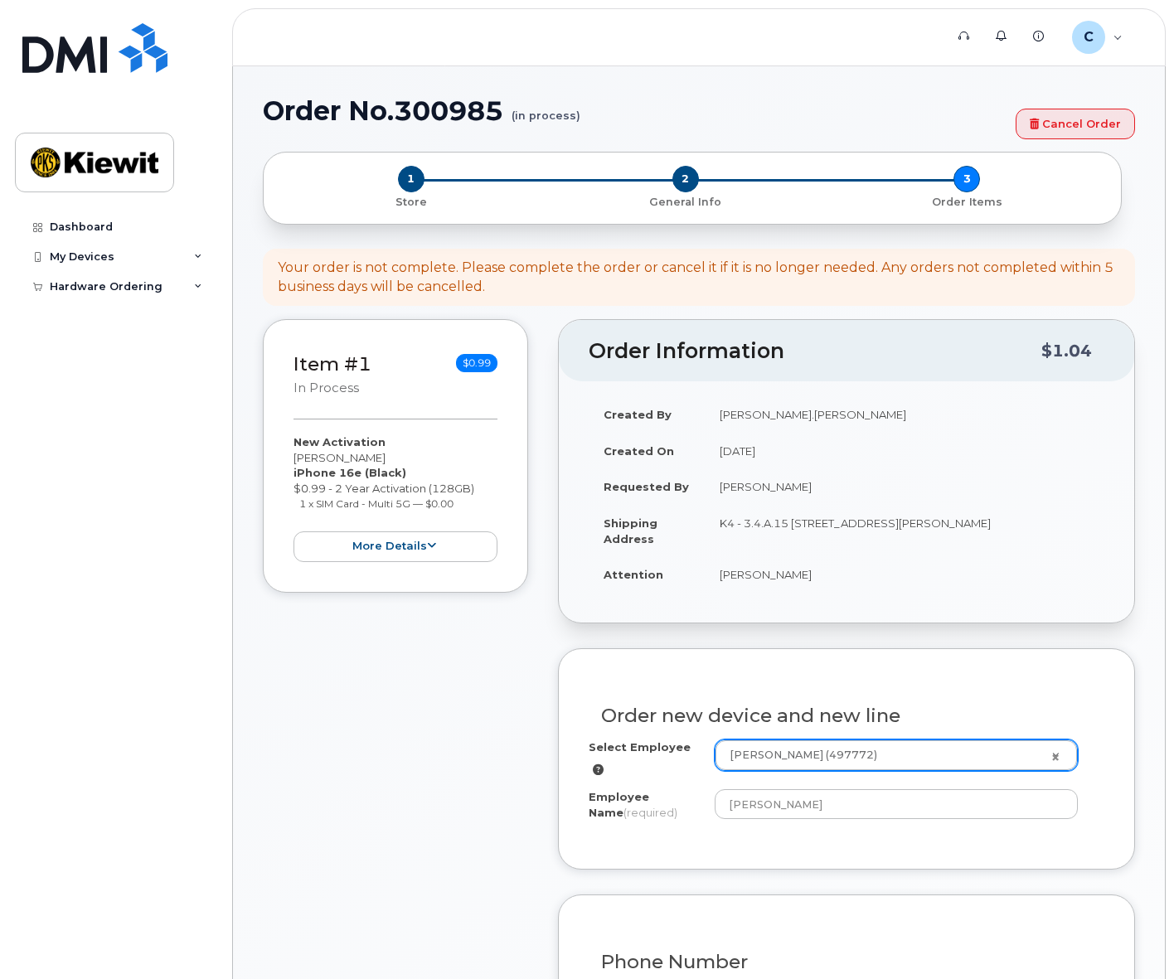
click at [681, 858] on div "Order new device and new line Select Employee Carlos Alberto Pazos (497772) 216…" at bounding box center [846, 759] width 577 height 222
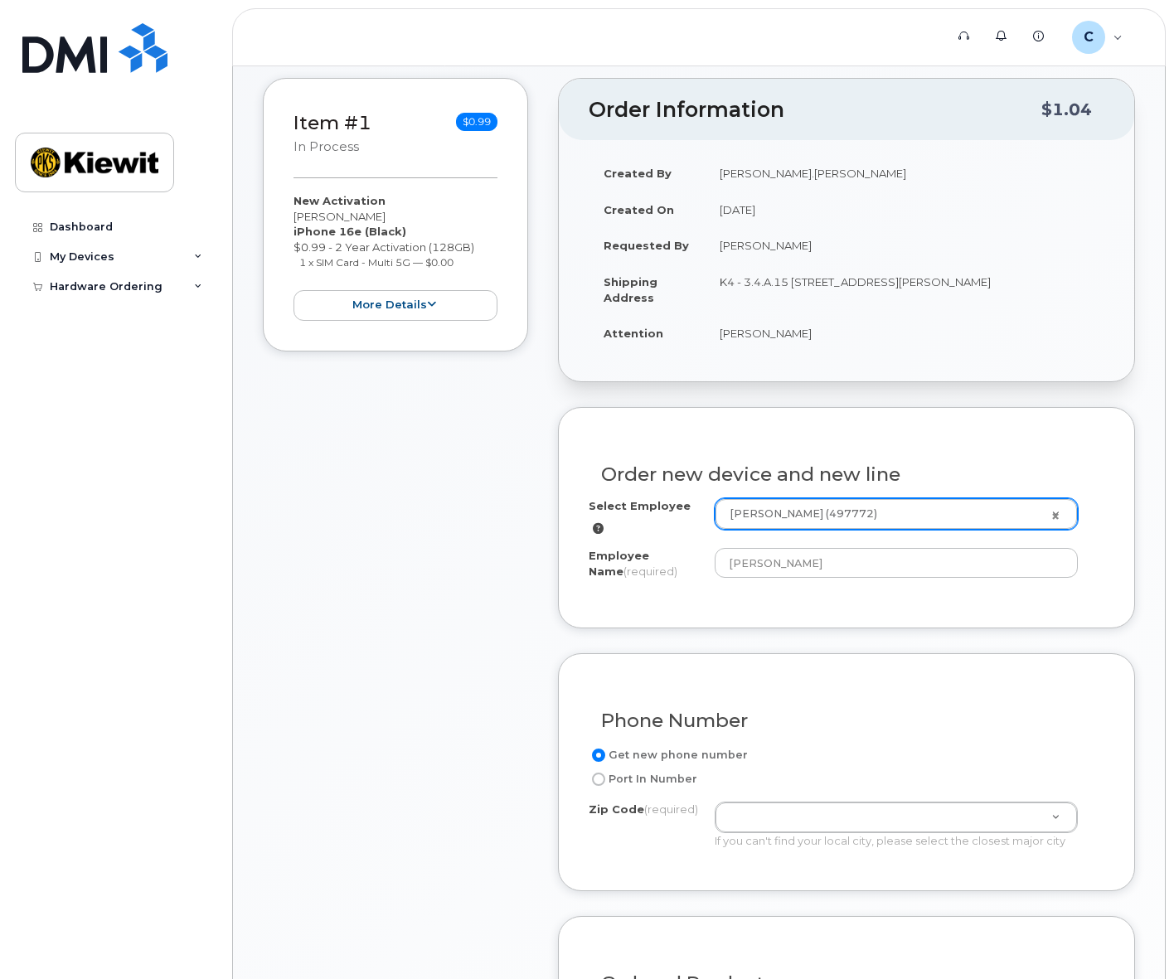
scroll to position [249, 0]
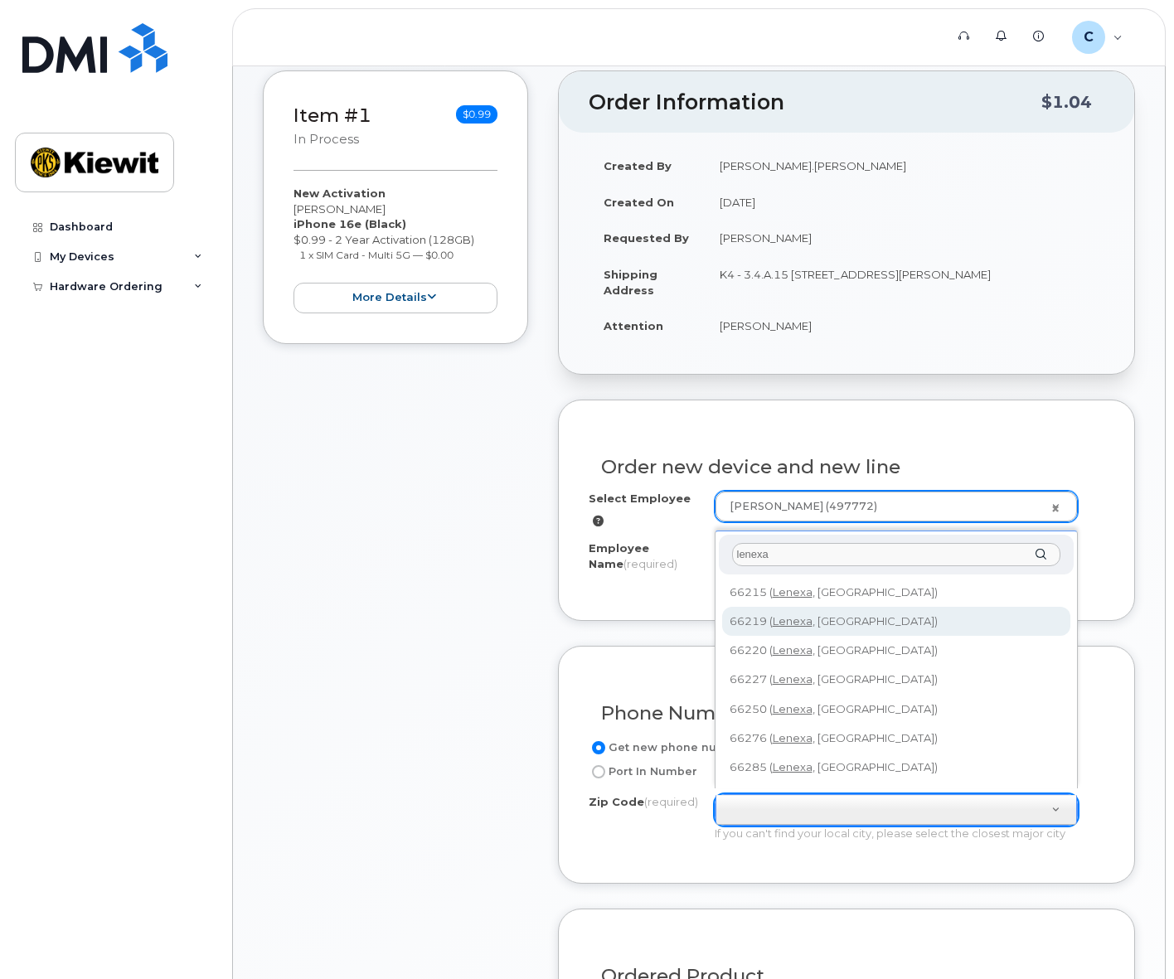
type input "lenexa"
type input "66219 (Lenexa, KS)"
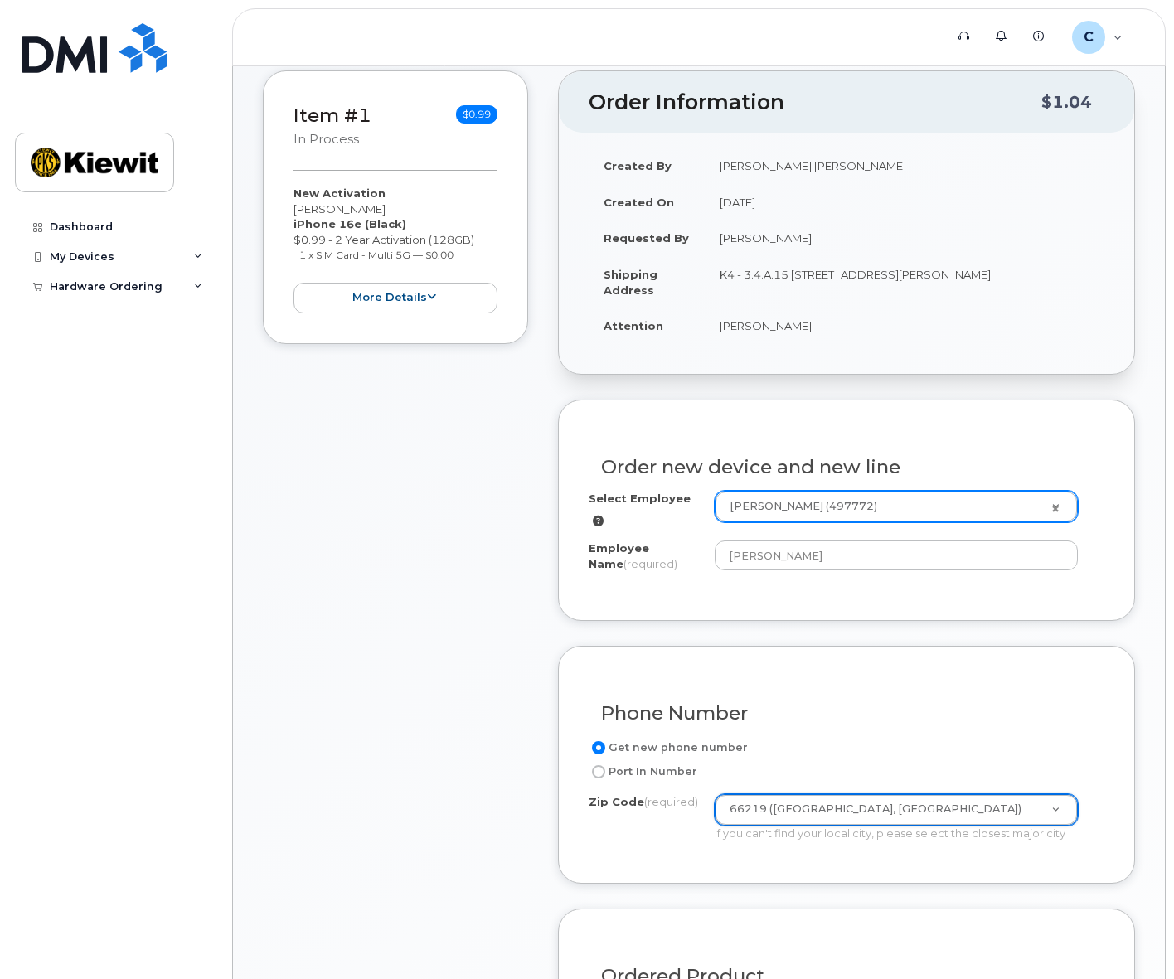
click at [666, 863] on div "Phone Number Get new phone number Port In Number Zip Code (required) 66219 (Len…" at bounding box center [846, 765] width 577 height 238
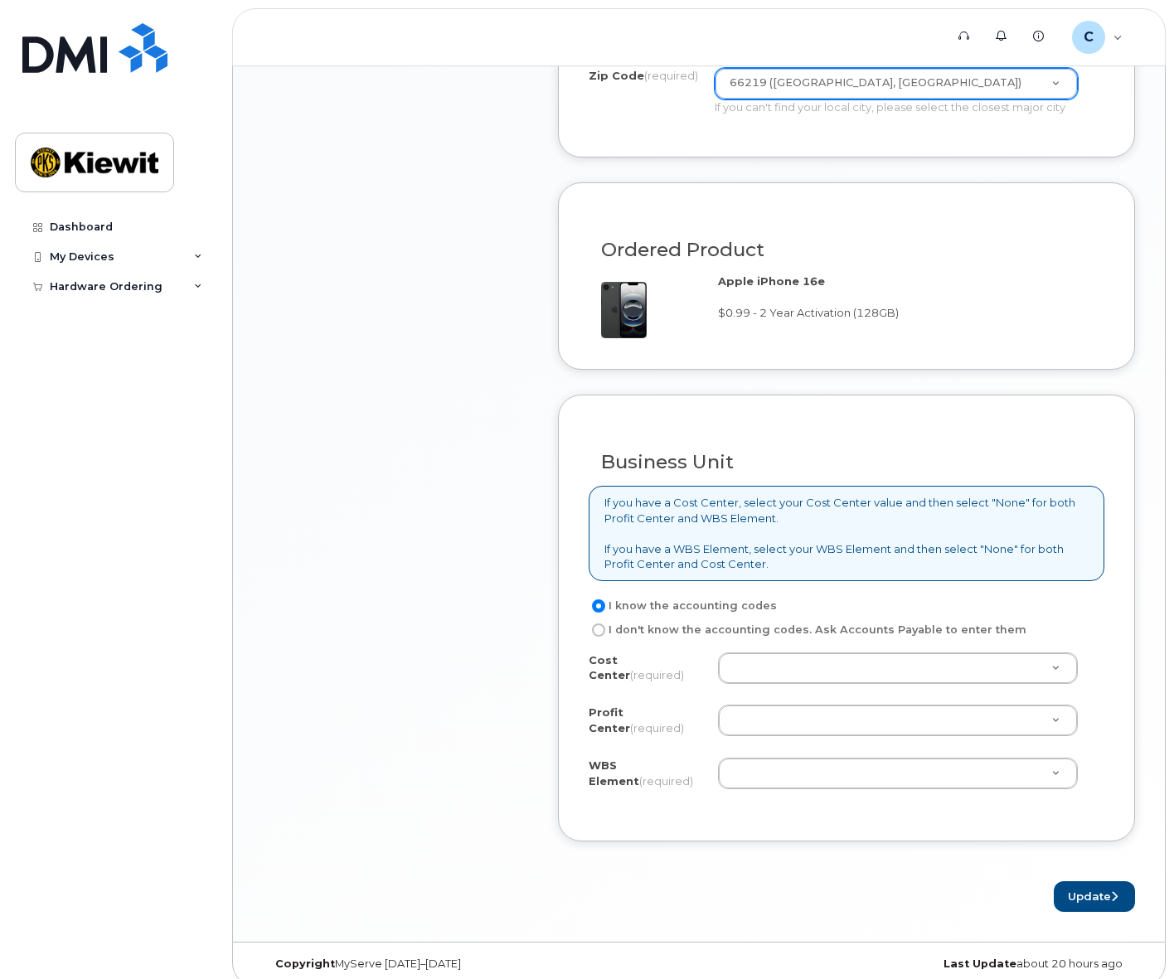
scroll to position [985, 0]
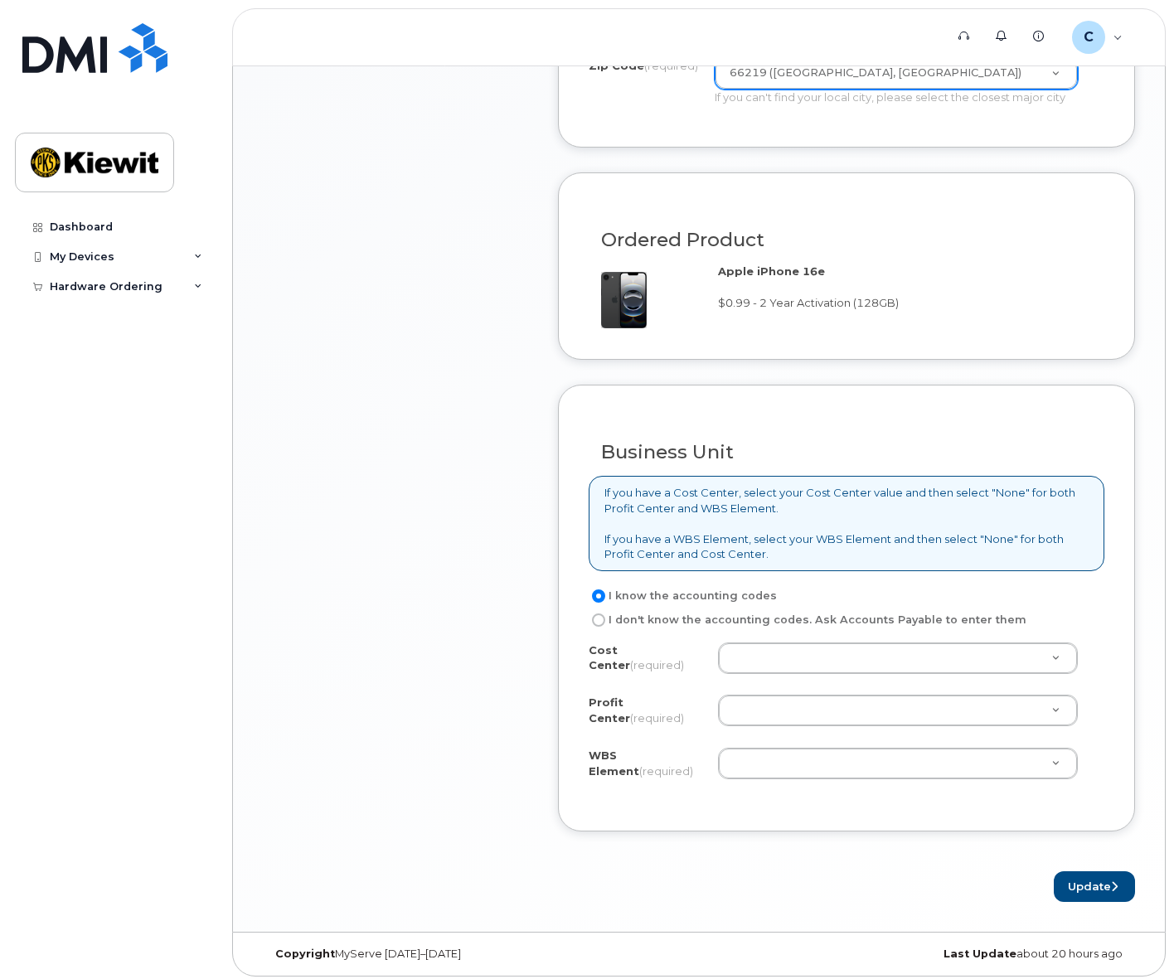
click at [810, 613] on label "I don't know the accounting codes. Ask Accounts Payable to enter them" at bounding box center [808, 620] width 438 height 20
click at [605, 614] on input "I don't know the accounting codes. Ask Accounts Payable to enter them" at bounding box center [598, 620] width 13 height 13
radio input "true"
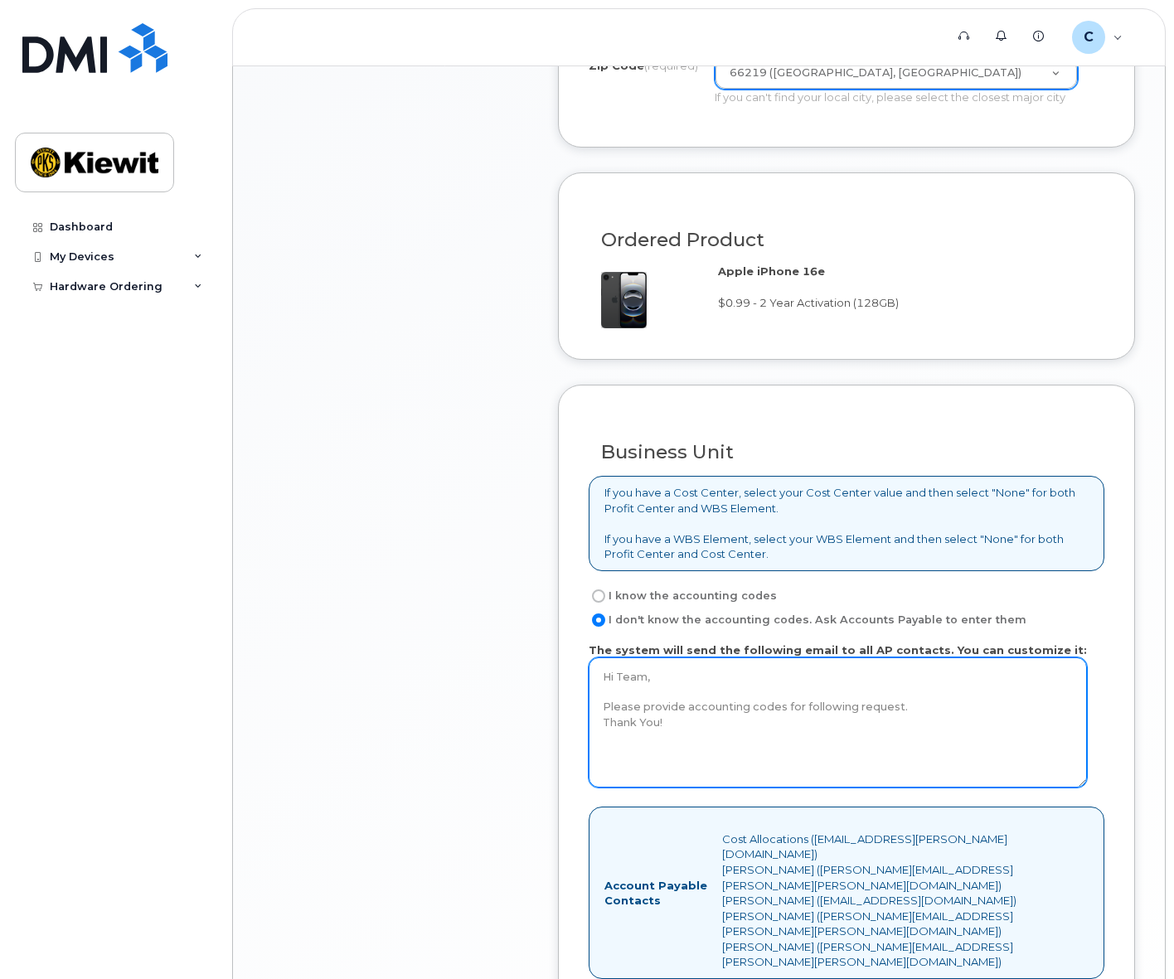
click at [814, 715] on textarea "Hi Team, Please provide accounting codes for following request. Thank You!" at bounding box center [838, 723] width 498 height 130
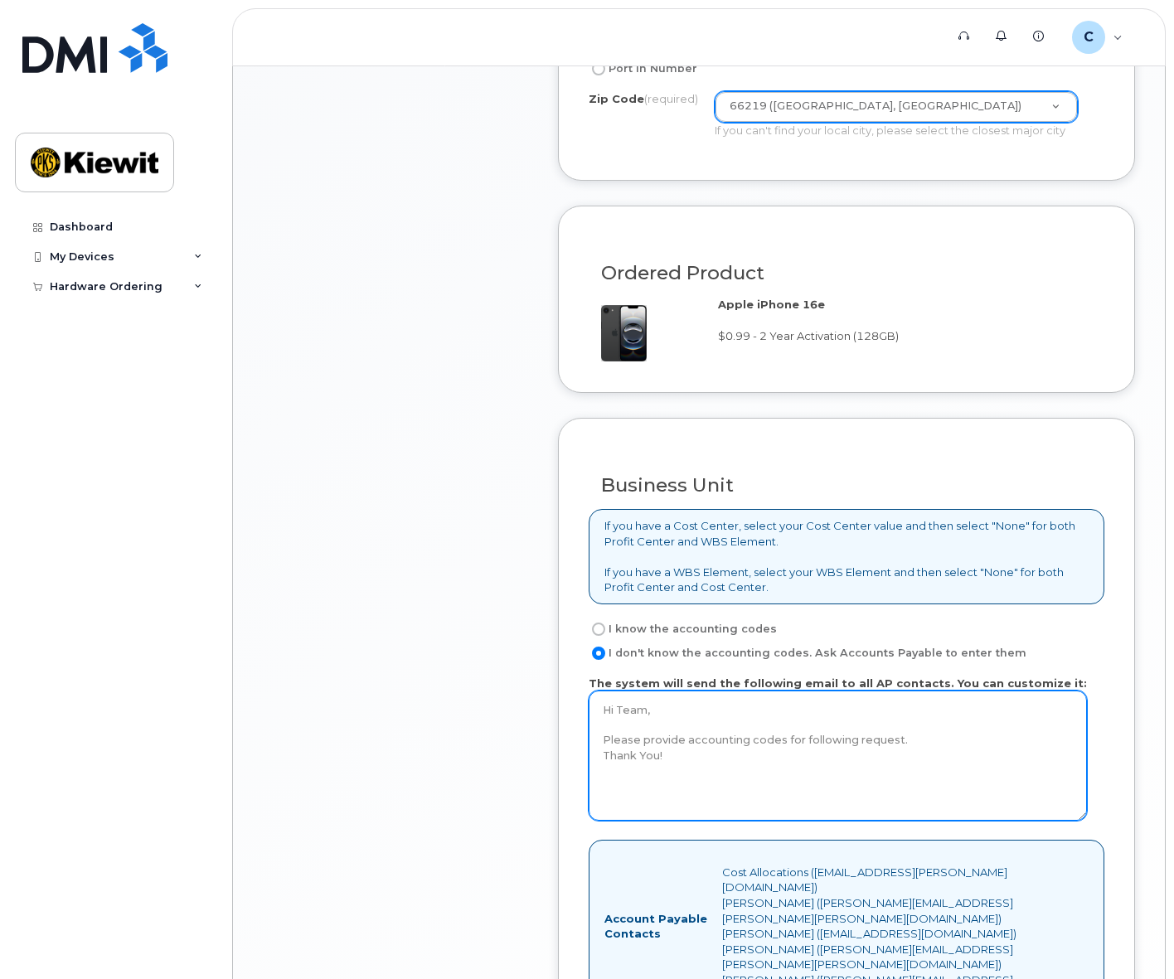
scroll to position [951, 0]
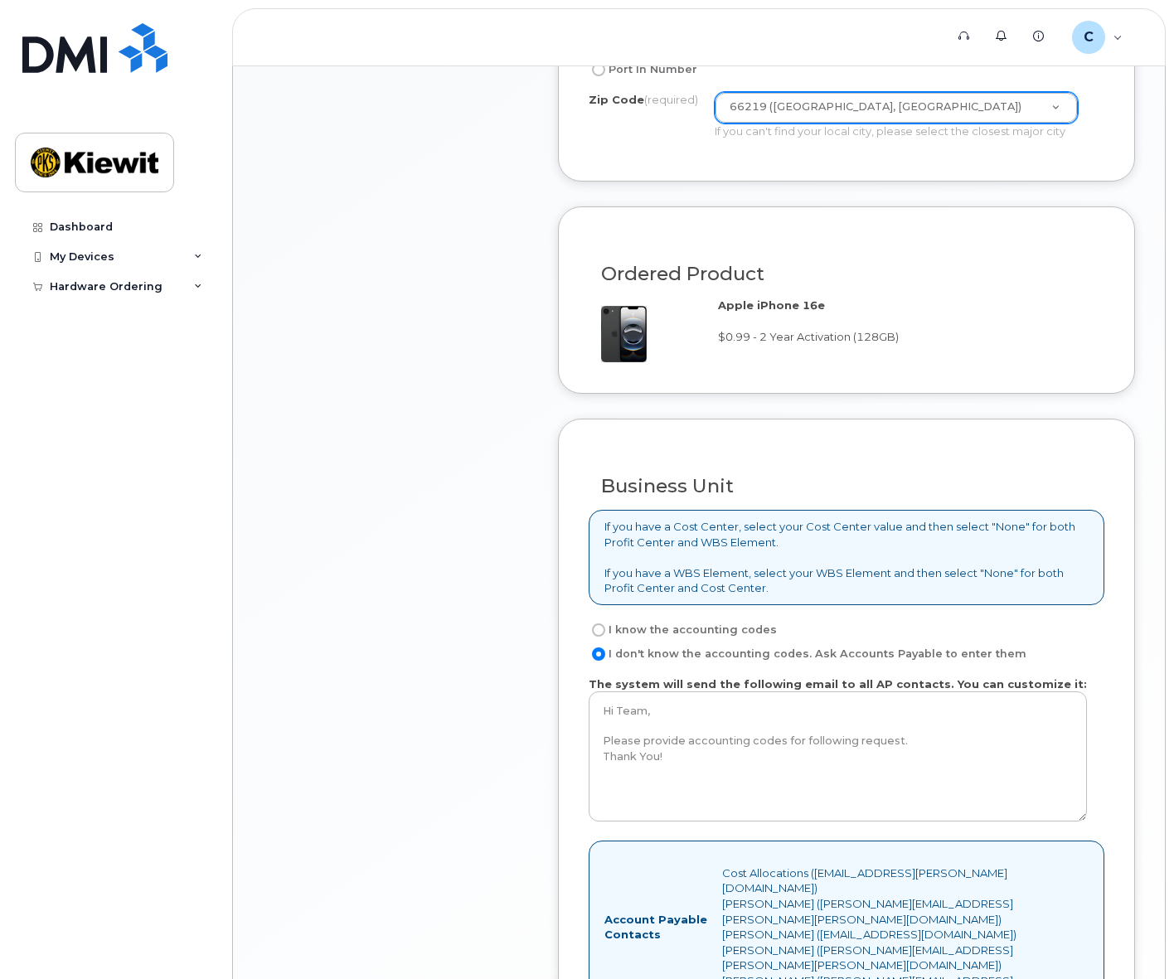
click at [636, 624] on label "I know the accounting codes" at bounding box center [683, 630] width 188 height 20
click at [605, 624] on input "I know the accounting codes" at bounding box center [598, 630] width 13 height 13
radio input "true"
select select
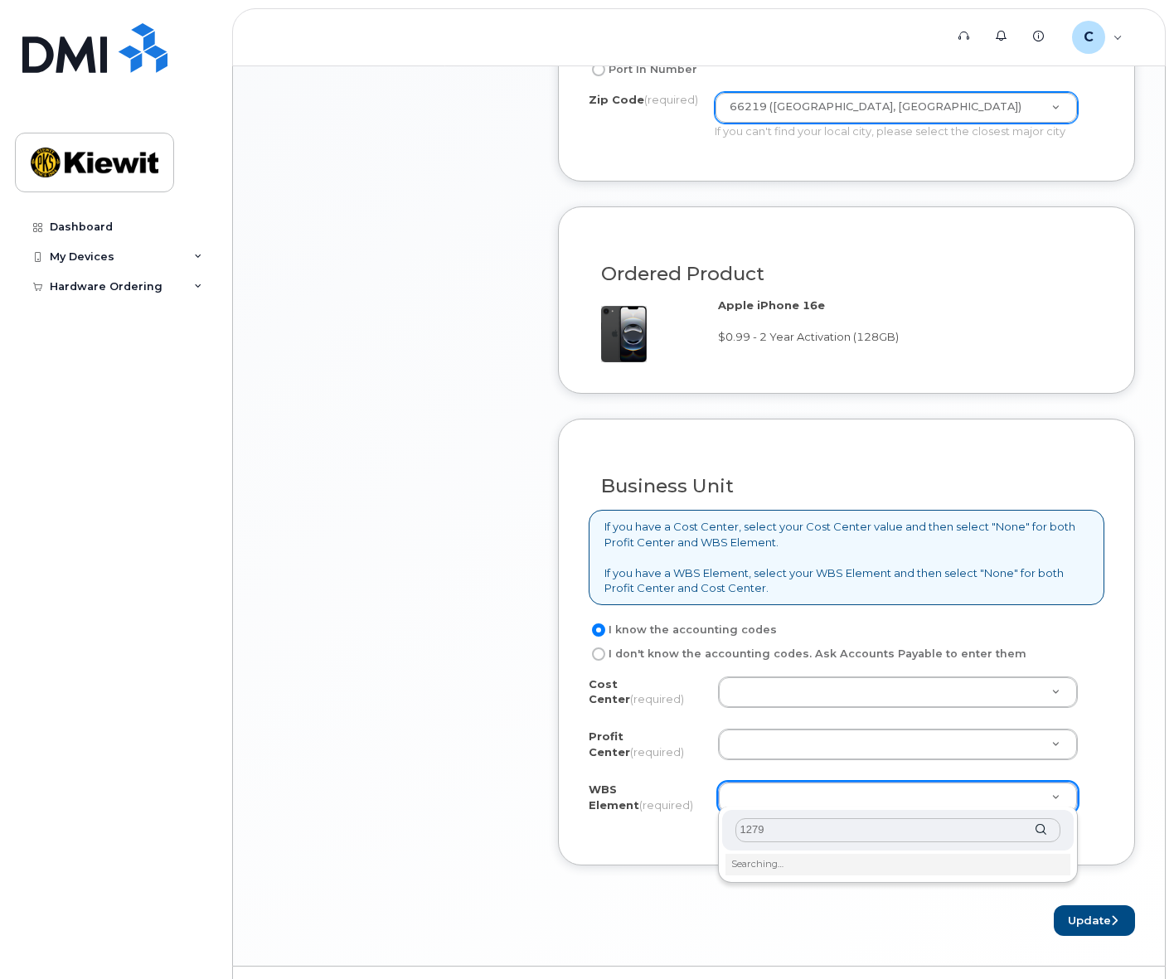
drag, startPoint x: 794, startPoint y: 828, endPoint x: 718, endPoint y: 825, distance: 75.5
click at [718, 825] on div "1279 Searching…" at bounding box center [898, 845] width 361 height 76
type input "105253.1279"
drag, startPoint x: 890, startPoint y: 825, endPoint x: 699, endPoint y: 835, distance: 191.0
click at [699, 835] on body "Support Alerts Knowledge Base C Carlos.Pazos Employee English Français Sign out…" at bounding box center [587, 34] width 1174 height 1970
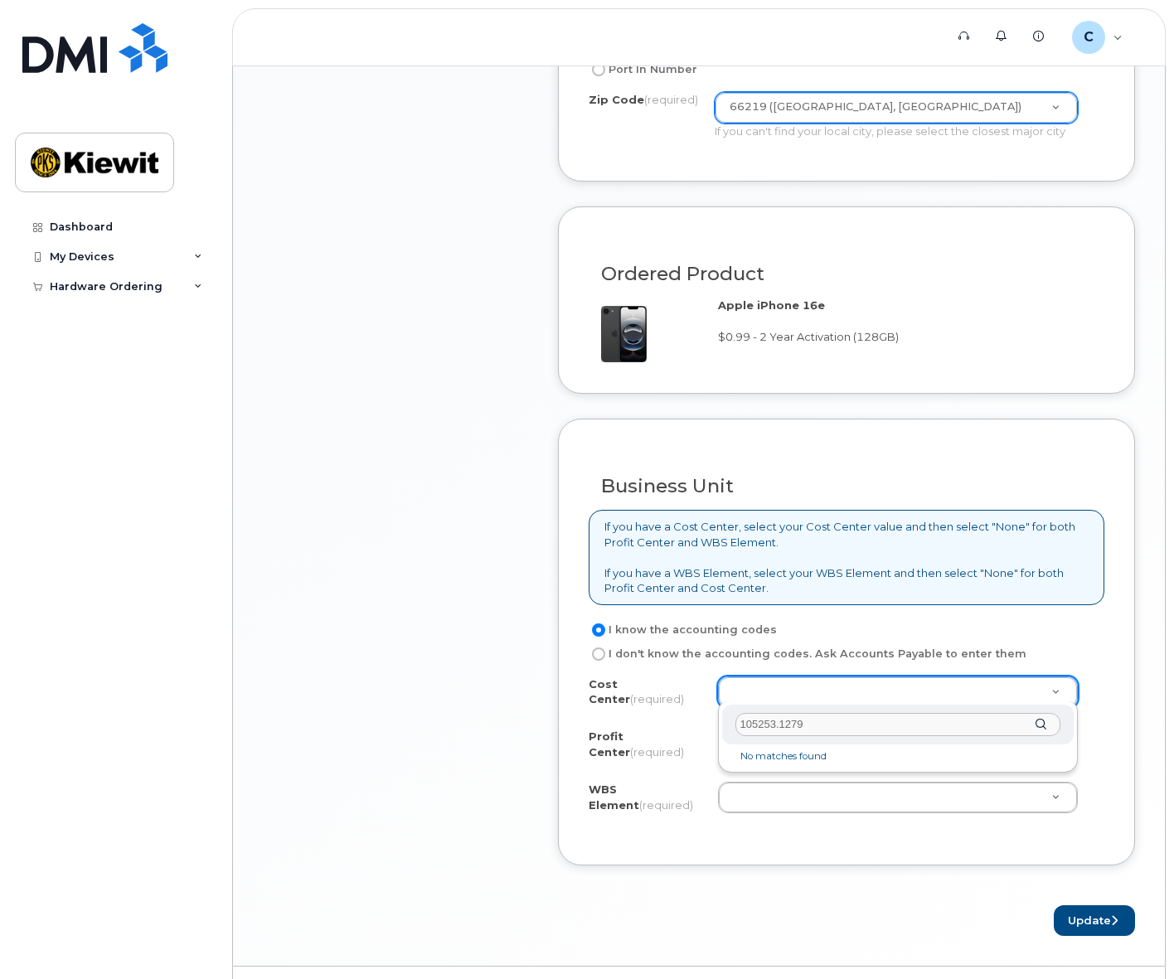
drag, startPoint x: 778, startPoint y: 725, endPoint x: 943, endPoint y: 718, distance: 165.1
click at [943, 718] on input "105253.1279" at bounding box center [899, 725] width 326 height 24
type input "105253"
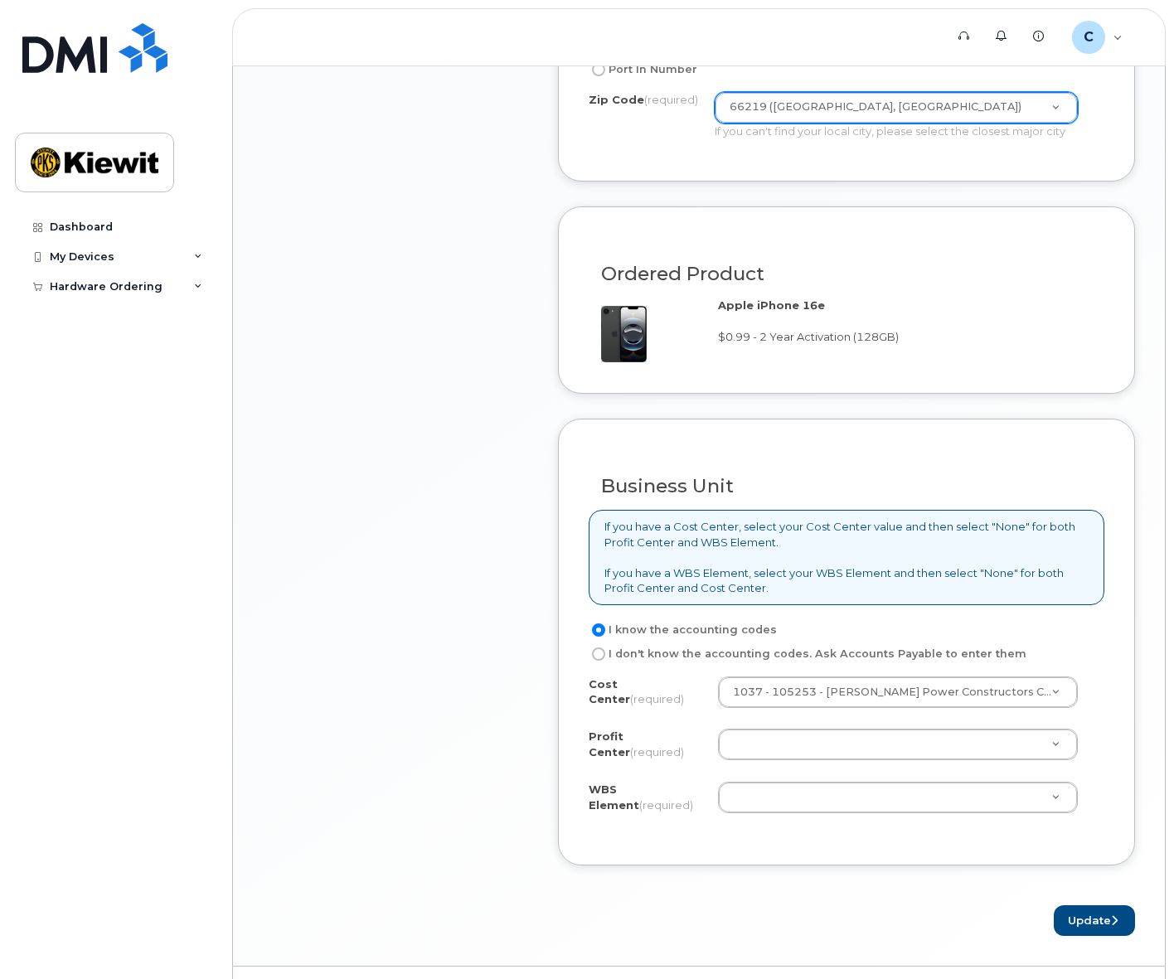
click at [769, 813] on div "Cost Center (required) 1037 - 105253 - Kiewit Power Constructors Co. 105253 Pro…" at bounding box center [847, 756] width 516 height 158
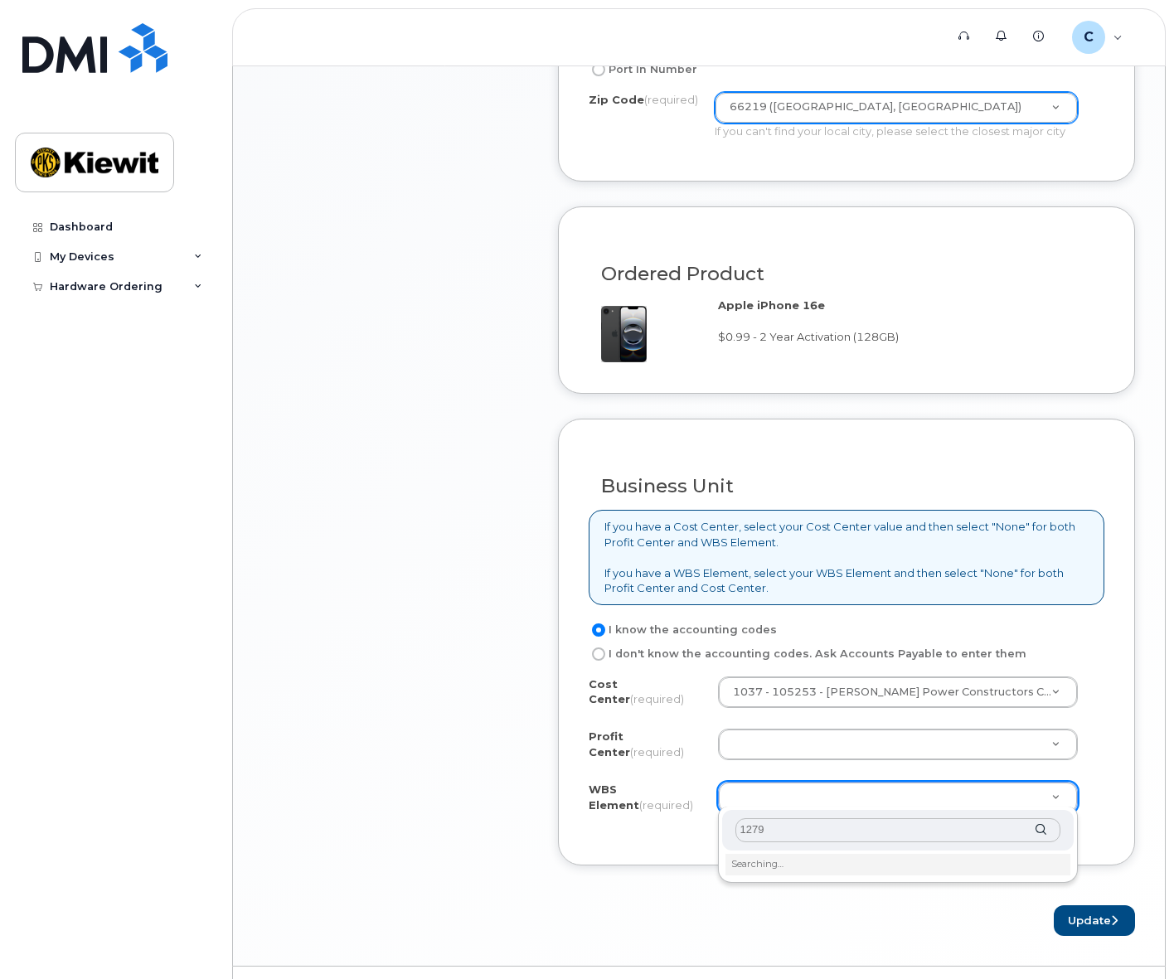
click at [750, 837] on input "1279" at bounding box center [899, 830] width 326 height 24
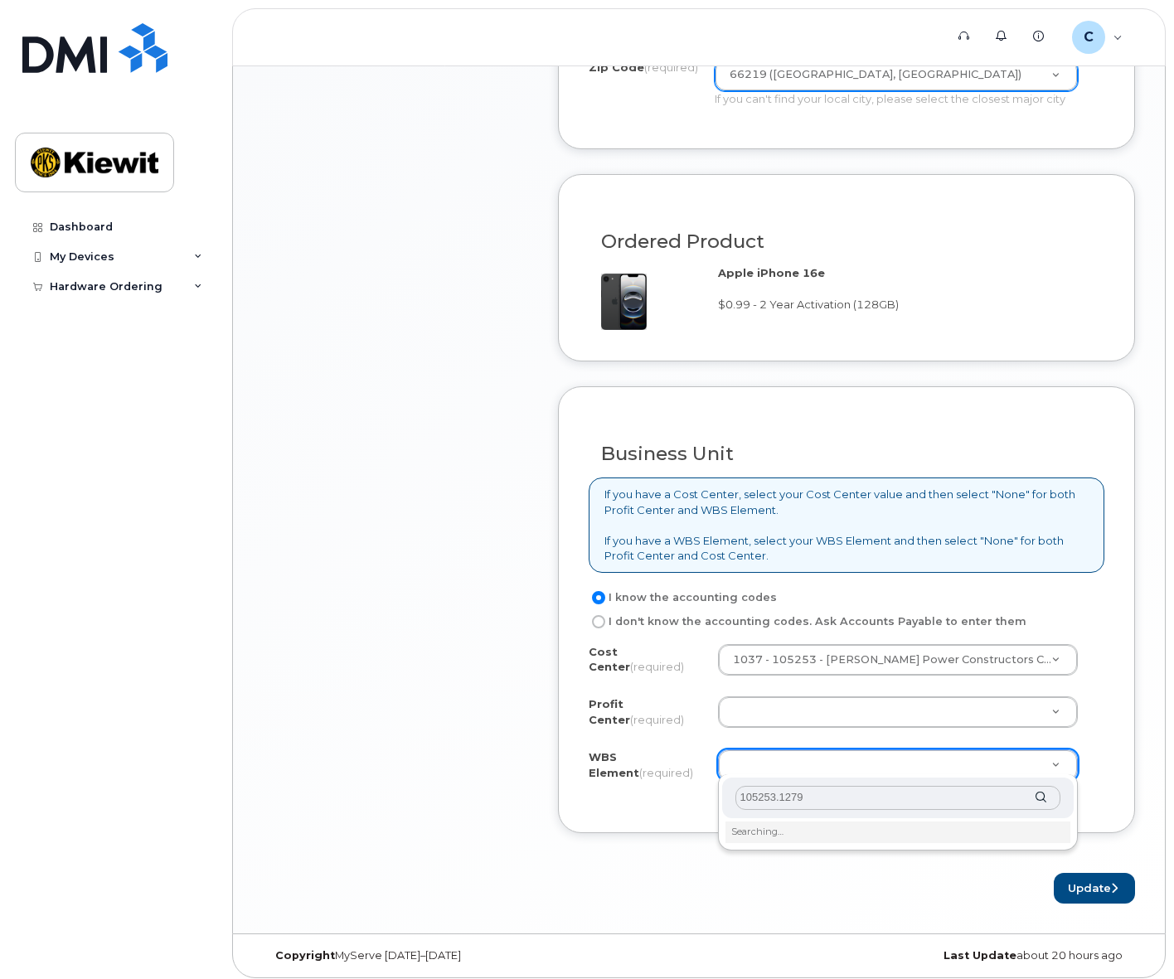
scroll to position [985, 0]
type input "105253.1279"
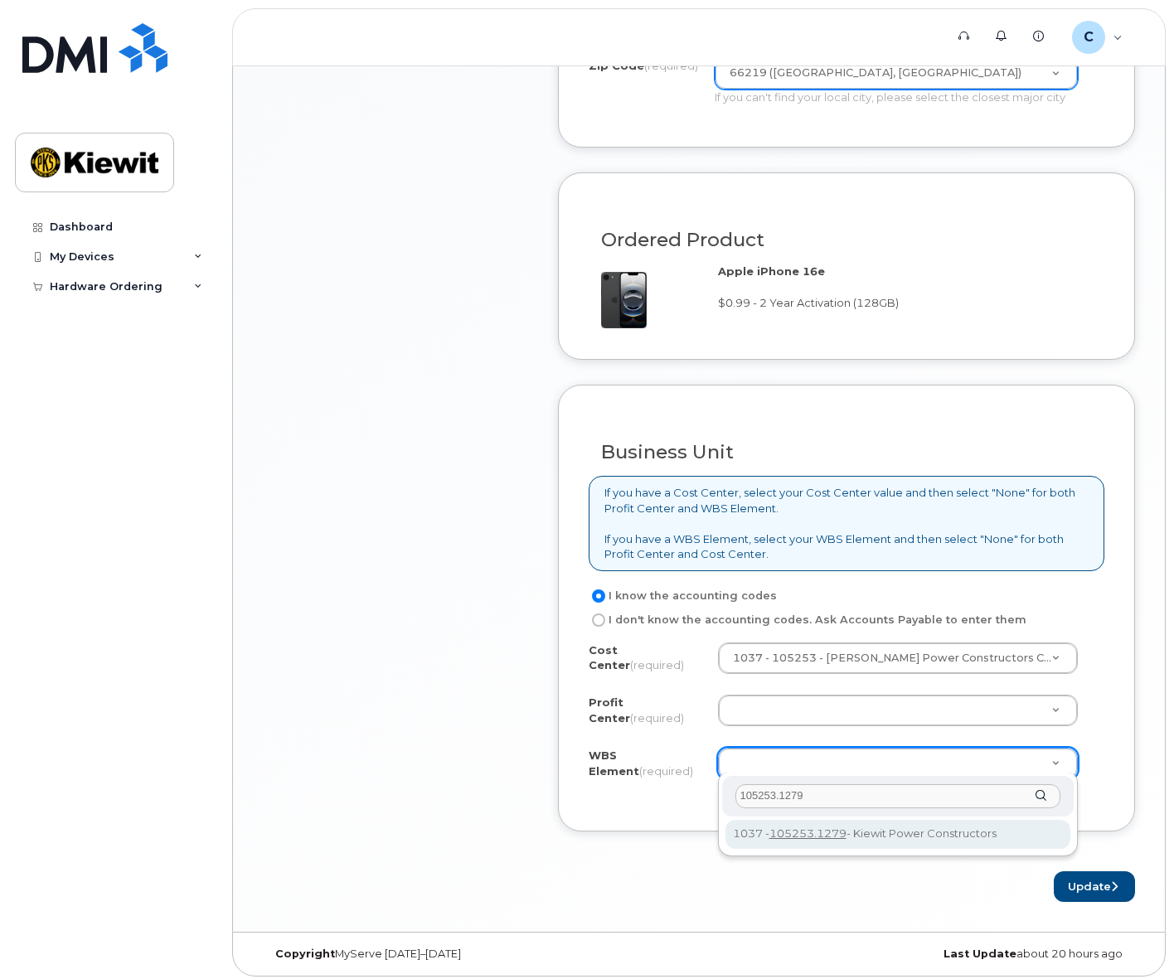
type input "105253.1279"
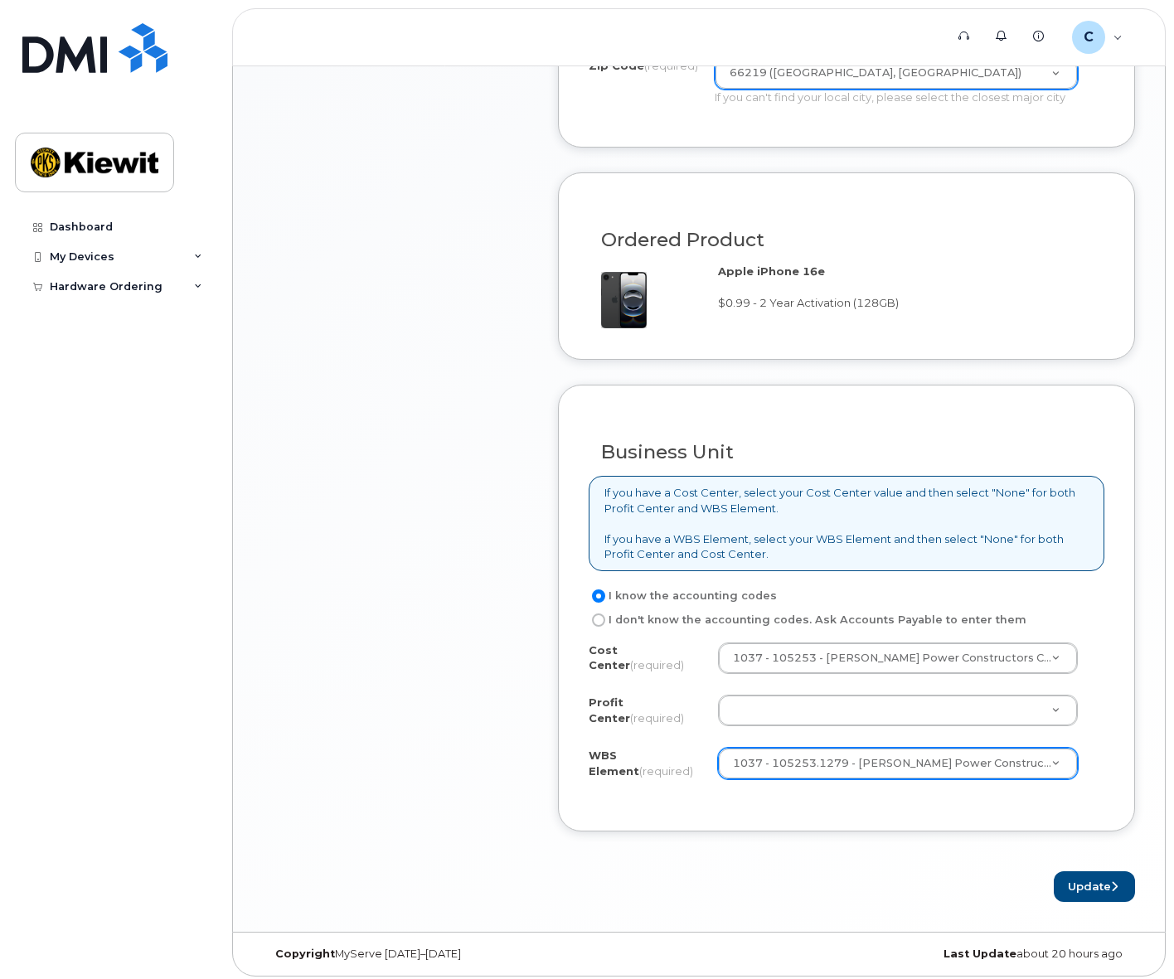
click at [813, 846] on form "Existing User Additional cost to upgrading the device Selected device is Eligib…" at bounding box center [846, 282] width 577 height 1239
click at [1090, 875] on button "Update" at bounding box center [1094, 886] width 81 height 31
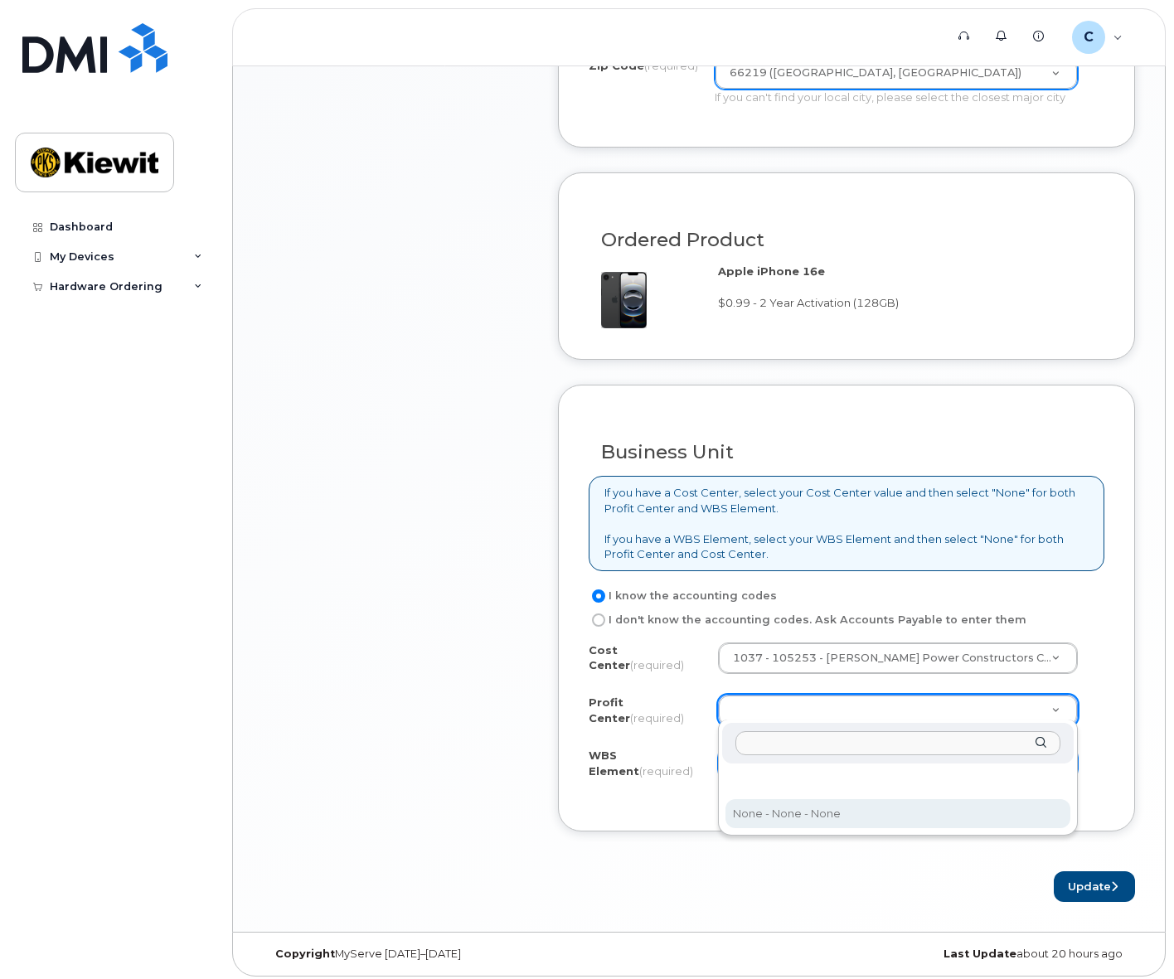
select select "None"
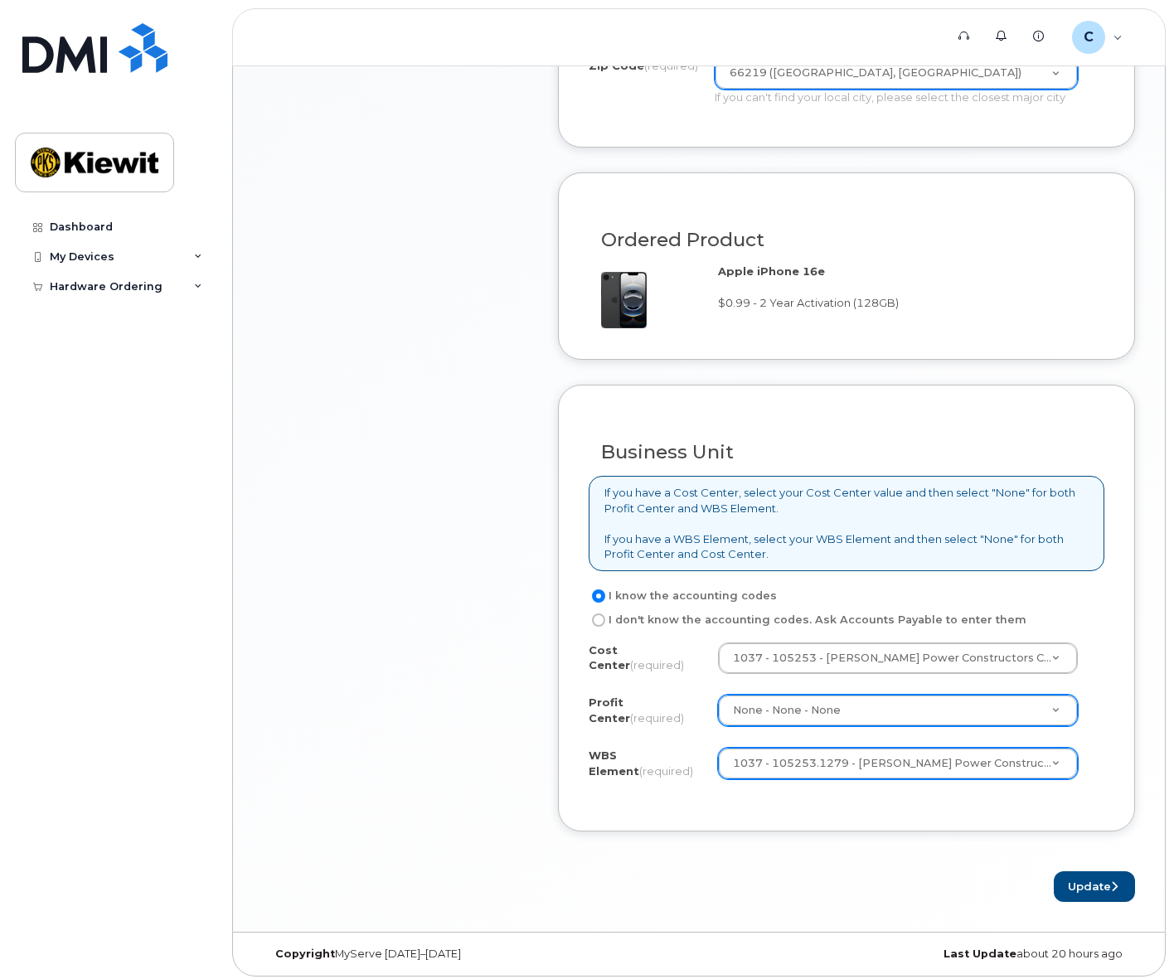
click at [920, 833] on form "Existing User Additional cost to upgrading the device Selected device is Eligib…" at bounding box center [846, 282] width 577 height 1239
click at [1088, 871] on button "Update" at bounding box center [1094, 886] width 81 height 31
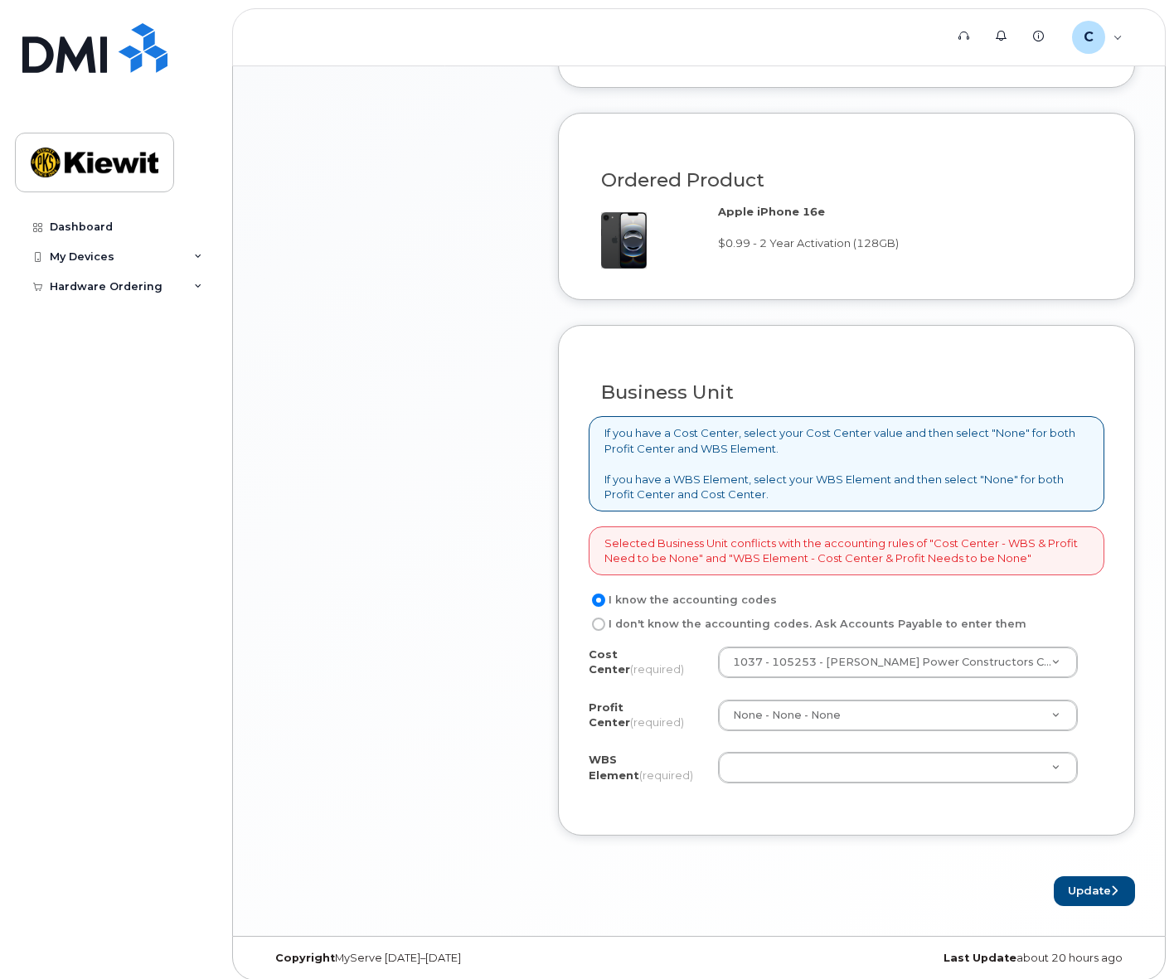
scroll to position [1049, 0]
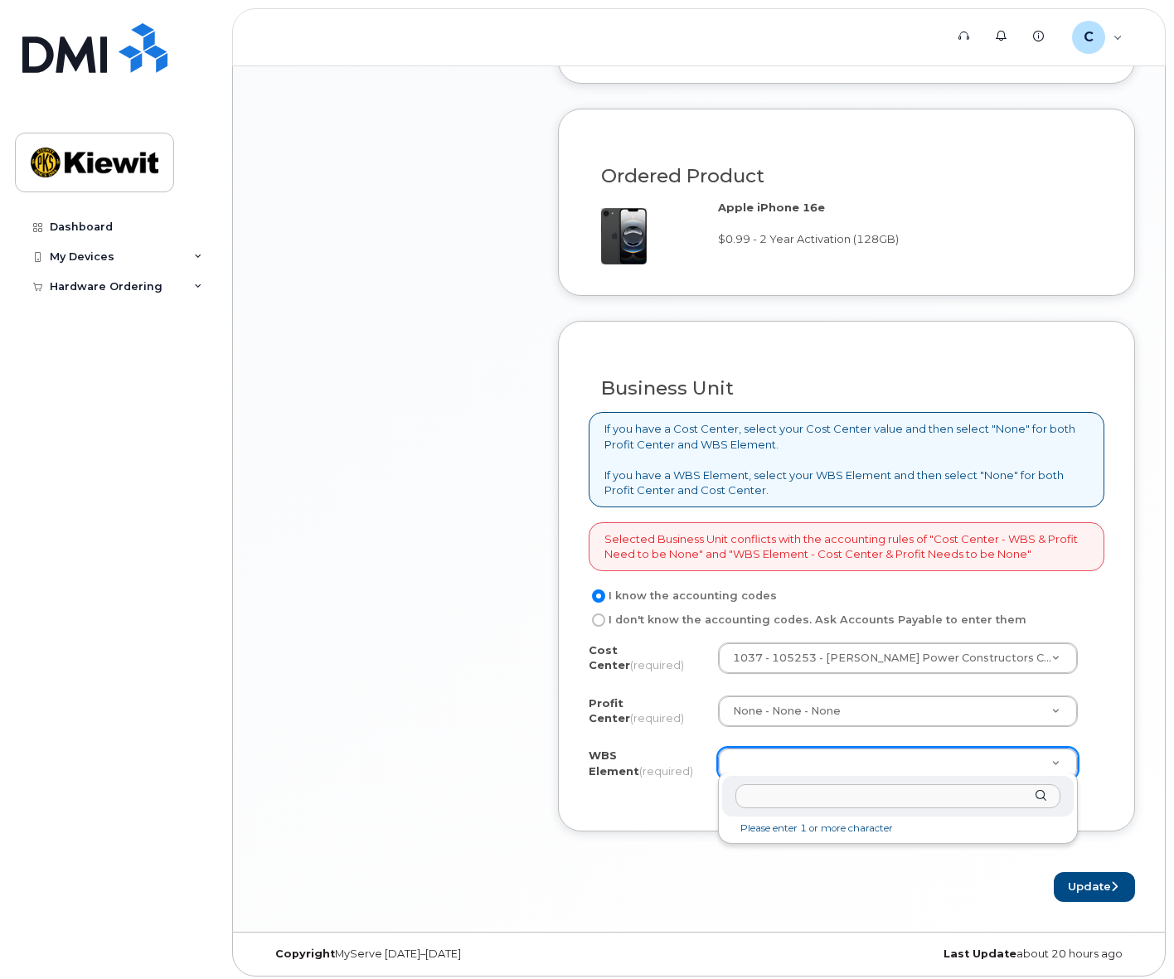
click at [812, 802] on input "text" at bounding box center [899, 796] width 326 height 24
type input "105253.1279"
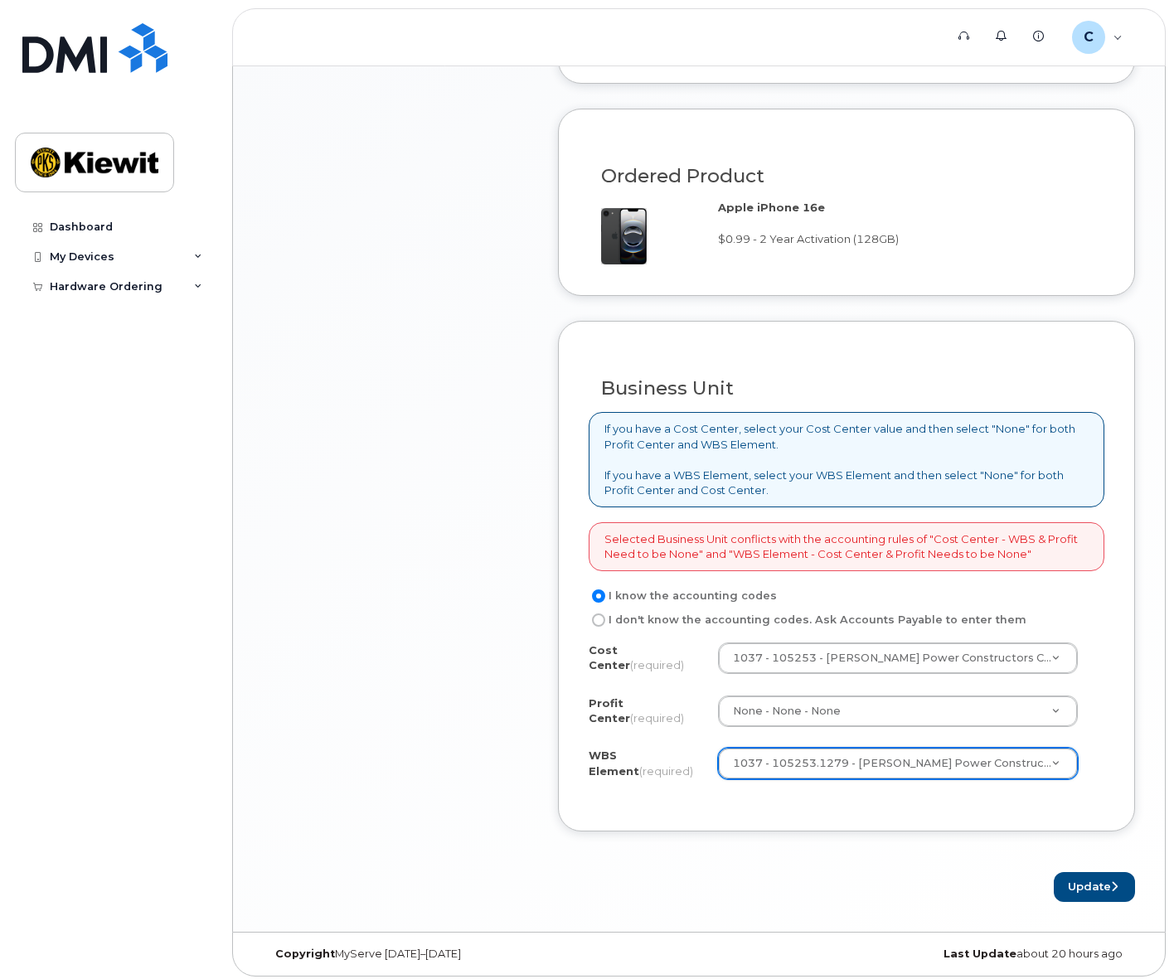
drag, startPoint x: 829, startPoint y: 828, endPoint x: 826, endPoint y: 794, distance: 34.2
click at [829, 828] on form "Existing User Additional cost to upgrading the device Selected device is Eligib…" at bounding box center [846, 251] width 577 height 1304
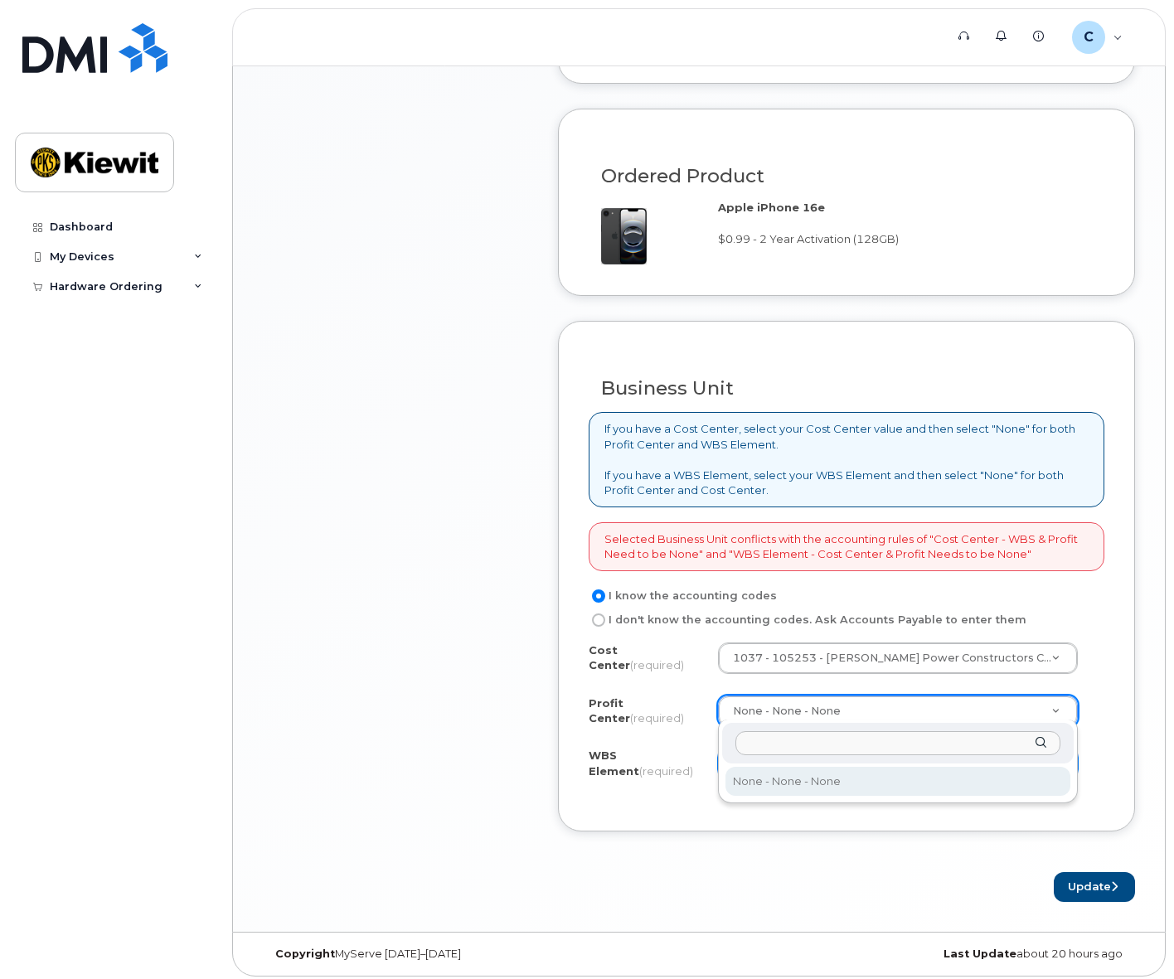
click at [798, 744] on input "text" at bounding box center [899, 743] width 326 height 24
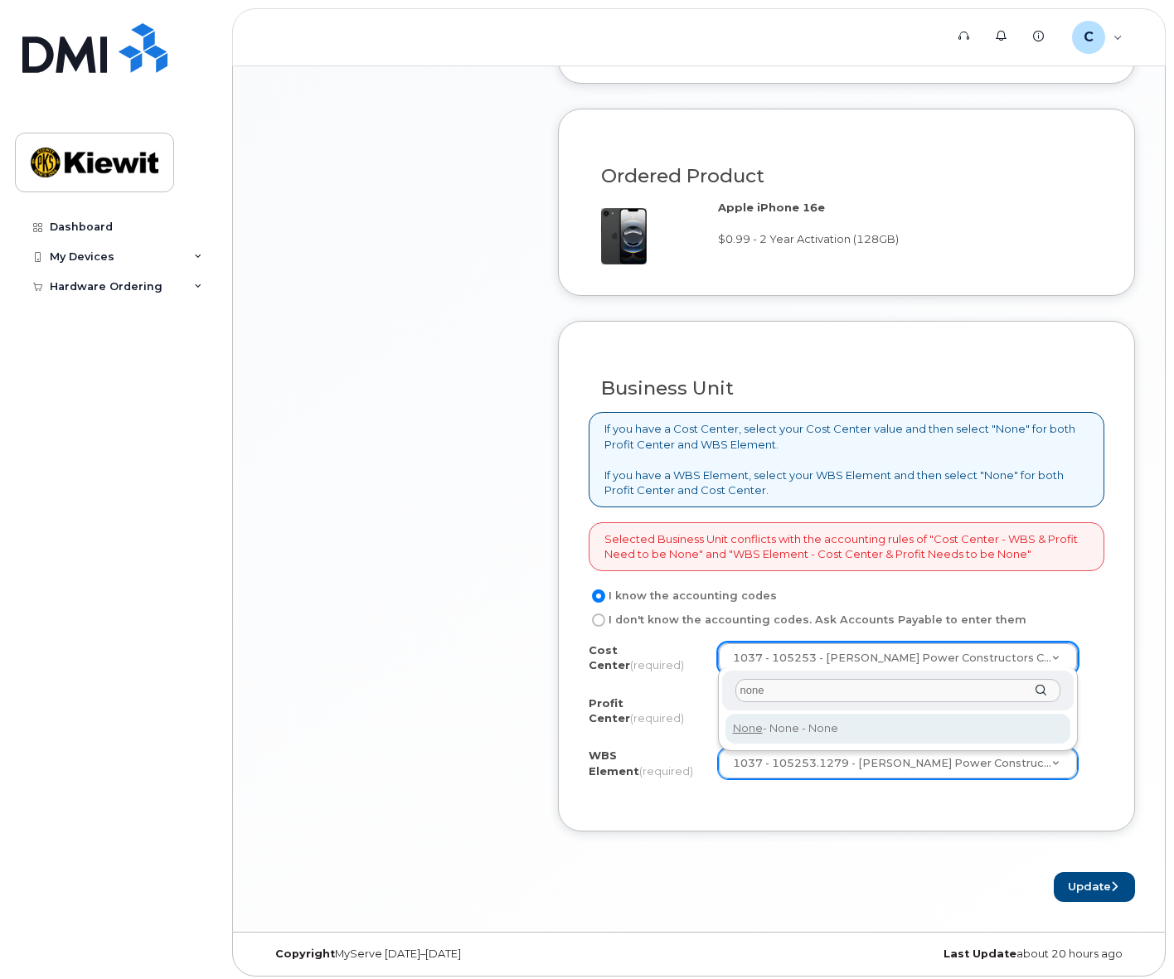
type input "none"
type input "None"
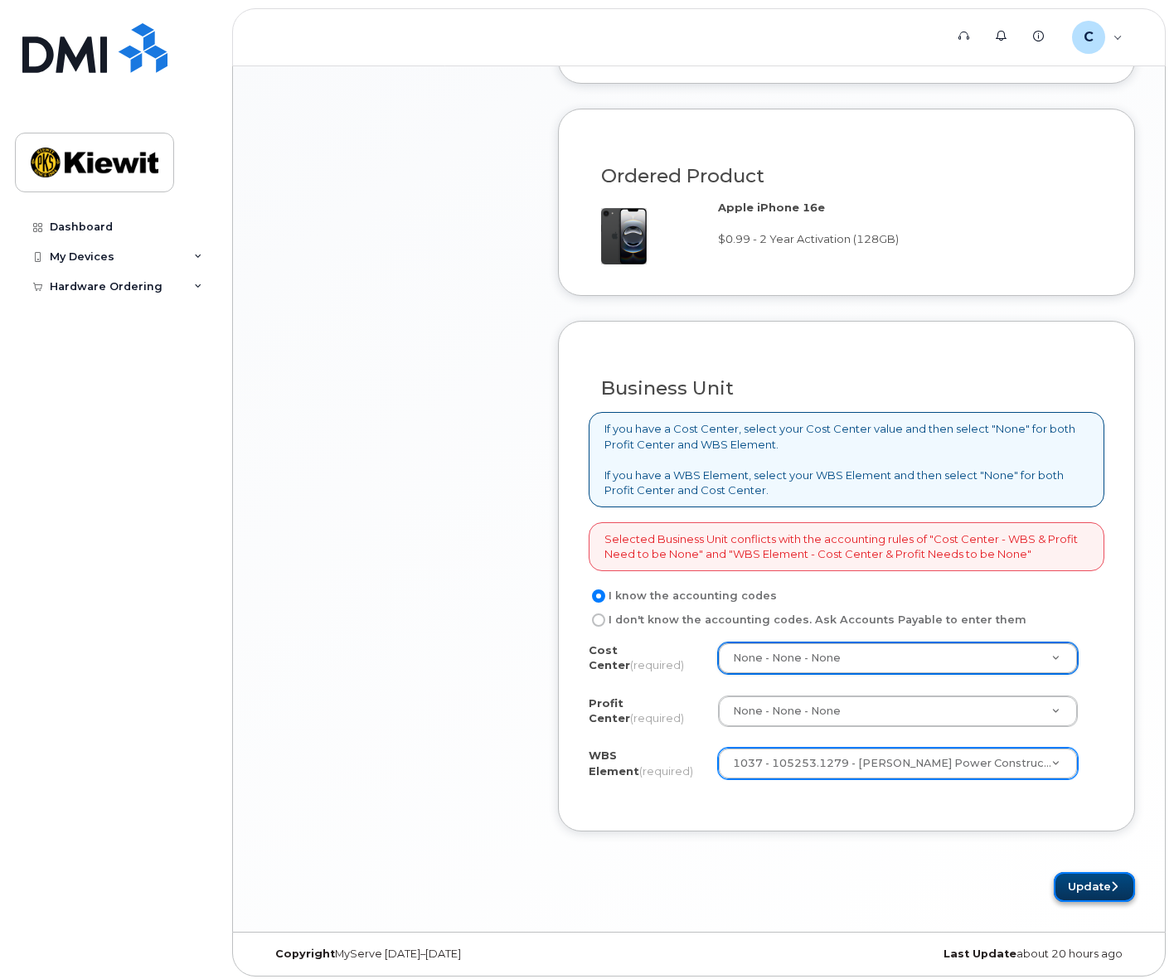
click at [1105, 885] on button "Update" at bounding box center [1094, 887] width 81 height 31
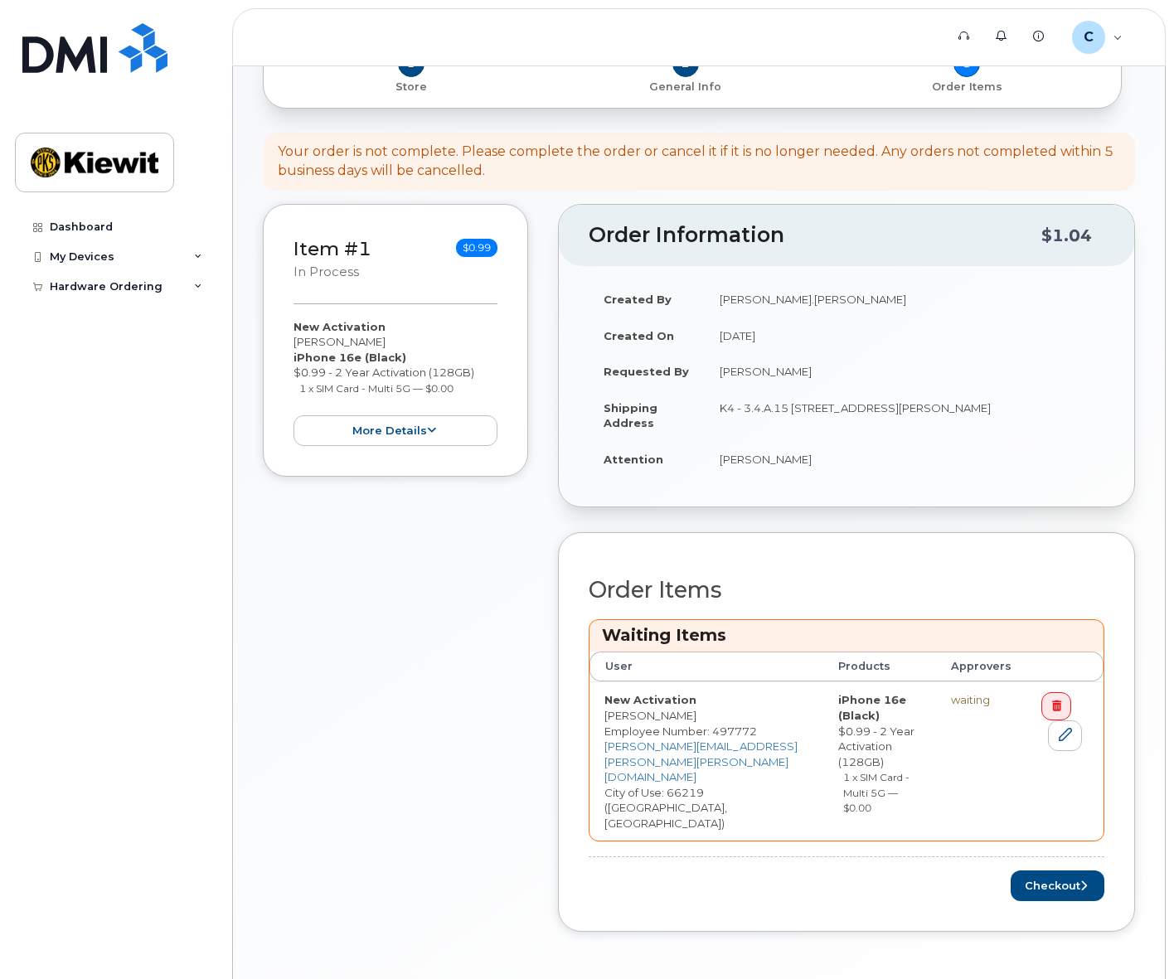
scroll to position [201, 0]
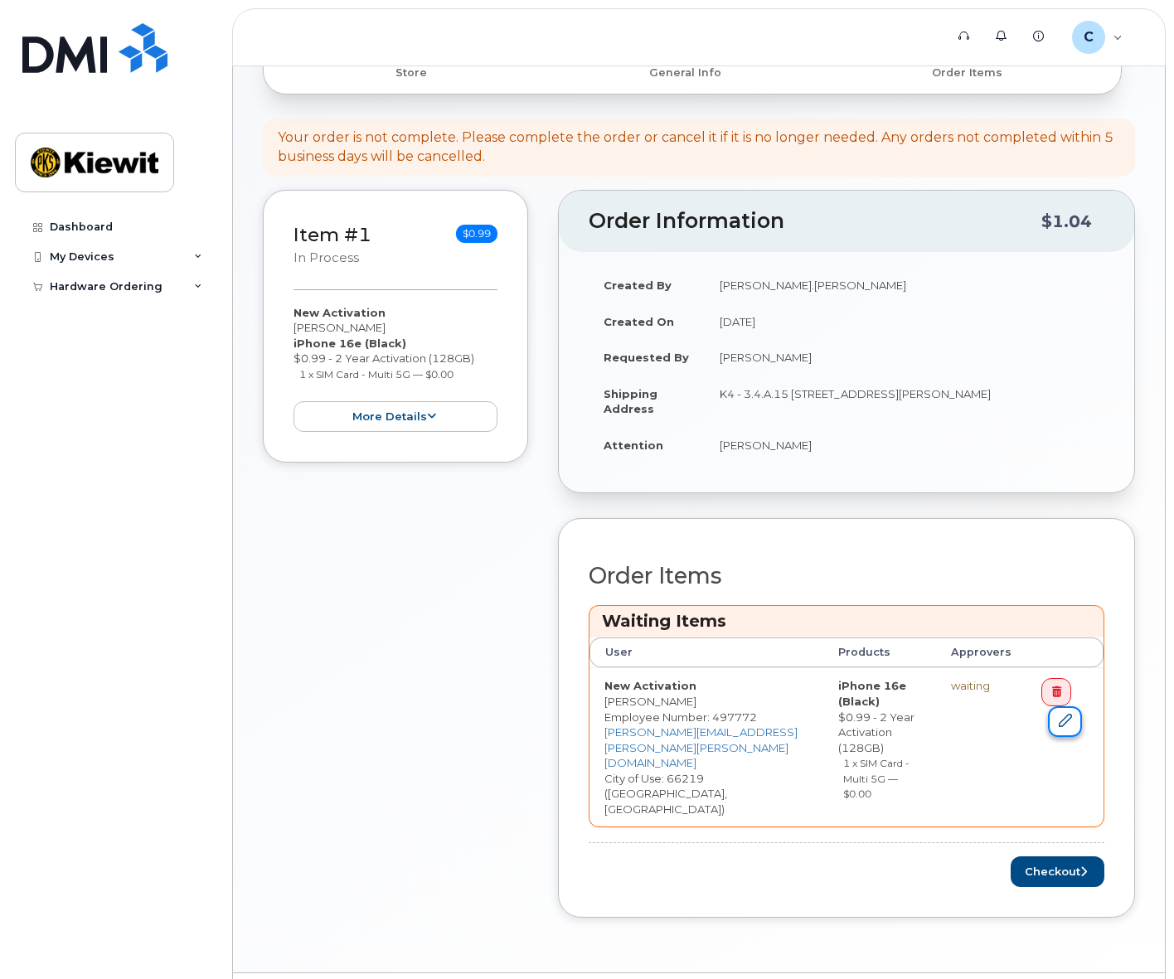
click at [1064, 726] on link at bounding box center [1064, 721] width 33 height 31
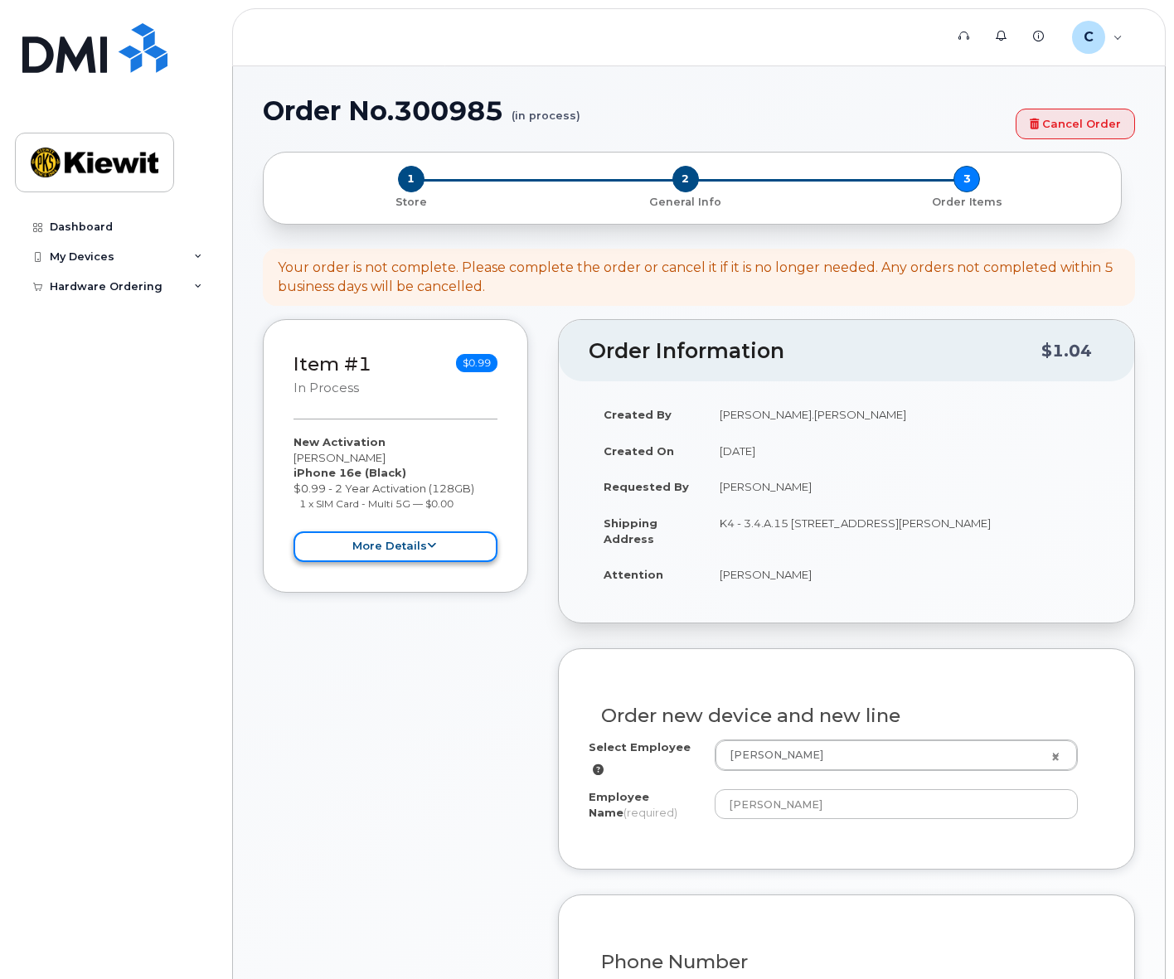
click at [407, 545] on button "more details" at bounding box center [396, 547] width 204 height 31
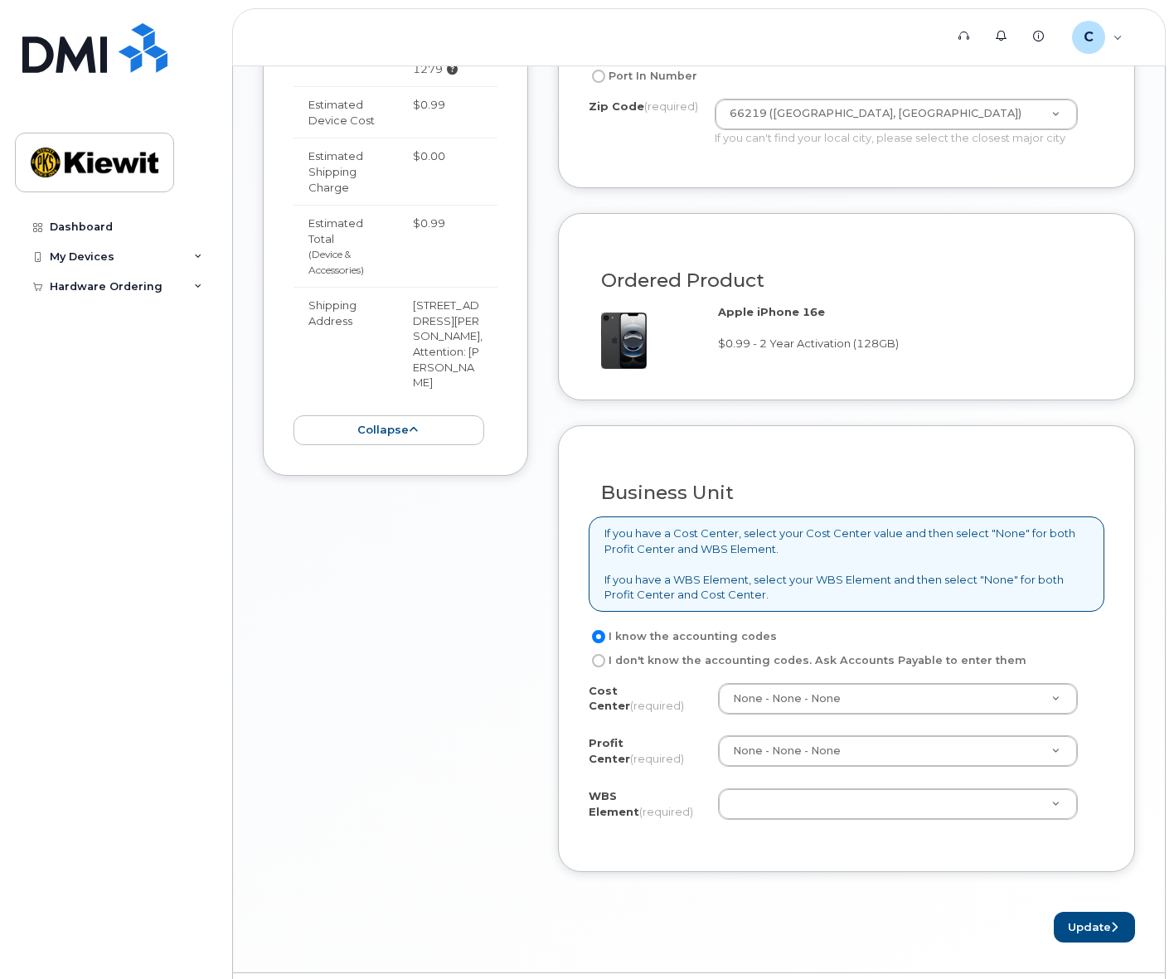
scroll to position [985, 0]
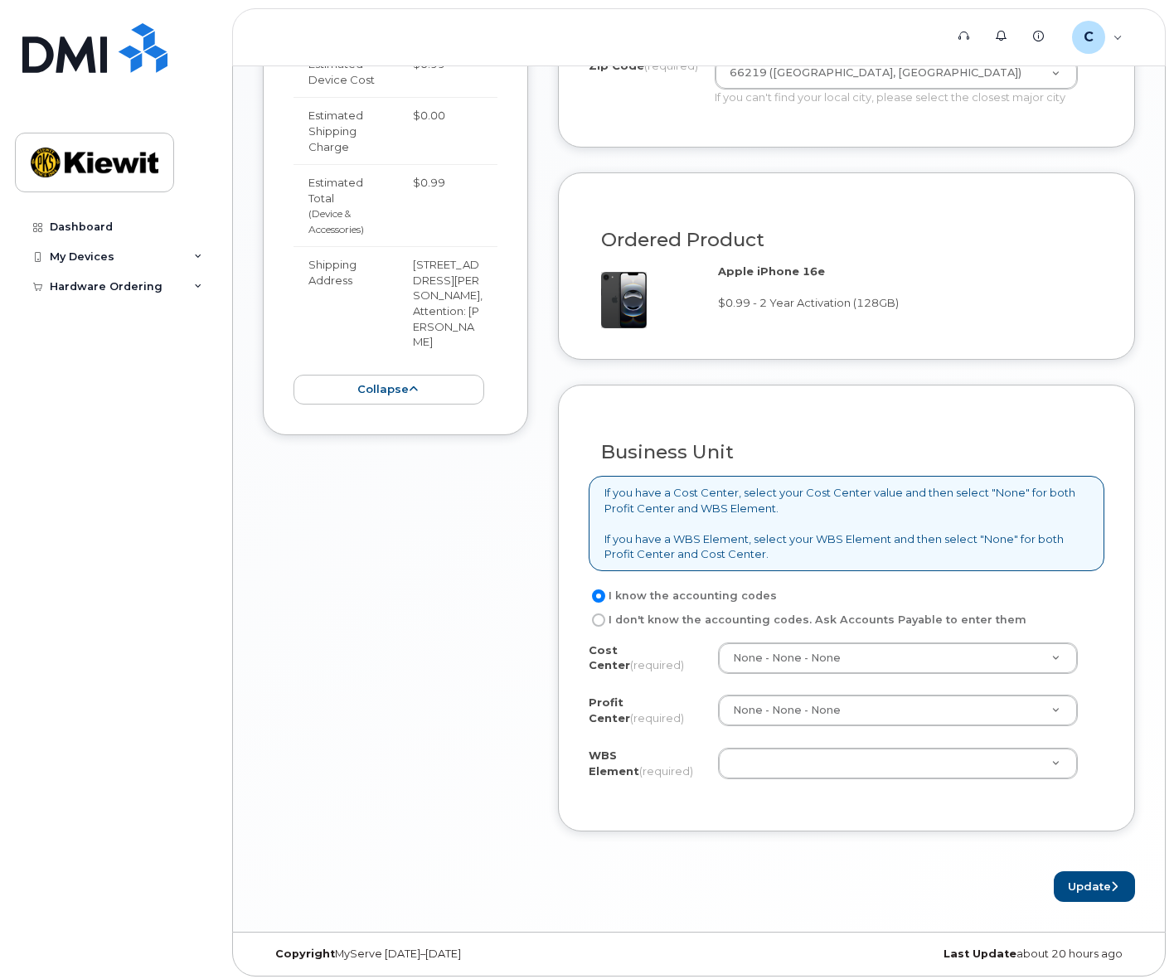
click at [891, 794] on div "Cost Center (required) None - None - None None Profit Center (required) None - …" at bounding box center [847, 722] width 516 height 158
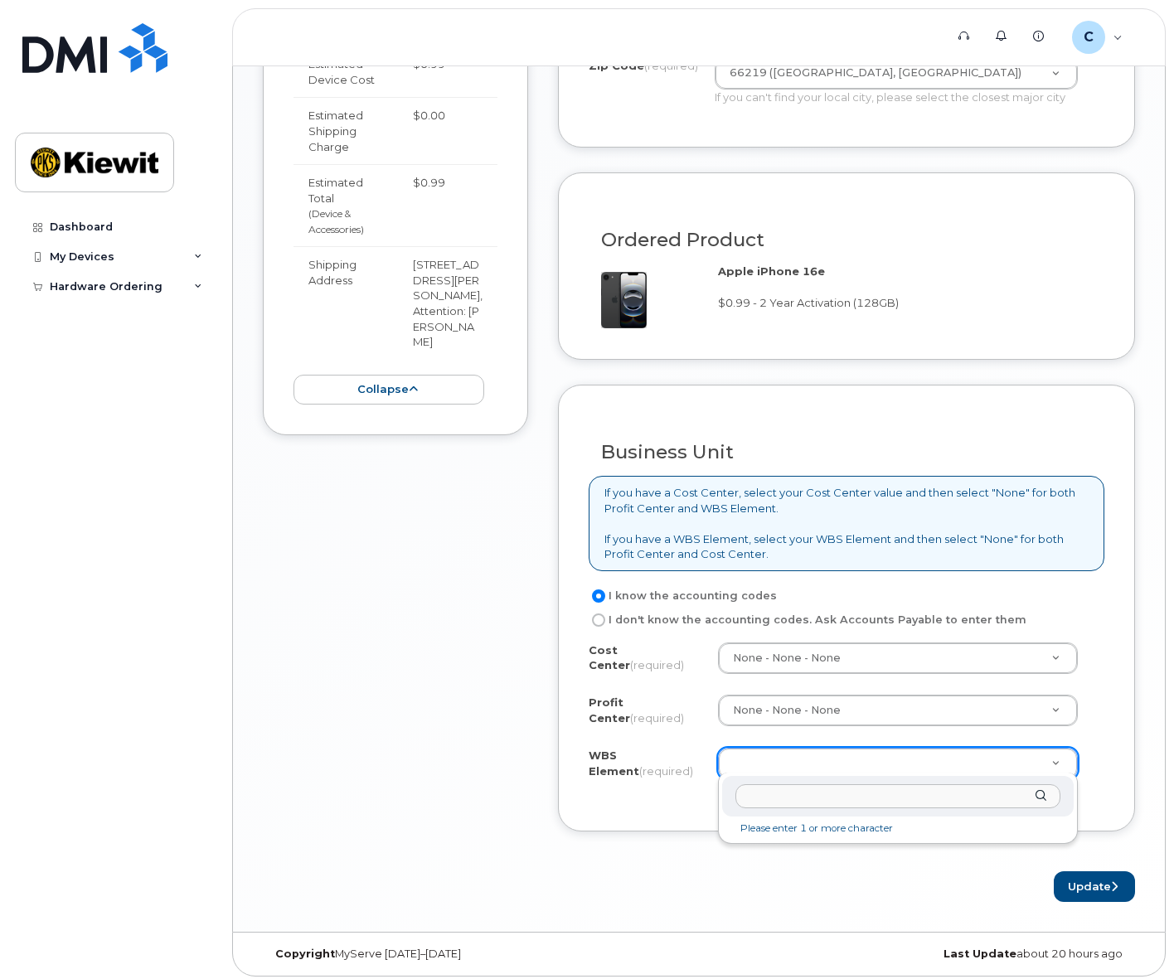
click at [890, 802] on input "text" at bounding box center [899, 796] width 326 height 24
type input "105253.1279"
click at [860, 838] on li "Searching…" at bounding box center [899, 831] width 346 height 22
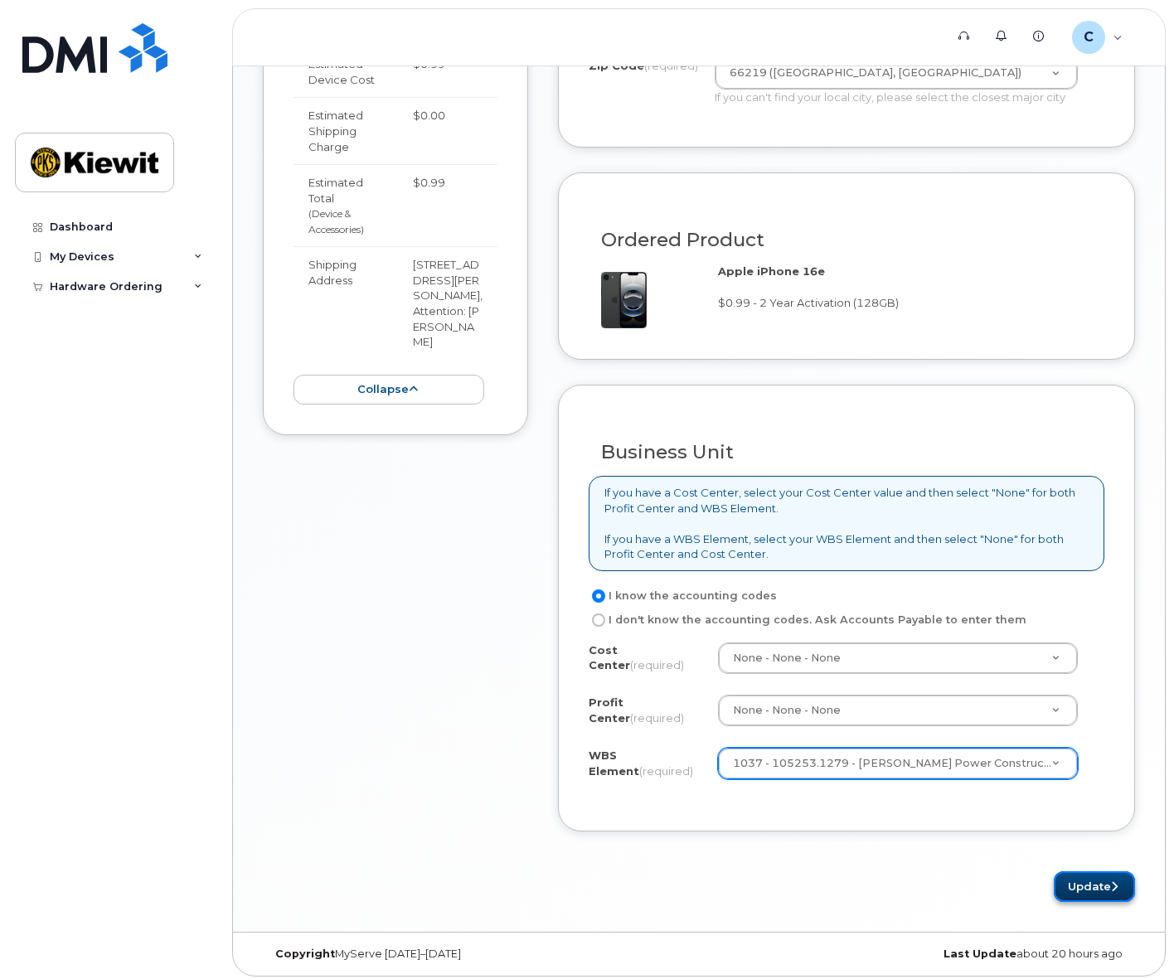
click at [1067, 888] on button "Update" at bounding box center [1094, 886] width 81 height 31
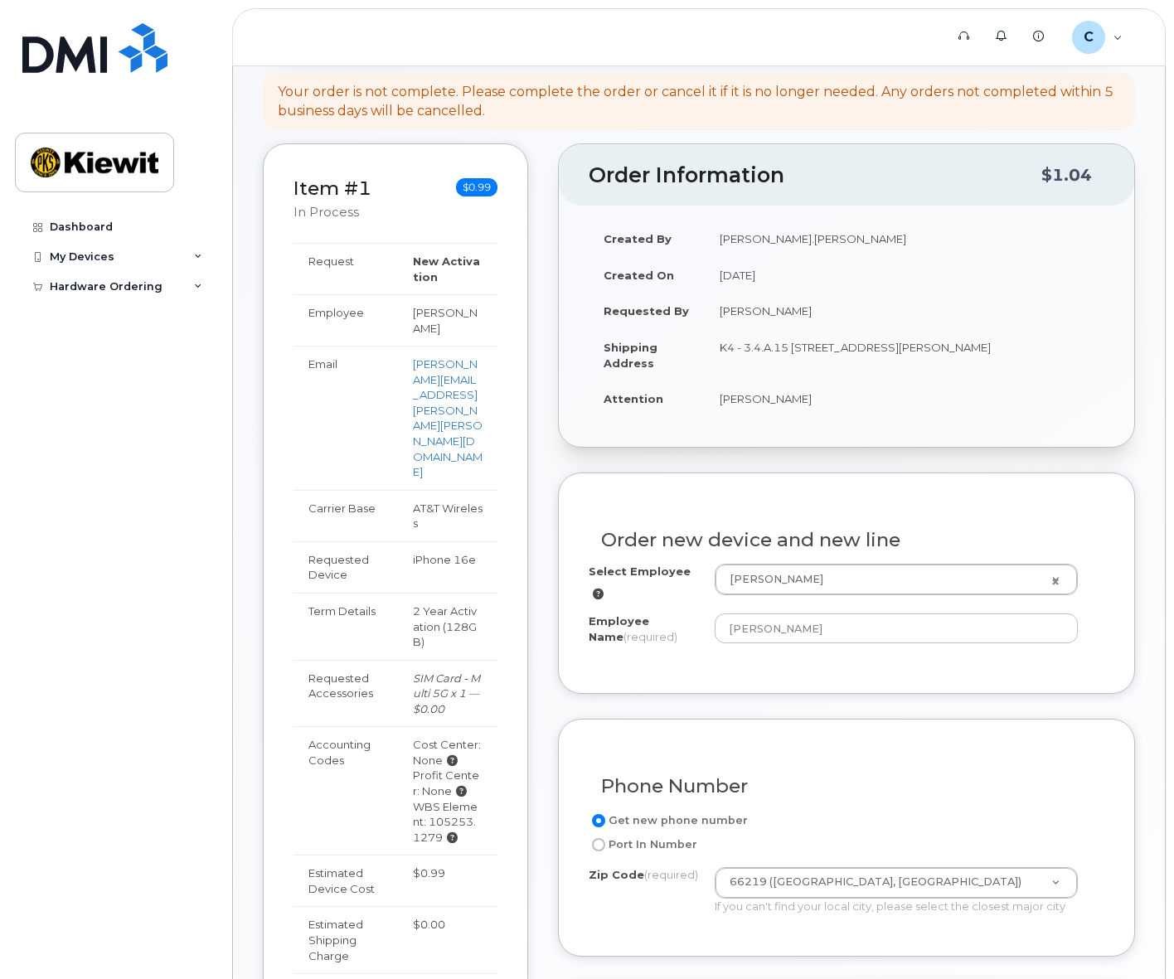
scroll to position [0, 0]
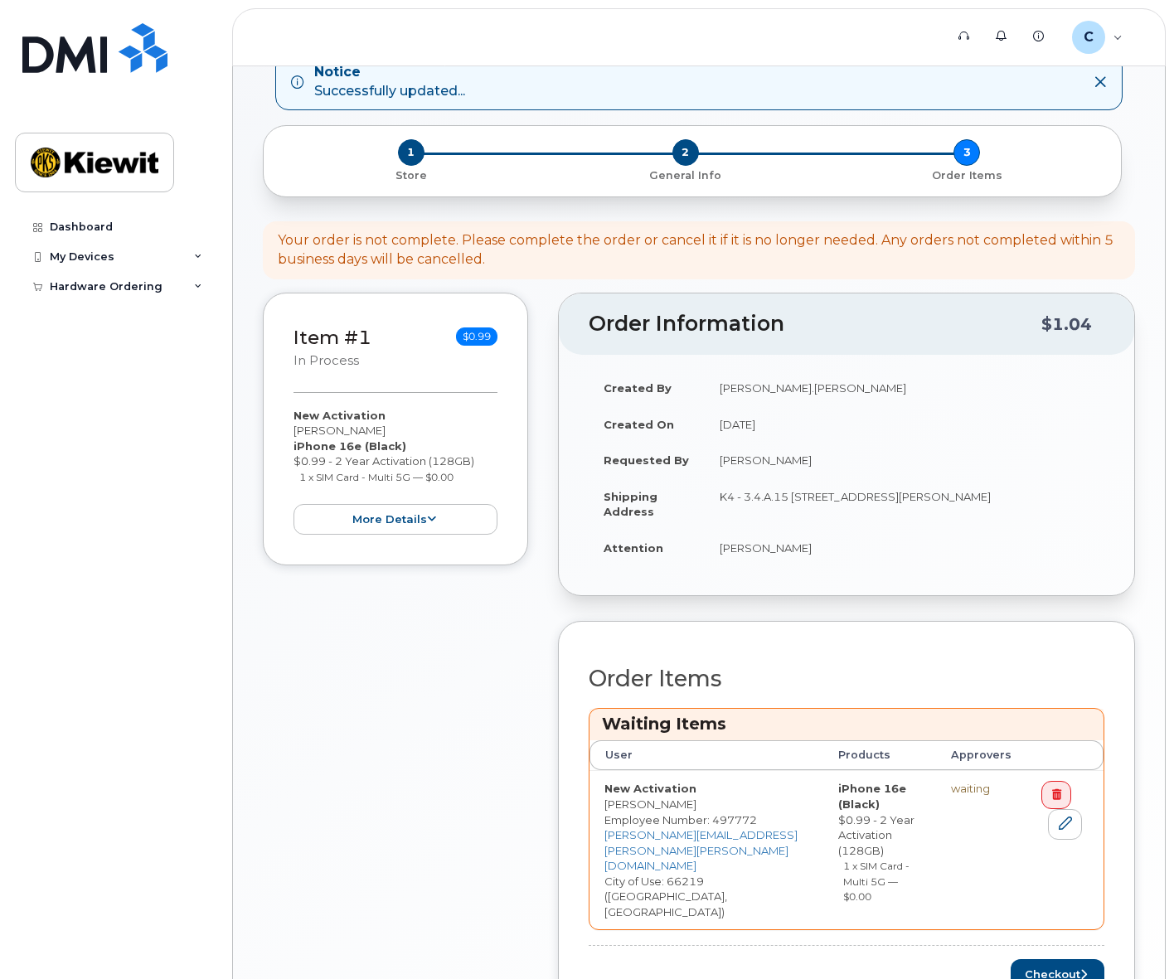
scroll to position [201, 0]
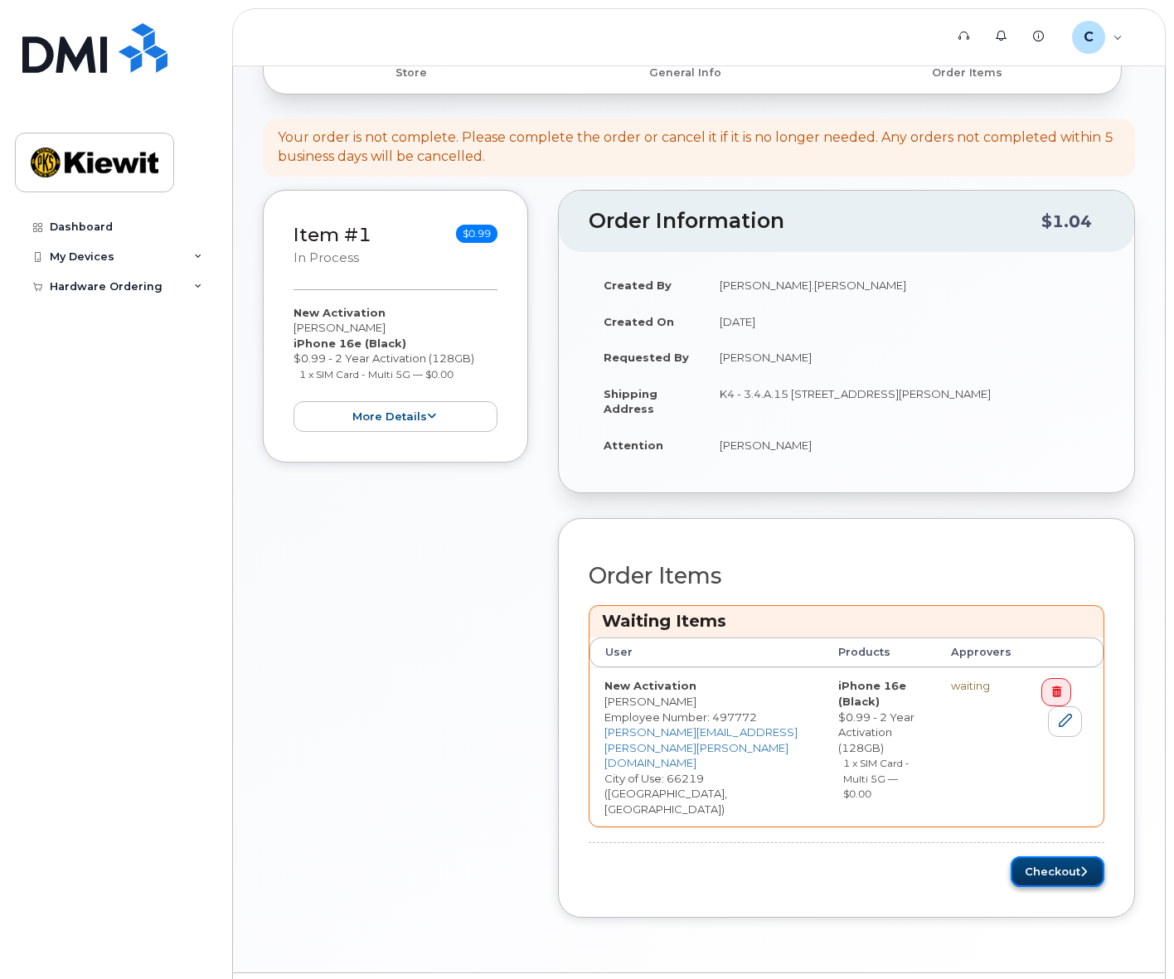
click at [1050, 857] on button "Checkout" at bounding box center [1058, 872] width 94 height 31
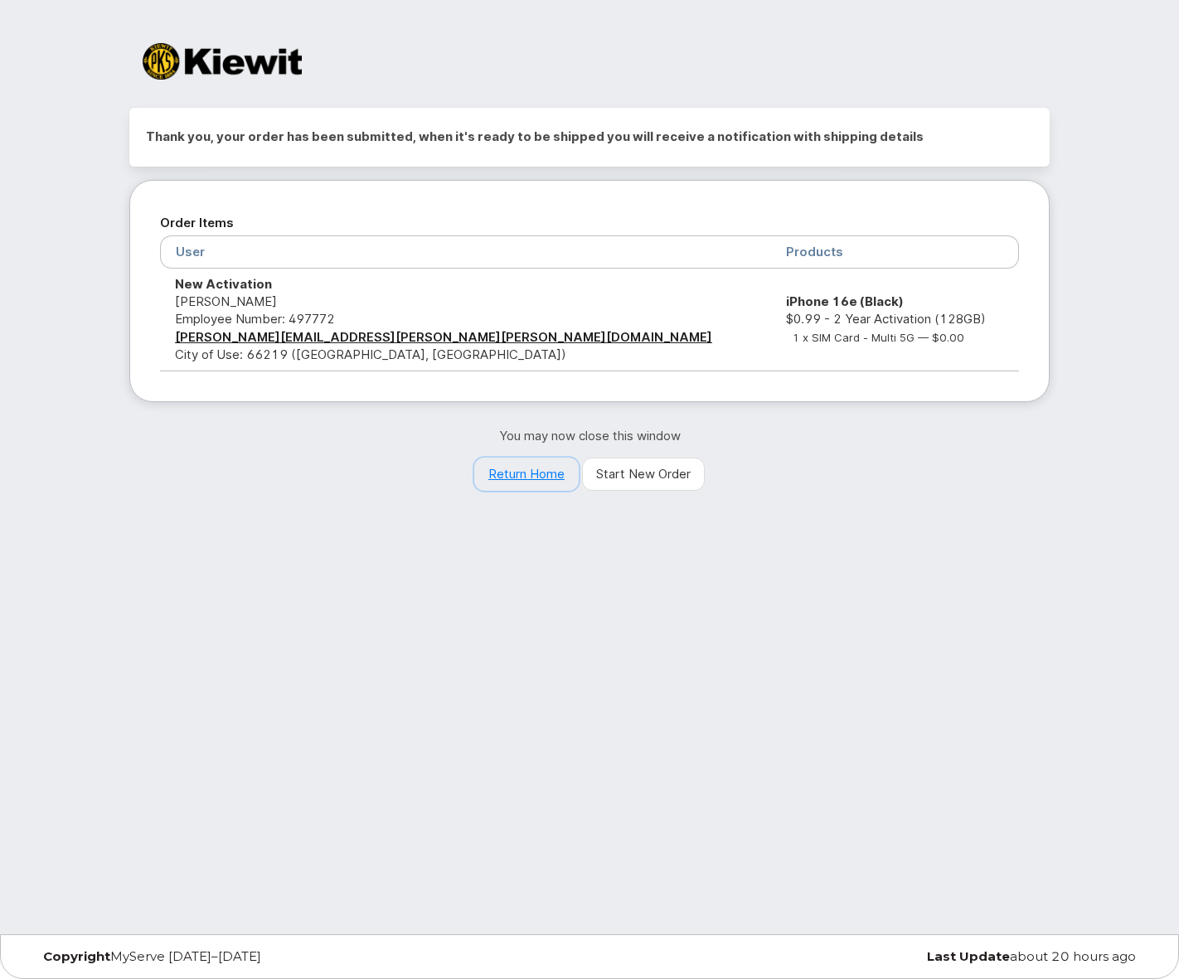
click at [533, 478] on link "Return Home" at bounding box center [526, 474] width 104 height 33
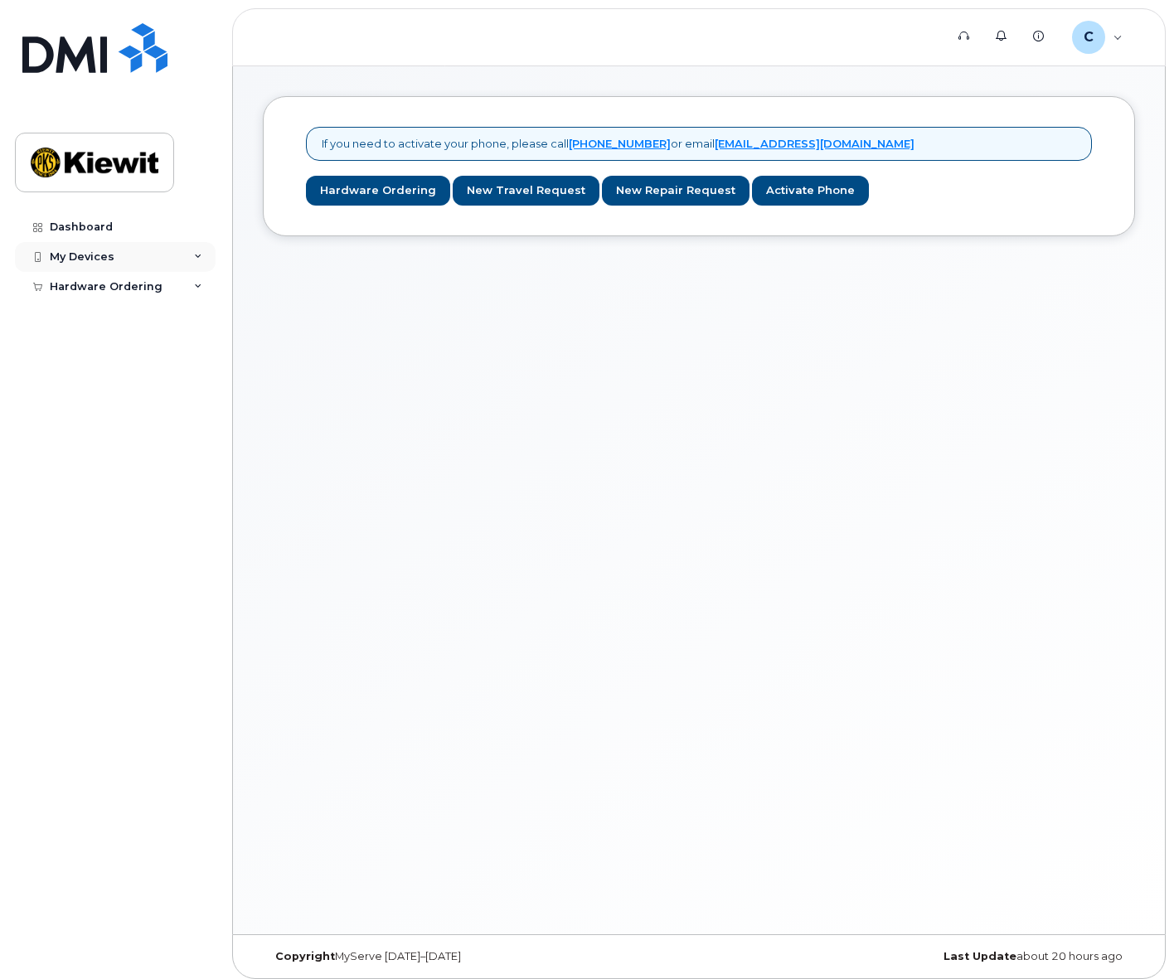
click at [95, 268] on div "My Devices" at bounding box center [115, 257] width 201 height 30
click at [100, 236] on link "Dashboard" at bounding box center [115, 227] width 201 height 30
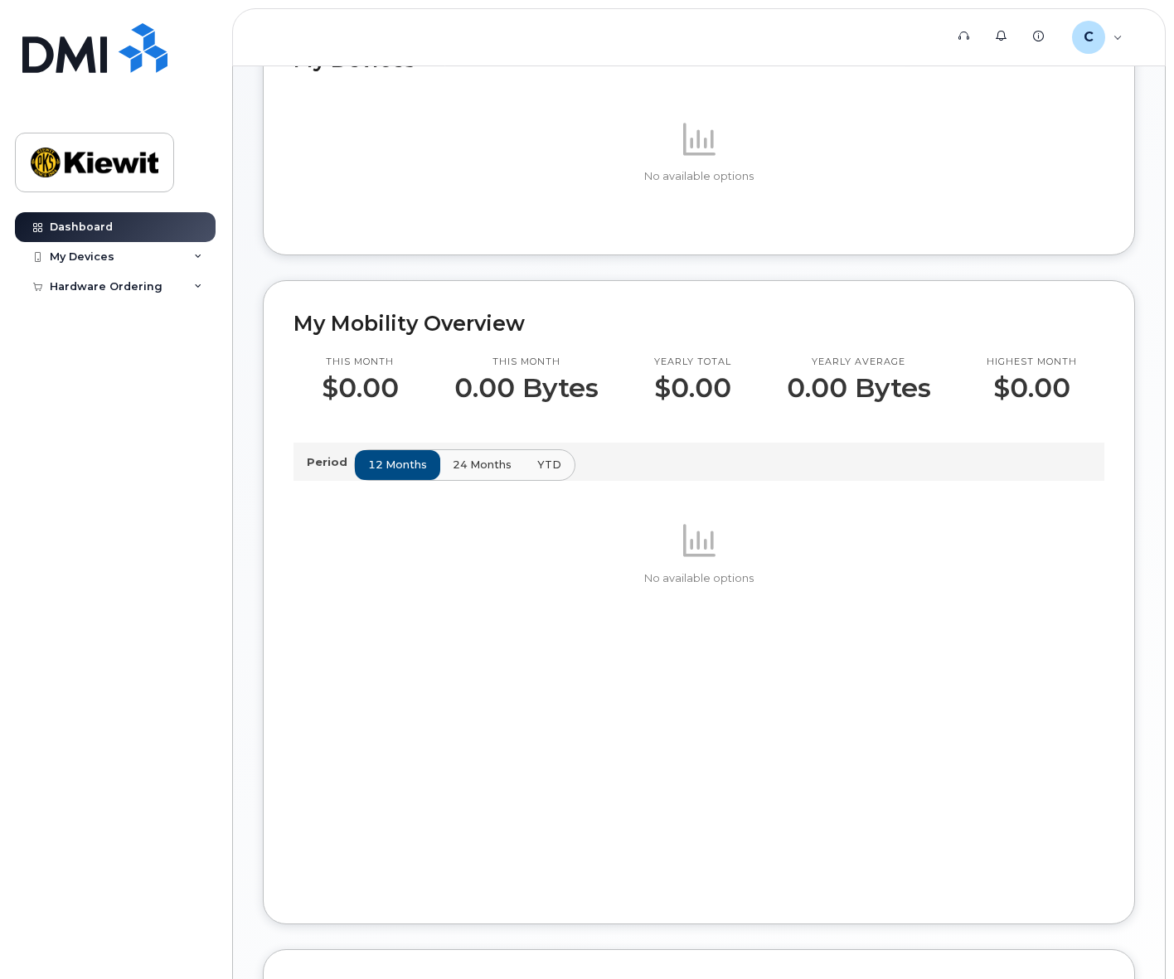
scroll to position [582, 0]
